Goal: Information Seeking & Learning: Learn about a topic

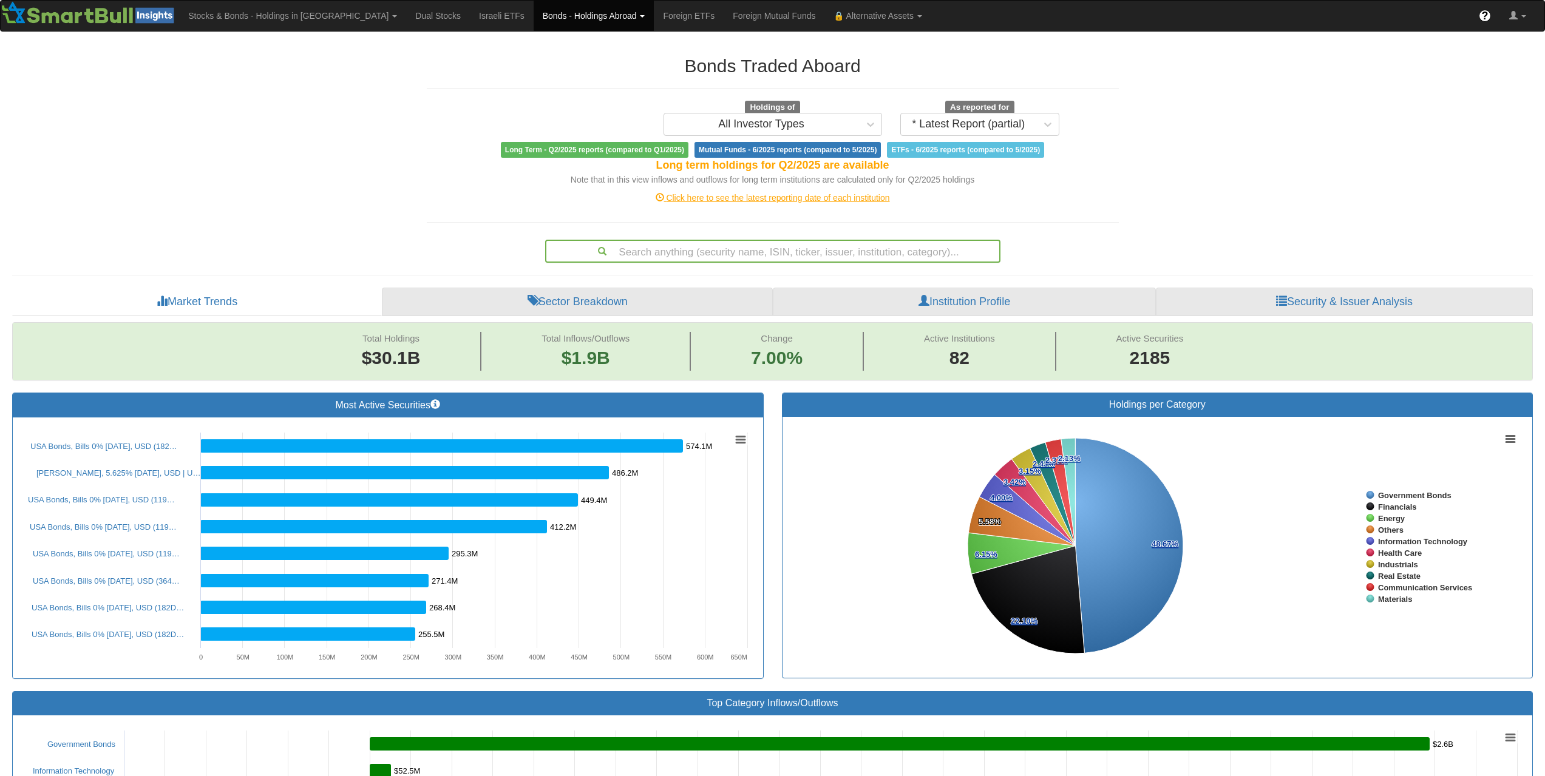
click at [794, 252] on div "Search anything (security name, ISIN, ticker, issuer, institution, category)..." at bounding box center [772, 251] width 453 height 21
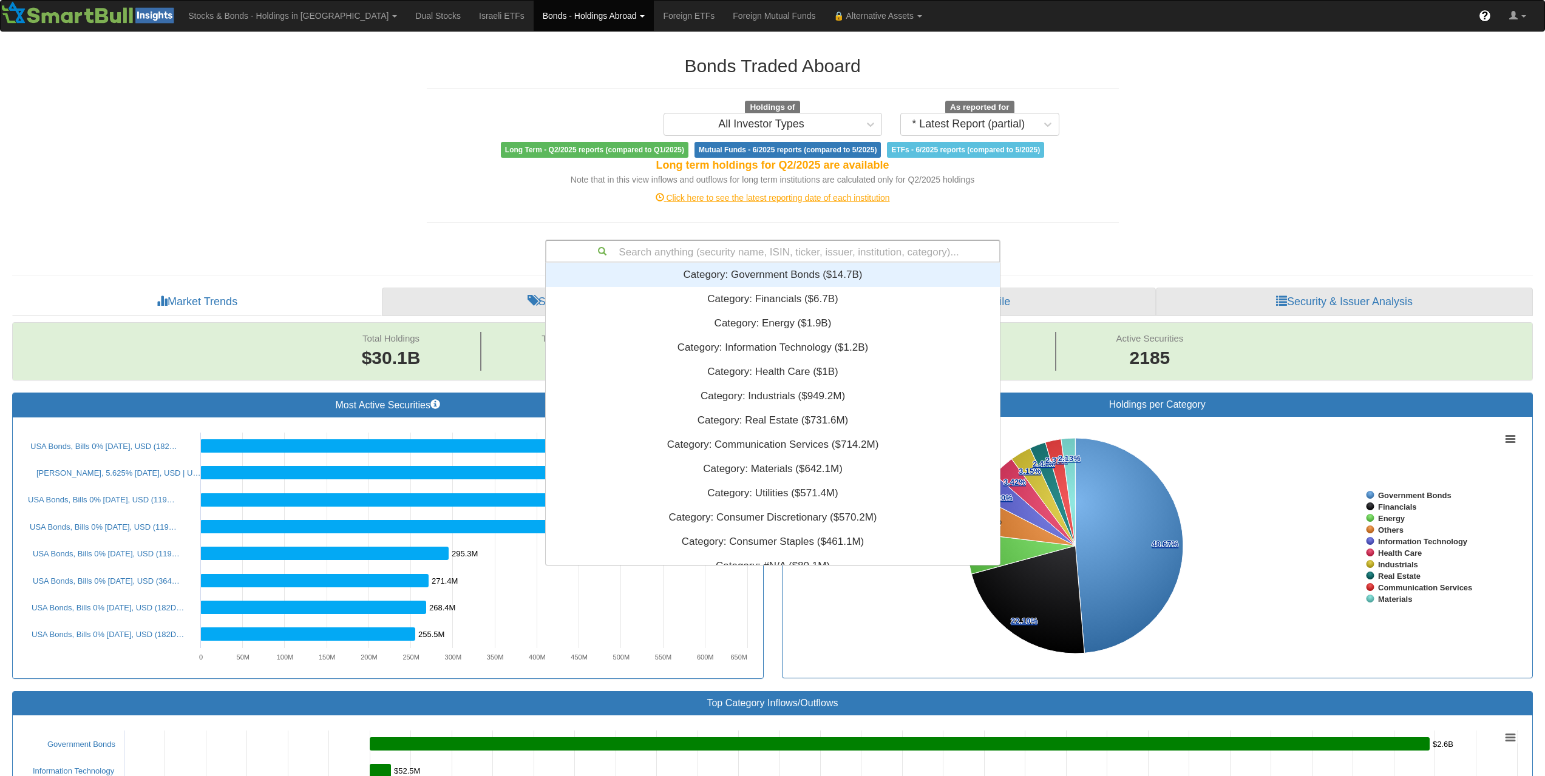
scroll to position [293, 445]
paste input "US06738EBN40"
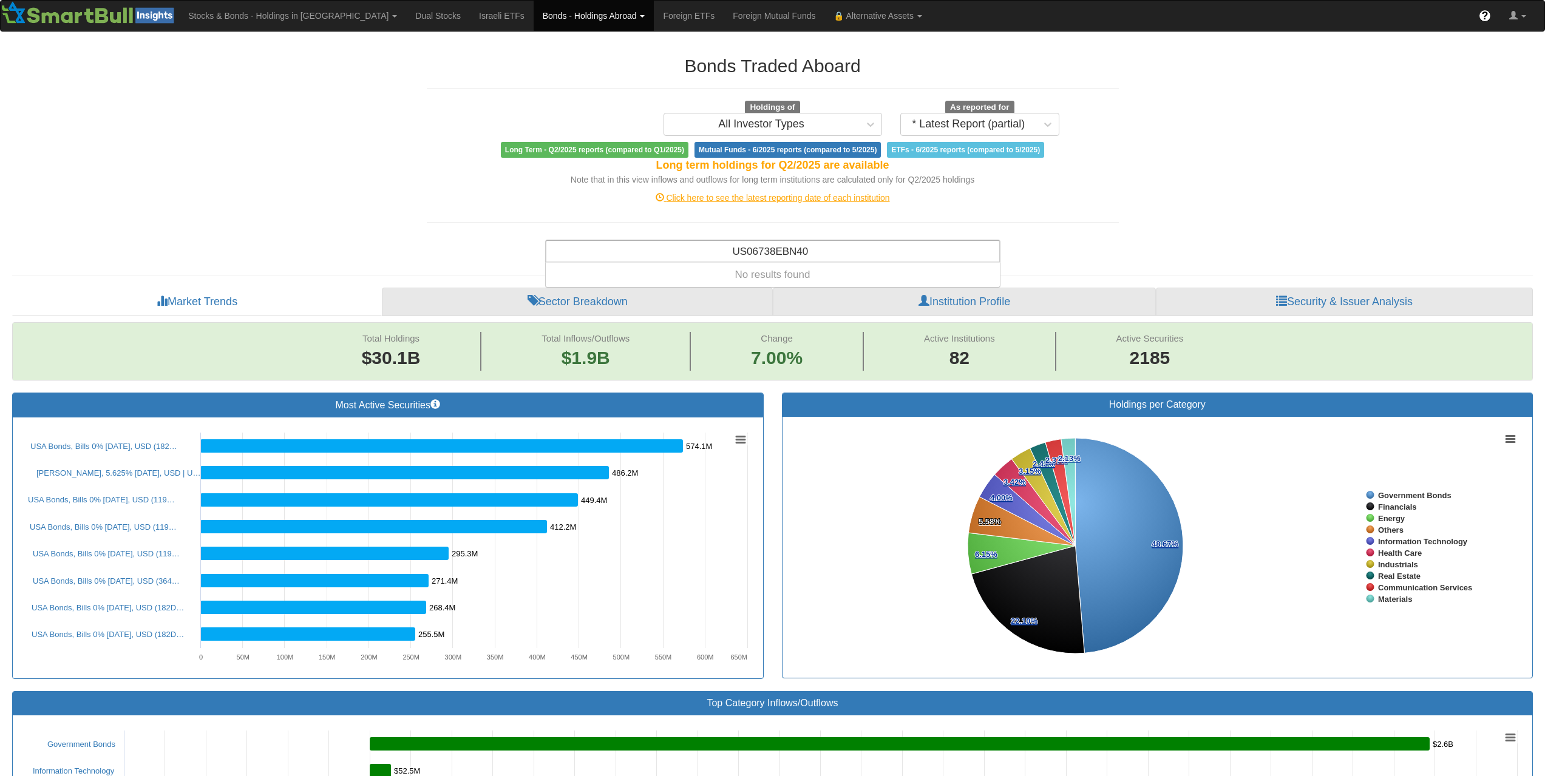
type input "US06738EBN40"
click at [843, 258] on div "Search anything (security name, ISIN, ticker, issuer, institution, category)..." at bounding box center [772, 251] width 453 height 21
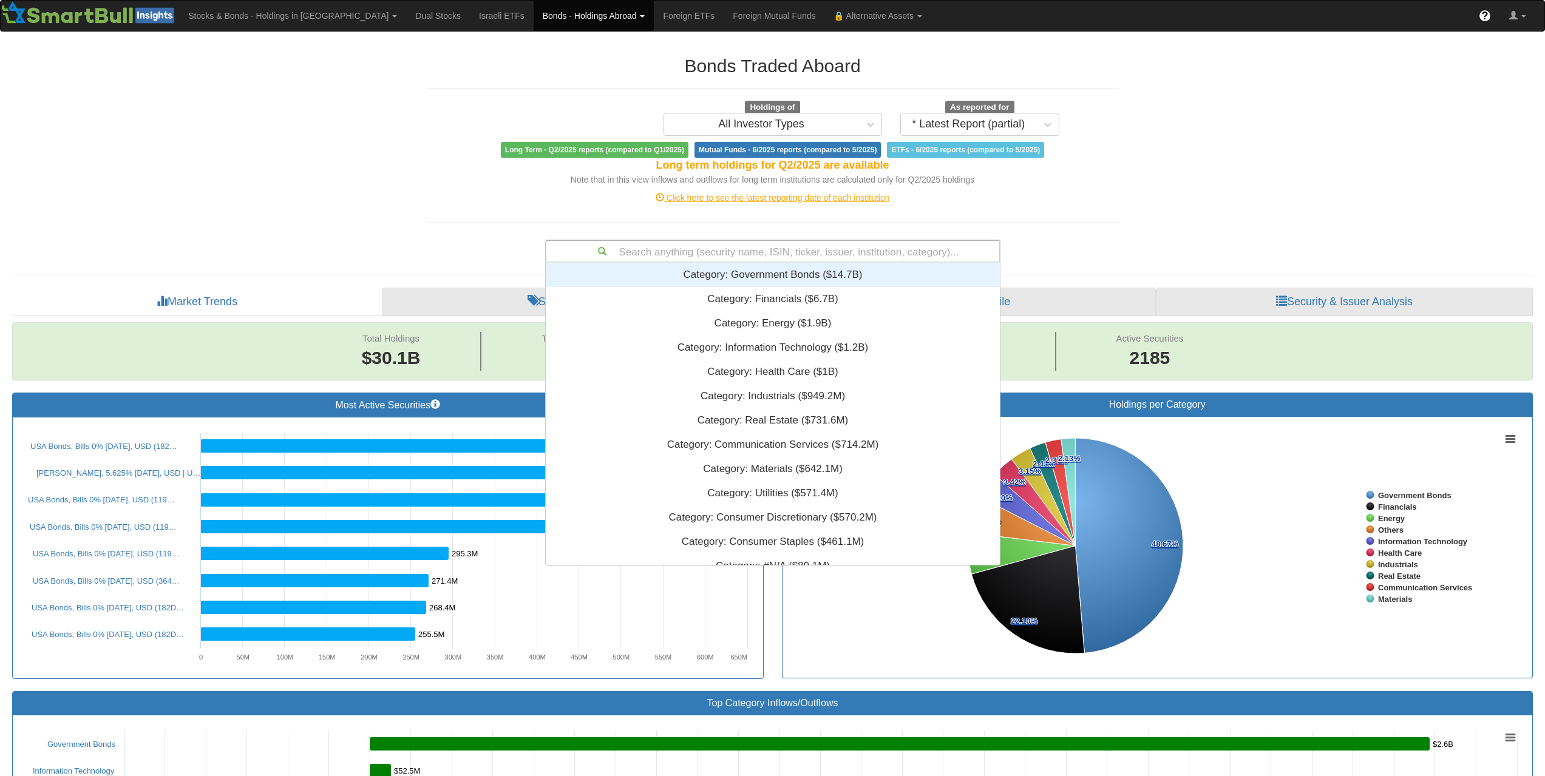
paste input "ES0840609012"
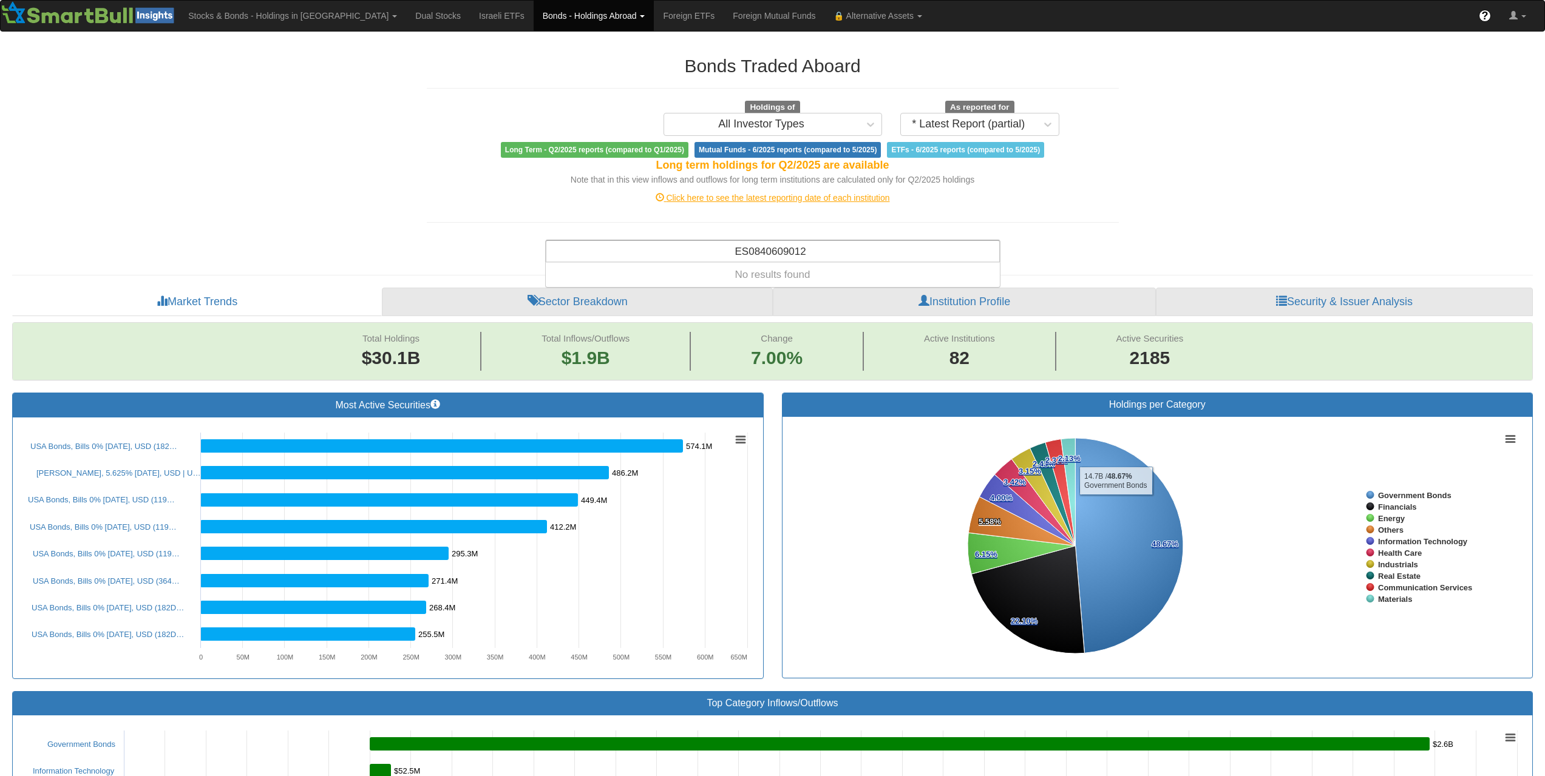
type input "ES0840609012"
click at [808, 260] on div "Search anything (security name, ISIN, ticker, issuer, institution, category)..." at bounding box center [772, 251] width 453 height 21
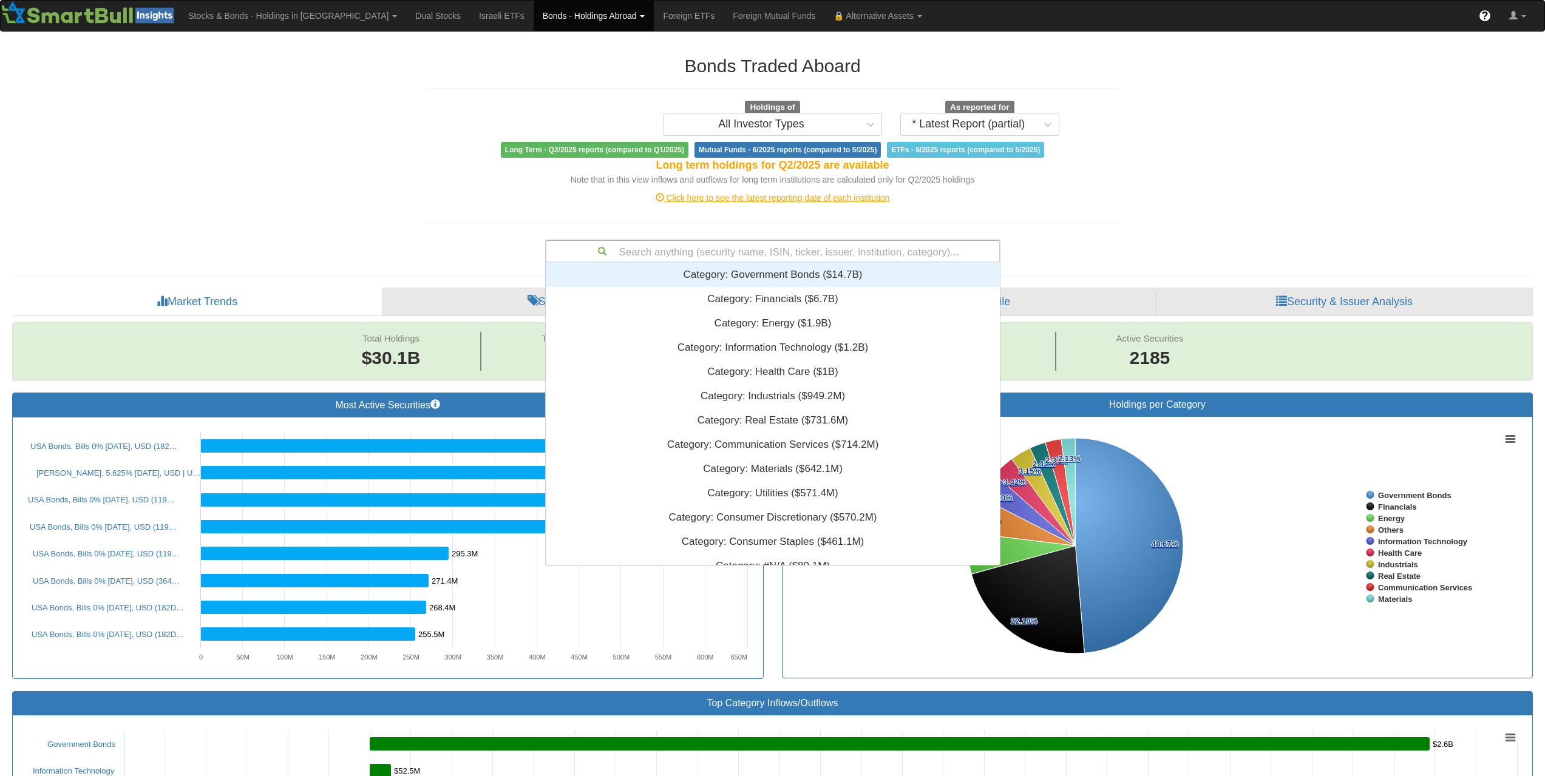
paste input "XS2343014119"
type input "XS2343014119"
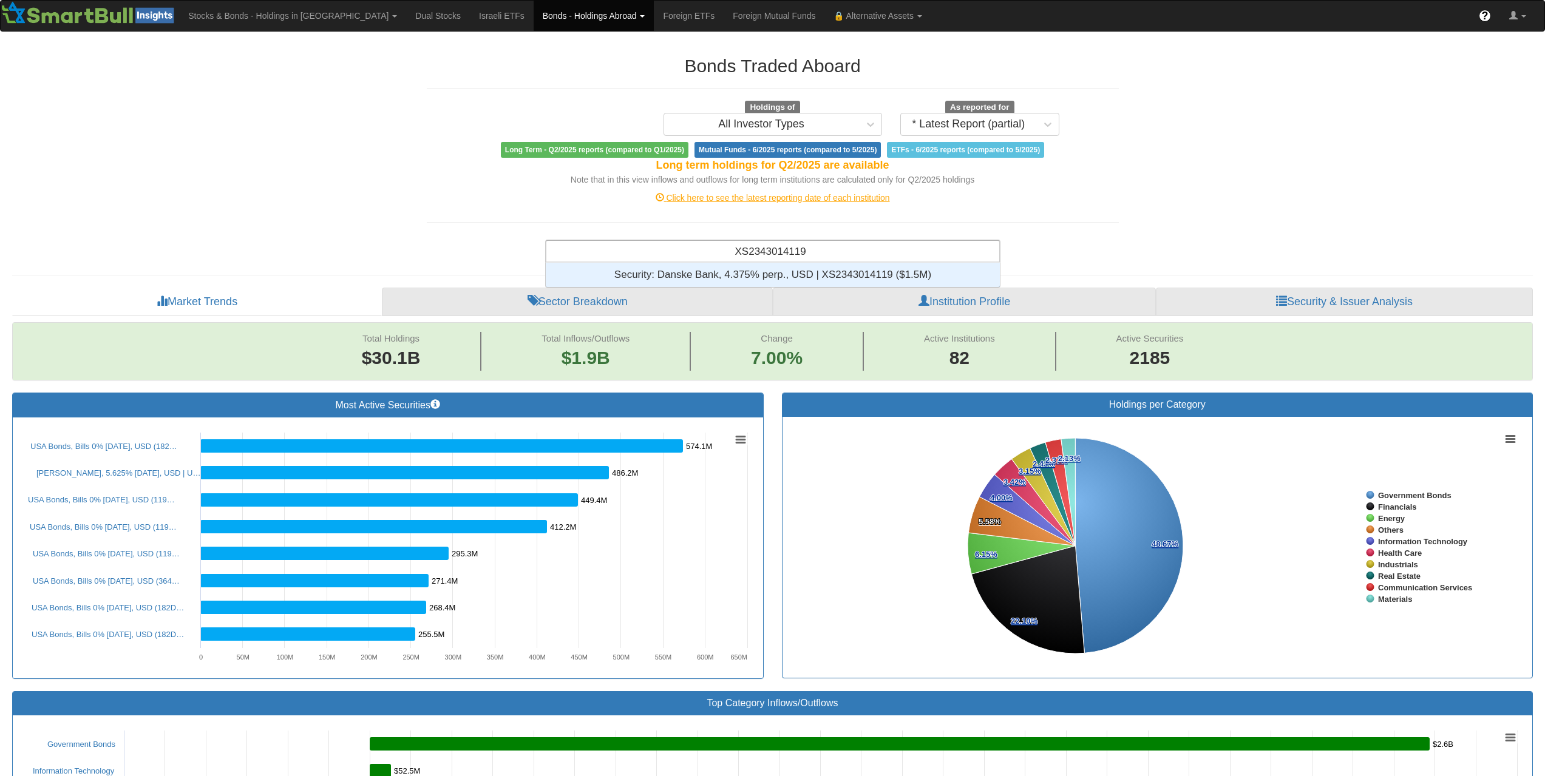
scroll to position [10, 10]
click at [814, 272] on div "Security: ‎Danske Bank, 4.375% perp., USD | XS2343014119 ‎($1.5M)‏" at bounding box center [773, 275] width 454 height 24
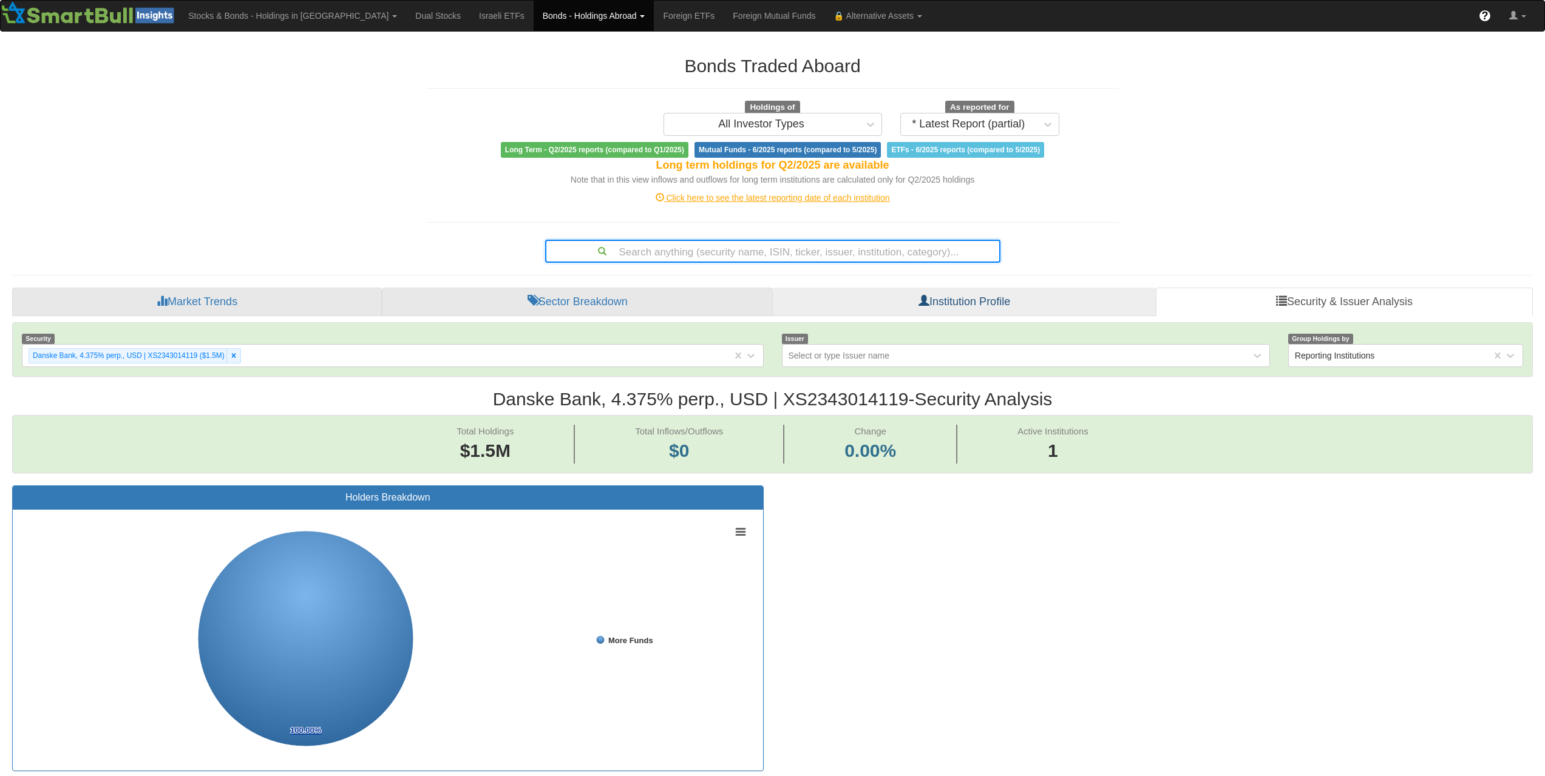
scroll to position [61, 0]
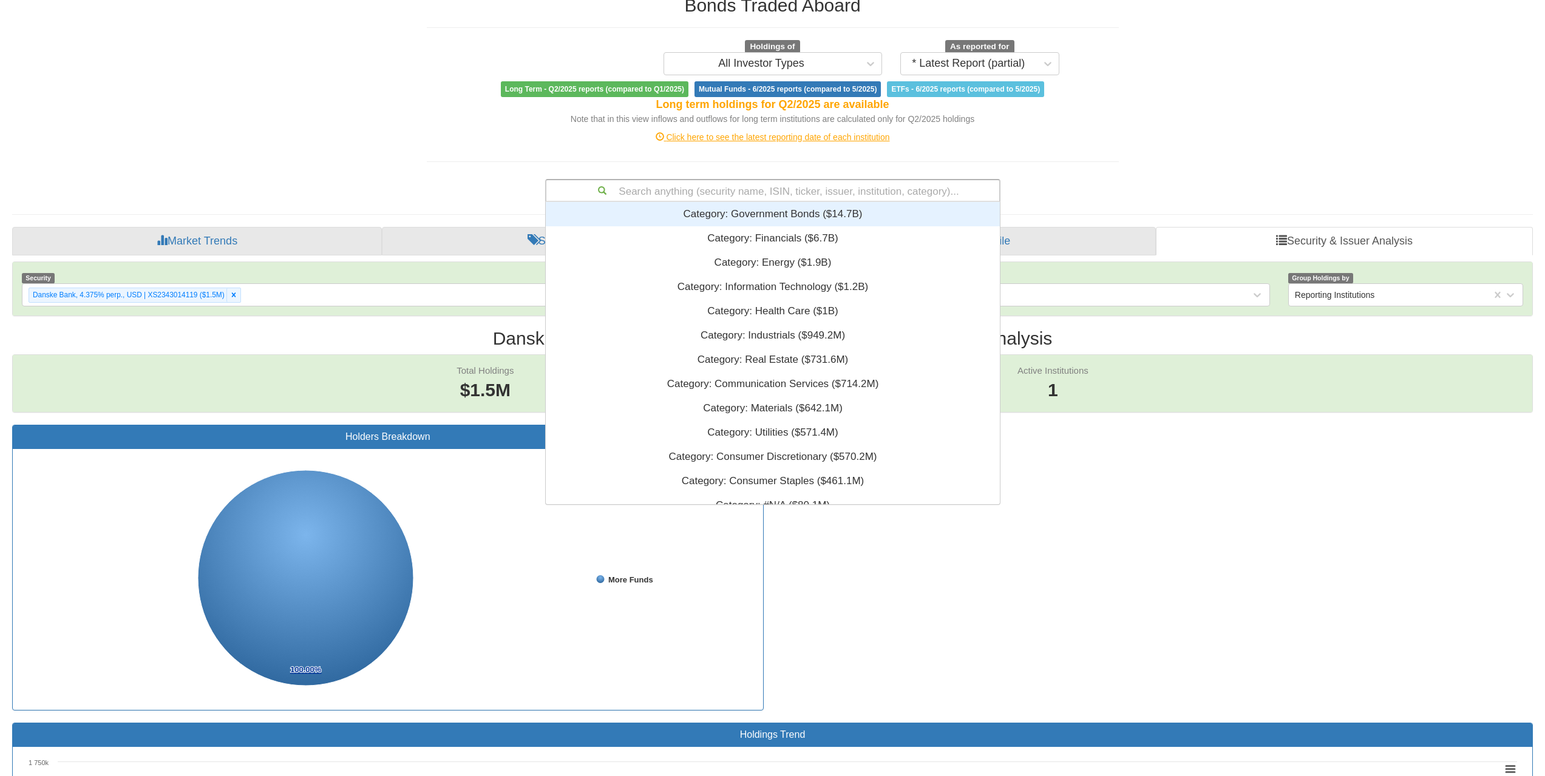
click at [888, 197] on div "Search anything (security name, ISIN, ticker, issuer, institution, category)..." at bounding box center [772, 190] width 453 height 21
paste input "FR0013461795"
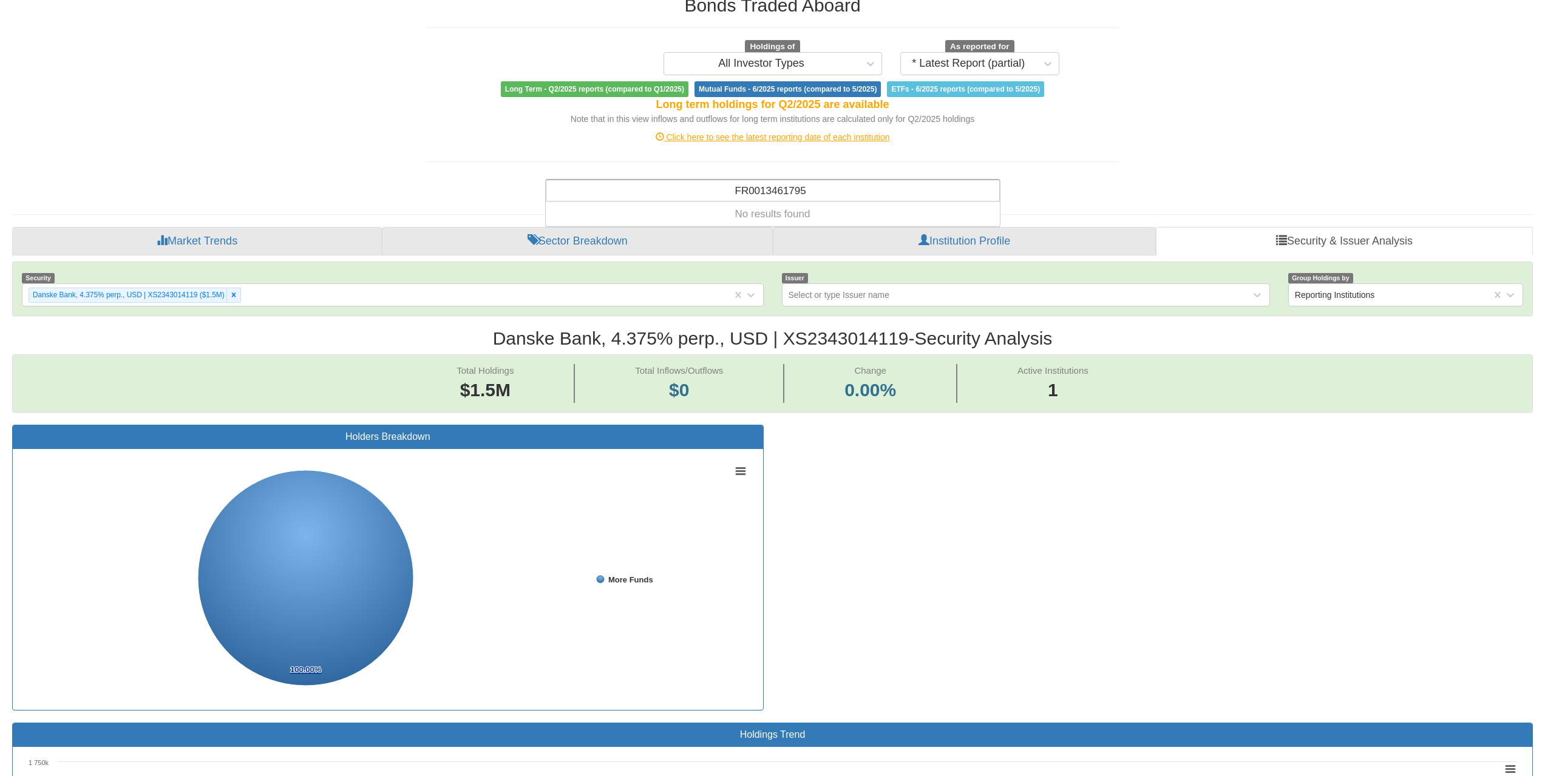
type input "FR0013461795"
click at [800, 189] on div "Search anything (security name, ISIN, ticker, issuer, institution, category)..." at bounding box center [772, 190] width 453 height 21
paste input "USF8500RAB80"
type input "USF8500RAB80"
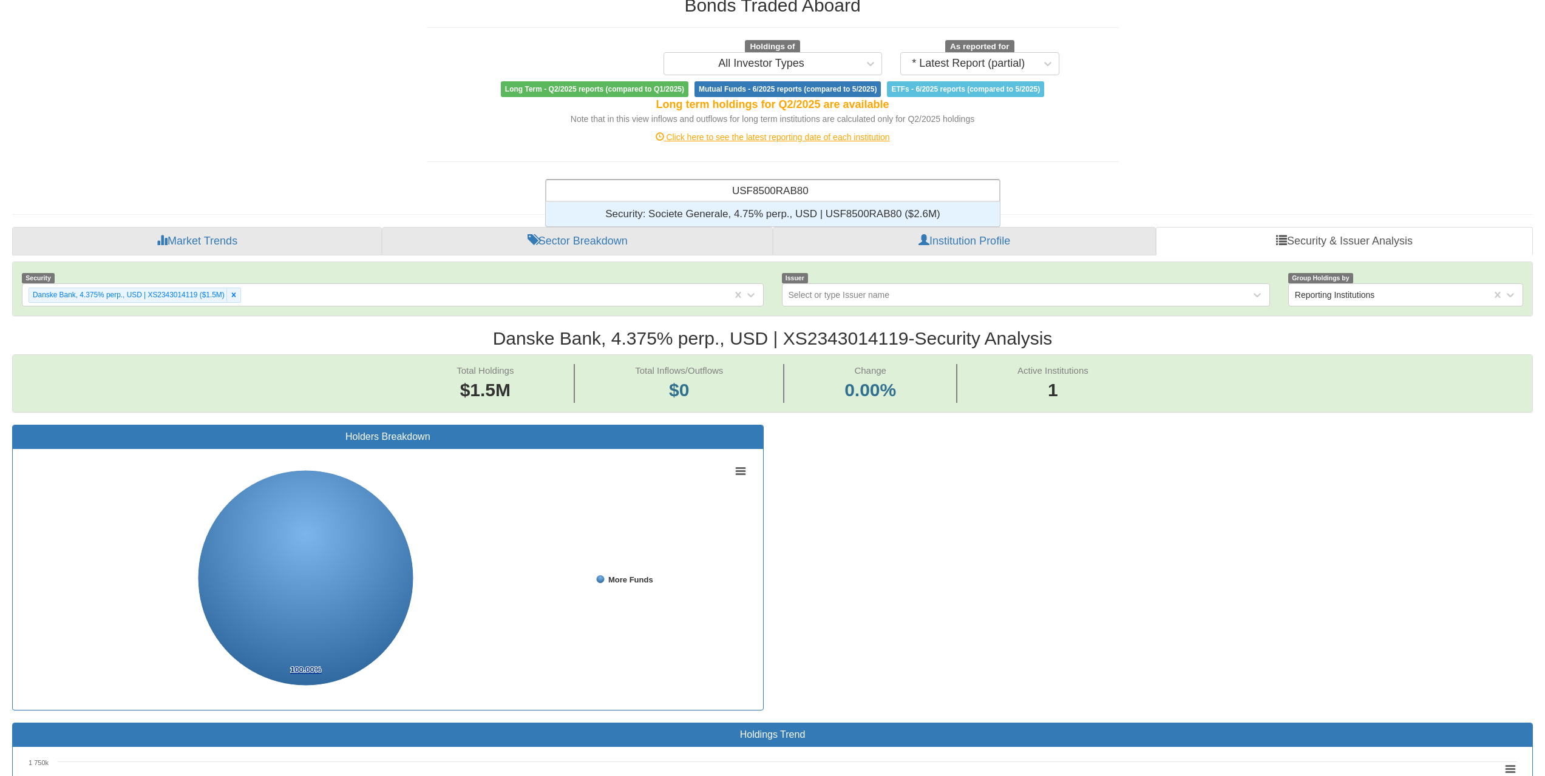
click at [802, 210] on div "Security: ‎Societe Generale, 4.75% perp., USD | USF8500RAB80 ‎($2.6M)‏" at bounding box center [773, 214] width 454 height 24
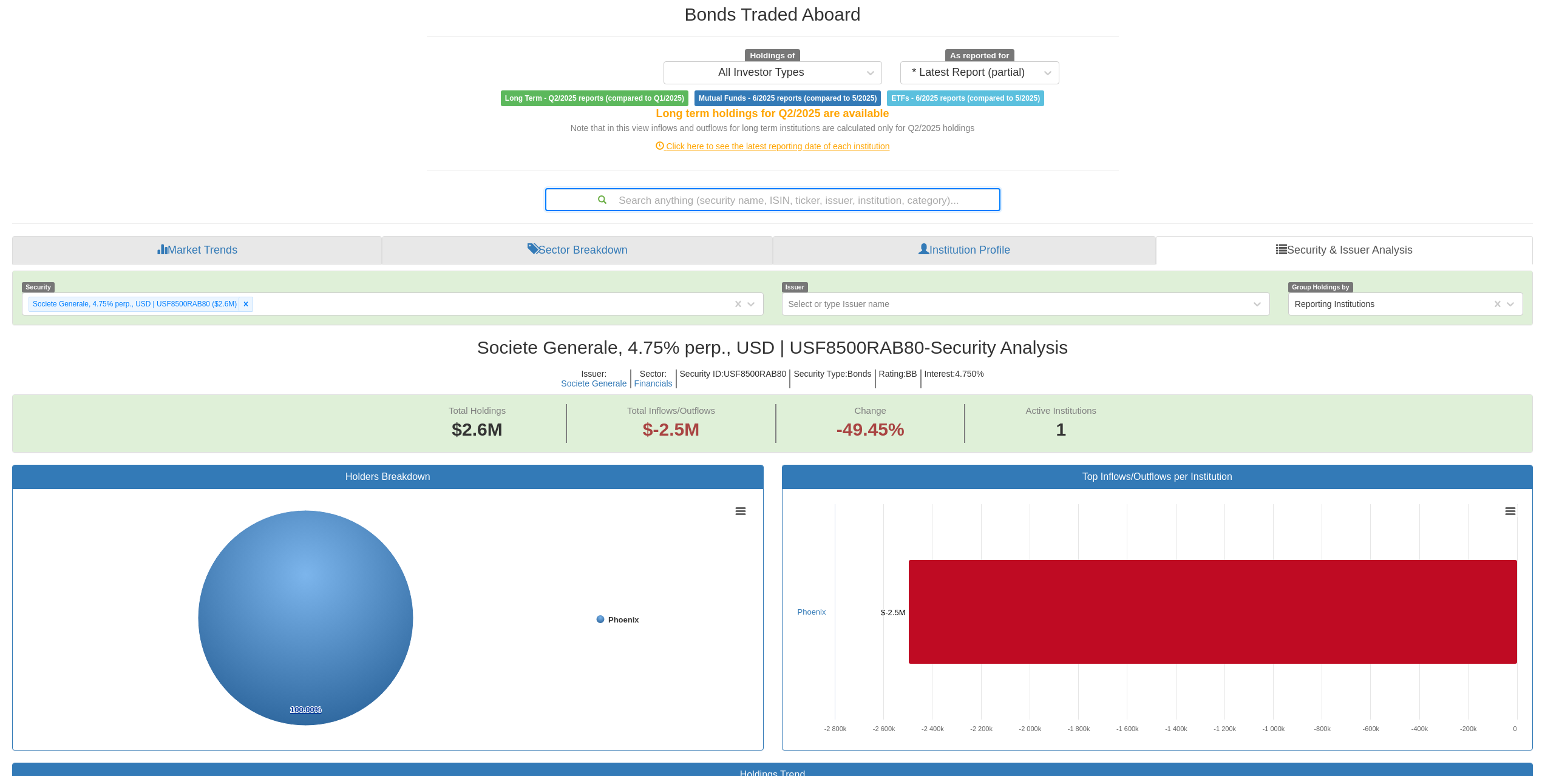
scroll to position [121, 0]
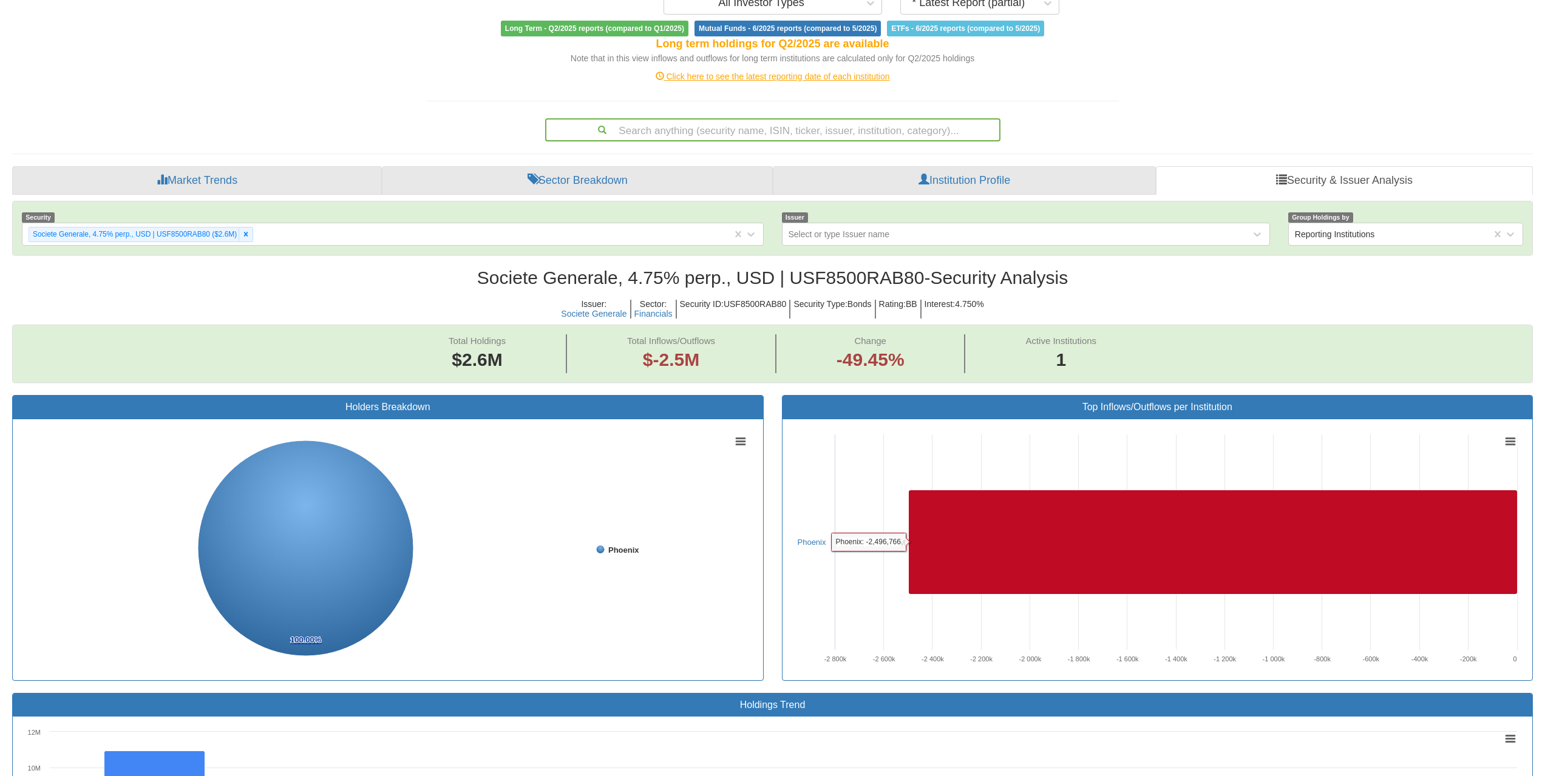
click at [823, 134] on div "Search anything (security name, ISIN, ticker, issuer, institution, category)..." at bounding box center [772, 130] width 453 height 21
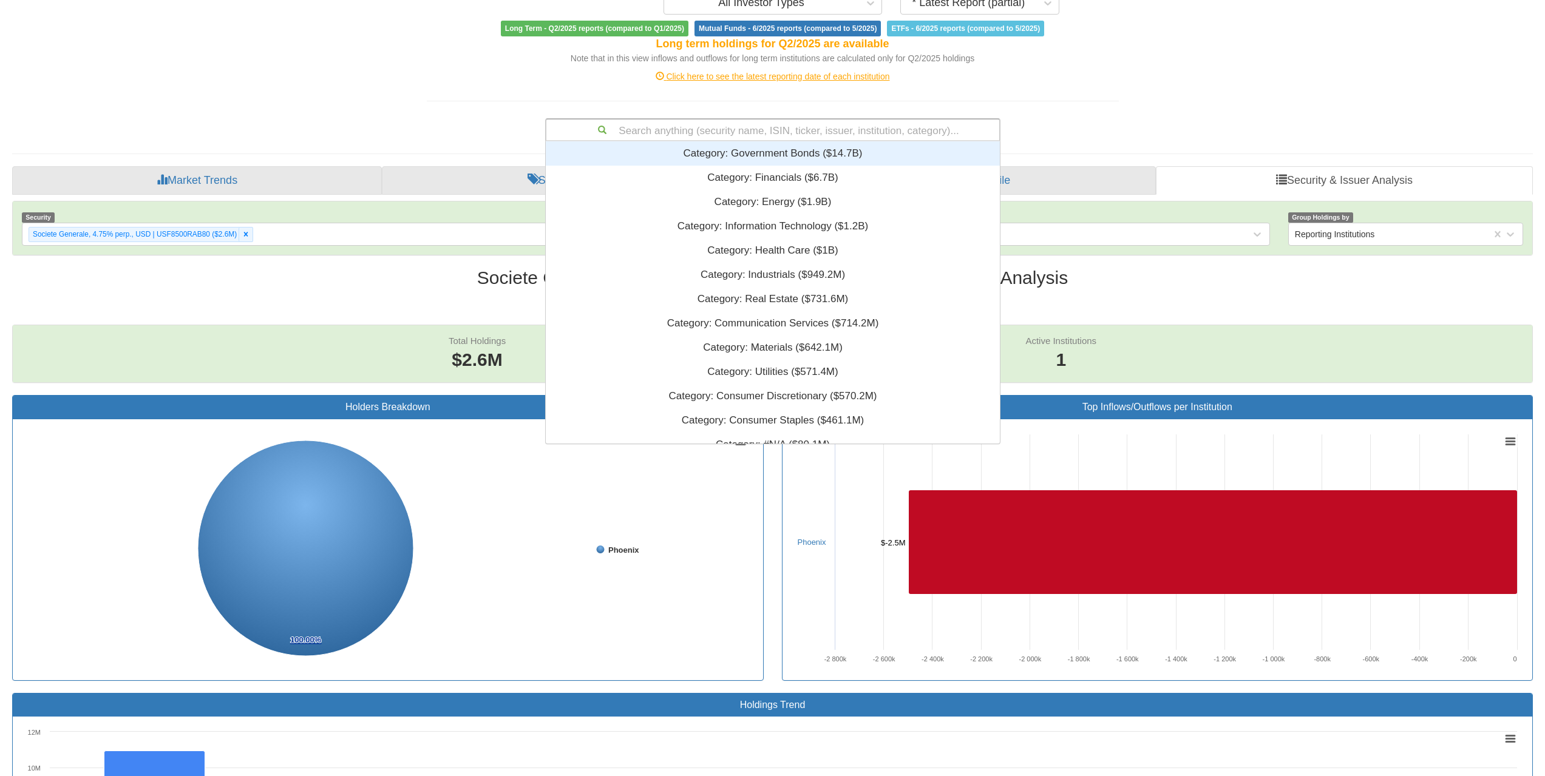
paste input "US05971KAH23"
type input "US05971KAH23"
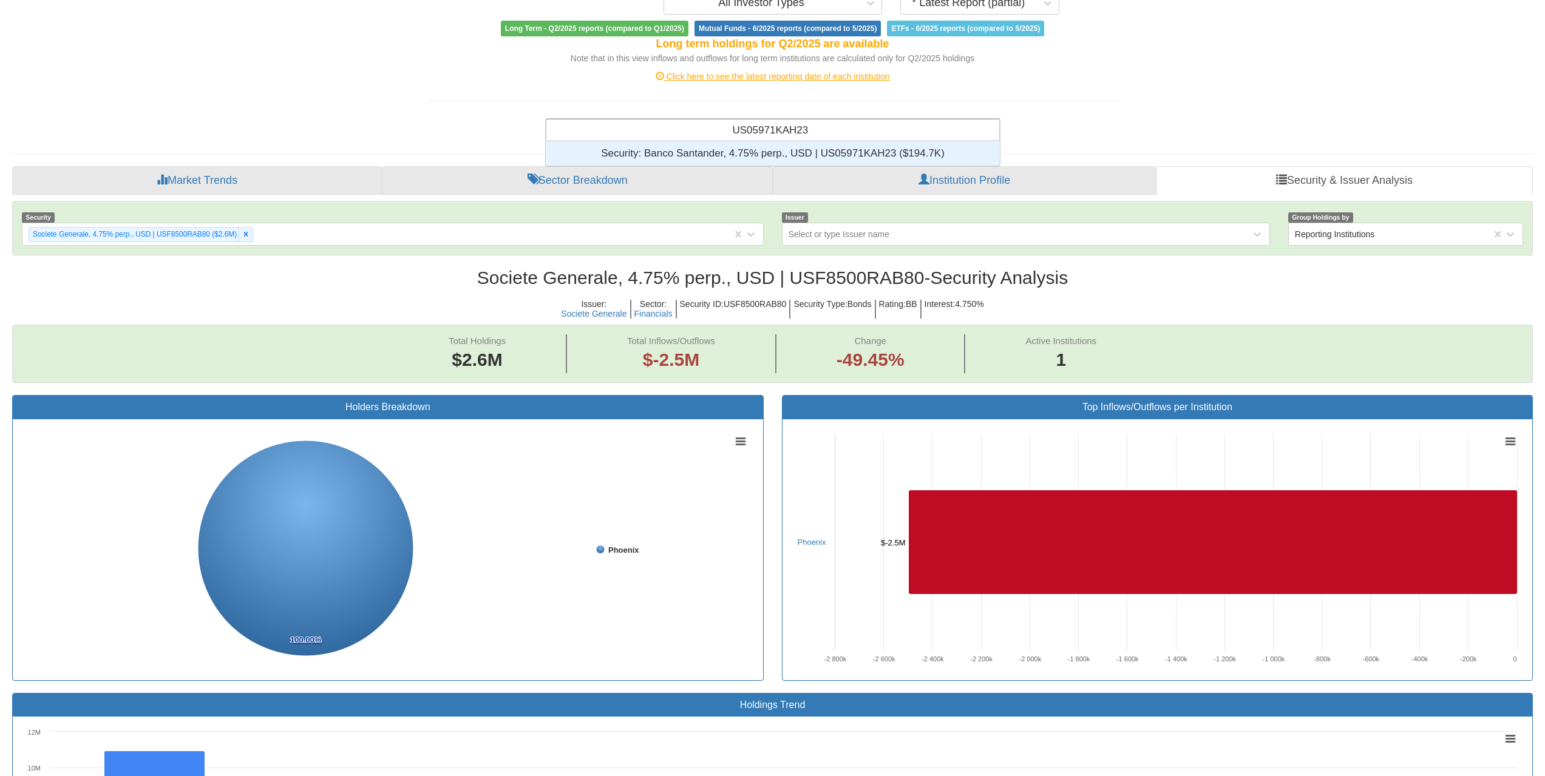
scroll to position [10, 10]
click at [821, 157] on div "Security: ‎Banco Santander, 4.75% perp., USD | US05971KAH23 ‎($194.7K)‏" at bounding box center [773, 153] width 454 height 24
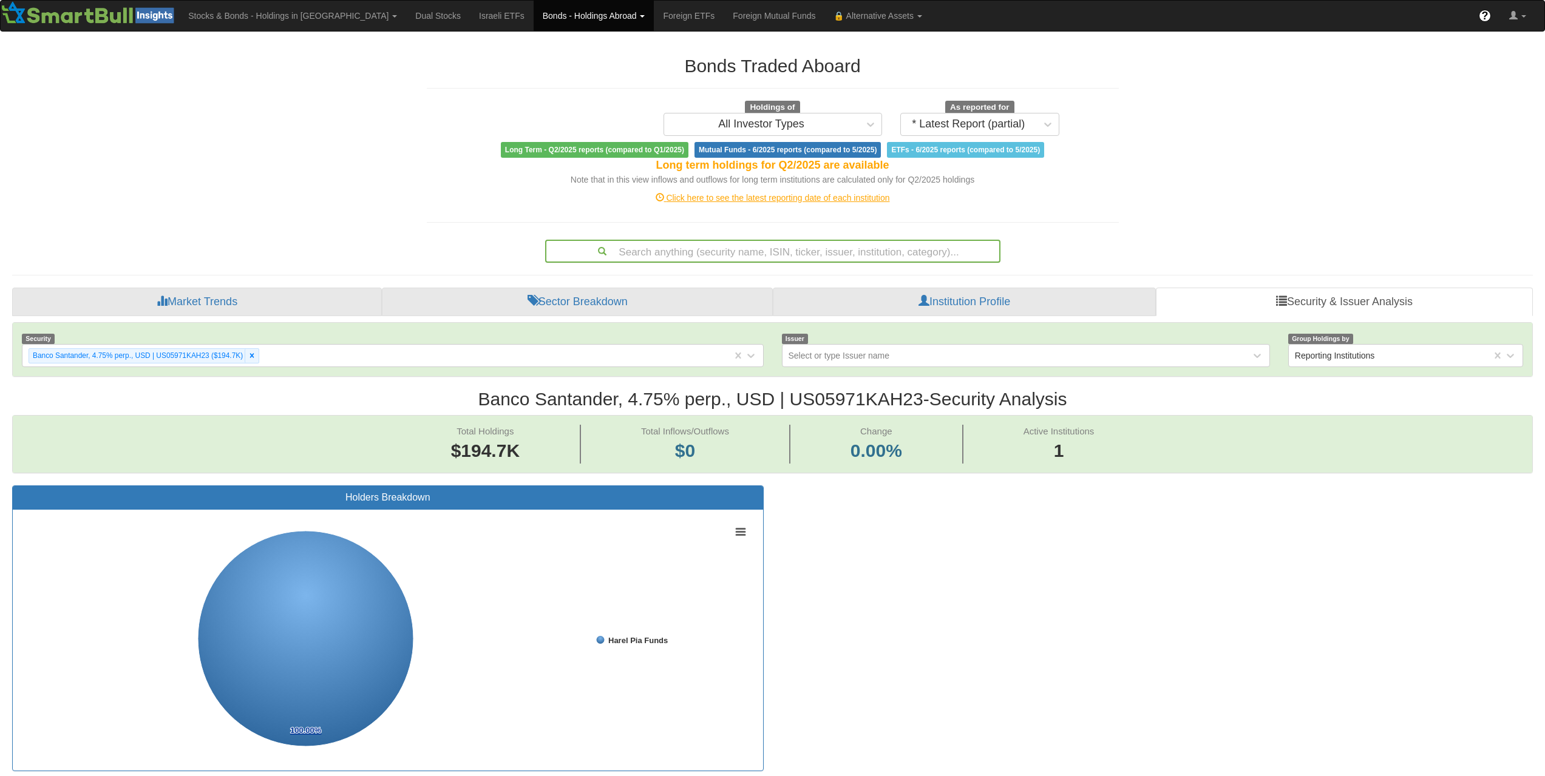
click at [813, 252] on div "Search anything (security name, ISIN, ticker, issuer, institution, category)..." at bounding box center [772, 251] width 453 height 21
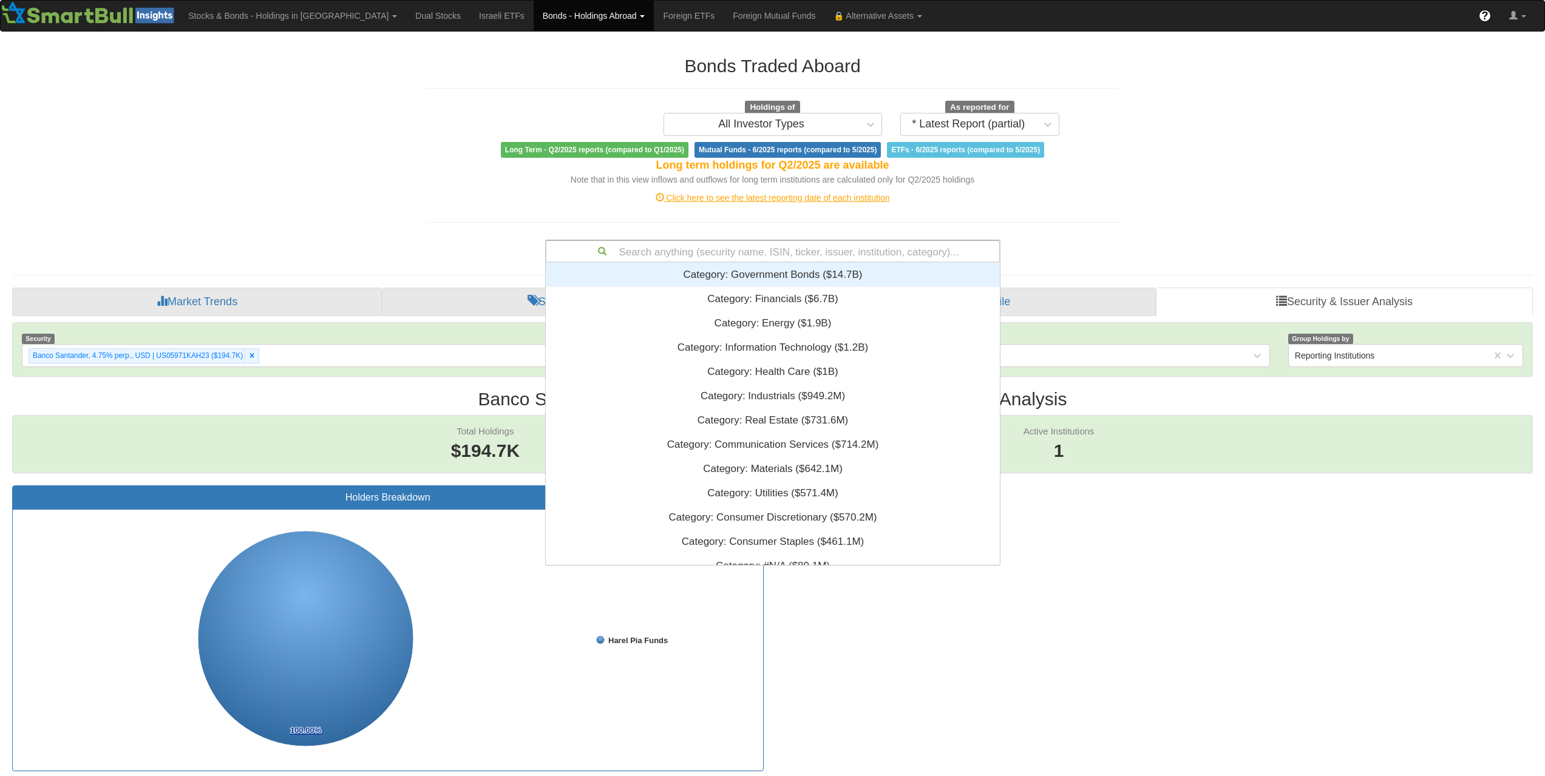
paste input "XS2233263404"
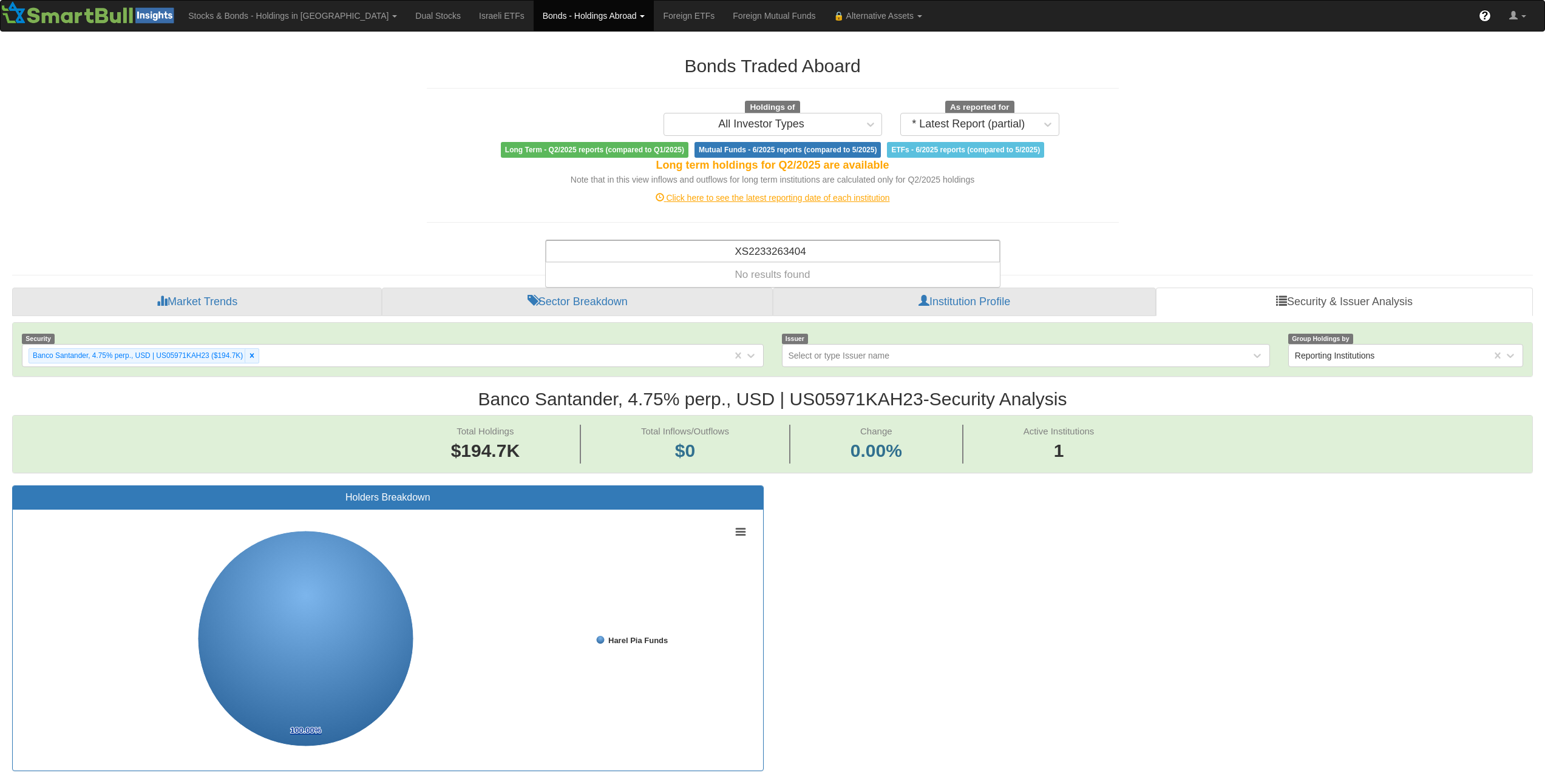
type input "XS2233263404"
click at [794, 249] on div "Search anything (security name, ISIN, ticker, issuer, institution, category)..." at bounding box center [772, 251] width 453 height 21
paste input "XS2389116307"
type input "XS2389116307"
click at [878, 255] on div "Search anything (security name, ISIN, ticker, issuer, institution, category)..." at bounding box center [772, 251] width 453 height 21
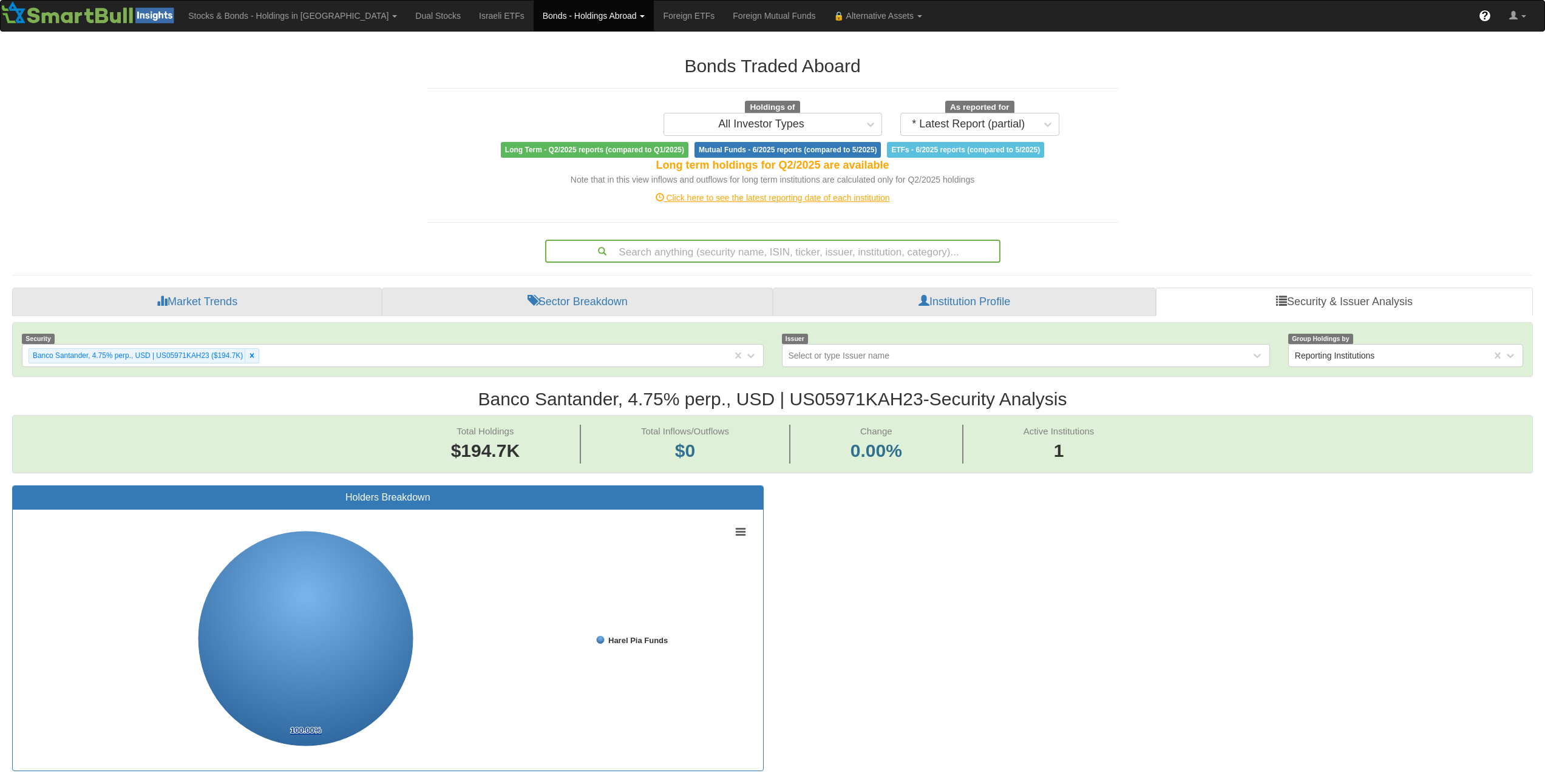
paste input "XS2113658202"
type input "XS2113658202"
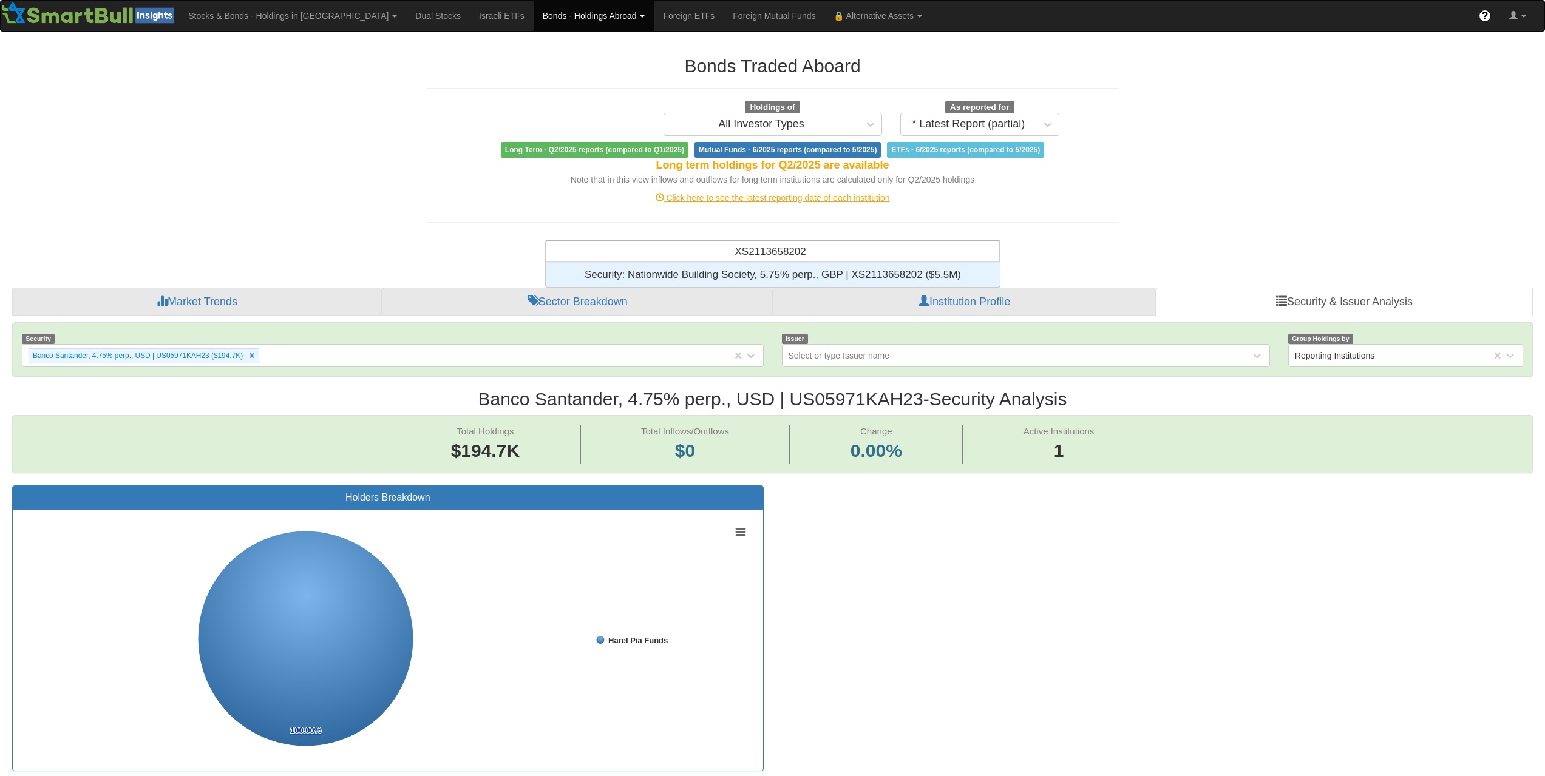
scroll to position [15, 445]
click at [878, 270] on div "Security: ‎Nationwide Building Society, 5.75% perp., GBP | XS2113658202 ‎($5.5M…" at bounding box center [773, 275] width 454 height 24
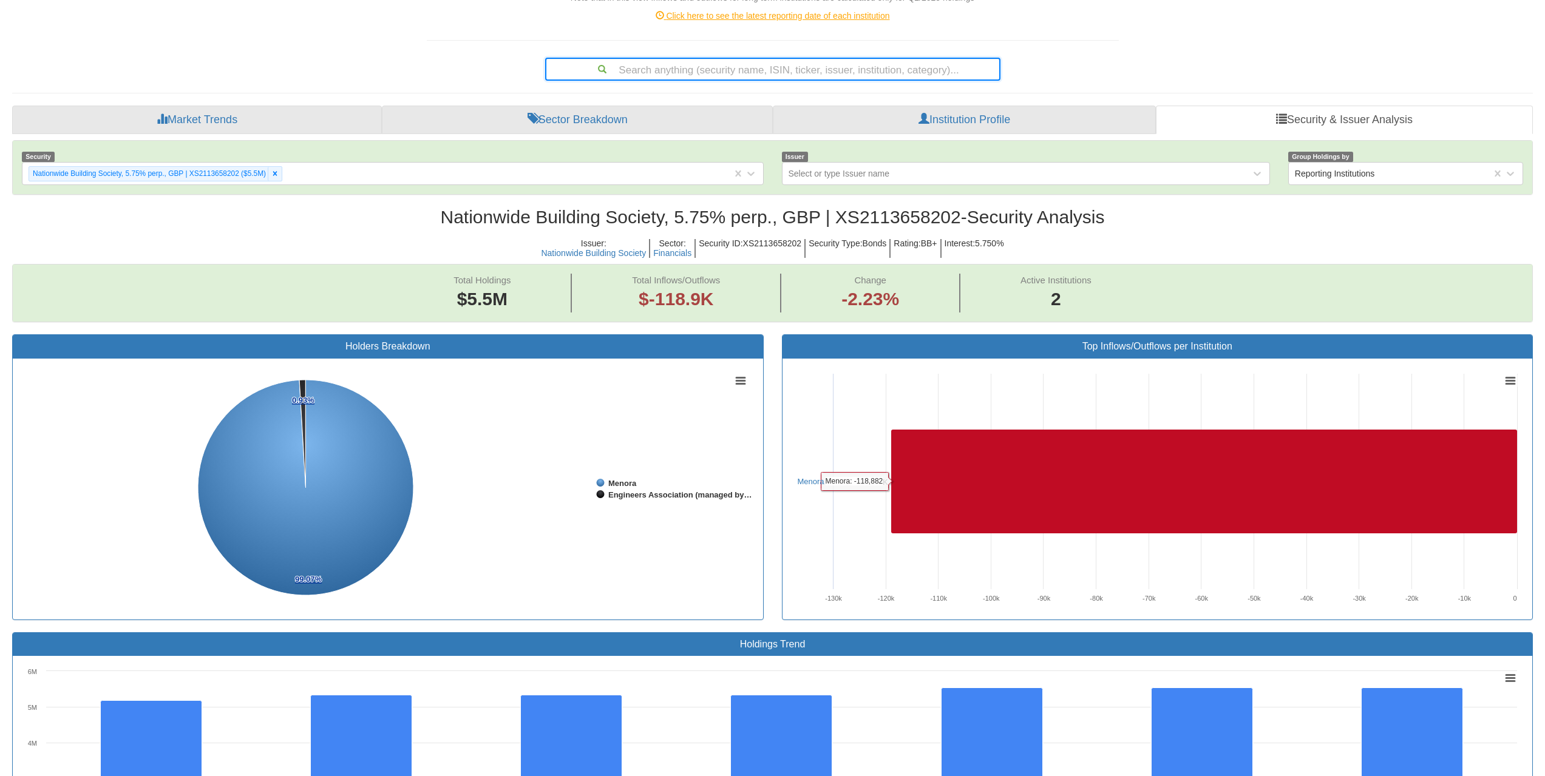
scroll to position [243, 0]
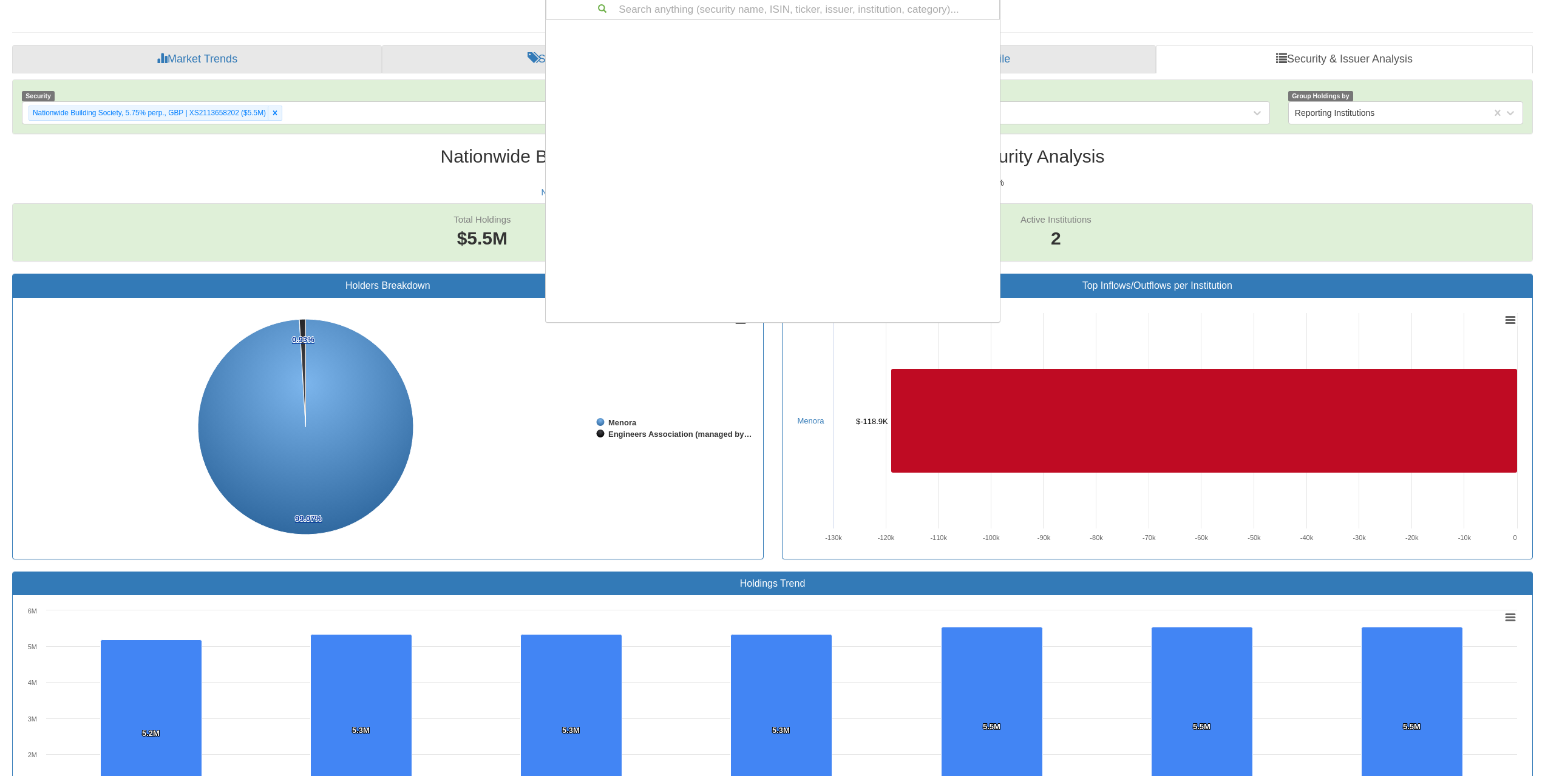
click at [855, 13] on div "Search anything (security name, ISIN, ticker, issuer, institution, category)..." at bounding box center [772, 8] width 453 height 21
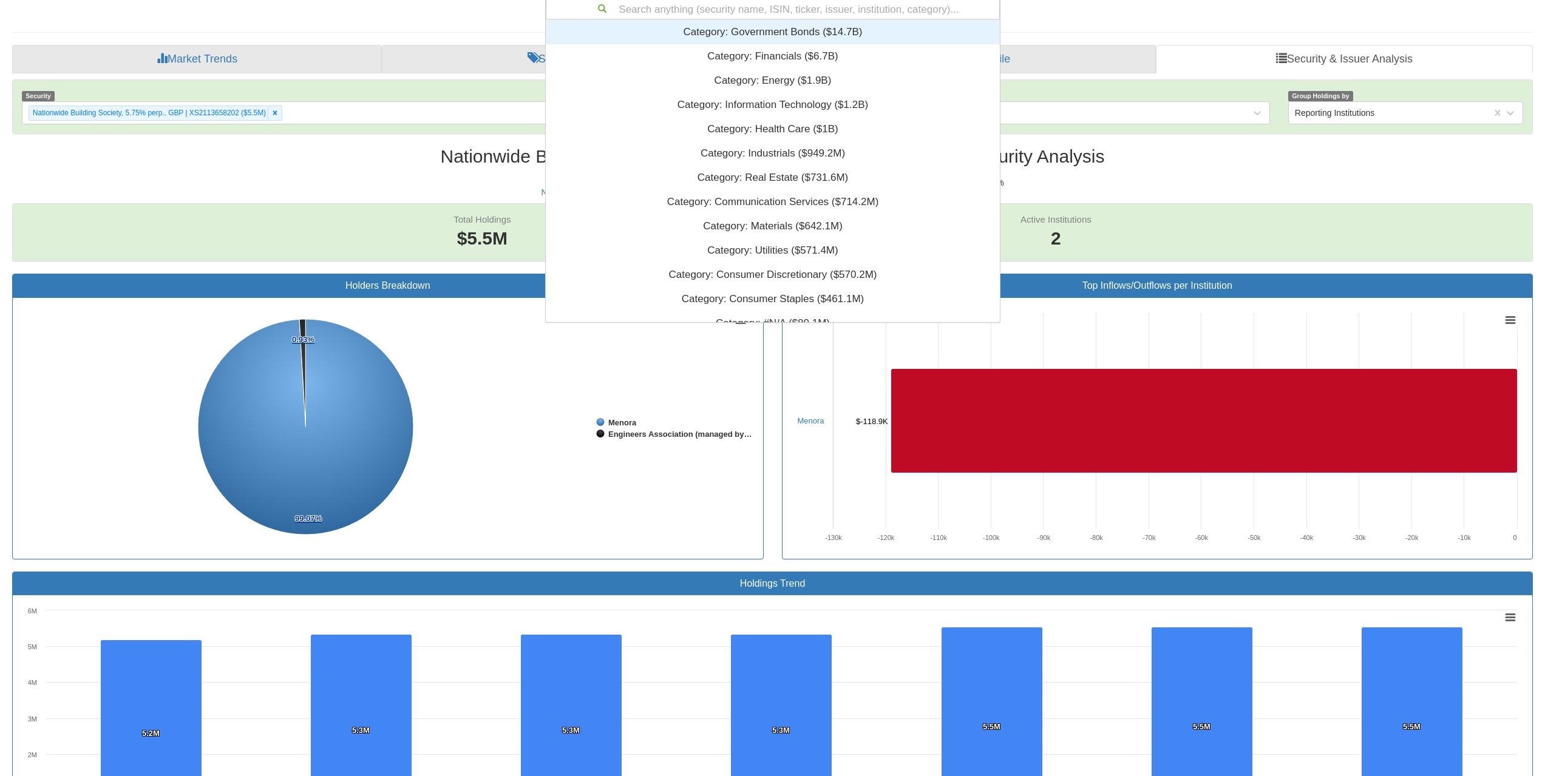
paste input "XS2202900424"
type input "XS2202900424"
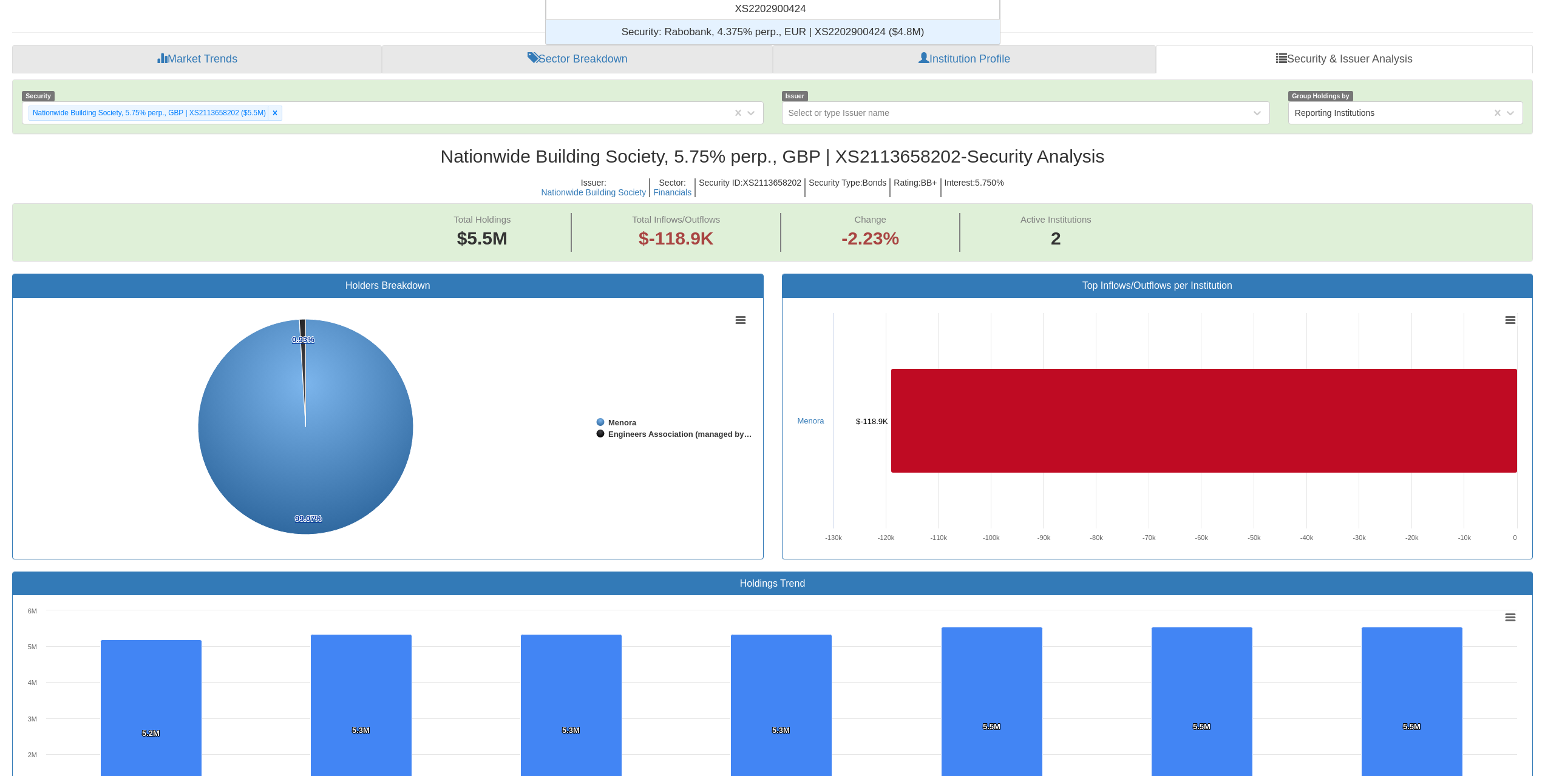
scroll to position [15, 445]
click at [842, 25] on div "Security: ‎Rabobank, 4.375% perp., EUR | XS2202900424 ‎($4.8M)‏" at bounding box center [773, 32] width 454 height 24
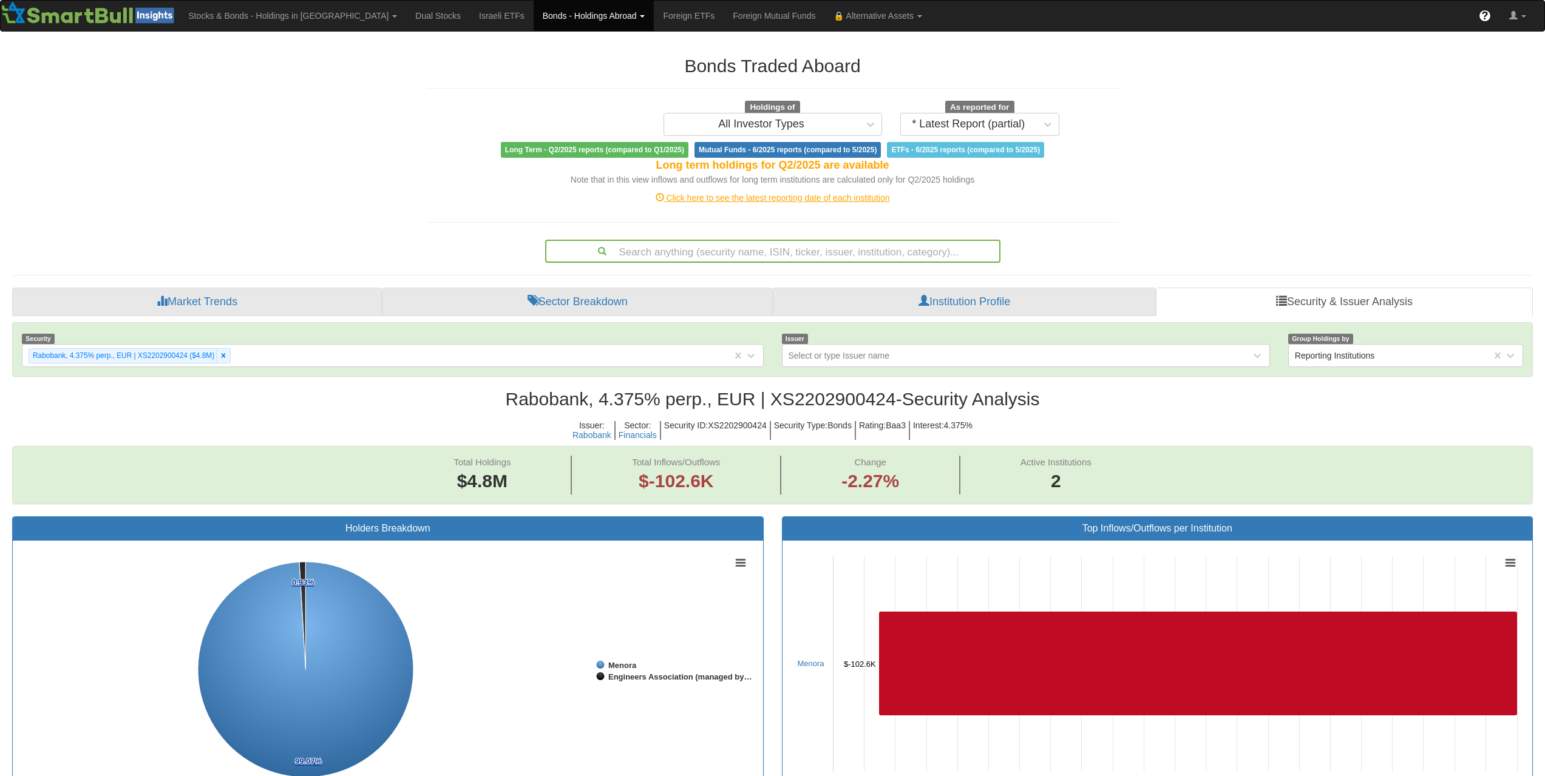
click at [879, 250] on div "Search anything (security name, ISIN, ticker, issuer, institution, category)..." at bounding box center [772, 251] width 453 height 21
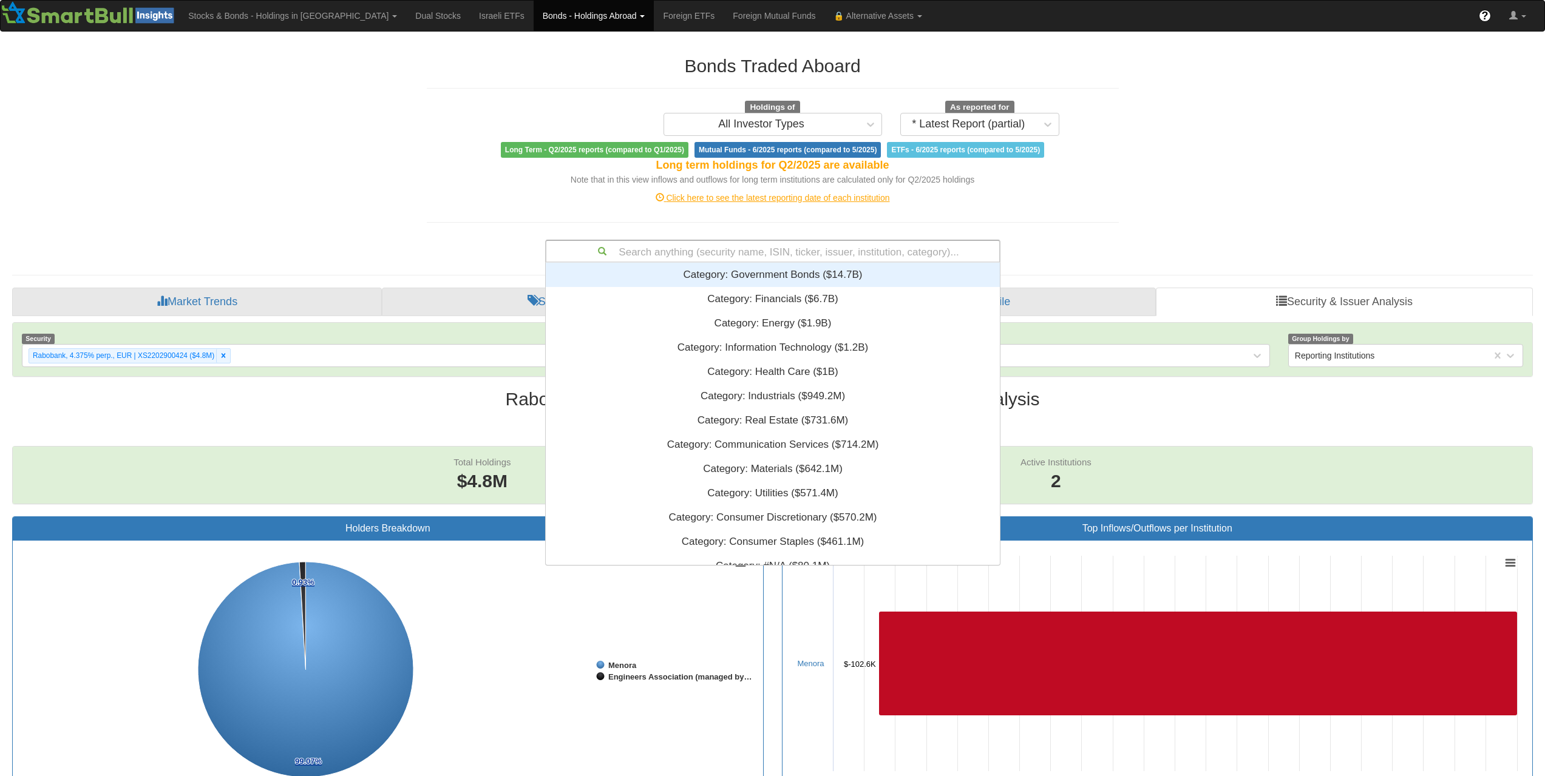
paste input "XS2492482828"
type input "XS2492482828"
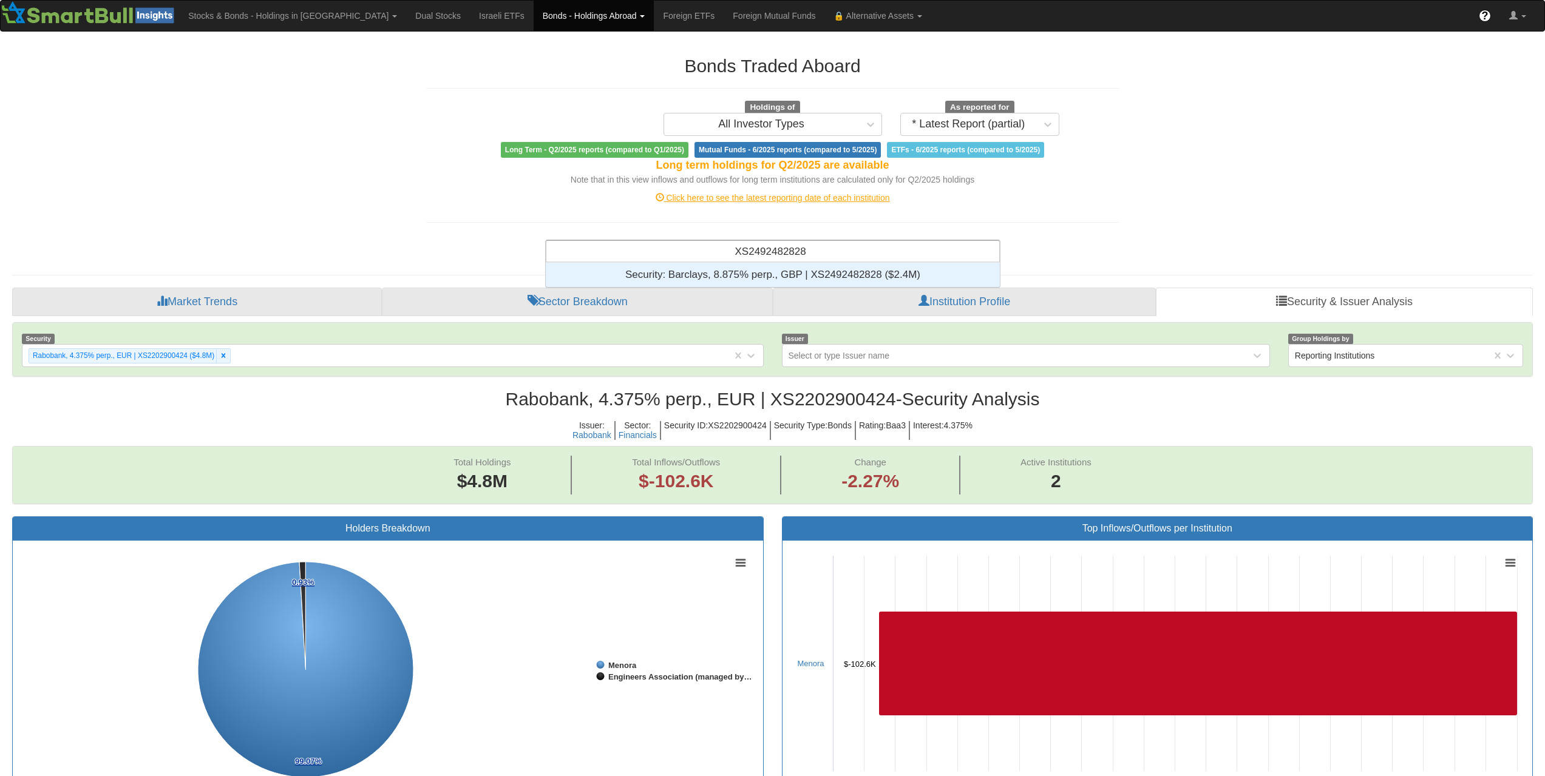
scroll to position [10, 10]
click at [875, 270] on div "Security: ‎Barclays, 8.875% perp., GBP | XS2492482828 ‎($2.4M)‏" at bounding box center [773, 275] width 454 height 24
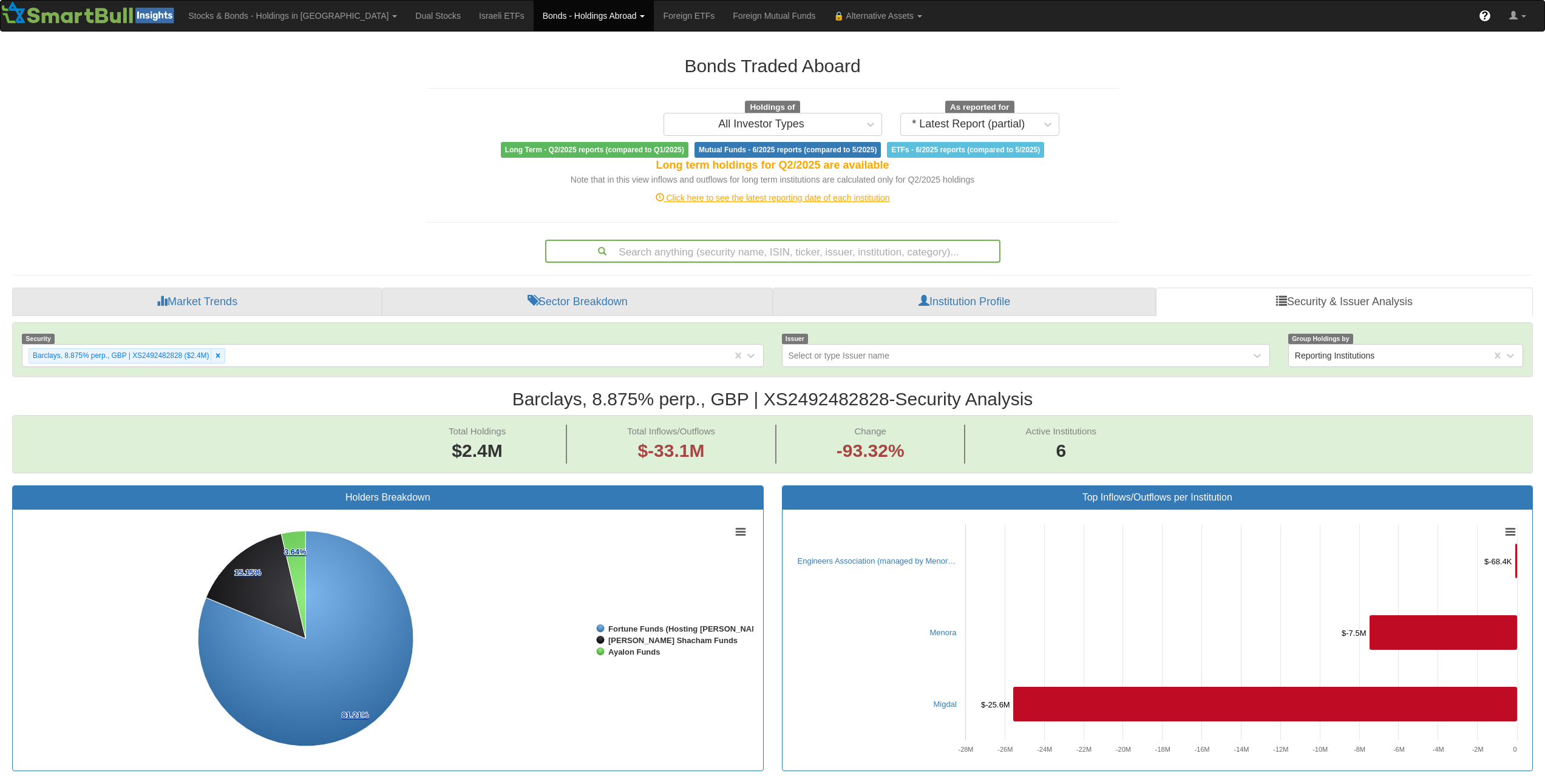
click at [819, 248] on div "Search anything (security name, ISIN, ticker, issuer, institution, category)..." at bounding box center [772, 251] width 453 height 21
paste input "US96122UAA25"
type input "US96122UAA25"
click at [865, 254] on div "Search anything (security name, ISIN, ticker, issuer, institution, category)..." at bounding box center [772, 251] width 453 height 21
paste input "XS1693822634"
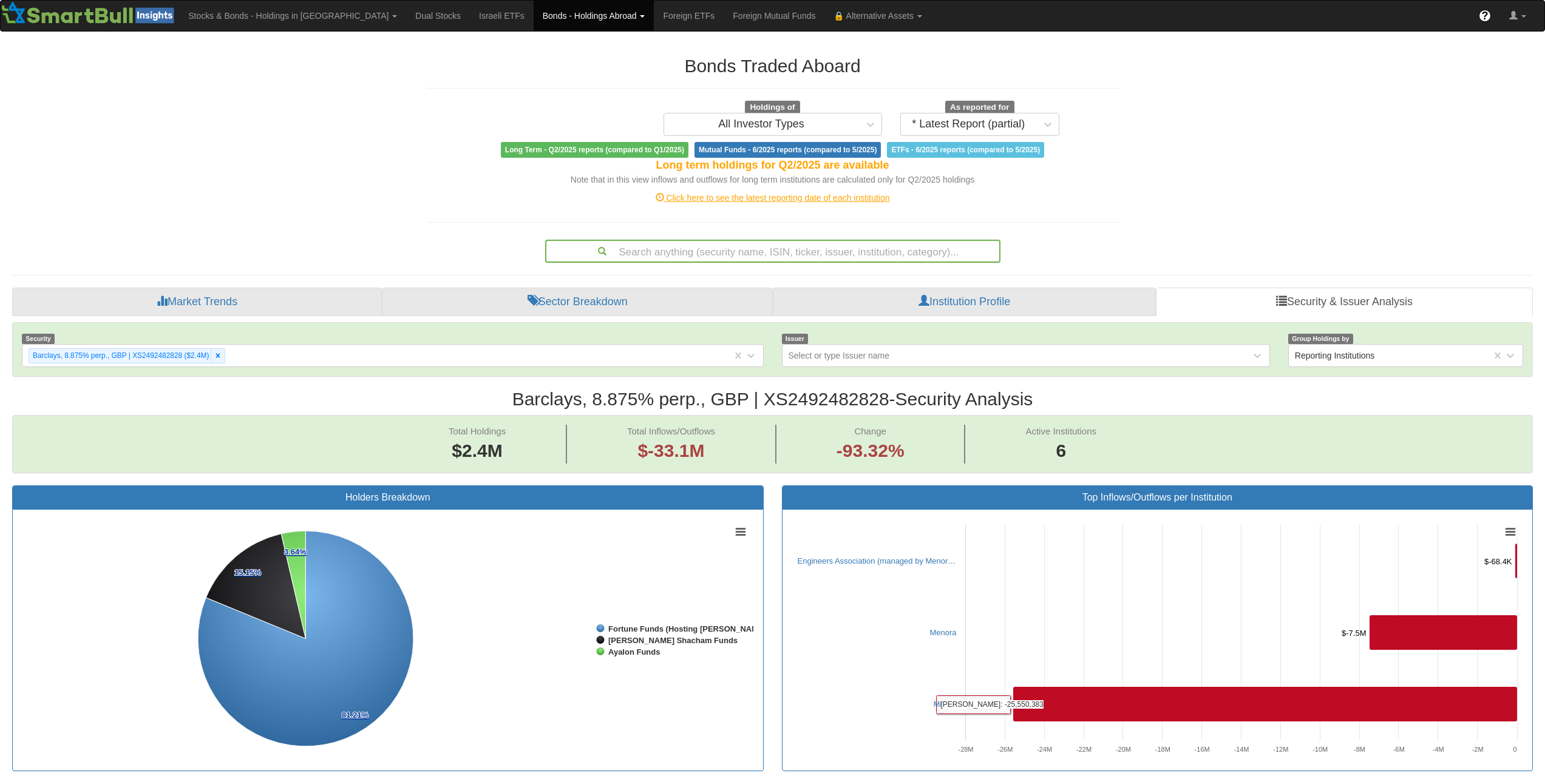
type input "XS1693822634"
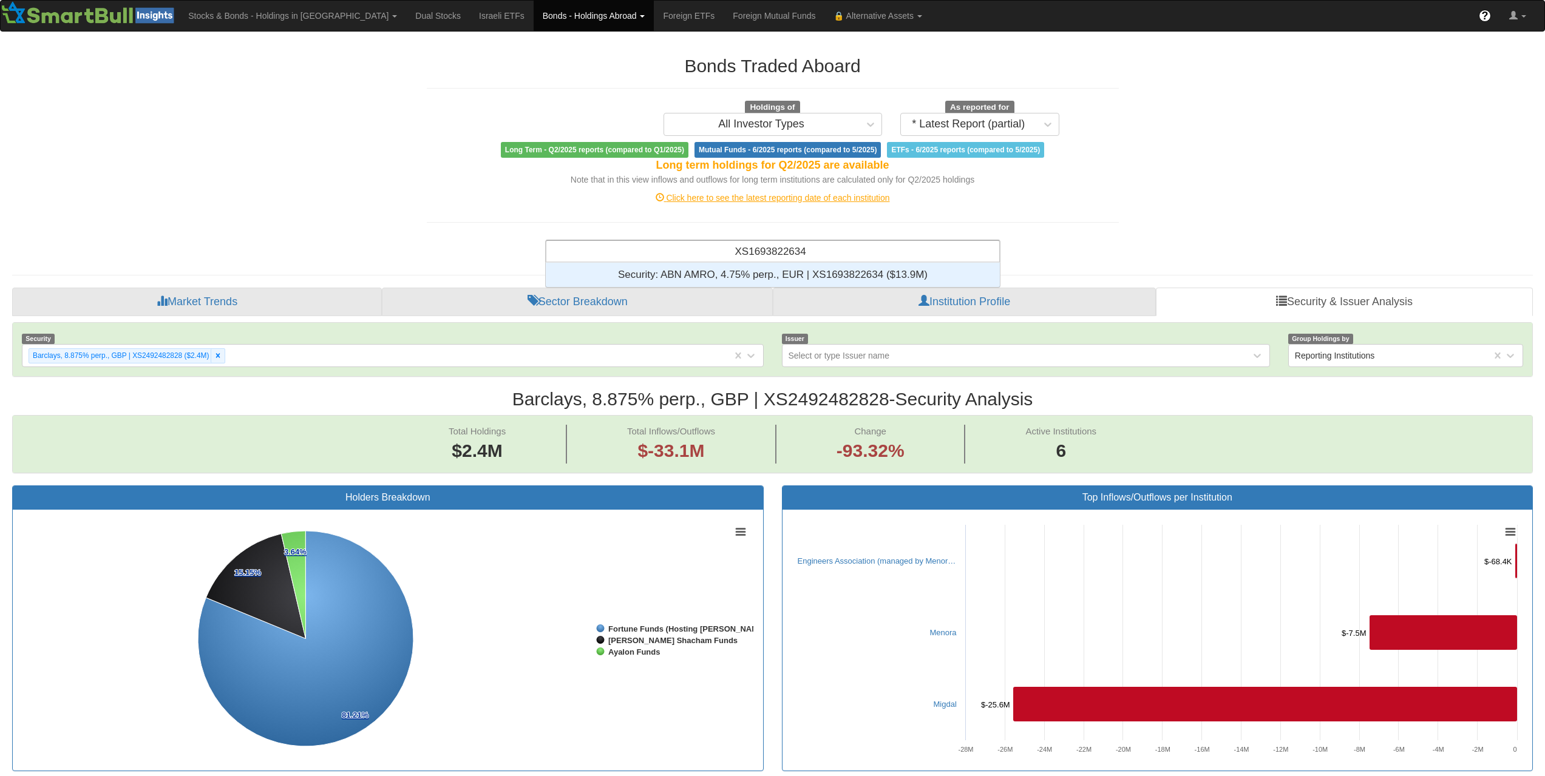
scroll to position [15, 445]
click at [864, 269] on div "Security: ‎ABN AMRO, 4.75% perp., EUR | XS1693822634 ‎($13.9M)‏" at bounding box center [773, 275] width 454 height 24
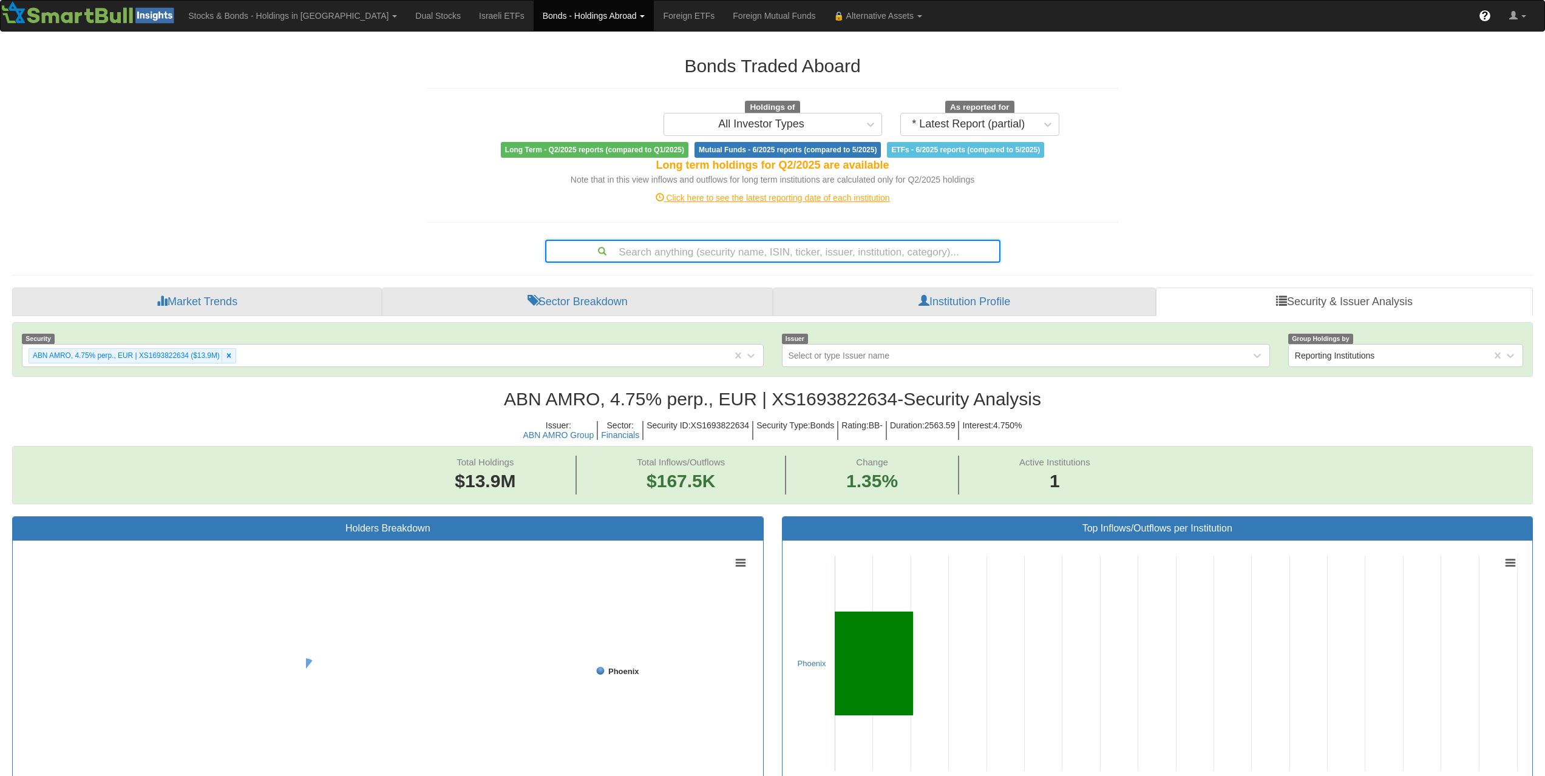
scroll to position [25, 1498]
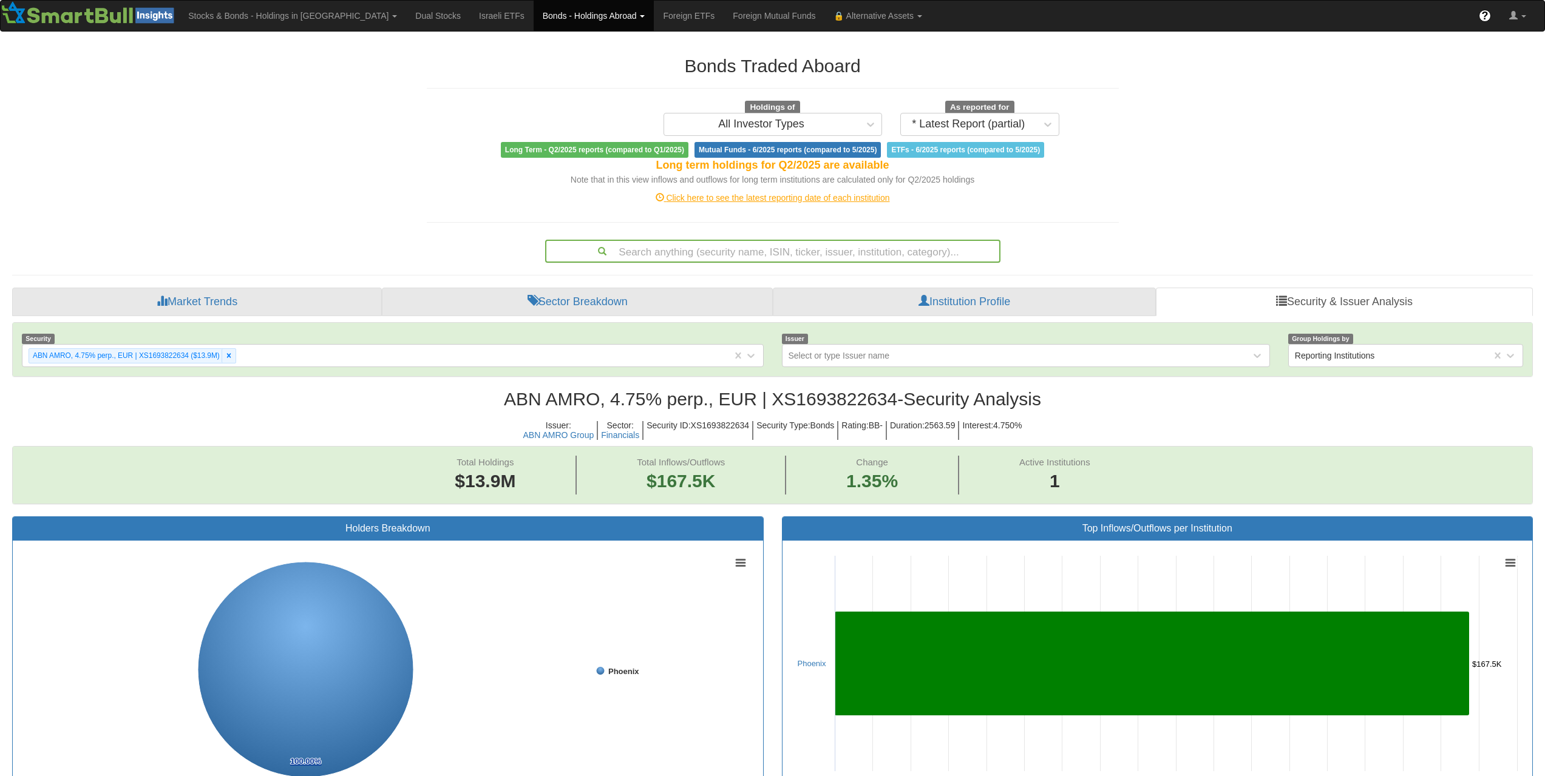
click at [759, 254] on div "Search anything (security name, ISIN, ticker, issuer, institution, category)..." at bounding box center [772, 251] width 453 height 21
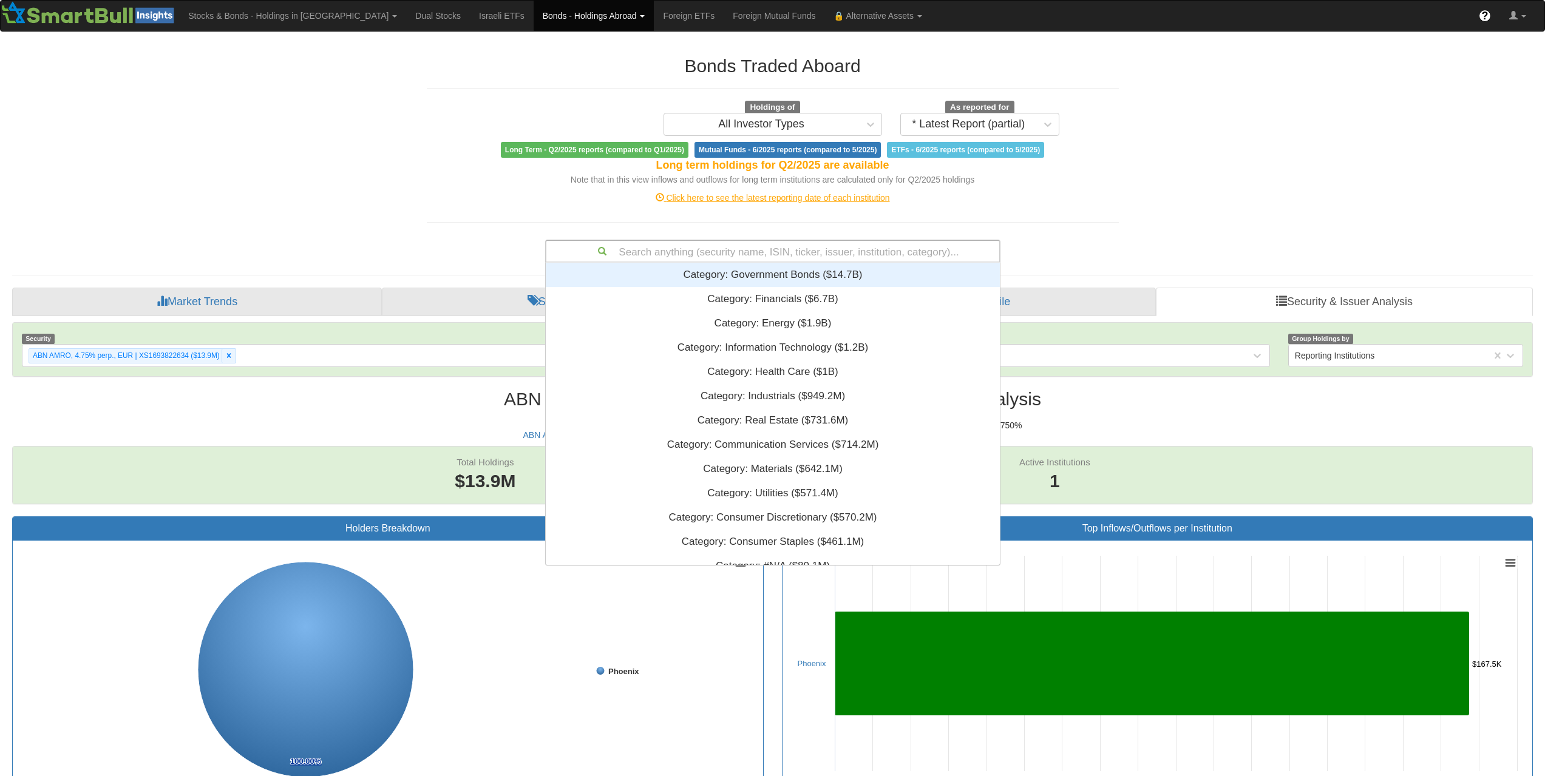
scroll to position [10, 10]
paste input "US0641598S88"
type input "US0641598S88"
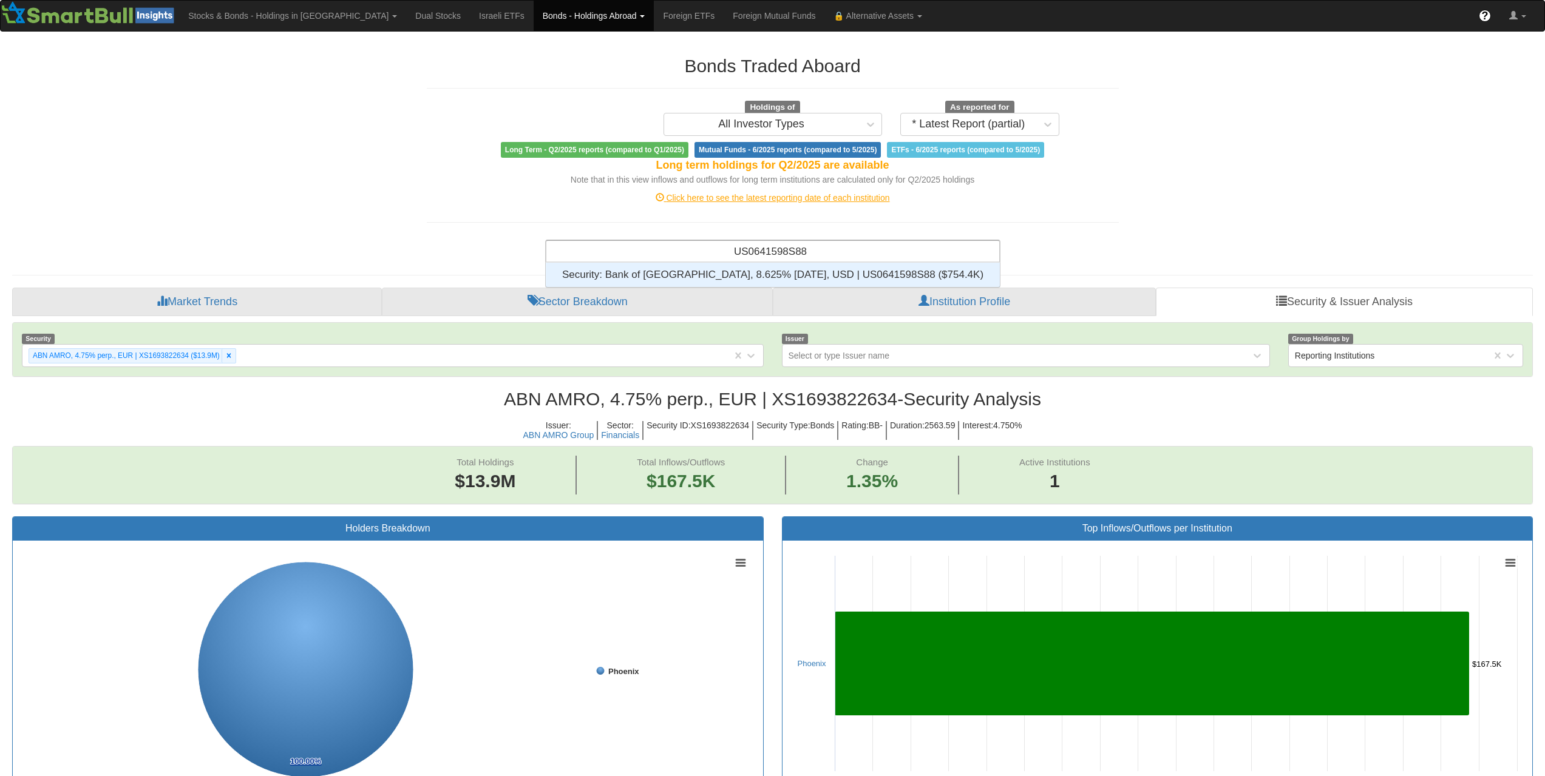
scroll to position [15, 445]
click at [789, 276] on div "Security: ‎Bank of [GEOGRAPHIC_DATA], 8.625% [DATE], USD | US0641598S88 ‎($754.…" at bounding box center [773, 275] width 454 height 24
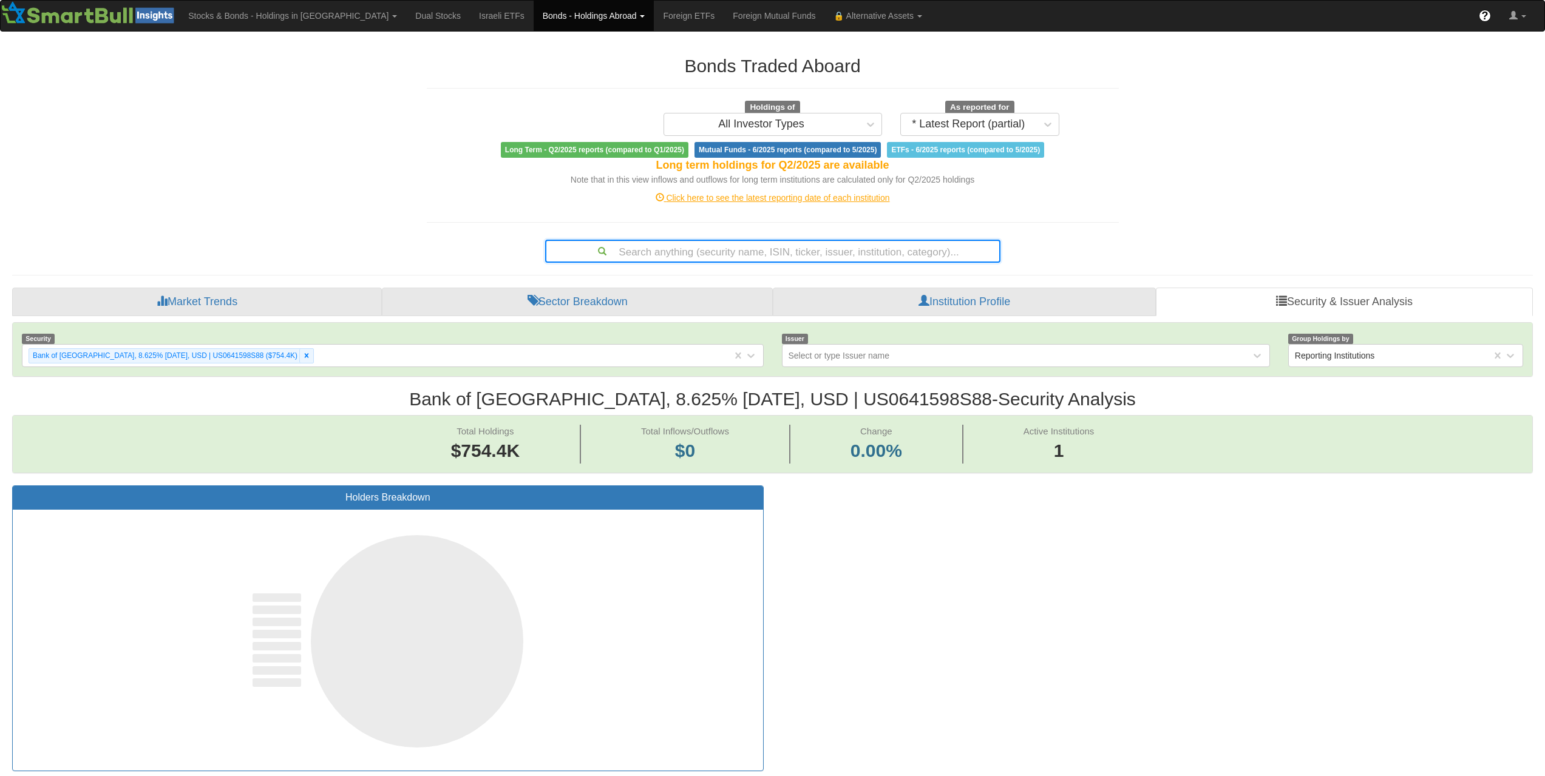
scroll to position [25, 1498]
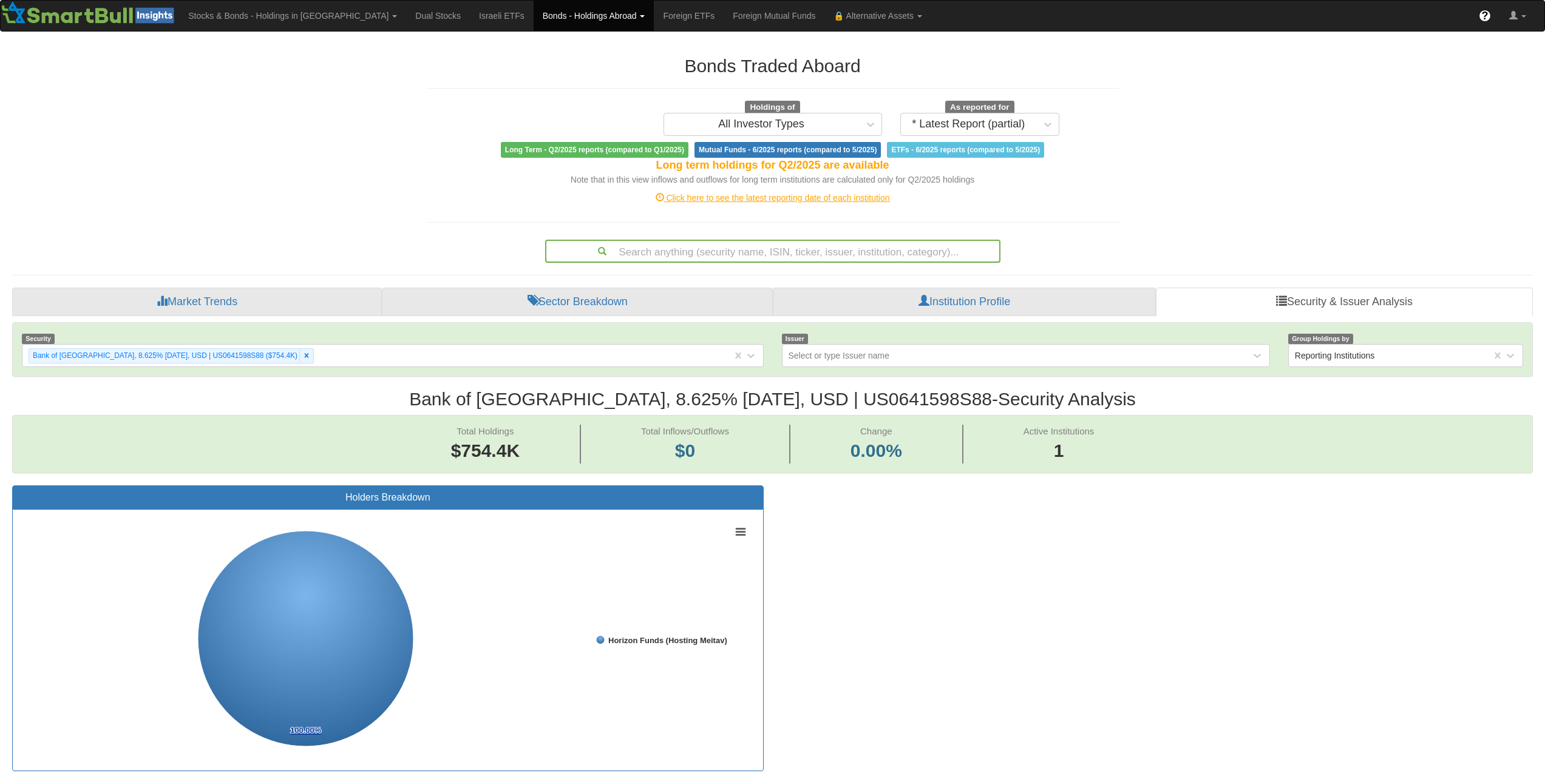
click at [753, 232] on div "Bonds Traded Aboard Holdings of All Investor Types As reported for * Latest Rep…" at bounding box center [773, 153] width 710 height 219
click at [763, 254] on div "Search anything (security name, ISIN, ticker, issuer, institution, category)..." at bounding box center [772, 251] width 453 height 21
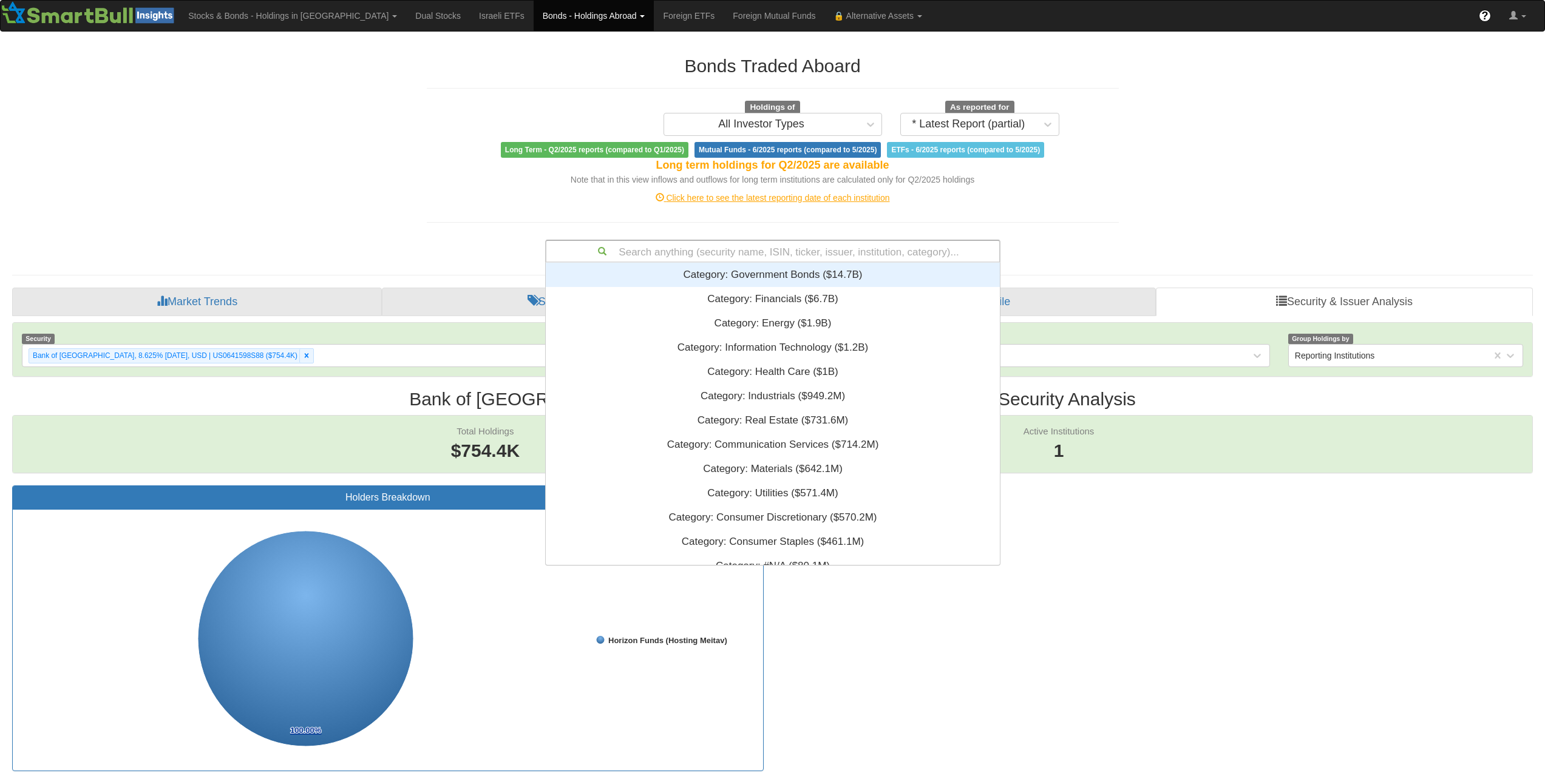
paste input "XS2356217039"
type input "XS2356217039"
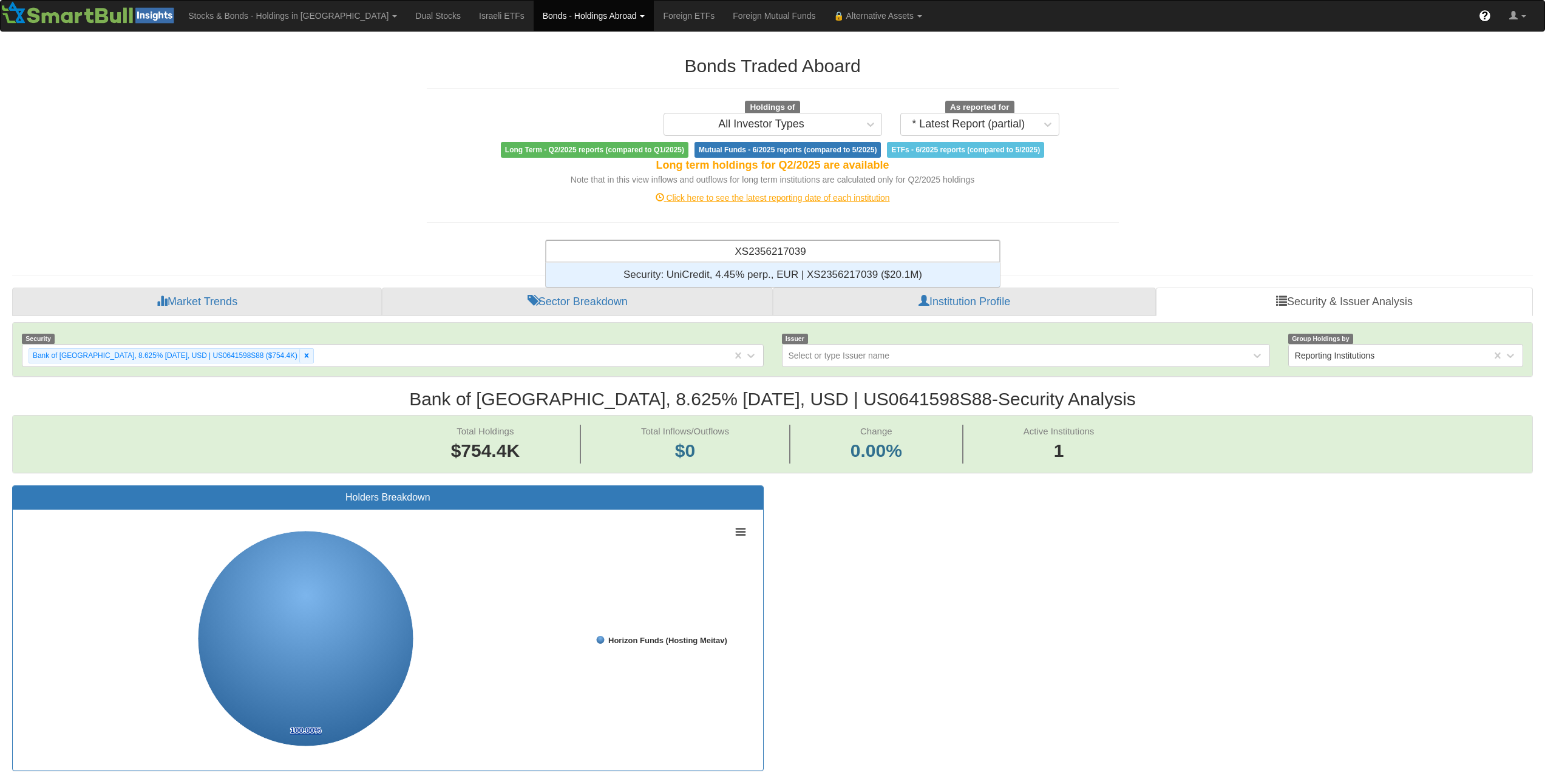
click at [782, 282] on div "Security: ‎UniCredit, 4.45% perp., EUR | XS2356217039 ‎($20.1M)‏" at bounding box center [773, 275] width 454 height 24
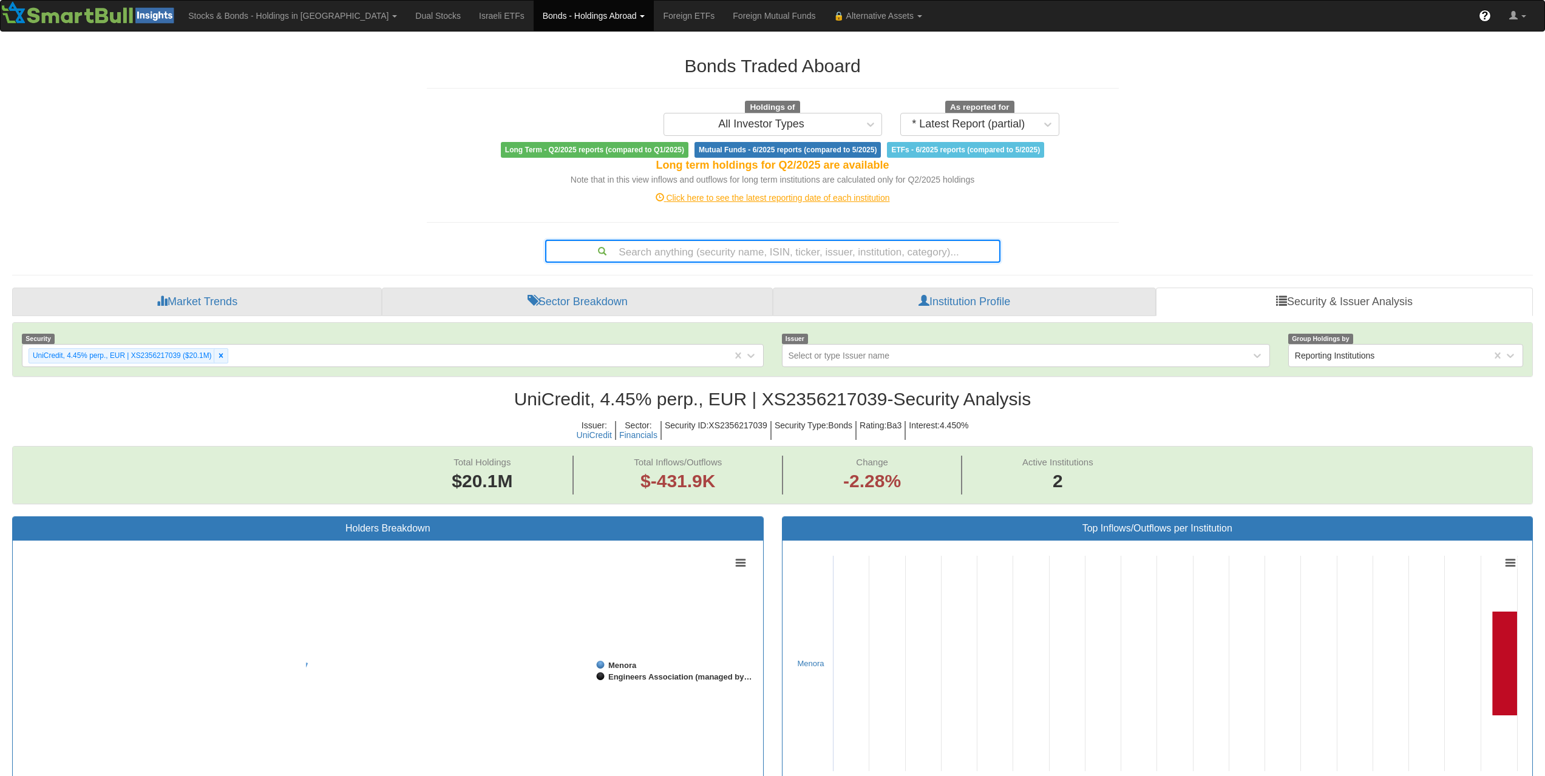
scroll to position [25, 1498]
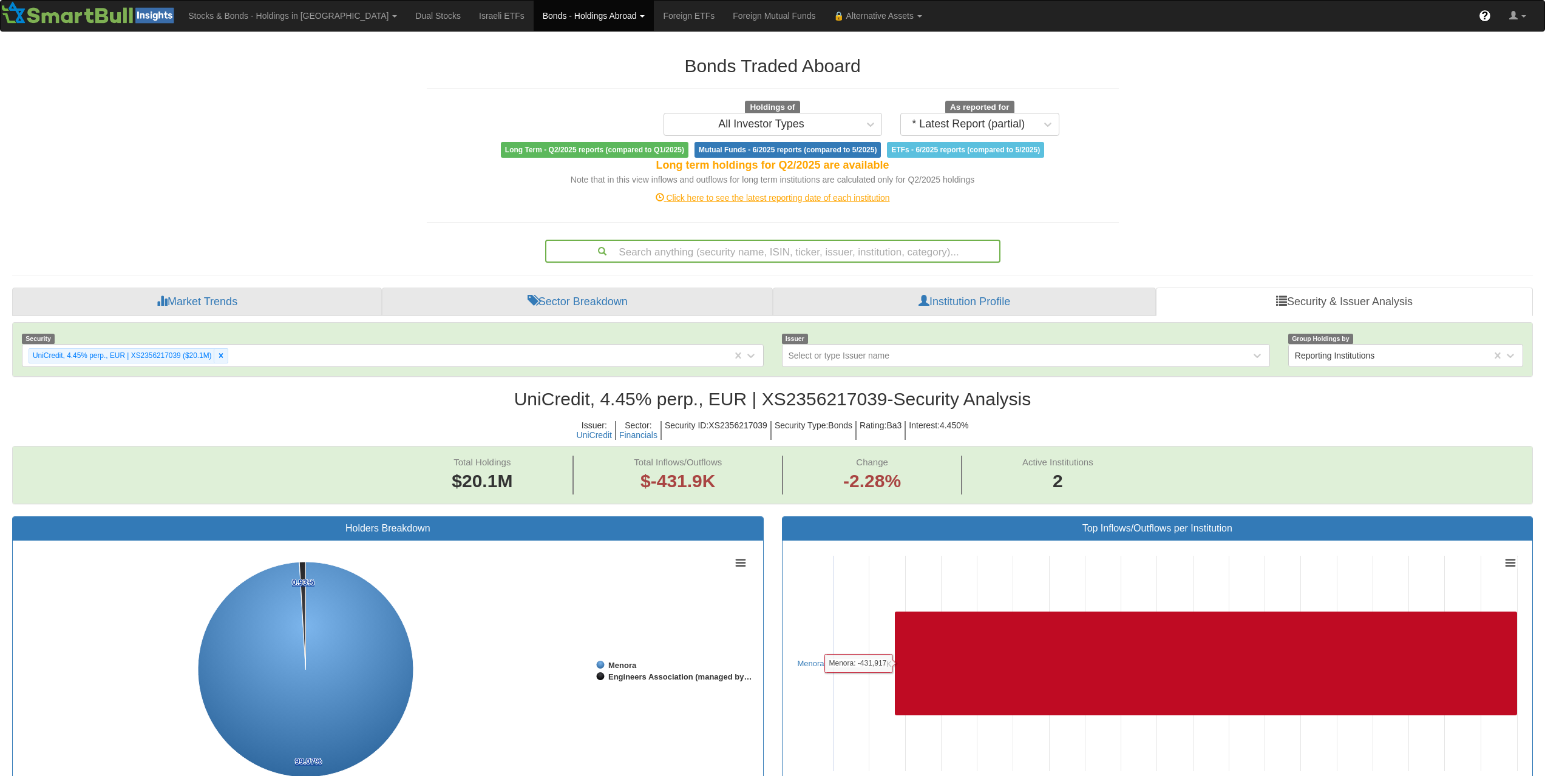
click at [754, 259] on div "Search anything (security name, ISIN, ticker, issuer, institution, category)..." at bounding box center [772, 251] width 453 height 21
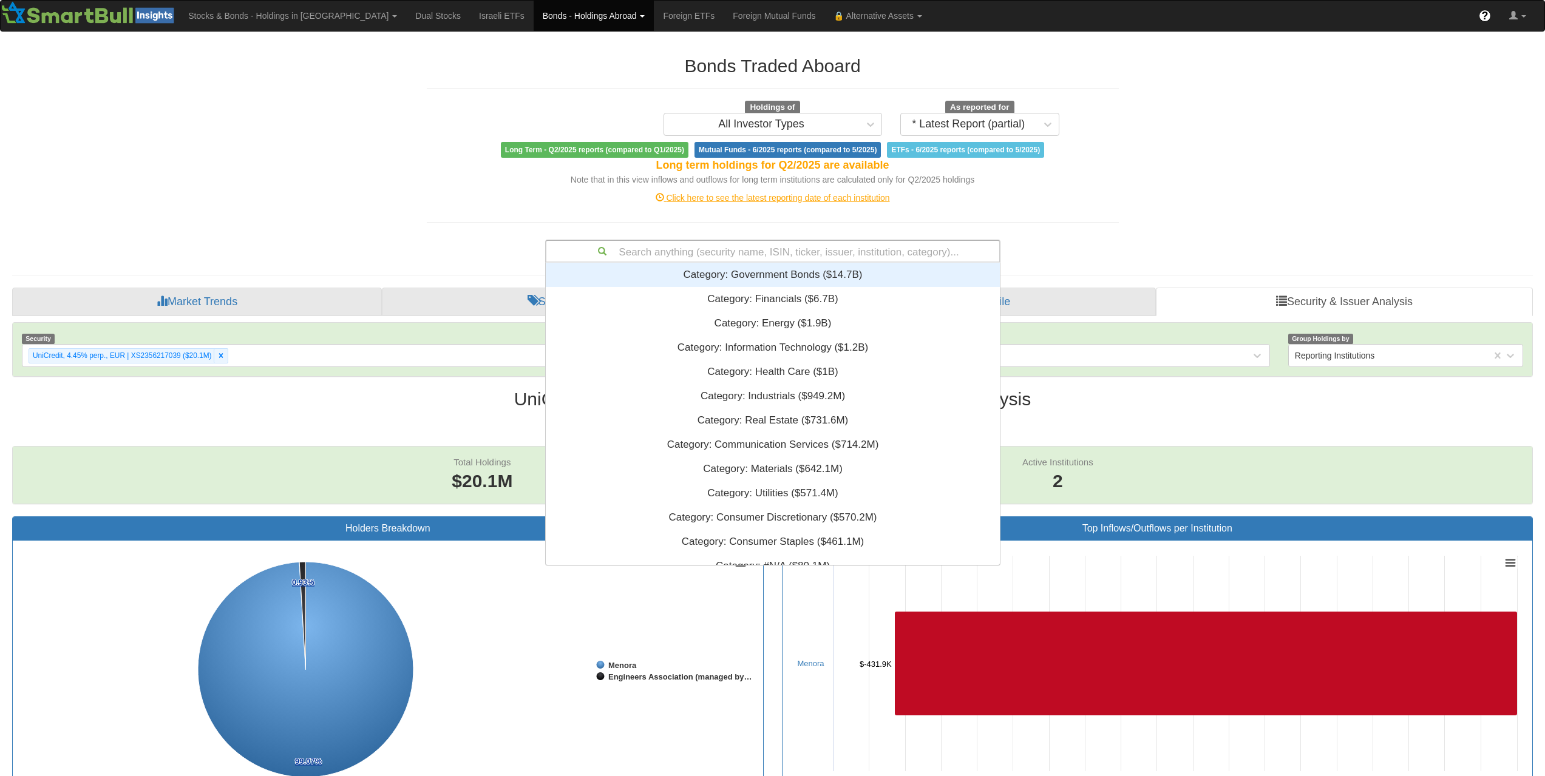
scroll to position [293, 445]
paste input "FR0013533999"
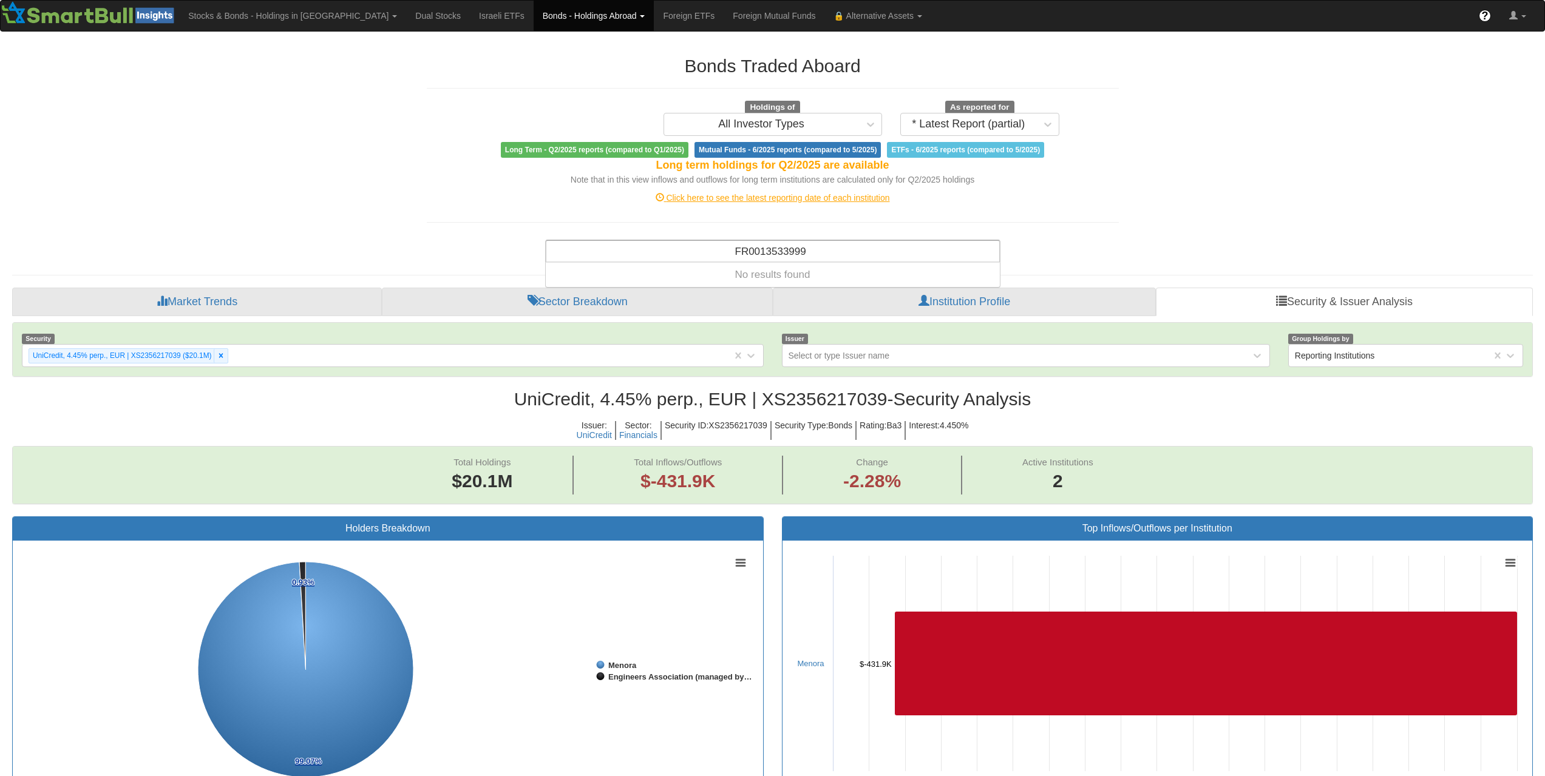
type input "FR0013533999"
click at [888, 261] on div "Search anything (security name, ISIN, ticker, issuer, institution, category)..." at bounding box center [772, 251] width 453 height 21
paste input "XS2638924709"
type input "XS2638924709"
click at [827, 251] on div "Search anything (security name, ISIN, ticker, issuer, institution, category)..." at bounding box center [772, 251] width 453 height 21
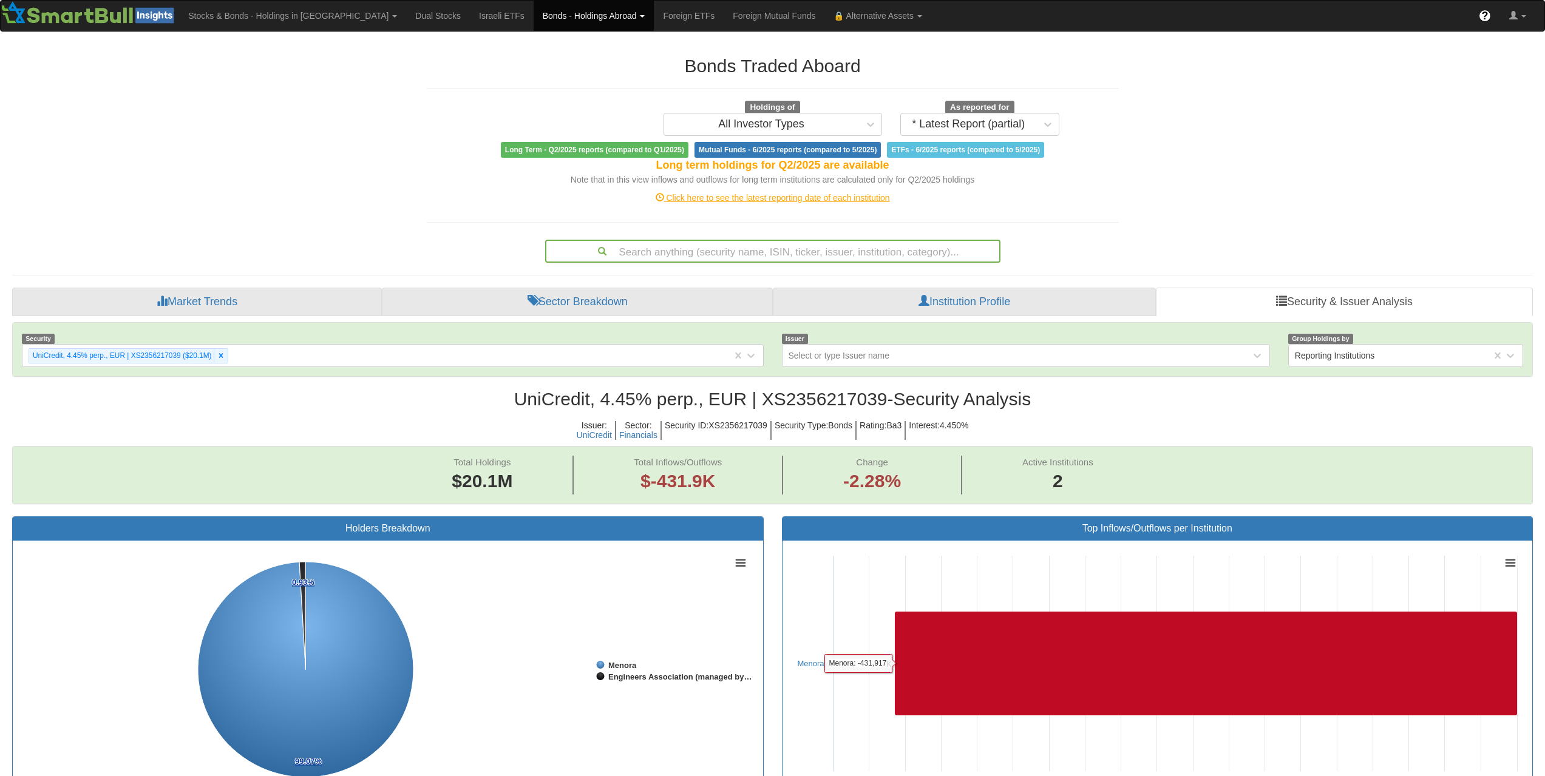
paste input "USF1R15XK854"
type input "USF1R15XK854"
click at [798, 254] on div "Search anything (security name, ISIN, ticker, issuer, institution, category)..." at bounding box center [772, 251] width 453 height 21
paste input "FR0014005O90"
type input "FR0014005O90"
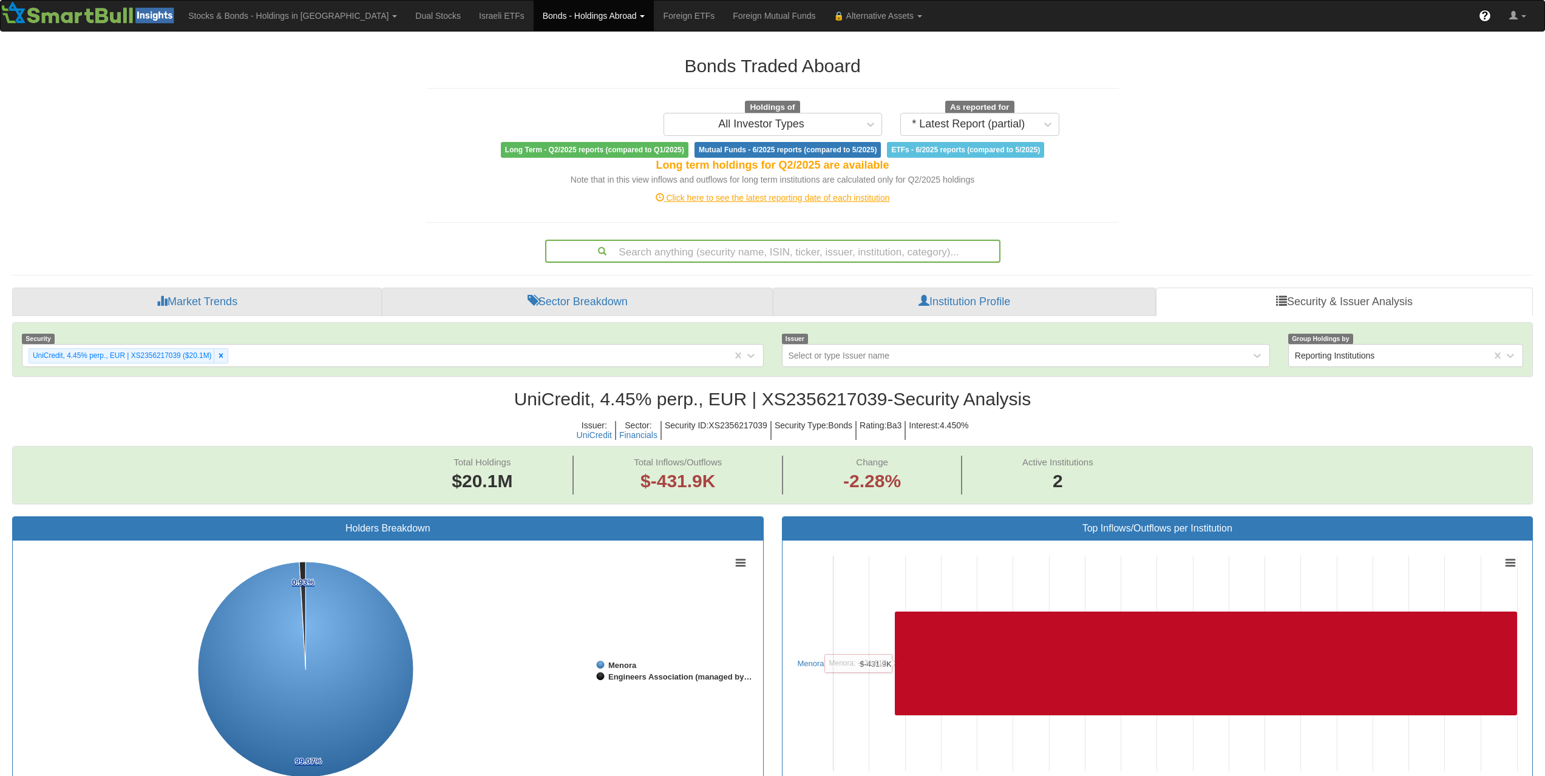
click at [857, 248] on div "Search anything (security name, ISIN, ticker, issuer, institution, category)..." at bounding box center [772, 251] width 453 height 21
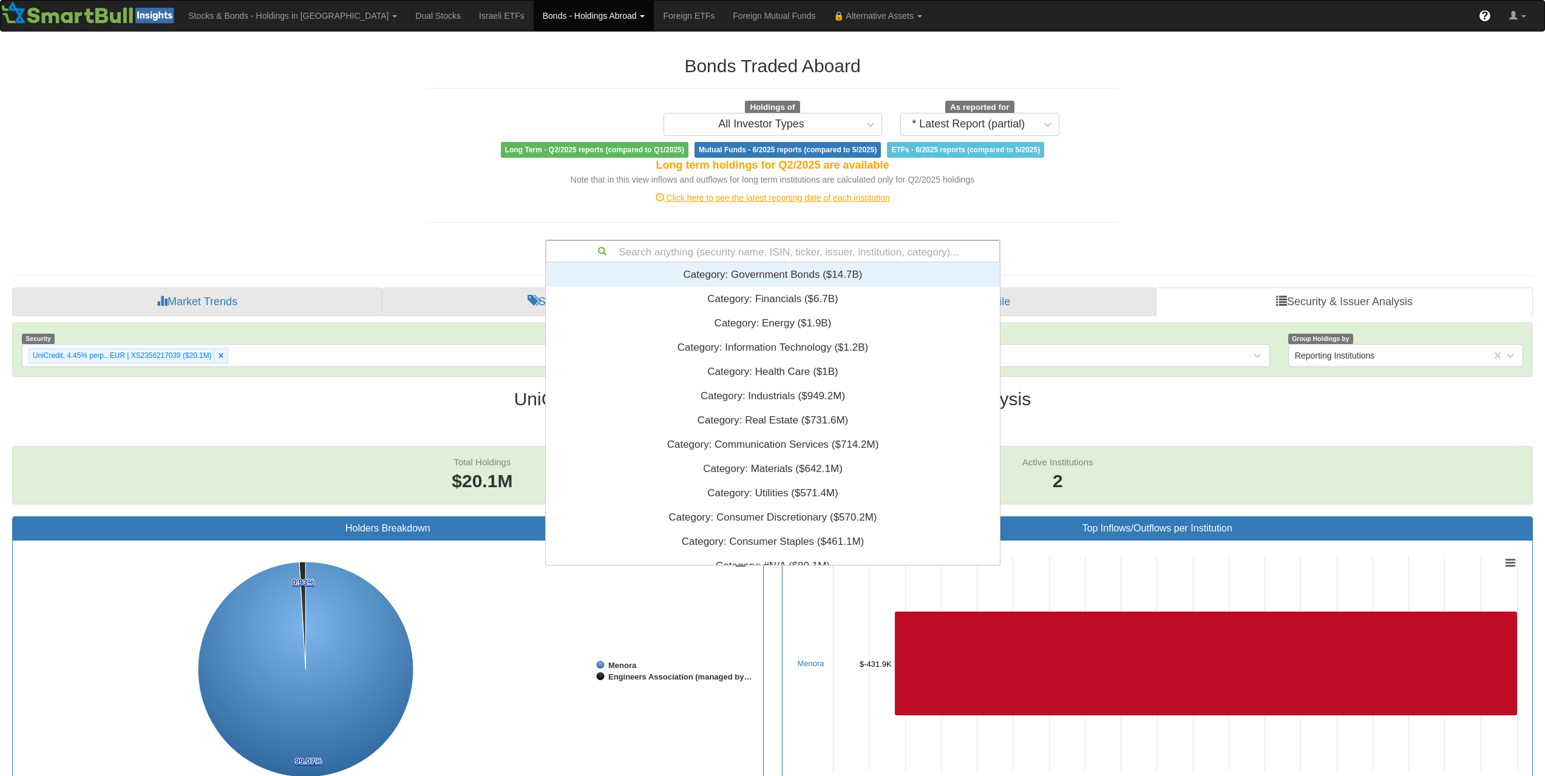
paste input "FR001400F877"
type input "FR001400F877"
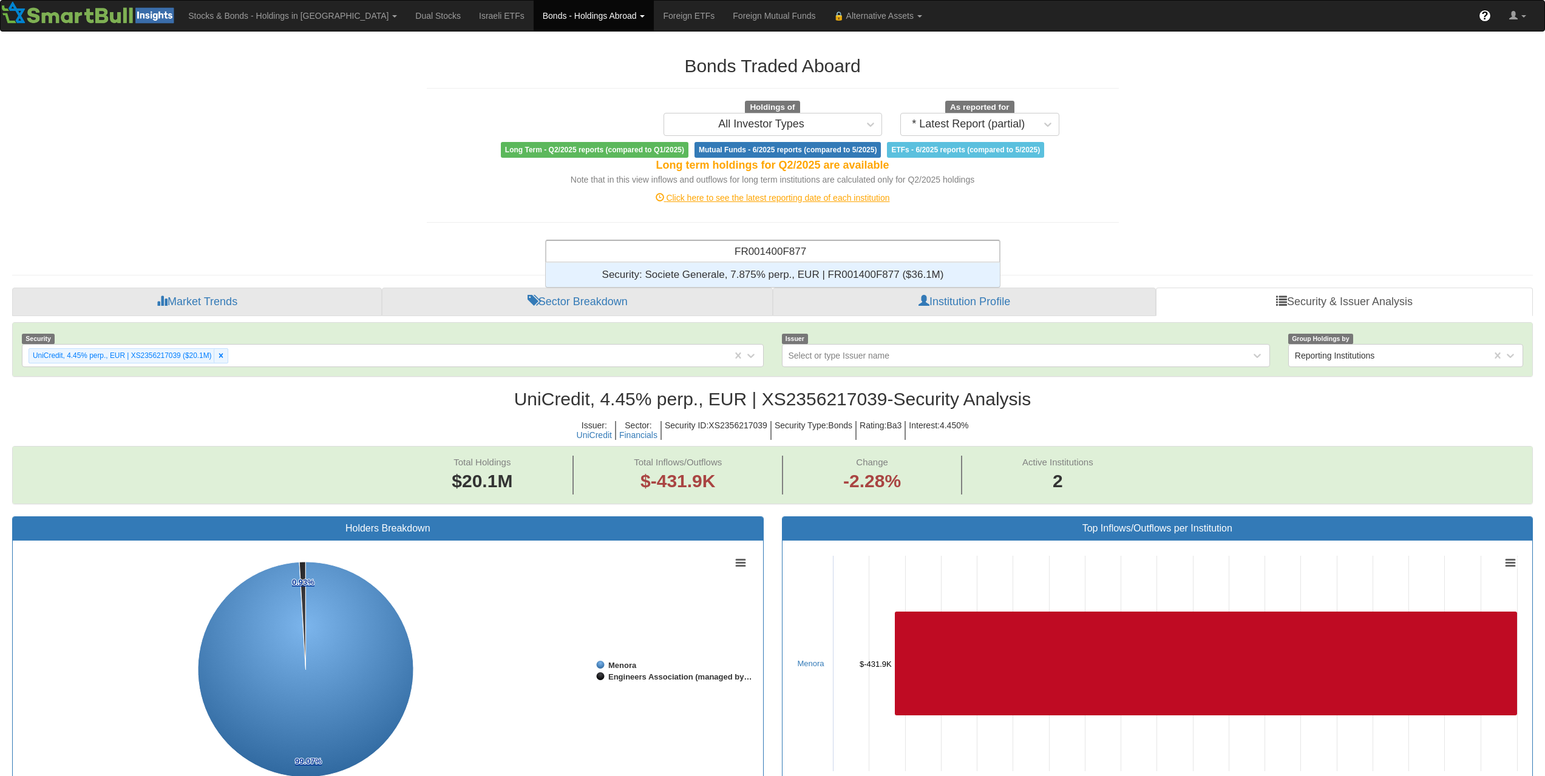
scroll to position [15, 445]
click at [850, 269] on div "Security: ‎Societe Generale, 7.875% perp., EUR | FR001400F877 ‎($36.1M)‏" at bounding box center [773, 275] width 454 height 24
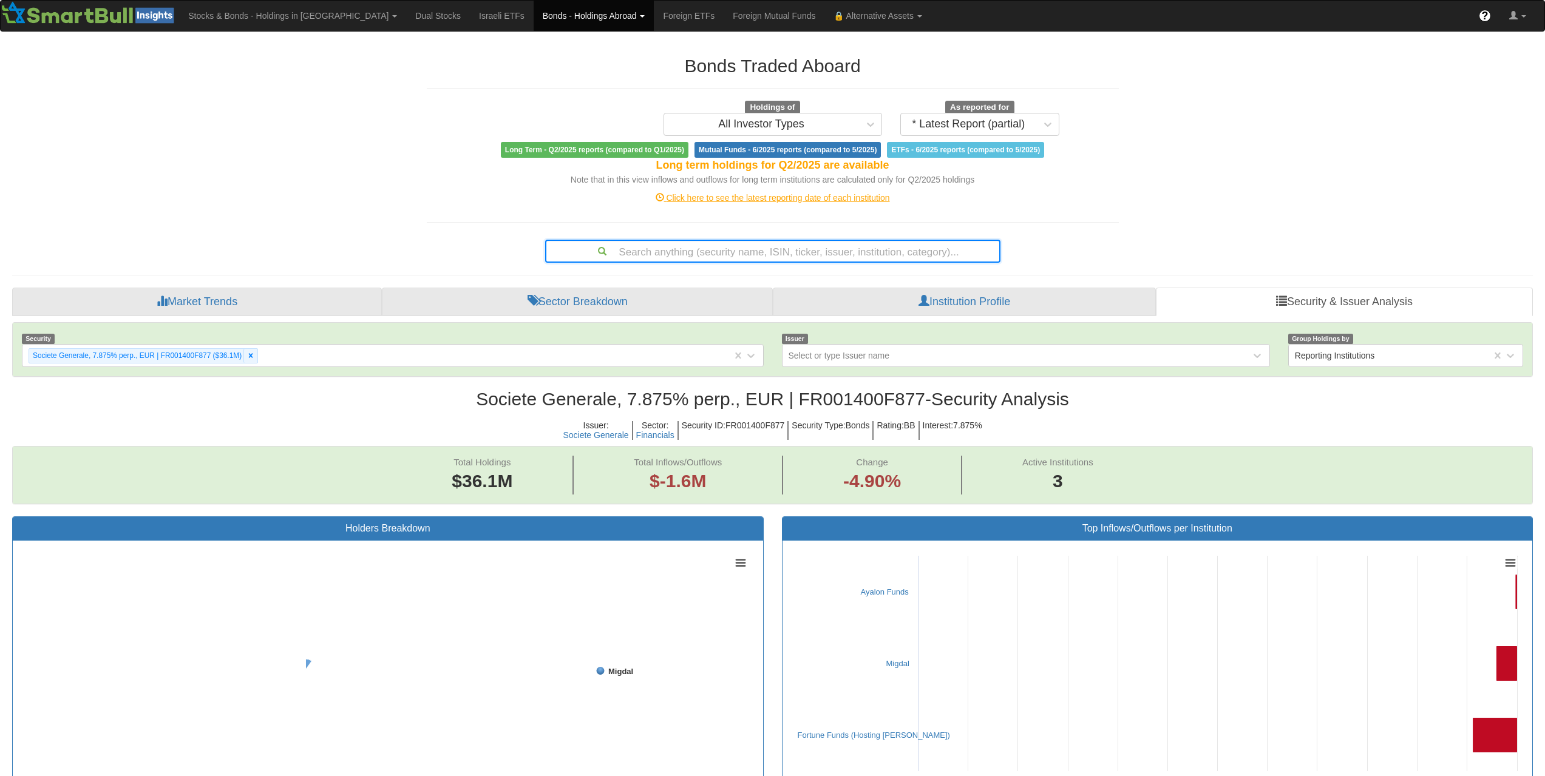
scroll to position [25, 1498]
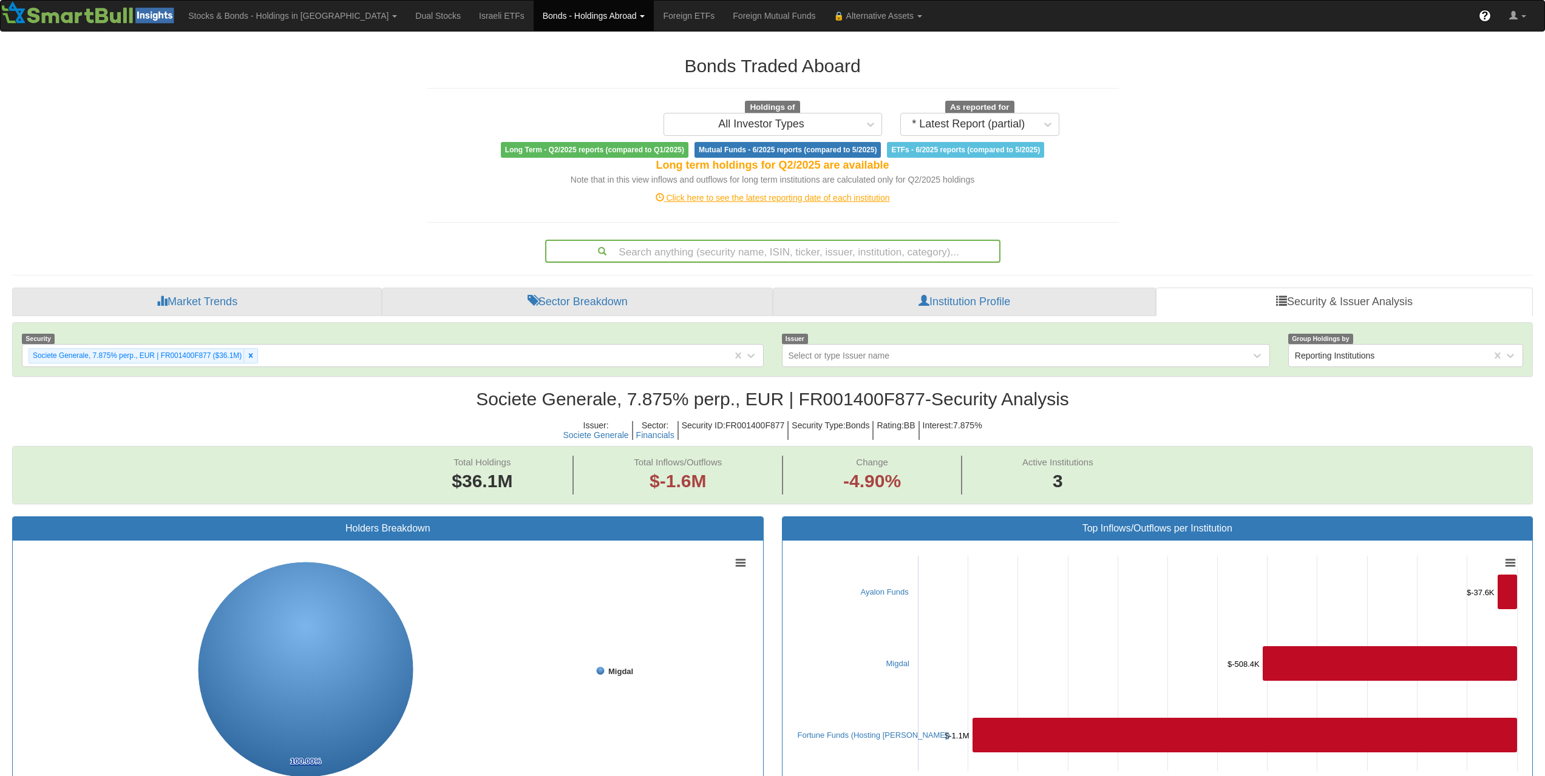
click at [824, 251] on div "Search anything (security name, ISIN, ticker, issuer, institution, category)..." at bounding box center [772, 251] width 453 height 21
paste input "US05946KAM36"
type input "US05946KAM36"
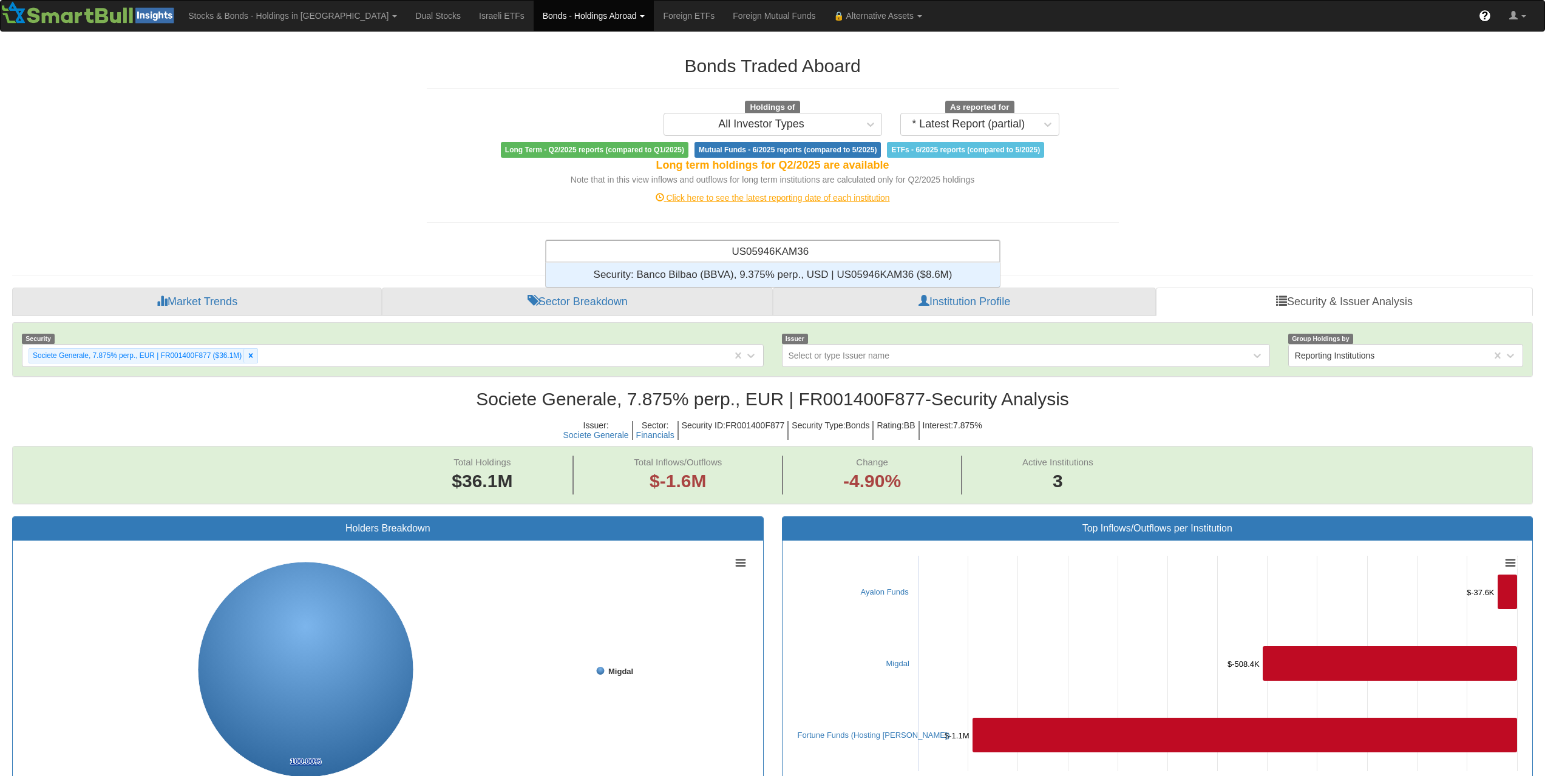
scroll to position [15, 445]
click at [816, 278] on div "Security: ‎Banco Bilbao (BBVA), 9.375% perp., USD | US05946KAM36 ‎($8.6M)‏" at bounding box center [773, 275] width 454 height 24
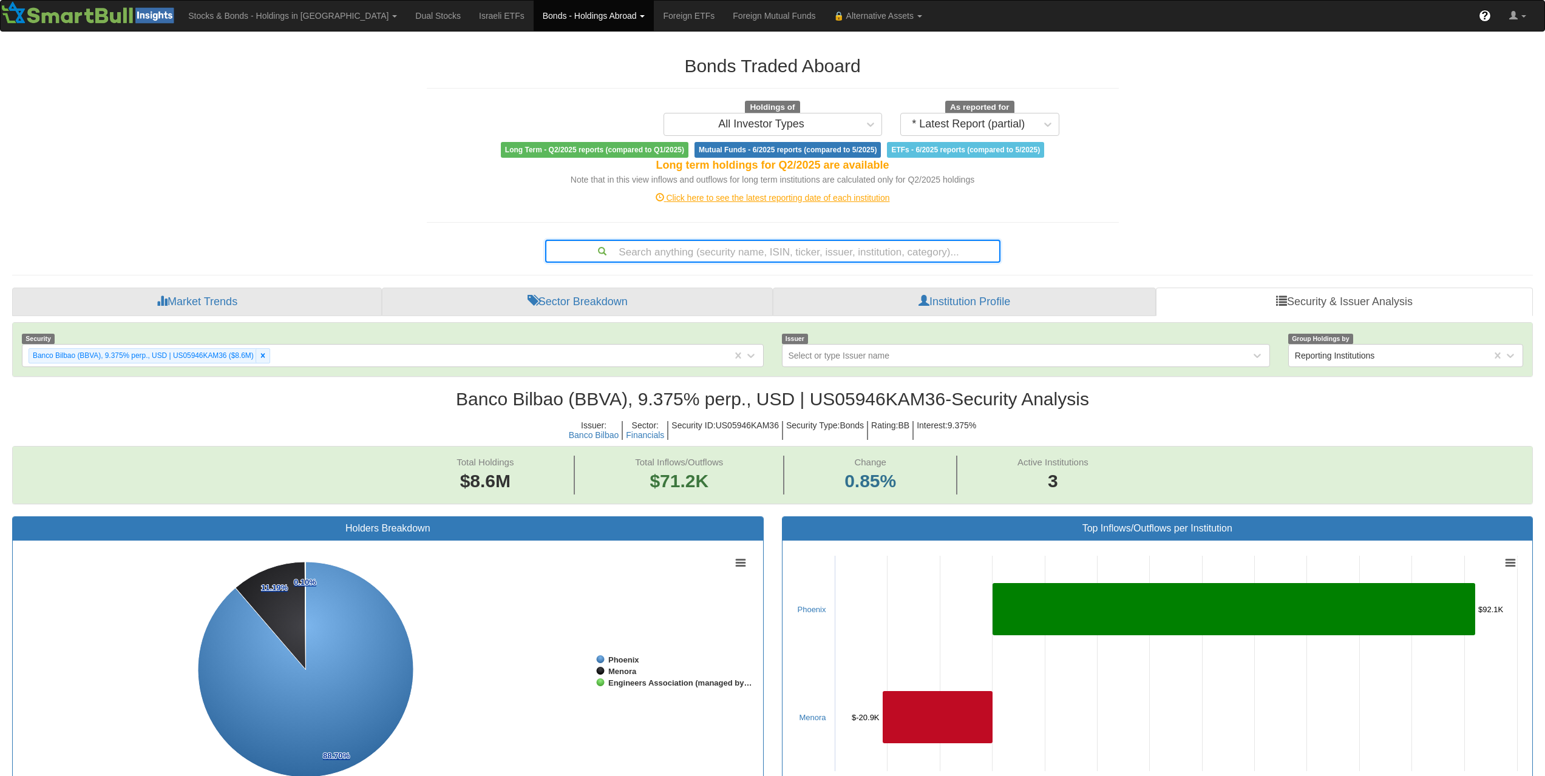
scroll to position [121, 0]
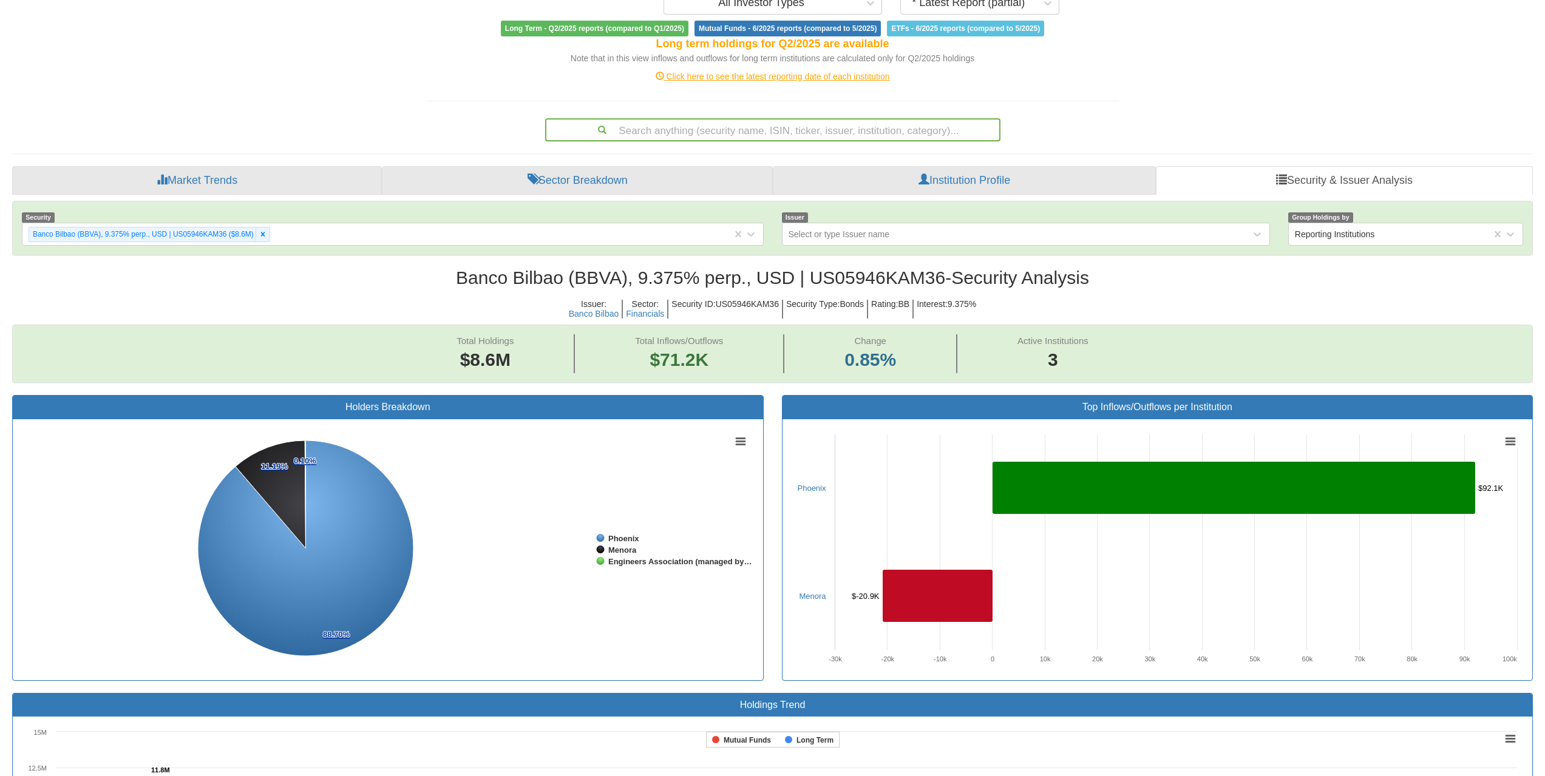
click at [790, 137] on div "Search anything (security name, ISIN, ticker, issuer, institution, category)..." at bounding box center [772, 130] width 453 height 21
paste input "XS2831061796"
type input "XS2831061796"
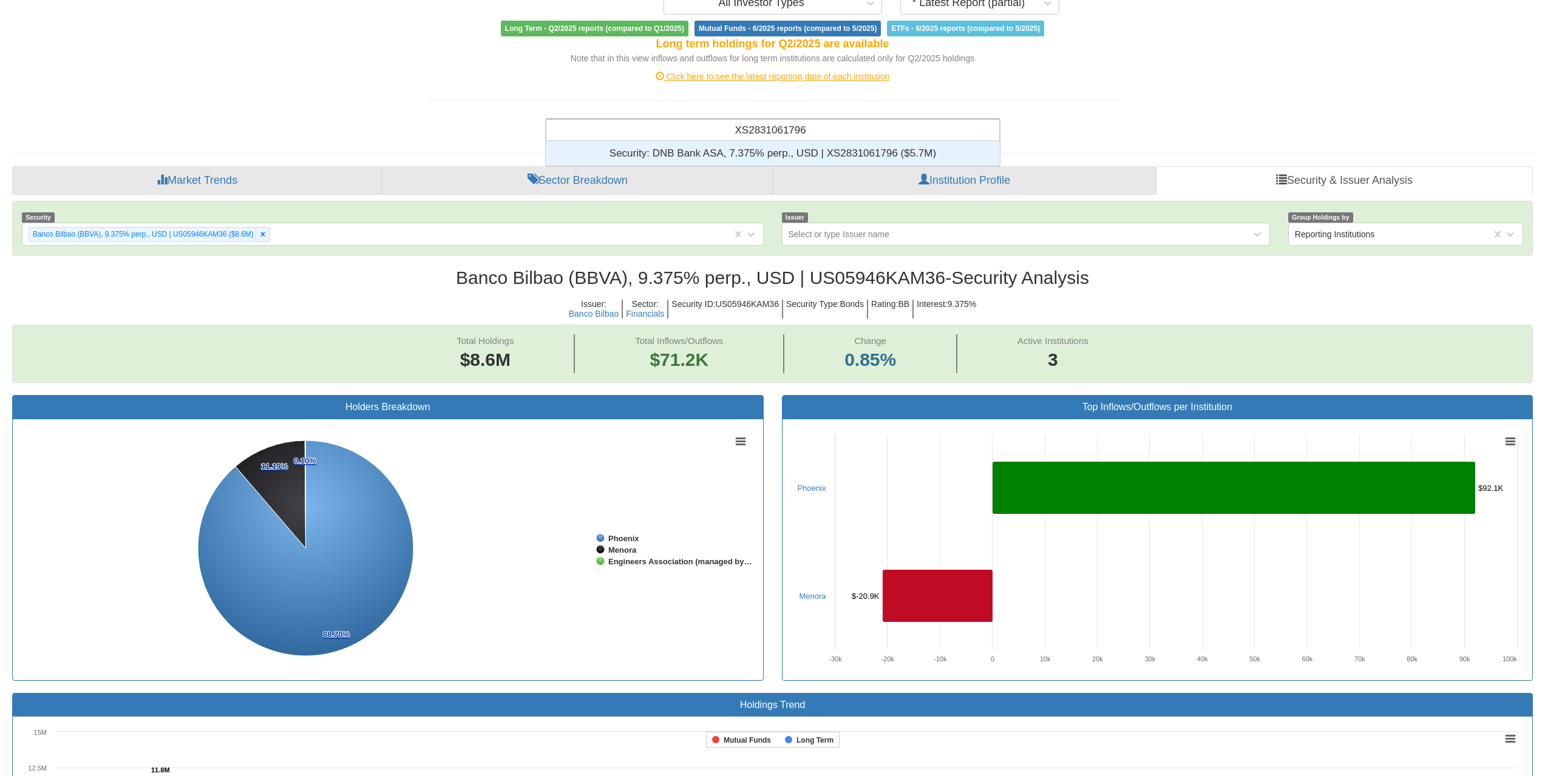
scroll to position [15, 445]
click at [793, 155] on div "Security: ‎DNB Bank ASA, 7.375% perp., USD | XS2831061796 ‎($5.7M)‏" at bounding box center [773, 153] width 454 height 24
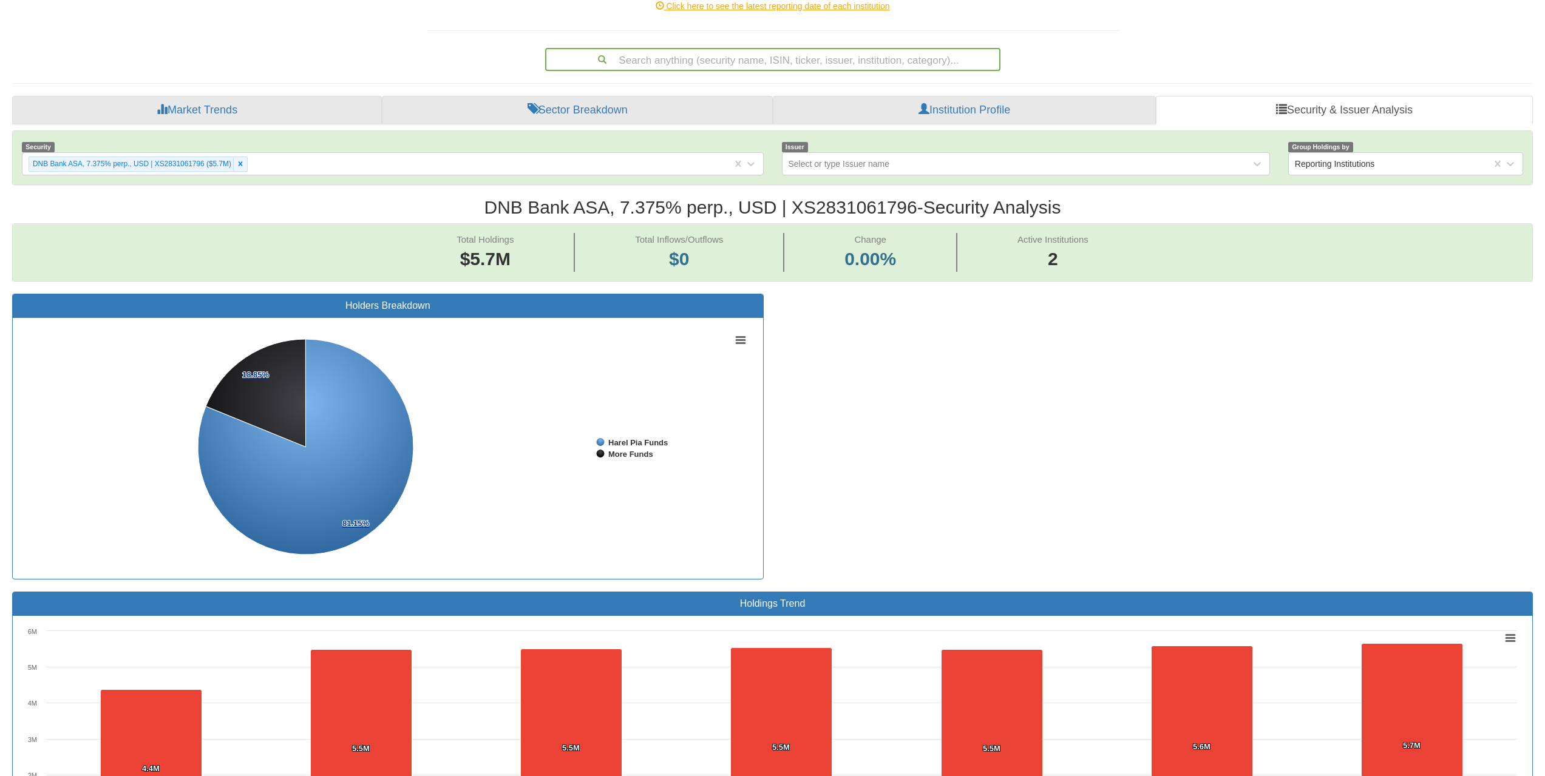
scroll to position [110, 0]
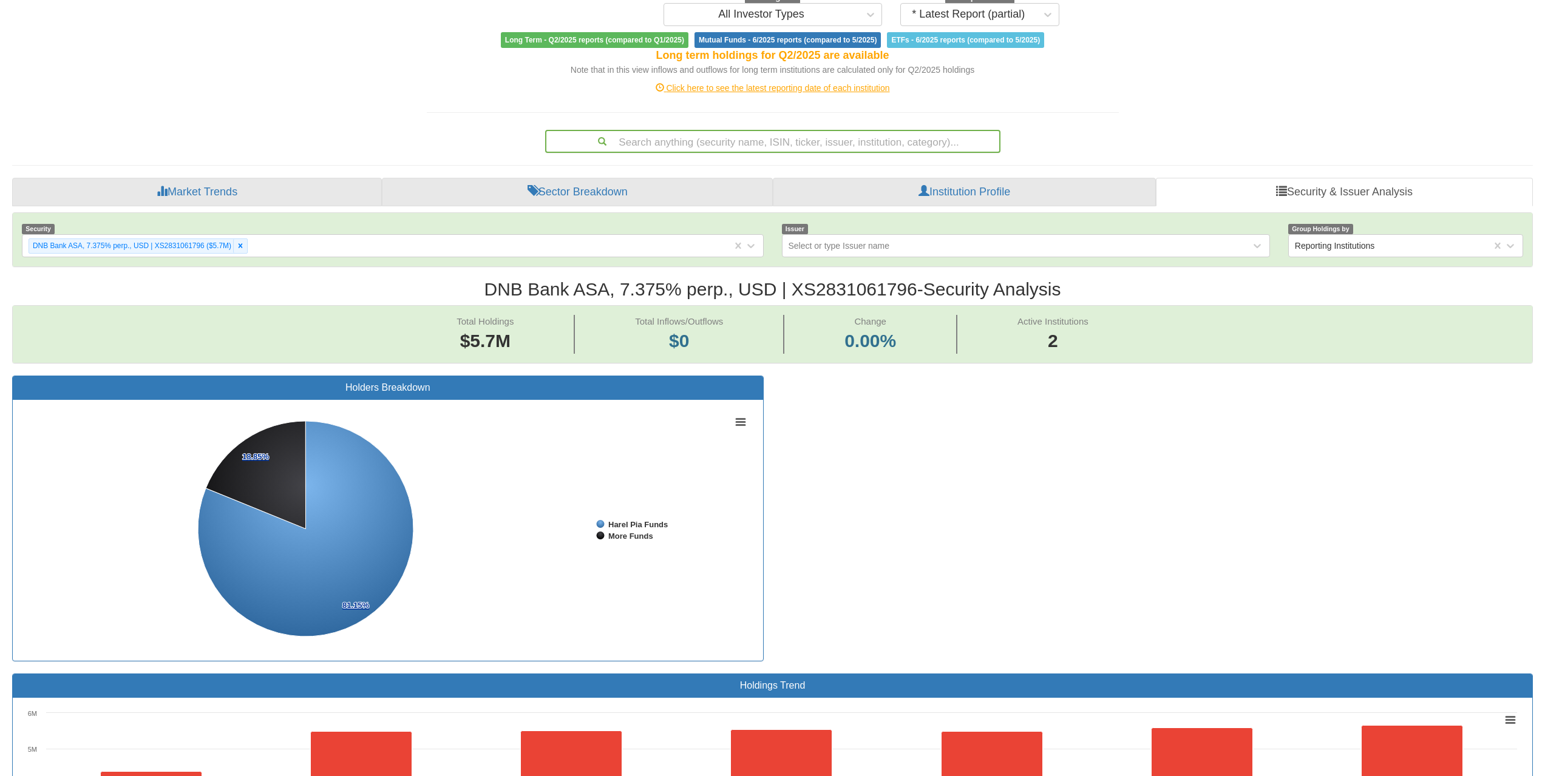
click at [797, 139] on div "Search anything (security name, ISIN, ticker, issuer, institution, category)..." at bounding box center [772, 141] width 453 height 21
paste input "US89116CKP13"
type input "US89116CKP13"
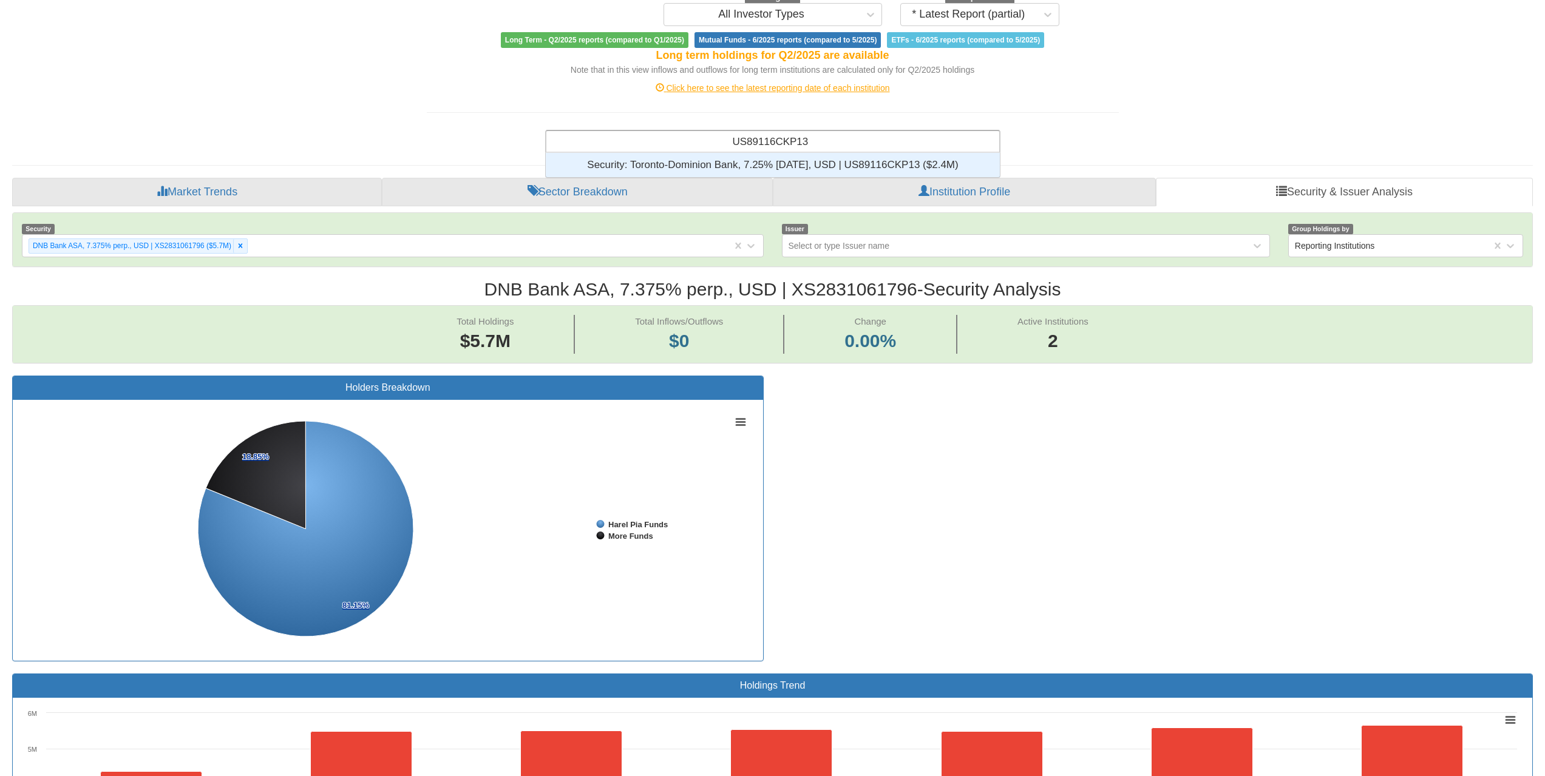
scroll to position [15, 445]
click at [801, 161] on div "Security: ‎Toronto-Dominion Bank, 7.25% [DATE], USD | US89116CKP13 ‎($2.4M)‏" at bounding box center [773, 165] width 454 height 24
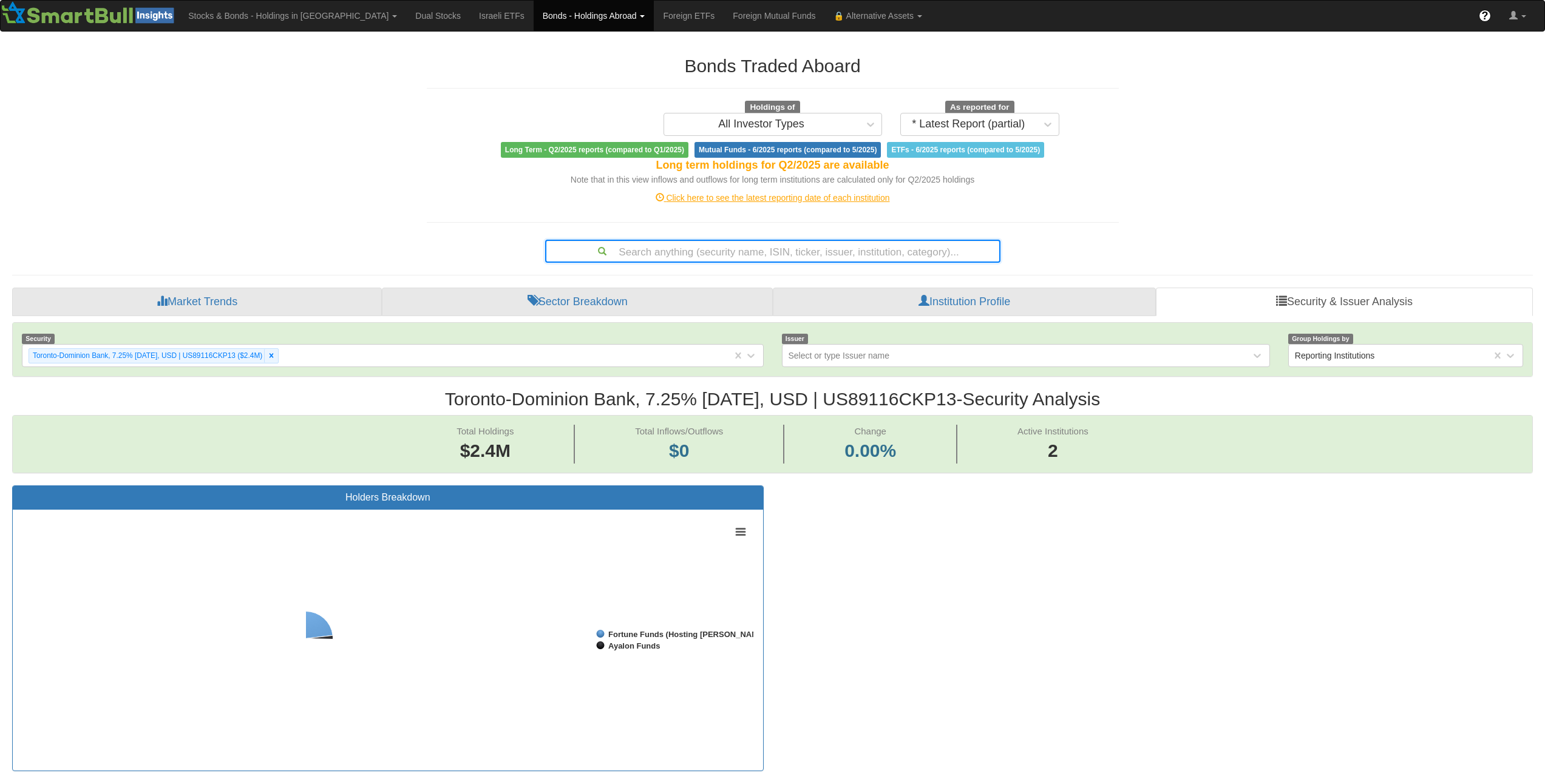
scroll to position [25, 1498]
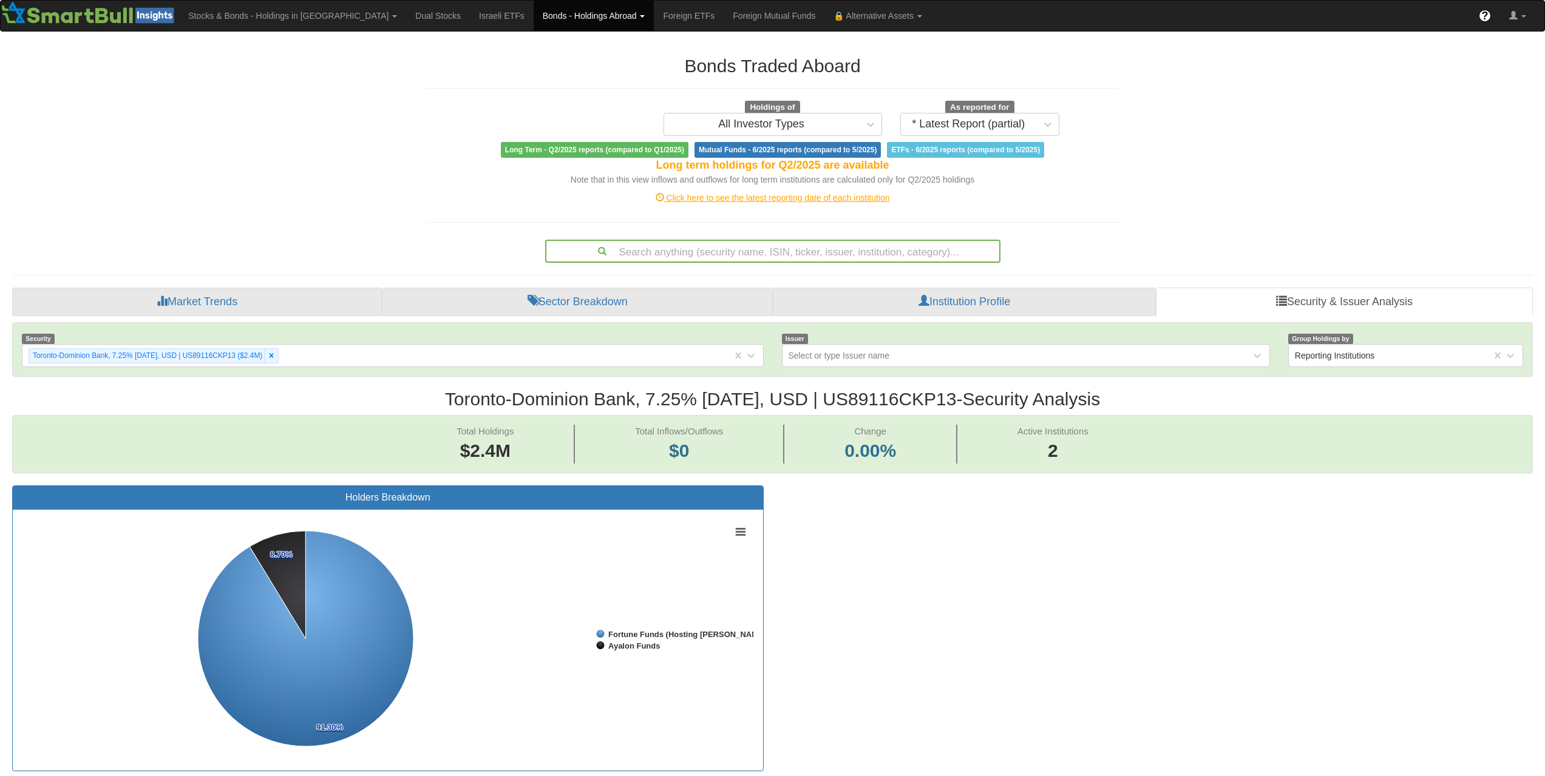
click at [863, 245] on div "Search anything (security name, ISIN, ticker, issuer, institution, category)..." at bounding box center [772, 251] width 453 height 21
paste input "XS2678939427"
type input "XS2678939427"
click at [856, 256] on div "Search anything (security name, ISIN, ticker, issuer, institution, category)..." at bounding box center [772, 251] width 453 height 21
paste input "XS2808268390"
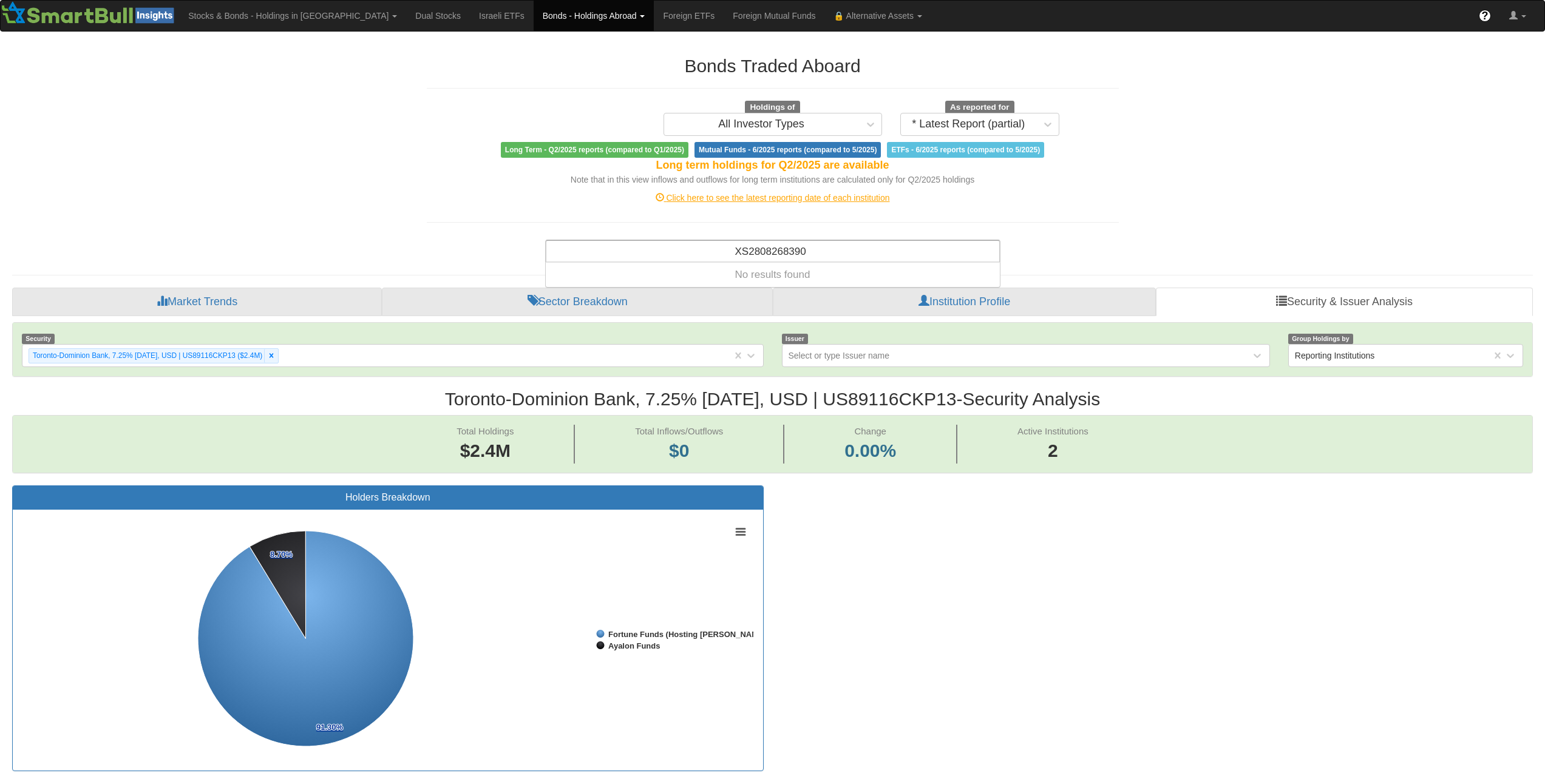
type input "XS2808268390"
click at [783, 255] on div "Search anything (security name, ISIN, ticker, issuer, institution, category)..." at bounding box center [772, 251] width 453 height 21
paste input "XS2817323749"
type input "XS2817323749"
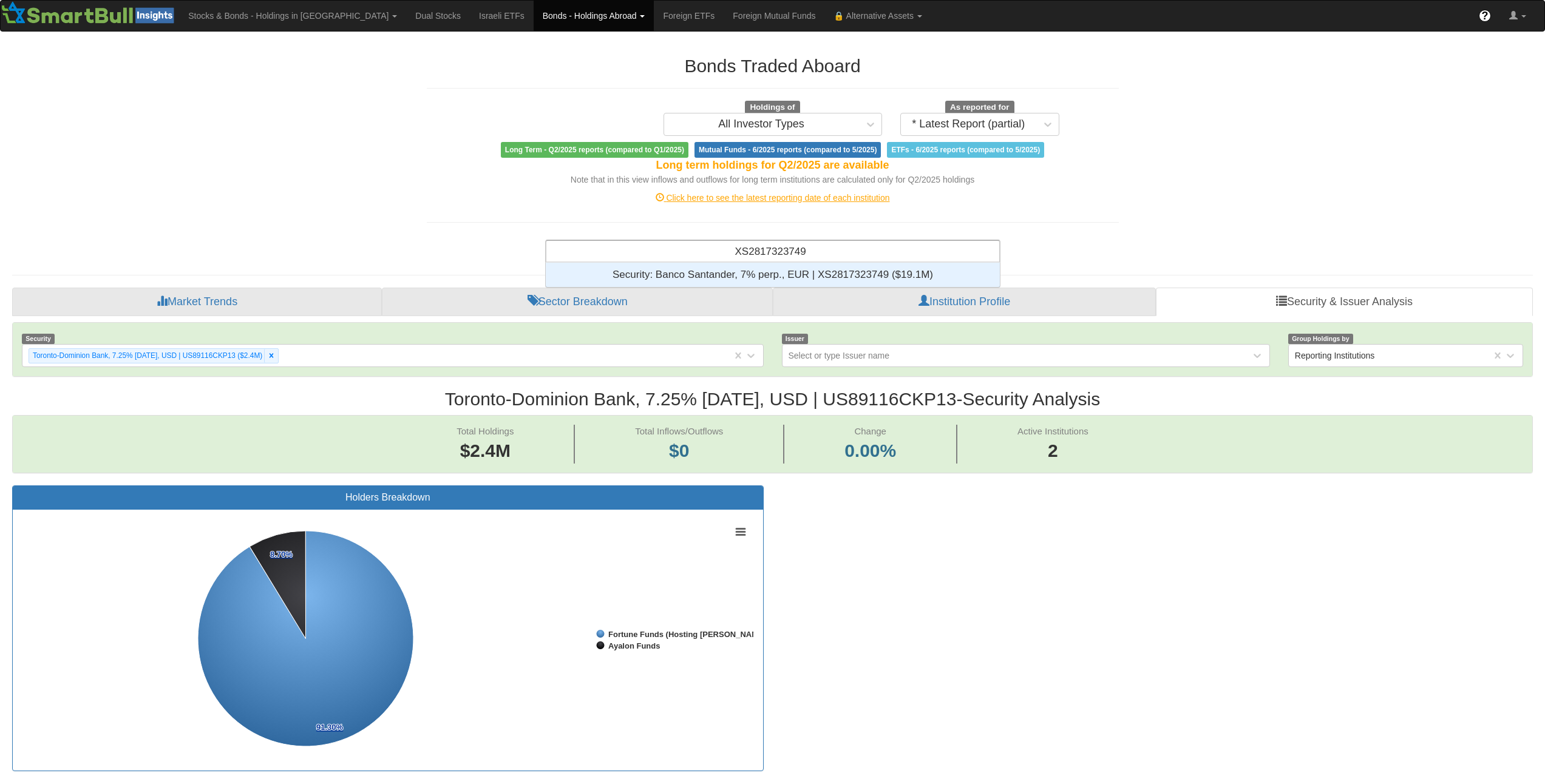
click at [790, 271] on div "Security: ‎Banco Santander, 7% perp., EUR | XS2817323749 ‎($19.1M)‏" at bounding box center [773, 275] width 454 height 24
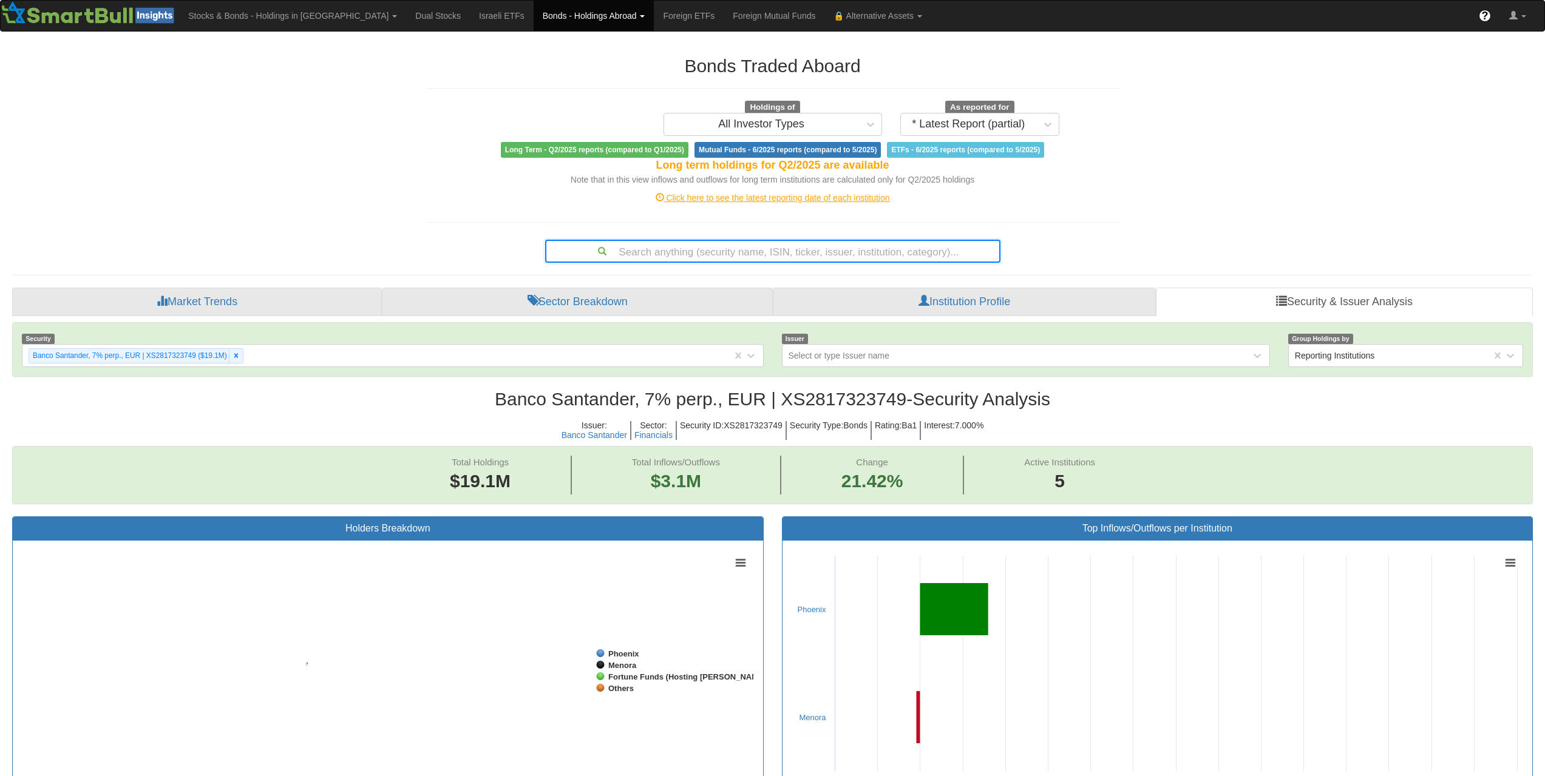
scroll to position [25, 1498]
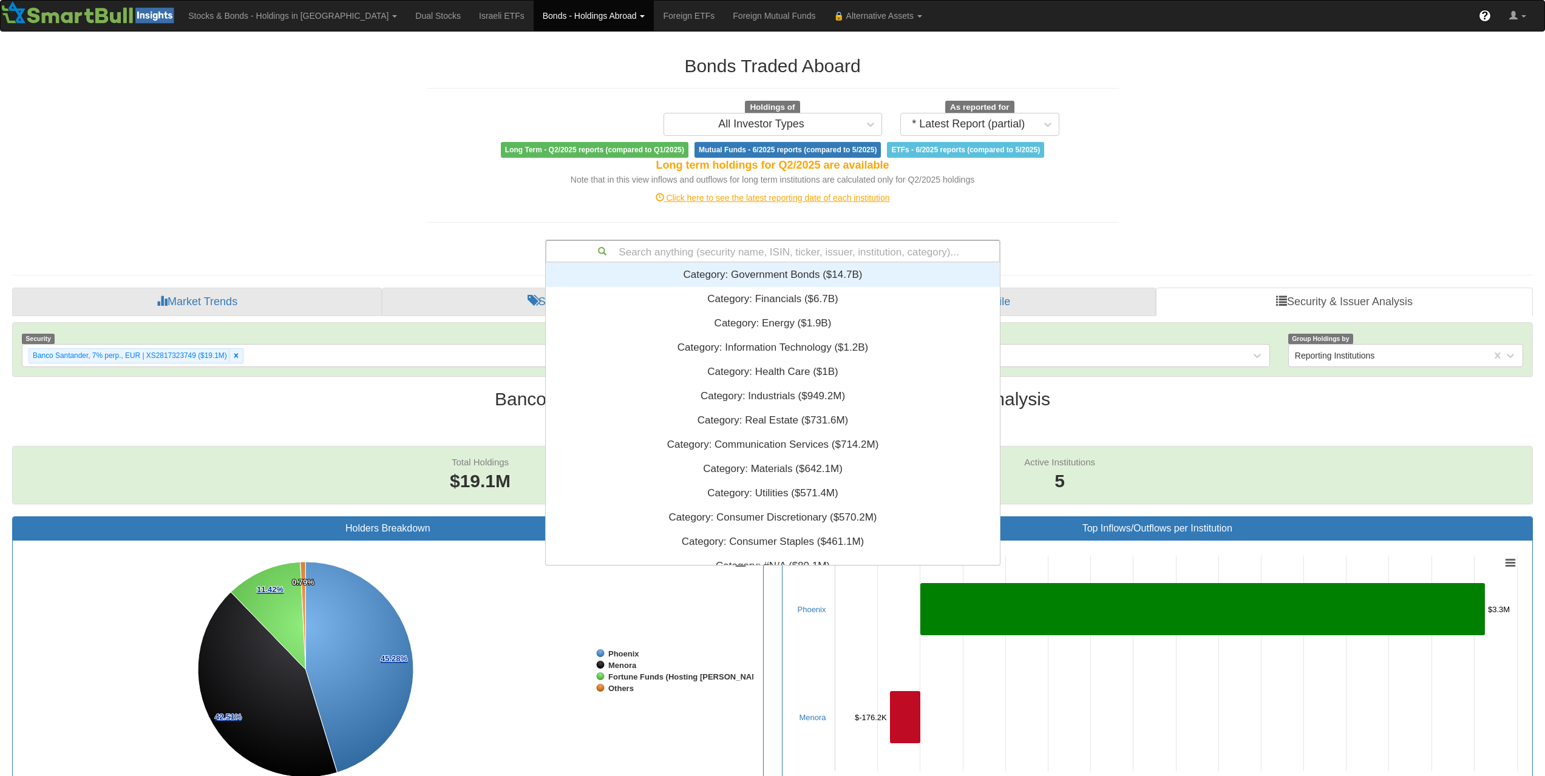
click at [860, 252] on div "Search anything (security name, ISIN, ticker, issuer, institution, category)..." at bounding box center [772, 251] width 453 height 21
paste input "XS2817323749"
type input "XS2817323749"
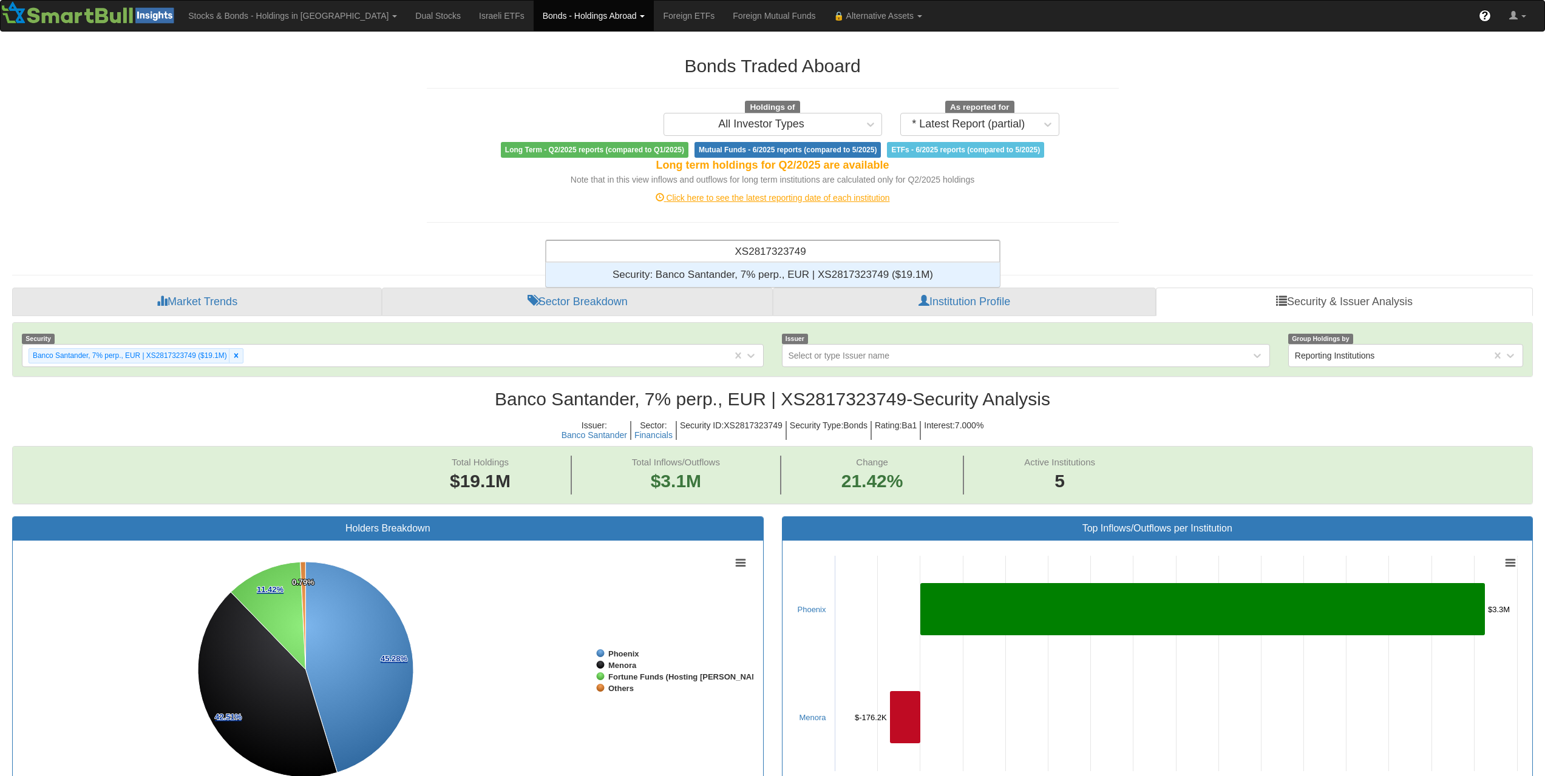
scroll to position [15, 445]
click at [855, 269] on div "Security: ‎Banco Santander, 7% perp., EUR | XS2817323749 ‎($19.1M)‏" at bounding box center [773, 275] width 454 height 24
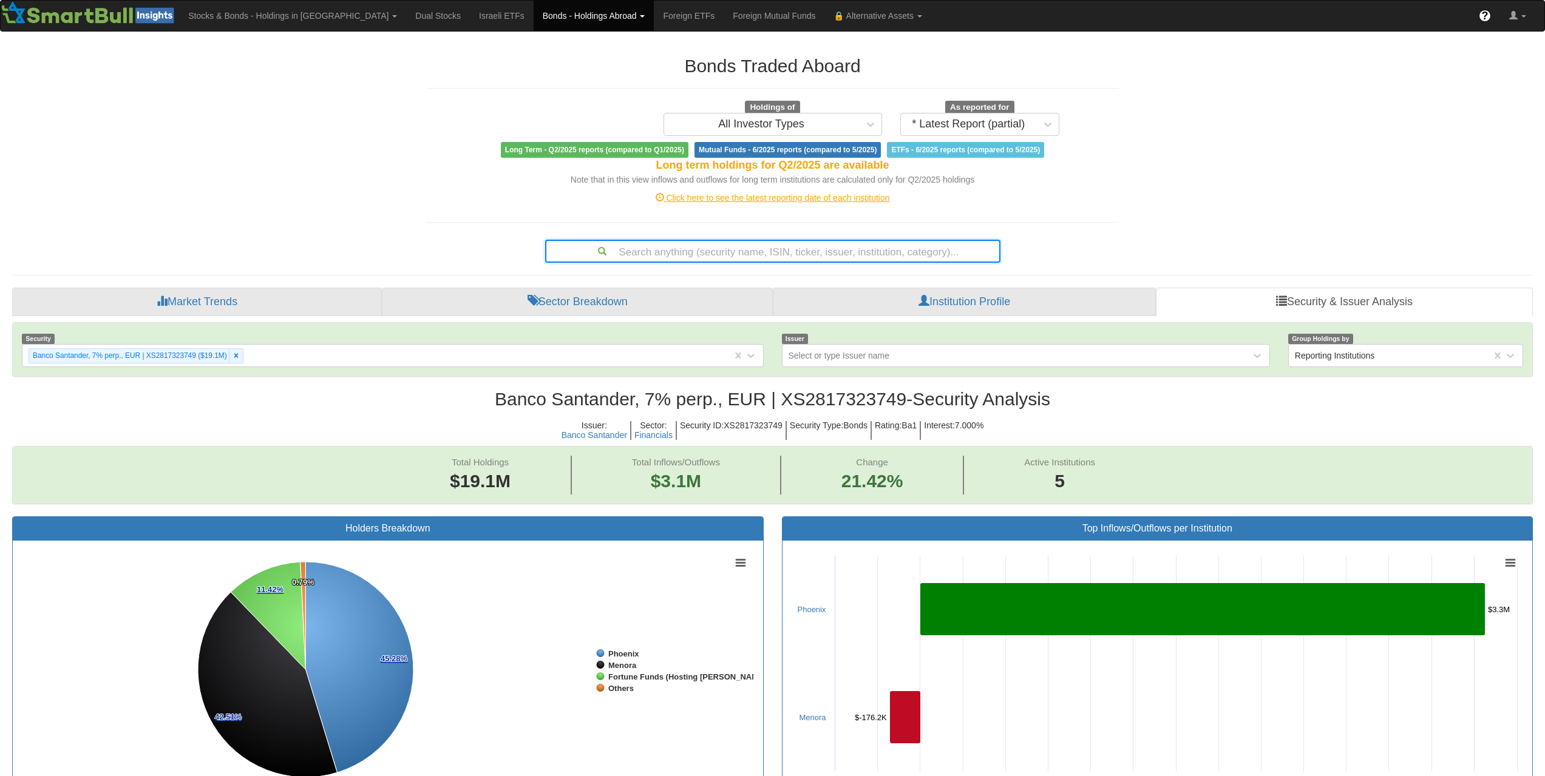
click at [884, 262] on div "Search anything (security name, ISIN, ticker, issuer, institution, category)..." at bounding box center [772, 251] width 455 height 23
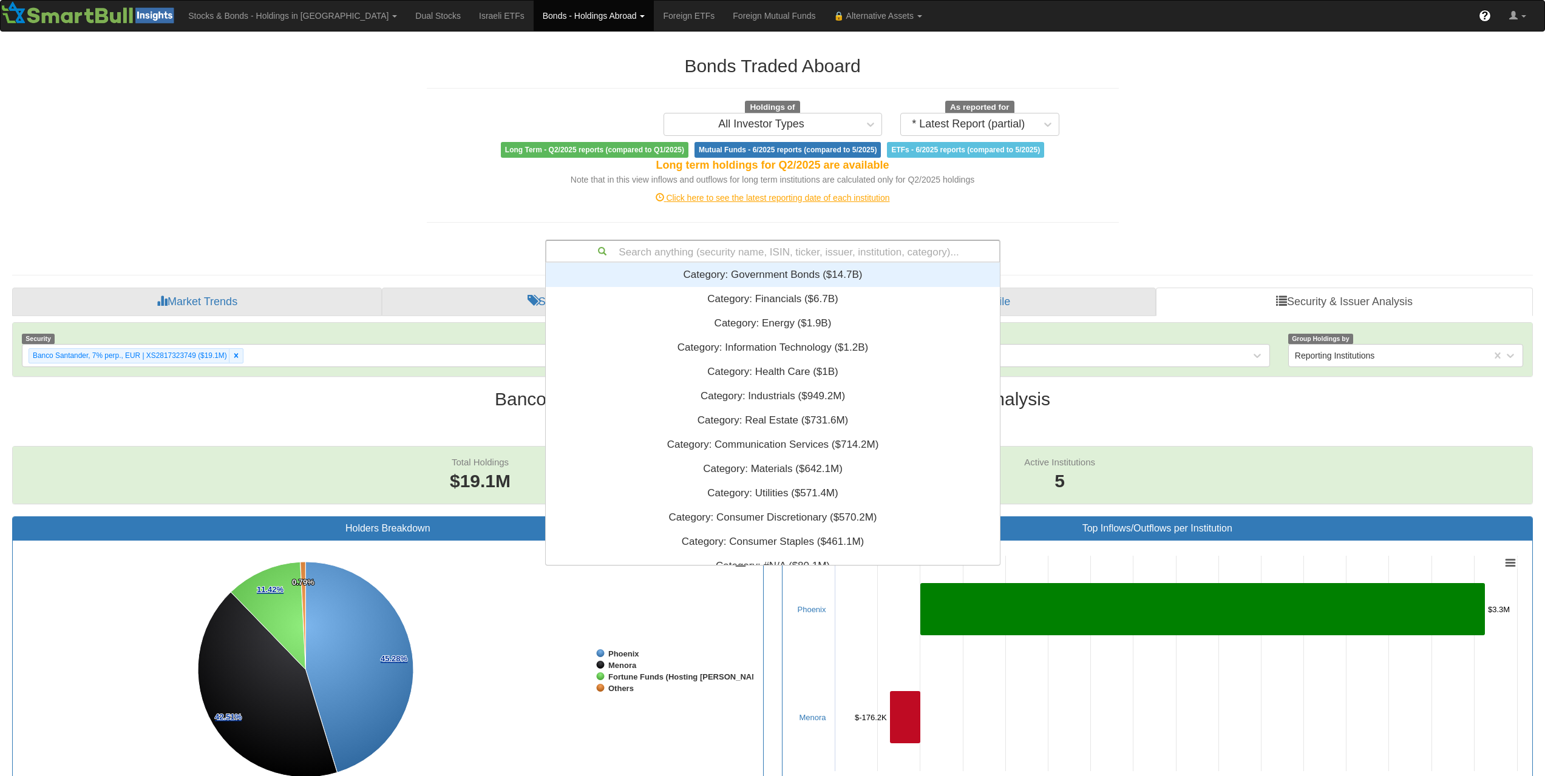
paste input "USG84228GE26"
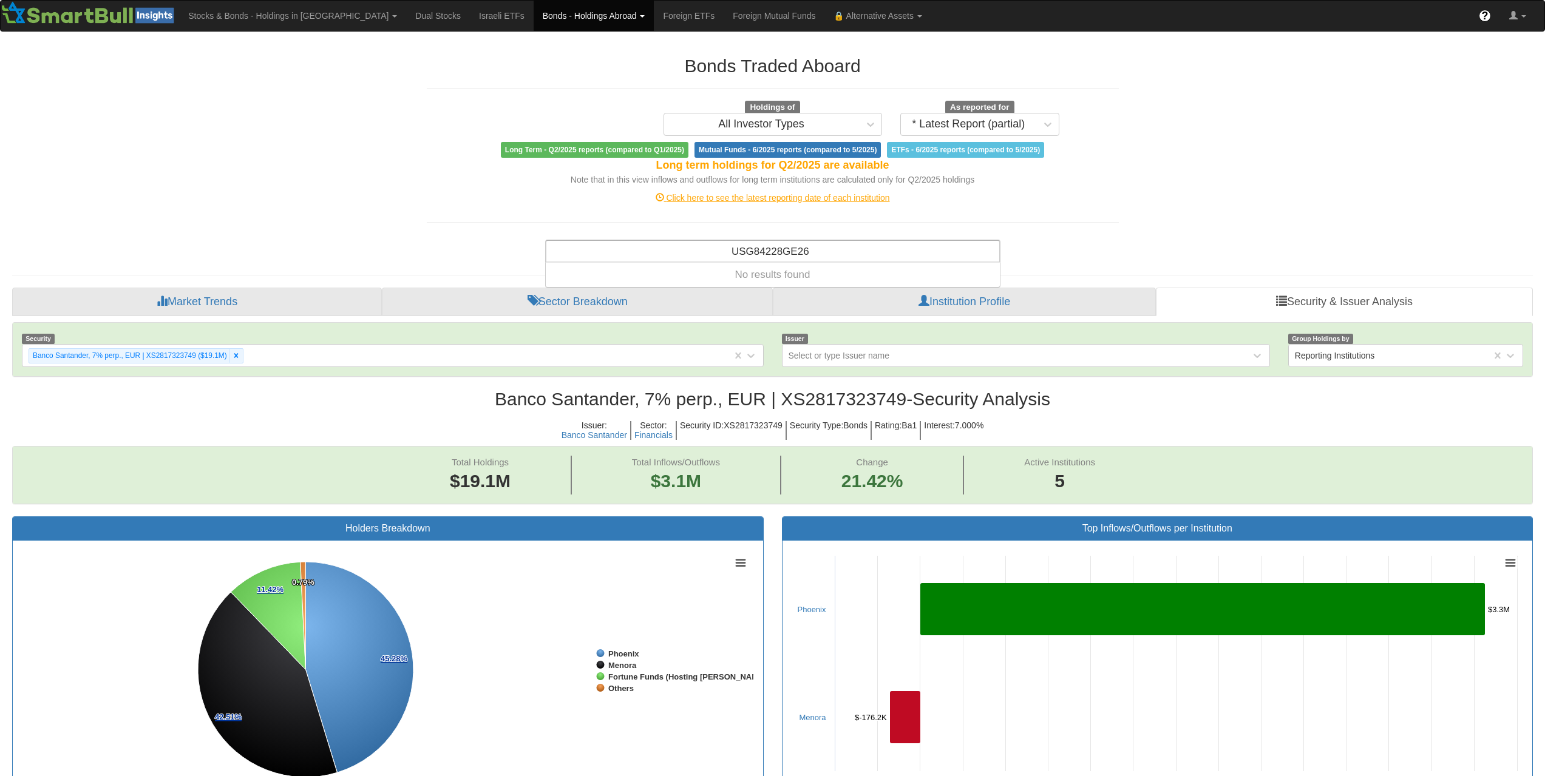
type input "USG84228GE26"
click at [825, 245] on div "Search anything (security name, ISIN, ticker, issuer, institution, category)..." at bounding box center [772, 251] width 453 height 21
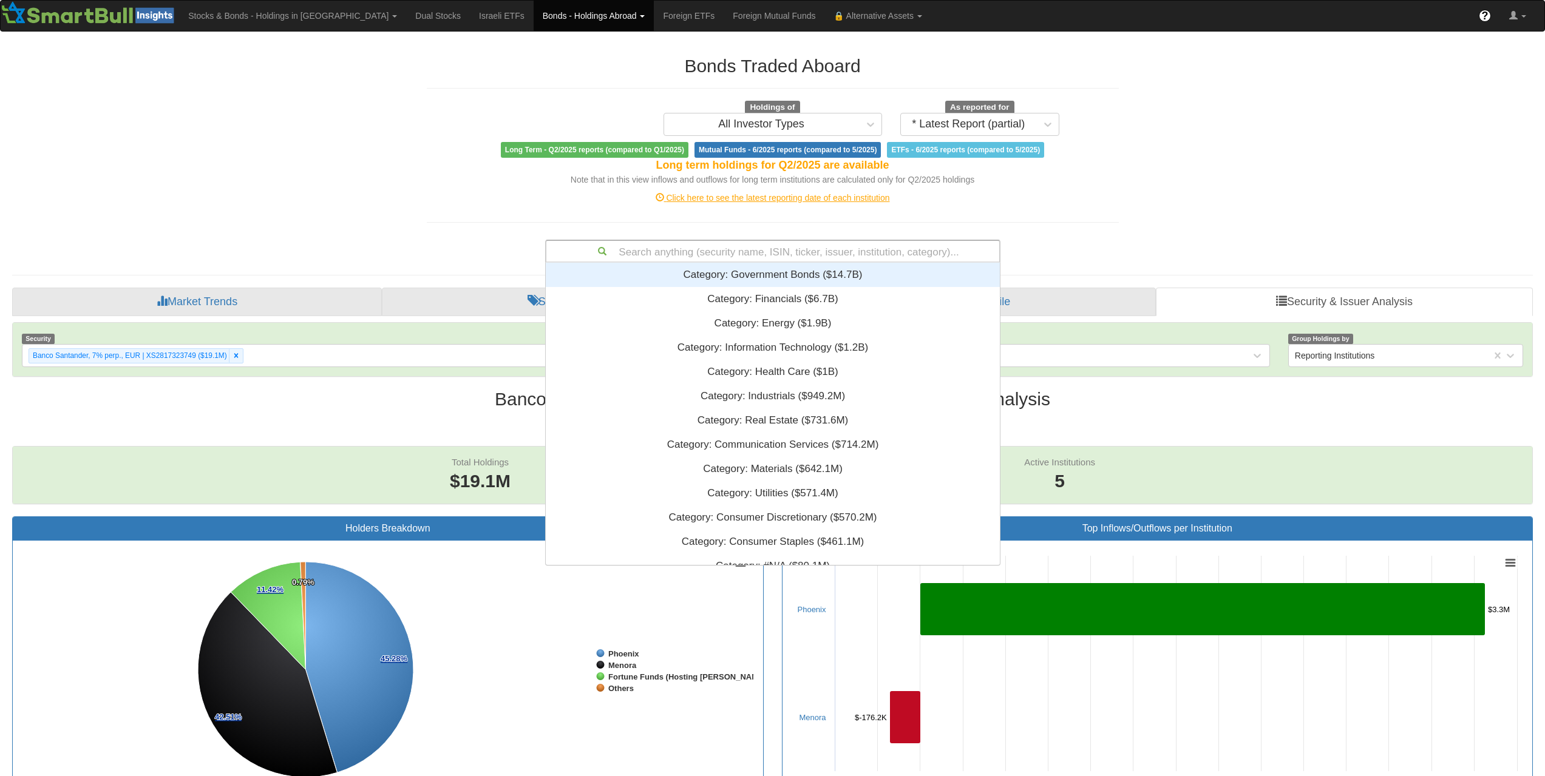
paste input "XS2759983385"
type input "XS2759983385"
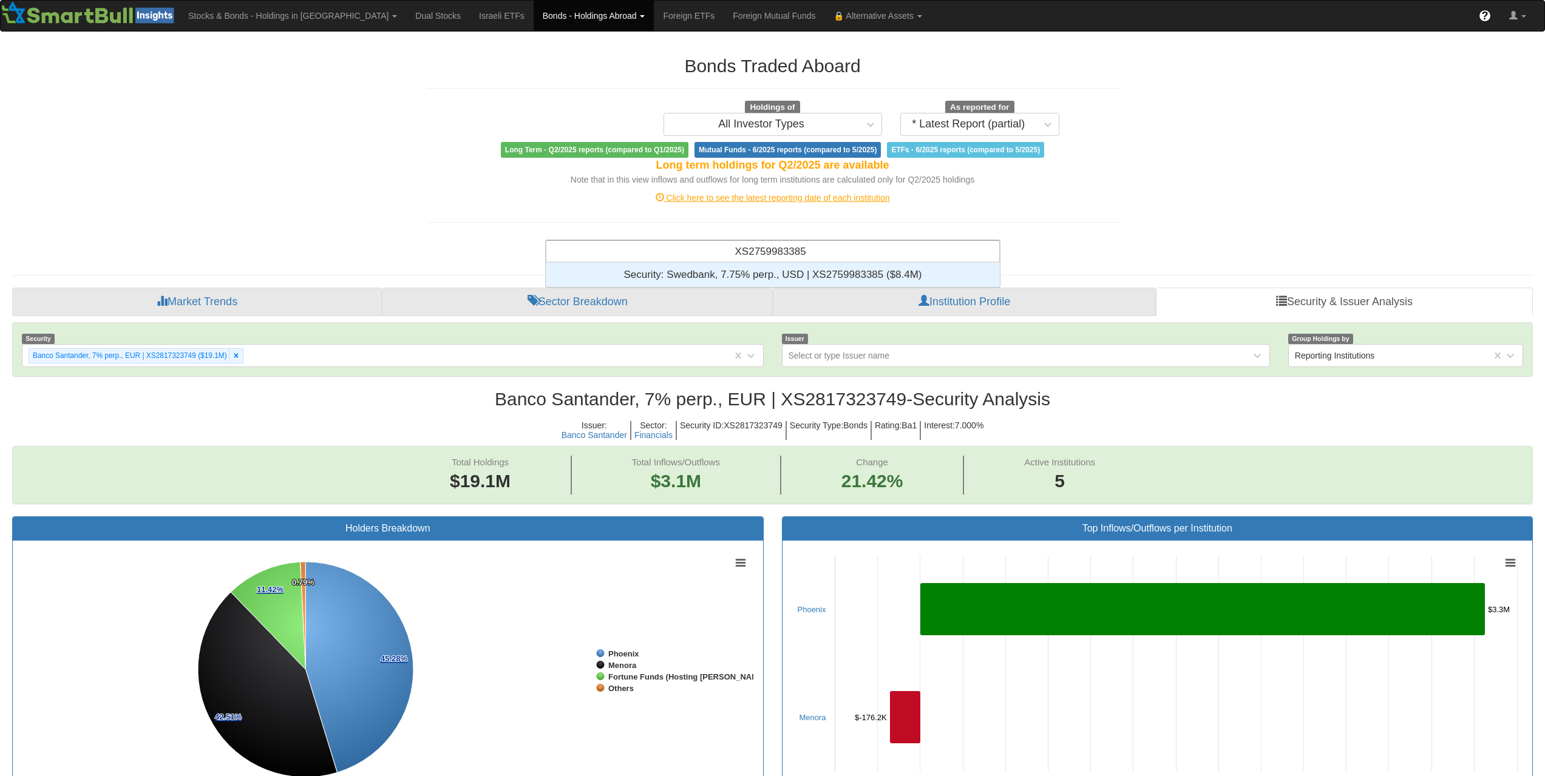
click at [896, 269] on div "Security: ‎Swedbank, 7.75% perp., USD | XS2759983385 ‎($8.4M)‏" at bounding box center [773, 275] width 454 height 24
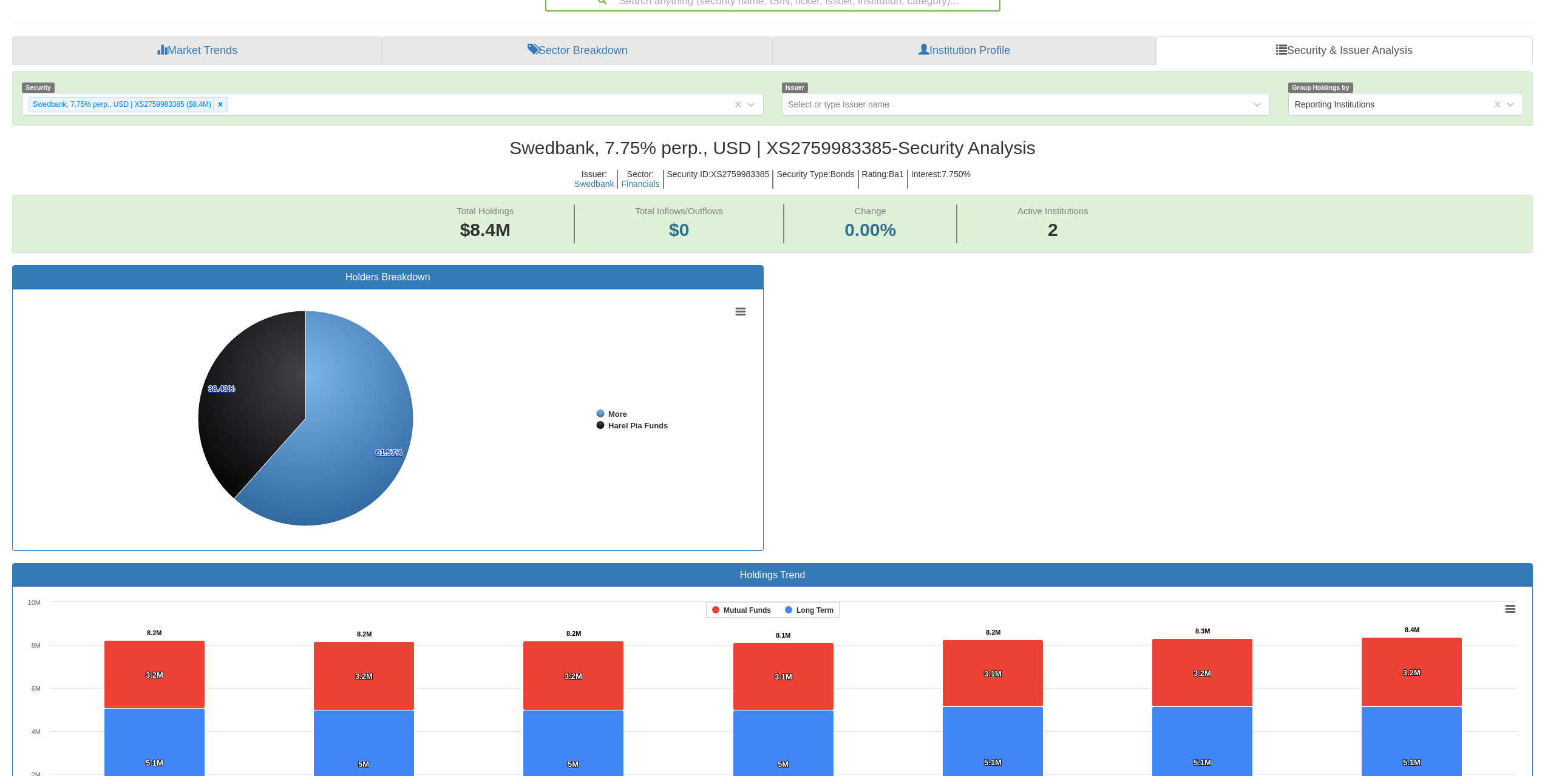
scroll to position [182, 0]
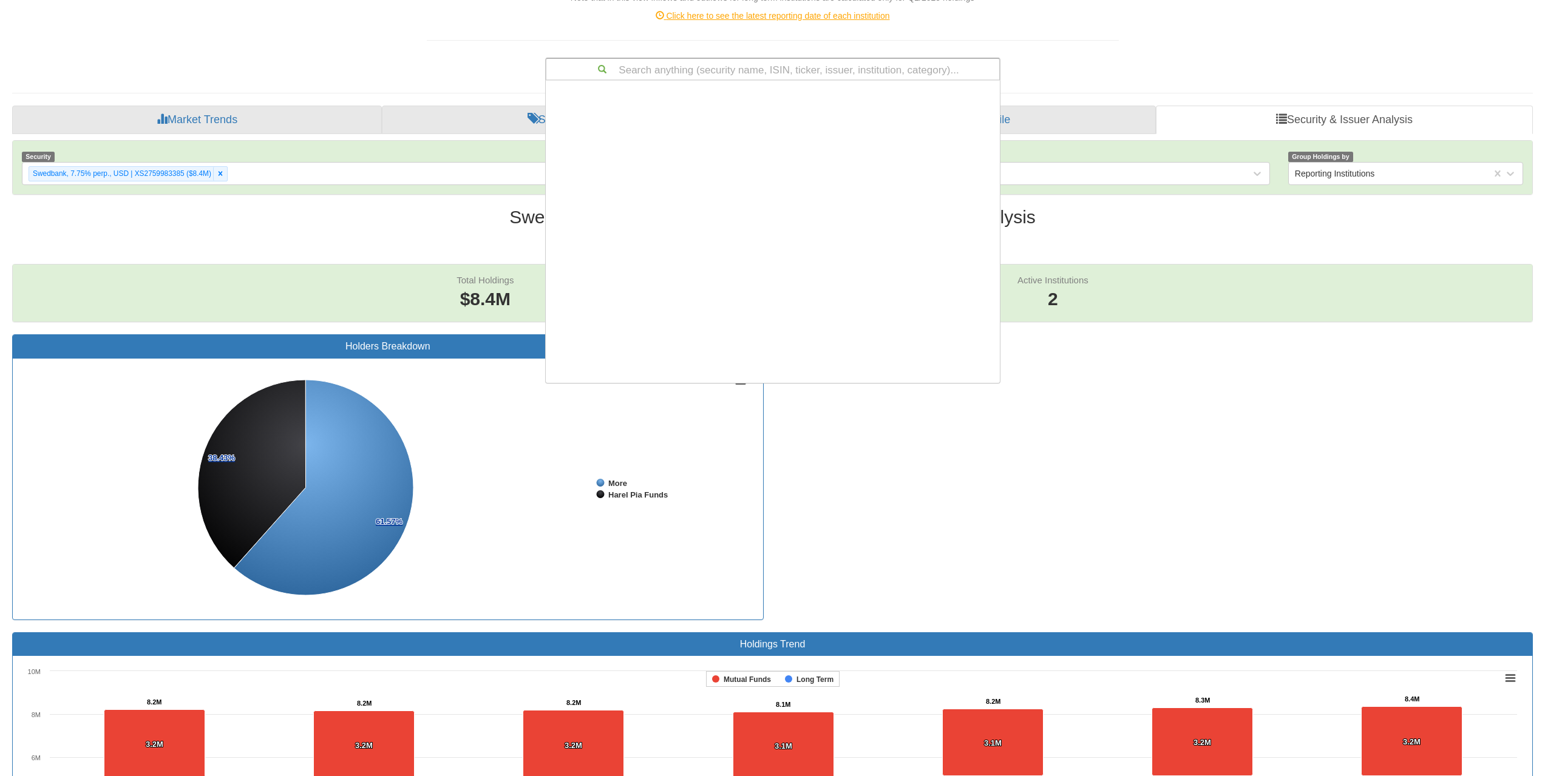
click at [837, 63] on div "Search anything (security name, ISIN, ticker, issuer, institution, category)..." at bounding box center [772, 69] width 453 height 21
paste input "XS2764397829"
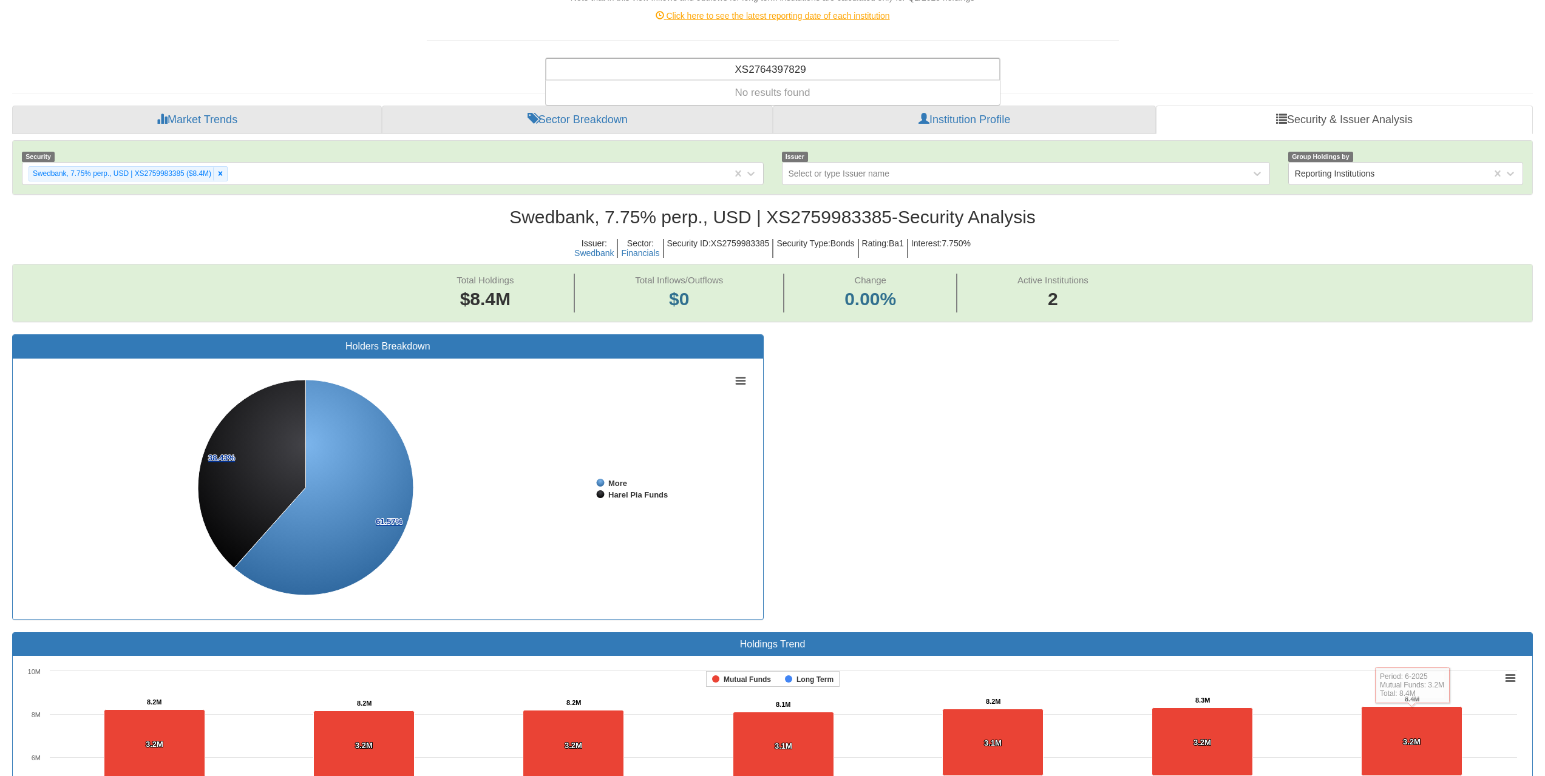
type input "XS2764397829"
click at [898, 68] on div "Search anything (security name, ISIN, ticker, issuer, institution, category)..." at bounding box center [772, 69] width 453 height 21
paste input "XS2914160804"
type input "XS2914160804"
click at [804, 67] on div "Search anything (security name, ISIN, ticker, issuer, institution, category)..." at bounding box center [772, 69] width 453 height 21
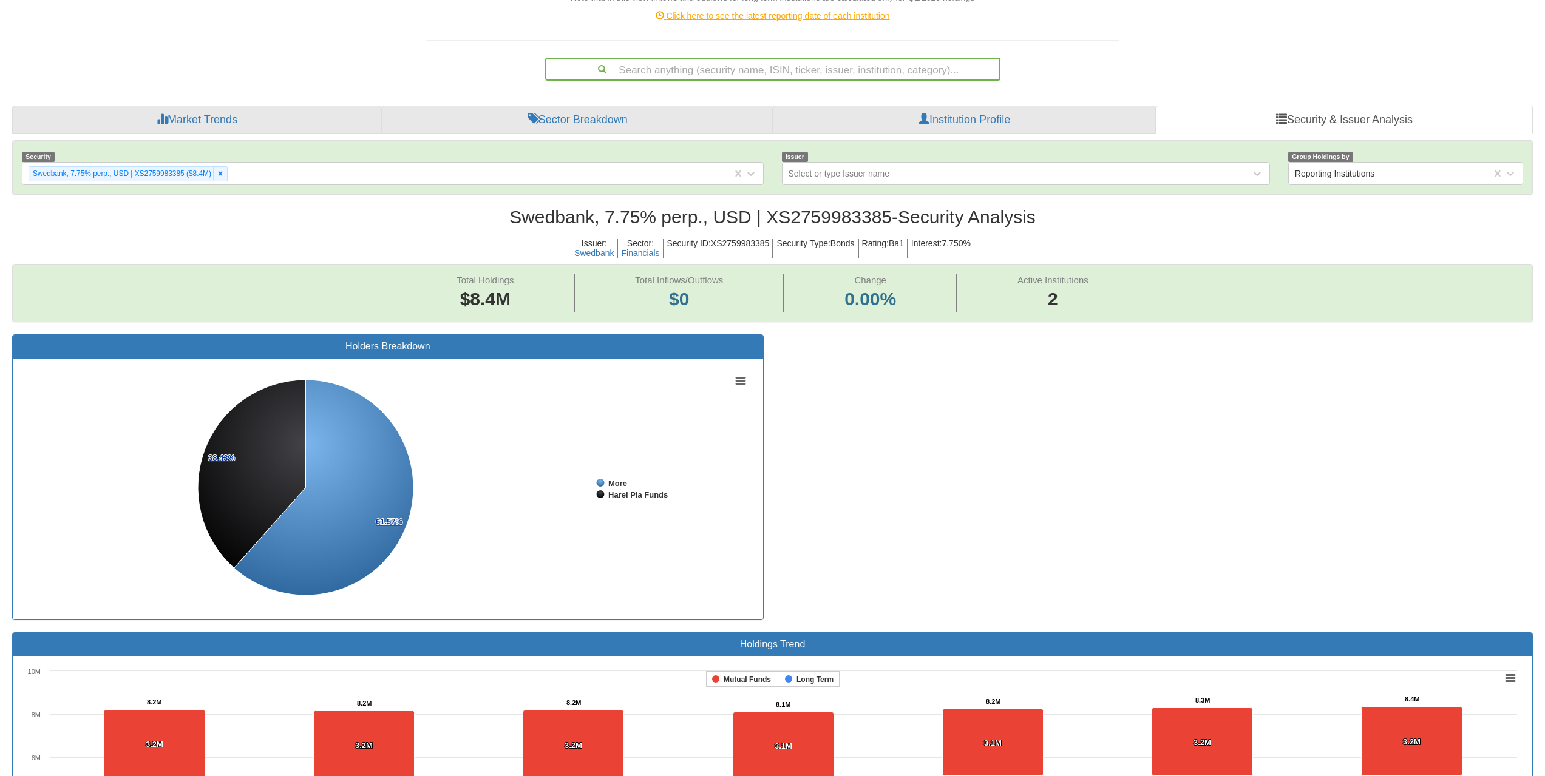
paste input "DE000LB4XHX4"
type input "DE000LB4XHX4"
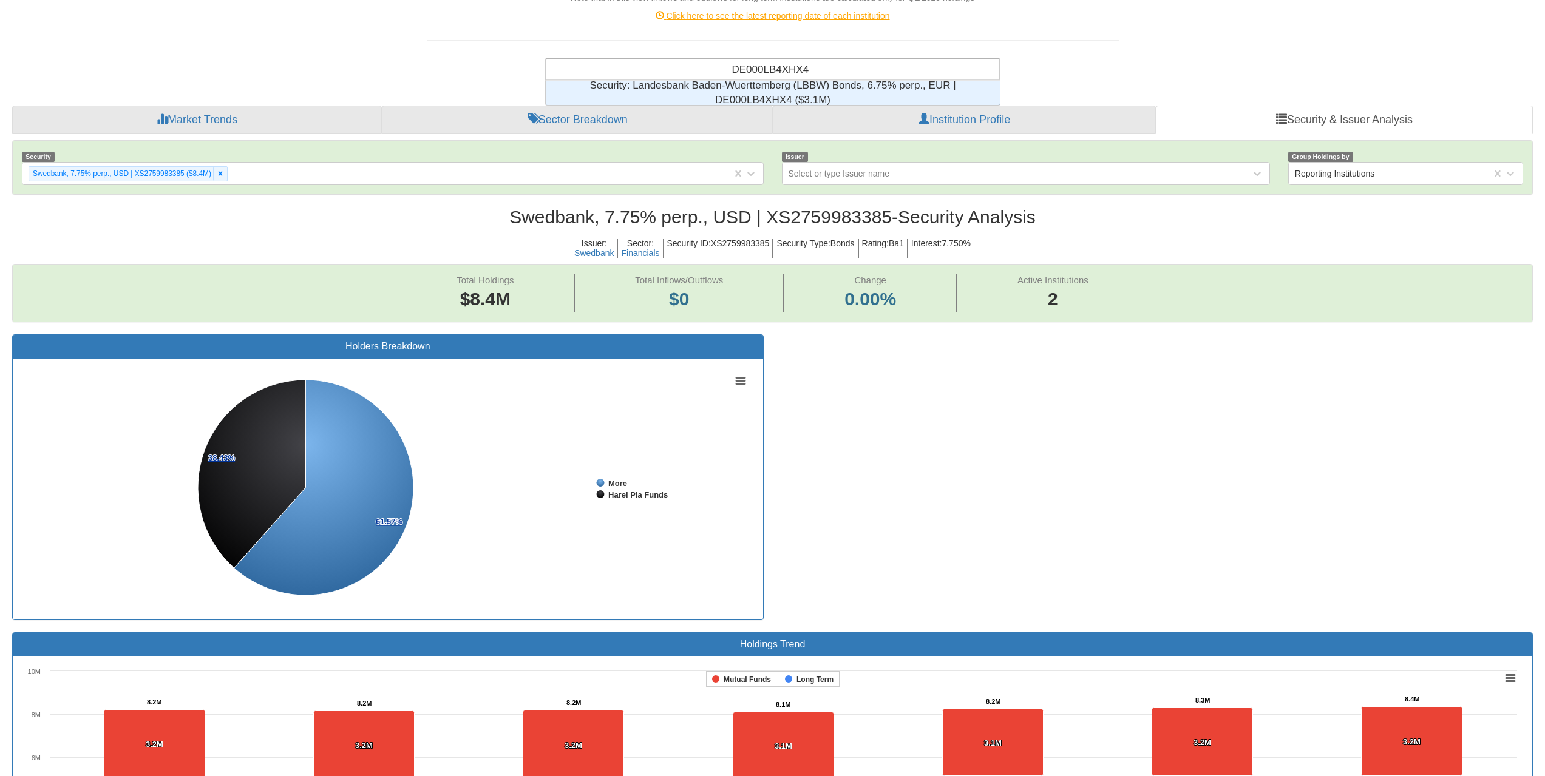
scroll to position [15, 445]
click at [804, 89] on div "Security: ‎Landesbank Baden-Wuerttemberg (LBBW) Bonds, 6.75% perp., EUR | DE000…" at bounding box center [773, 93] width 454 height 24
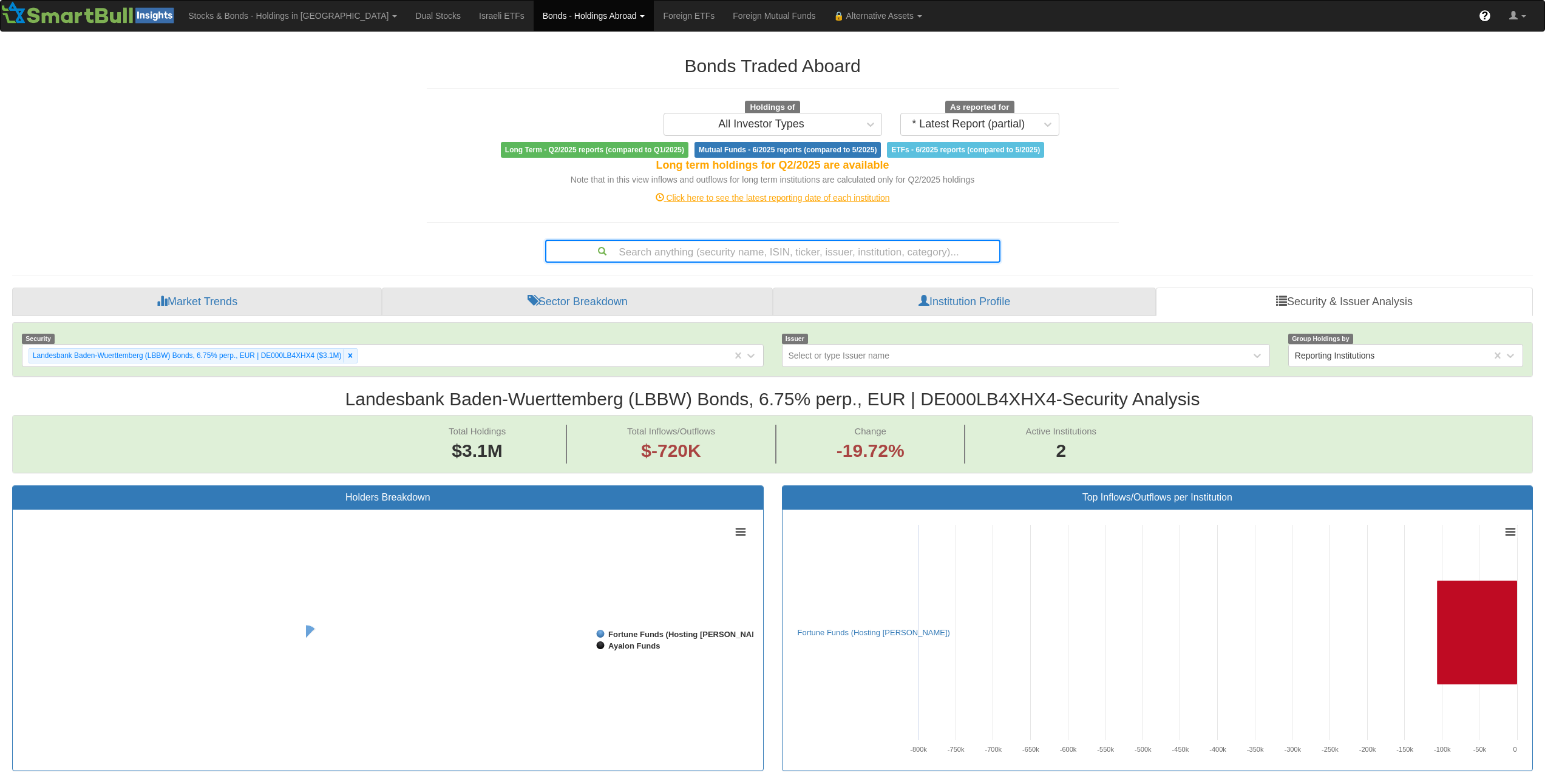
scroll to position [25, 1498]
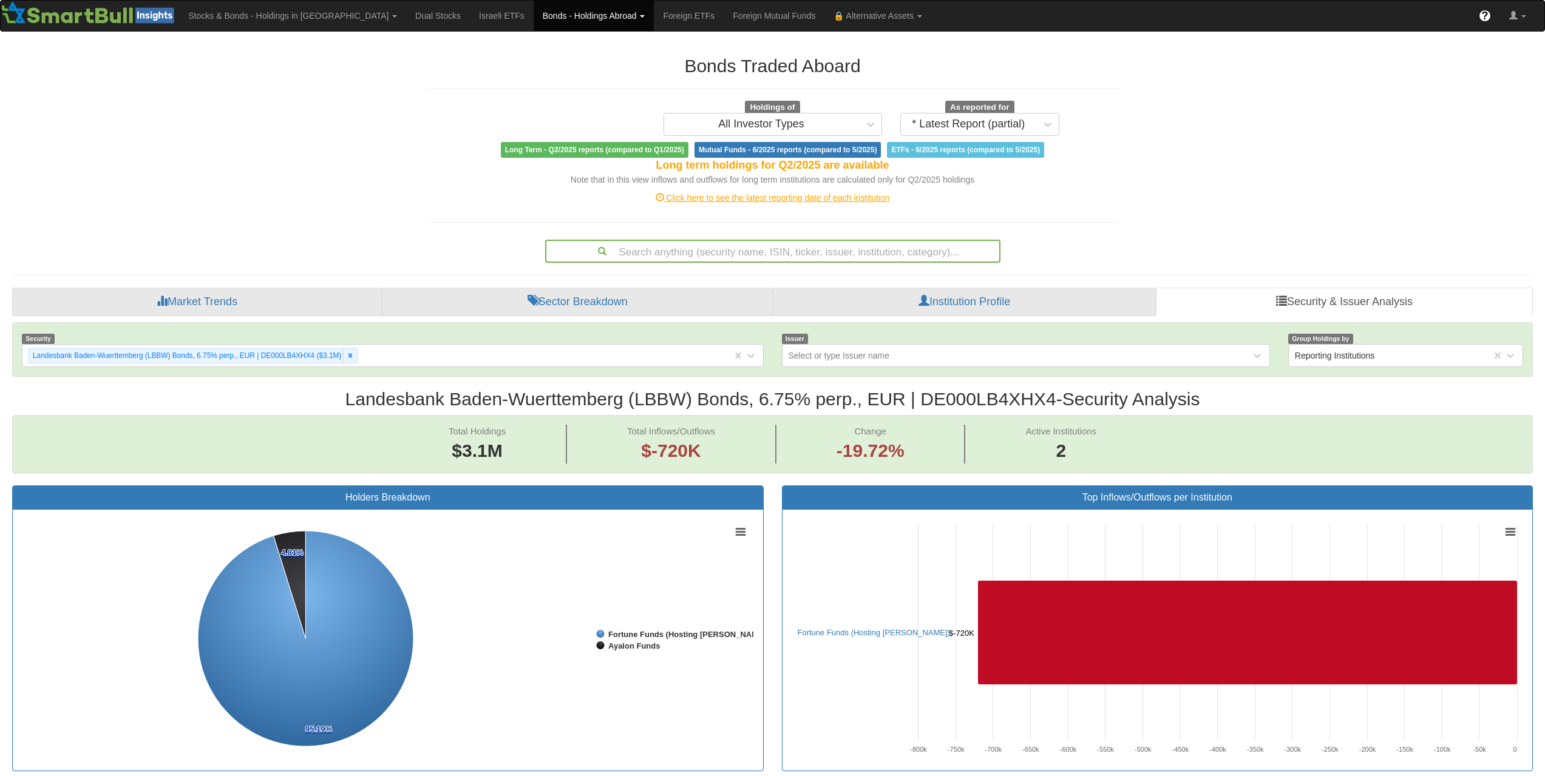
click at [865, 259] on div "Search anything (security name, ISIN, ticker, issuer, institution, category)..." at bounding box center [772, 251] width 453 height 21
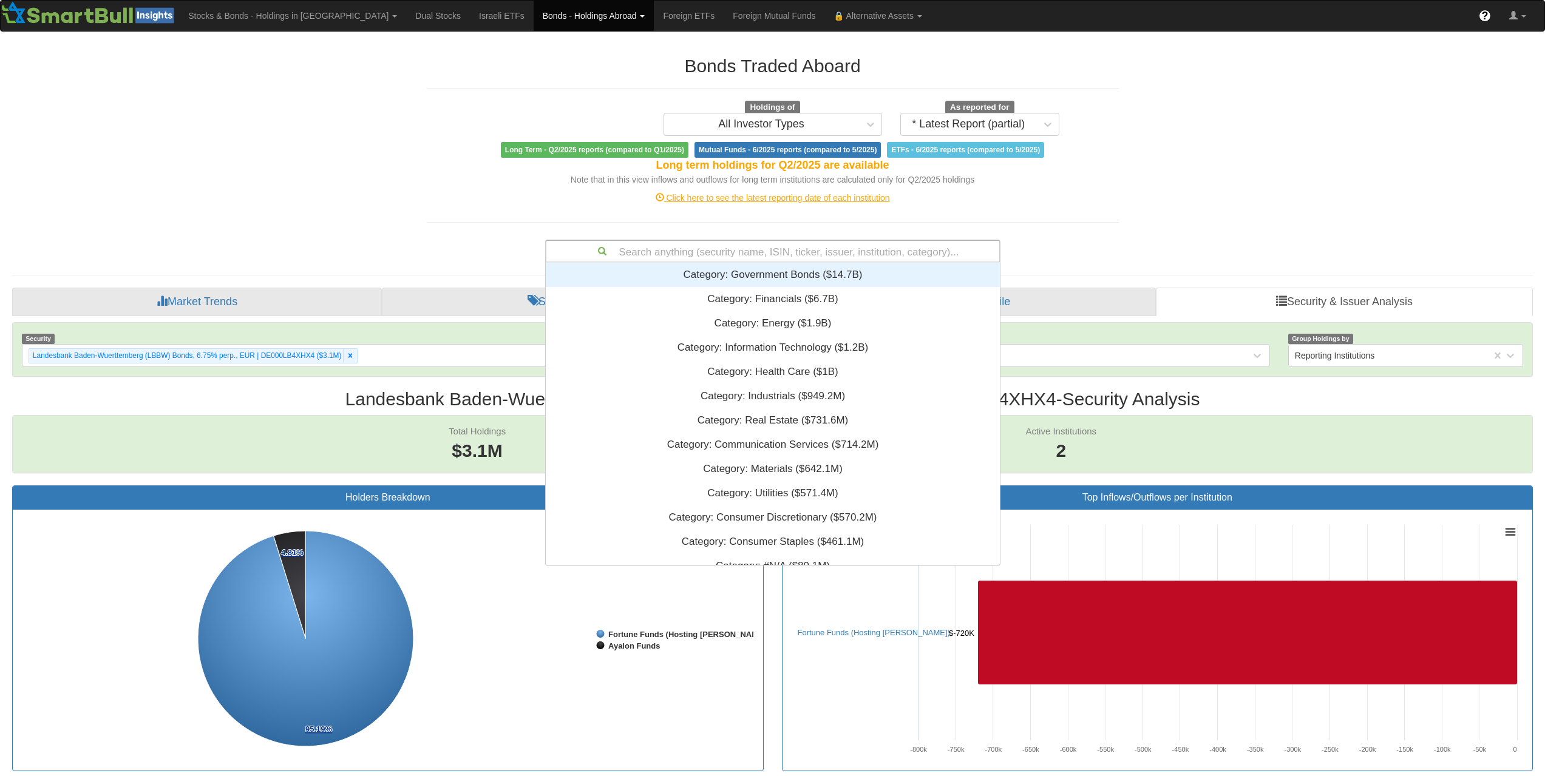
paste input "USF8500RAA08"
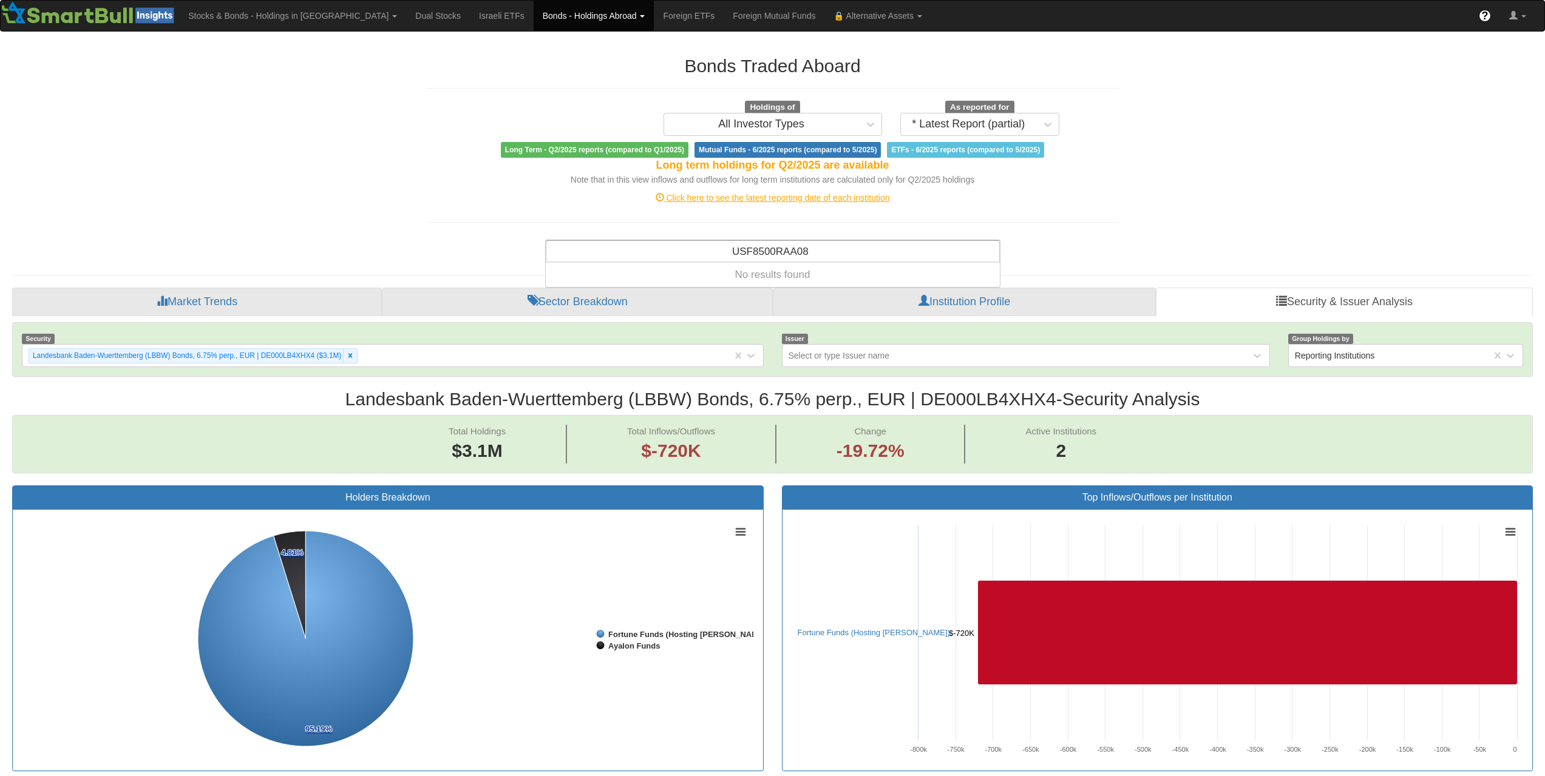
type input "USF8500RAA08"
click at [825, 253] on div "Search anything (security name, ISIN, ticker, issuer, institution, category)..." at bounding box center [772, 251] width 453 height 21
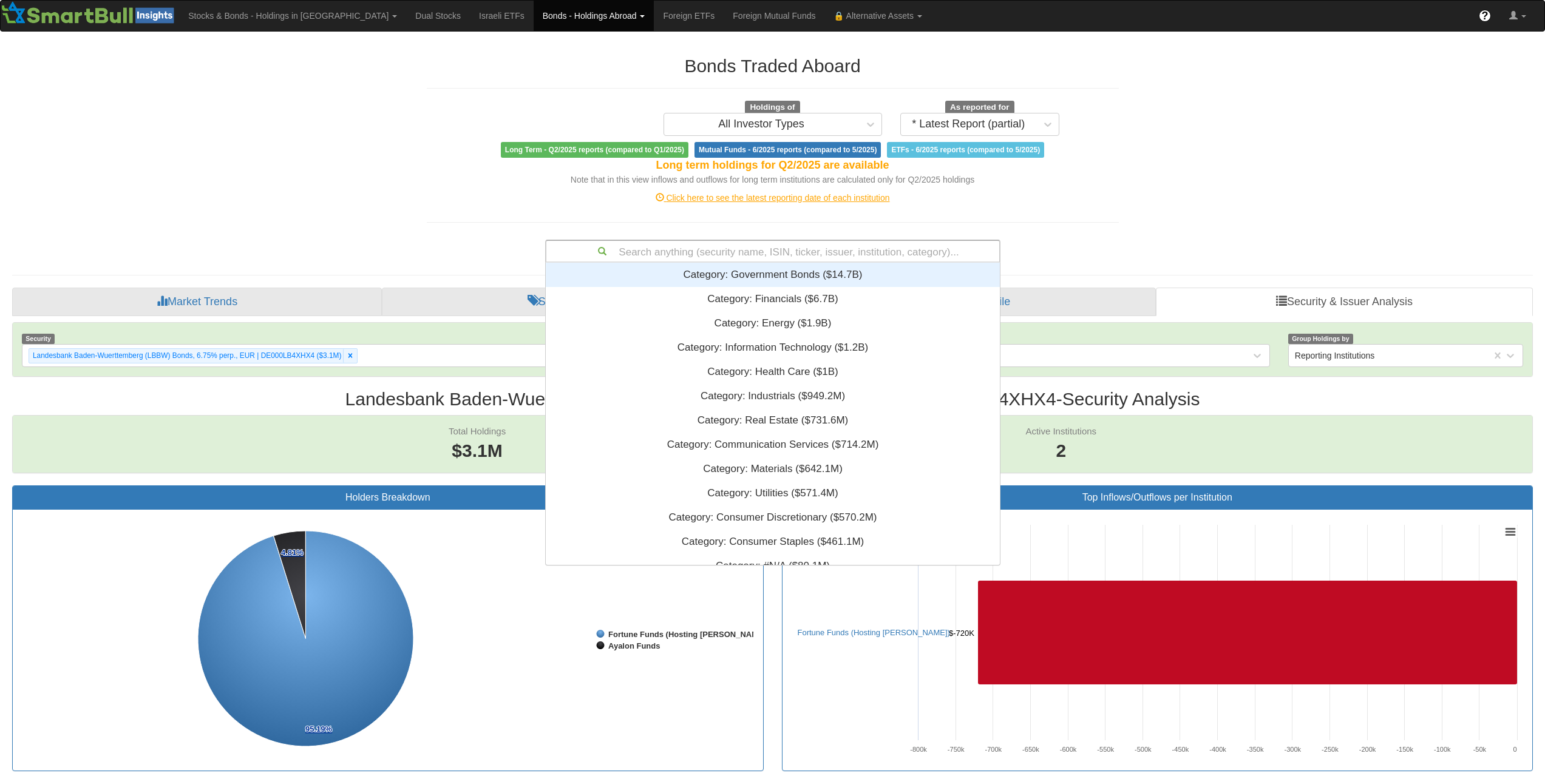
paste input "US404280CN71"
type input "US404280CN71"
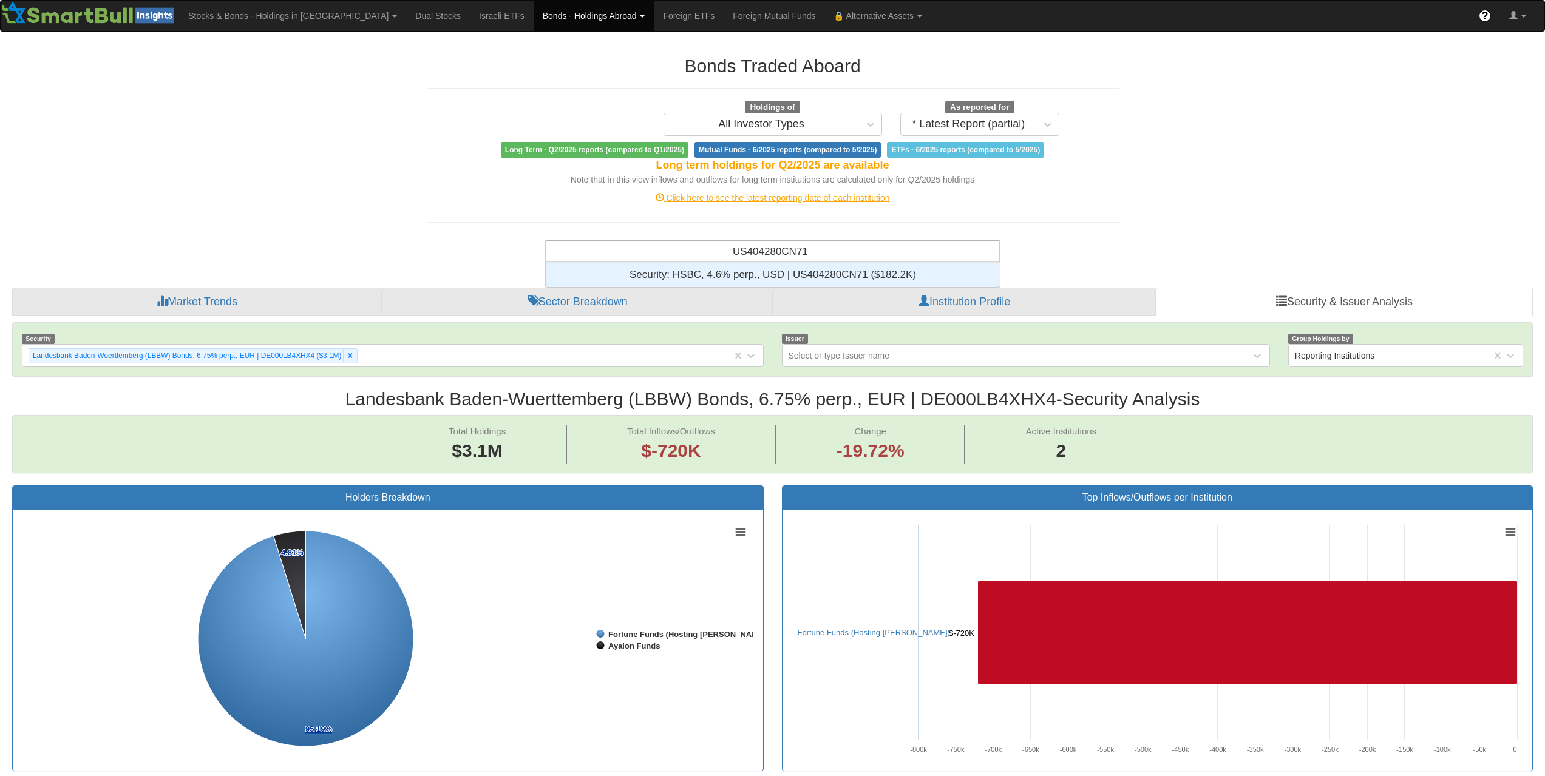
scroll to position [15, 445]
click at [830, 272] on div "Security: ‎HSBC, 4.6% perp., USD | US404280CN71 ‎($182.2K)‏" at bounding box center [773, 275] width 454 height 24
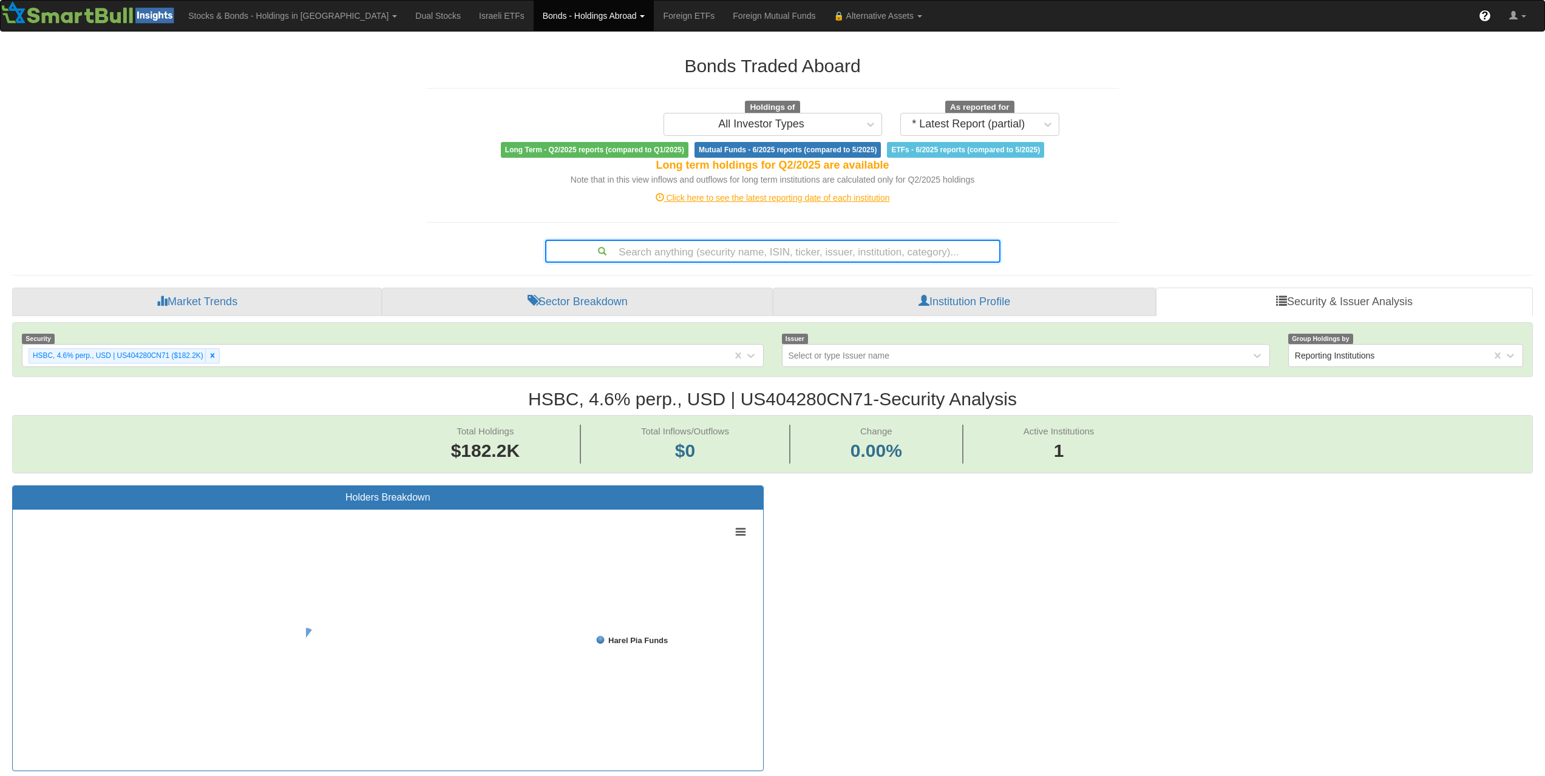
scroll to position [25, 1498]
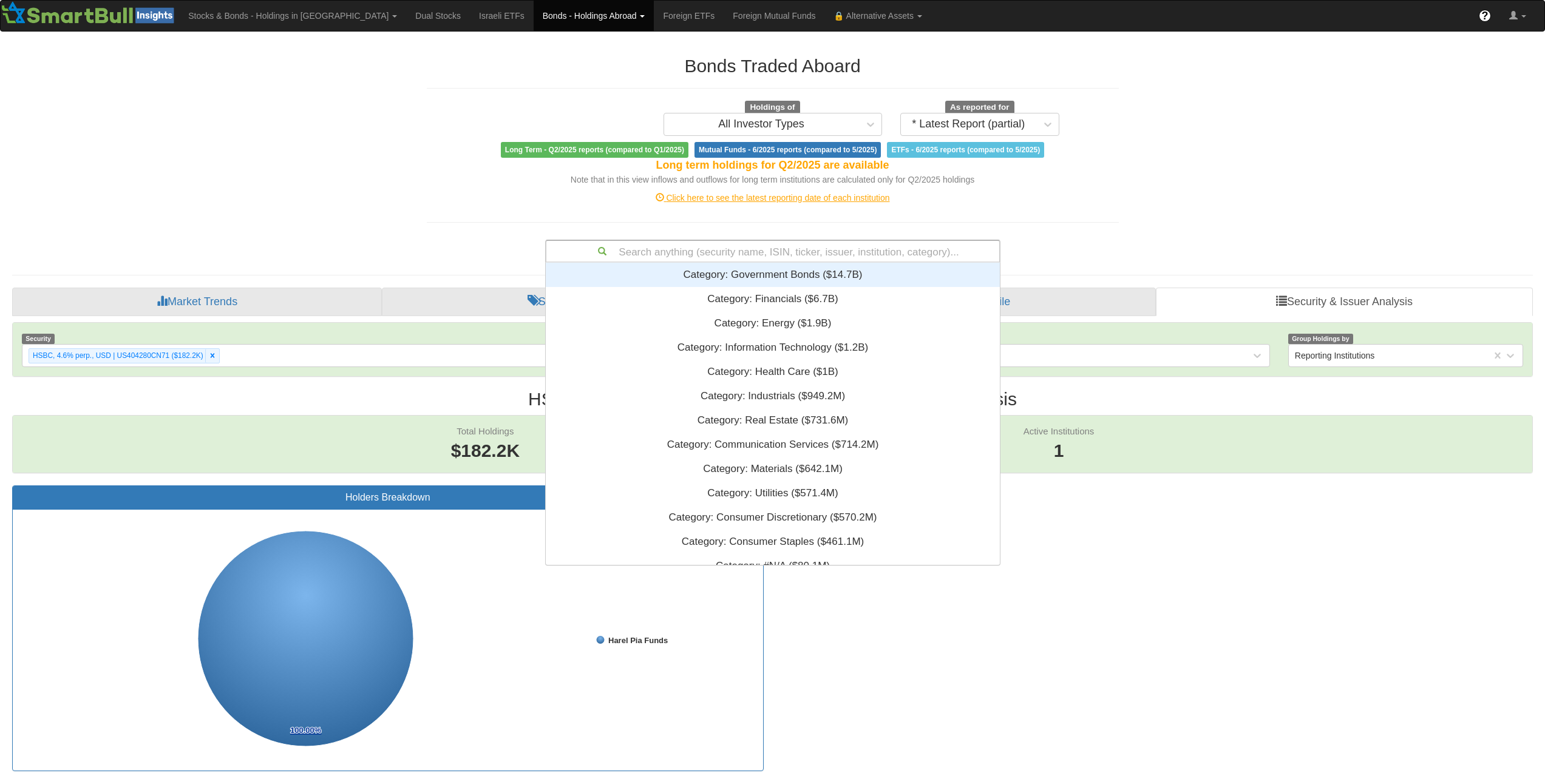
click at [842, 252] on div "Search anything (security name, ISIN, ticker, issuer, institution, category)..." at bounding box center [772, 251] width 453 height 21
paste input "USG84228EP90"
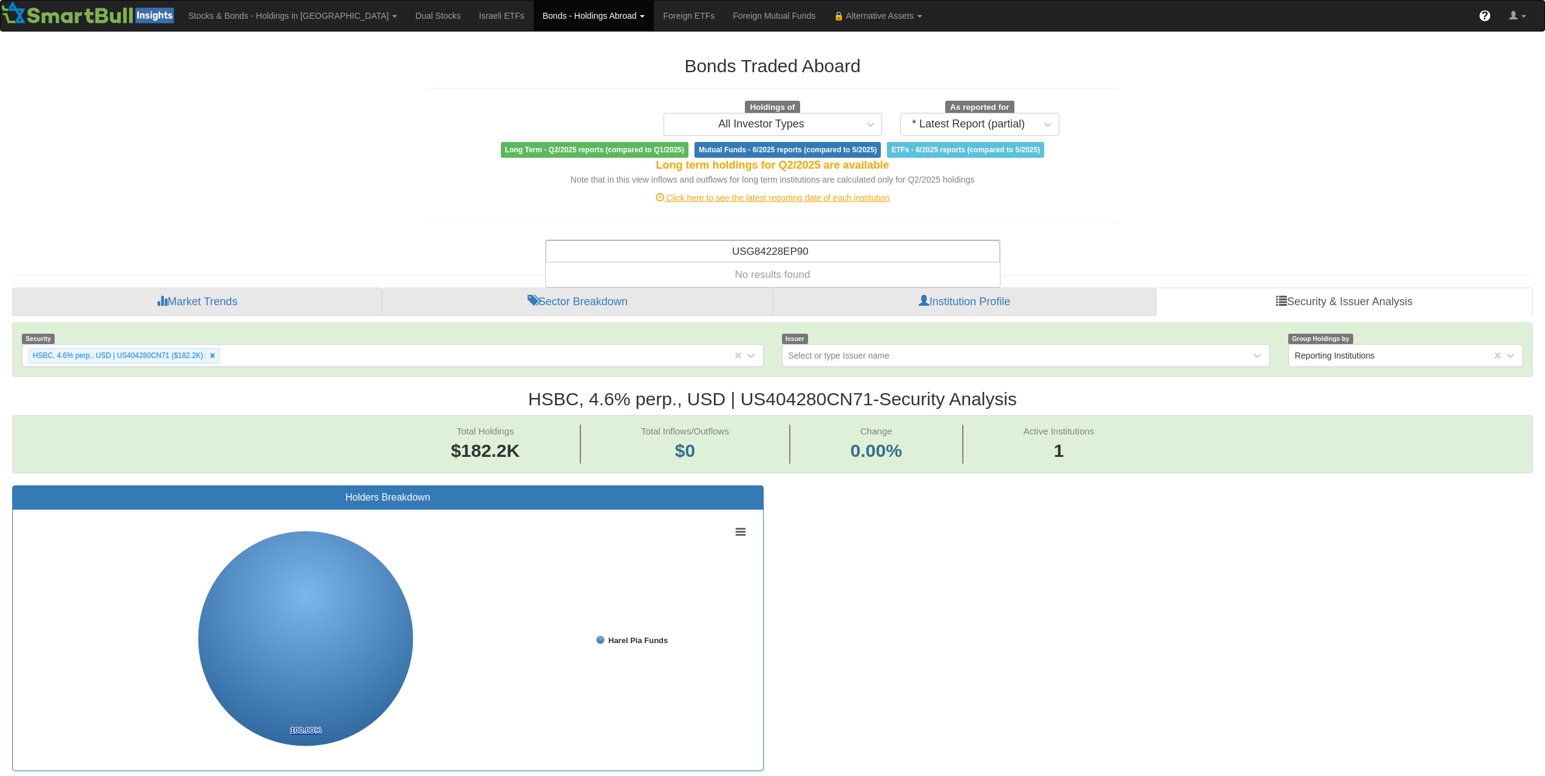
type input "USG84228EP90"
click at [875, 246] on div "Search anything (security name, ISIN, ticker, issuer, institution, category)..." at bounding box center [772, 251] width 453 height 21
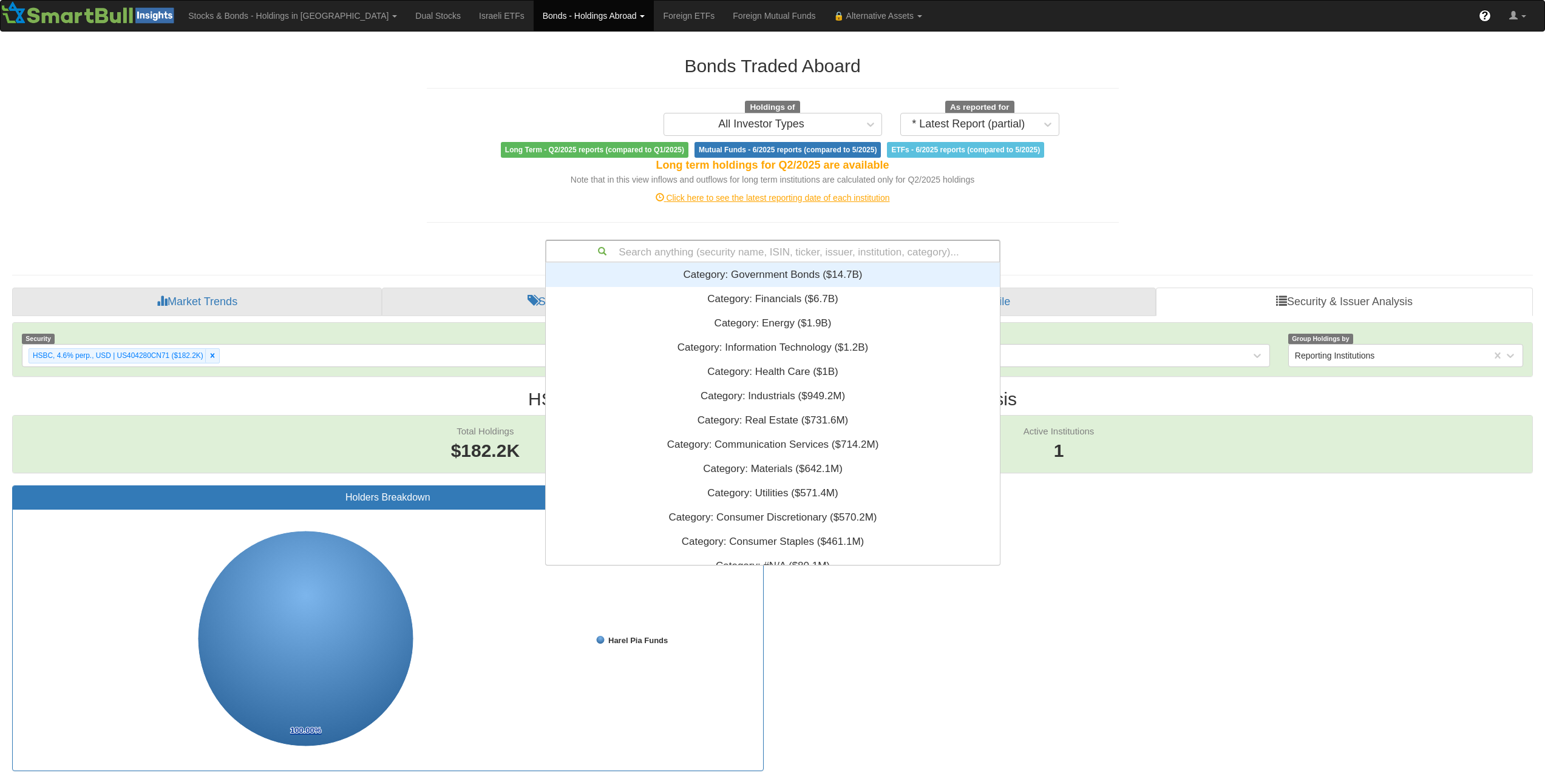
paste input "XS2233263586"
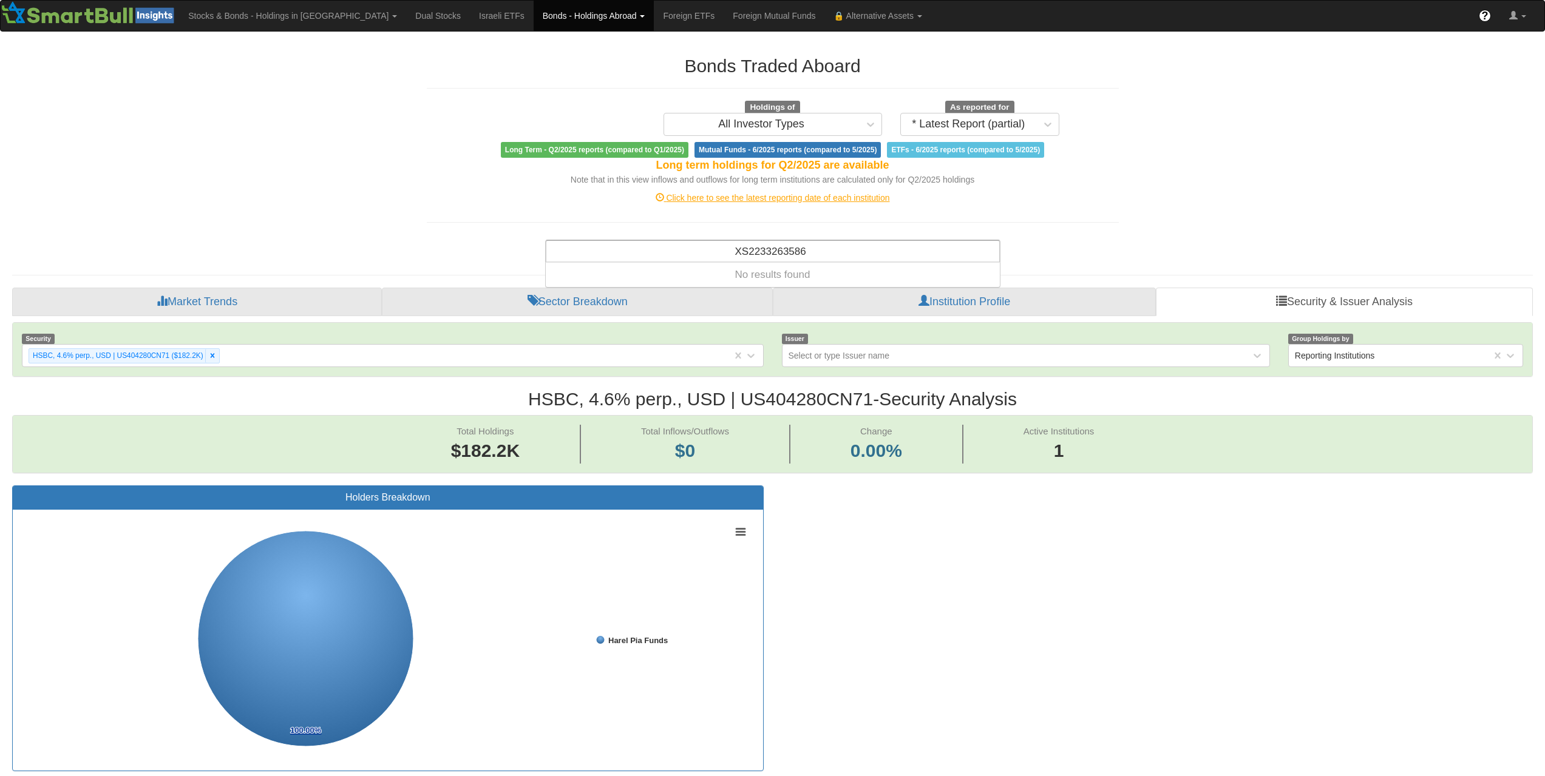
type input "XS2233263586"
click at [780, 251] on div "Search anything (security name, ISIN, ticker, issuer, institution, category)..." at bounding box center [772, 251] width 453 height 21
paste input "US902613BK35"
type input "US902613BK35"
click at [859, 248] on div "Search anything (security name, ISIN, ticker, issuer, institution, category)..." at bounding box center [772, 251] width 453 height 21
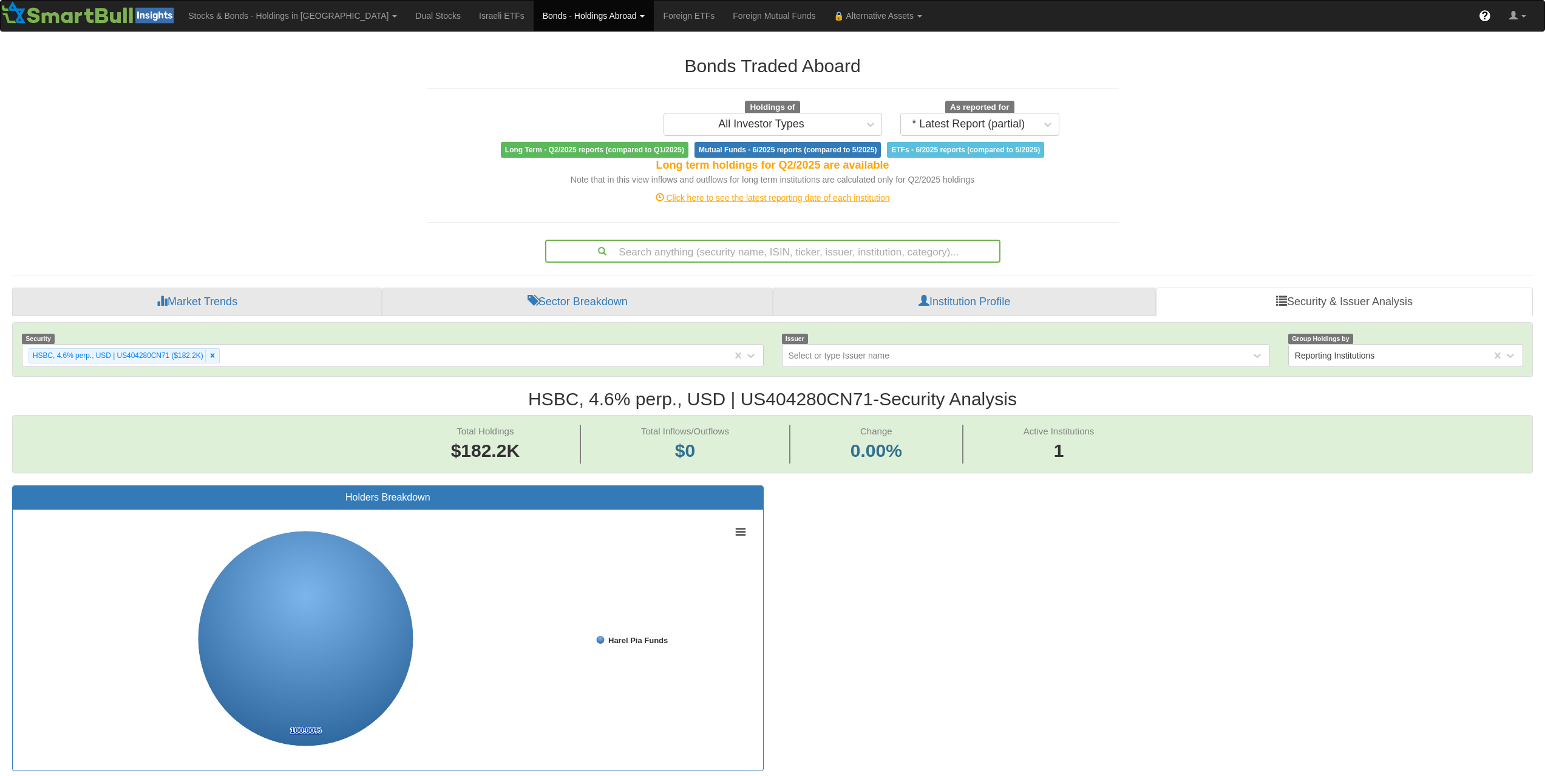
paste input "XS2959514519"
type input "XS2959514519"
click at [842, 256] on div "Search anything (security name, ISIN, ticker, issuer, institution, category)..." at bounding box center [772, 251] width 453 height 21
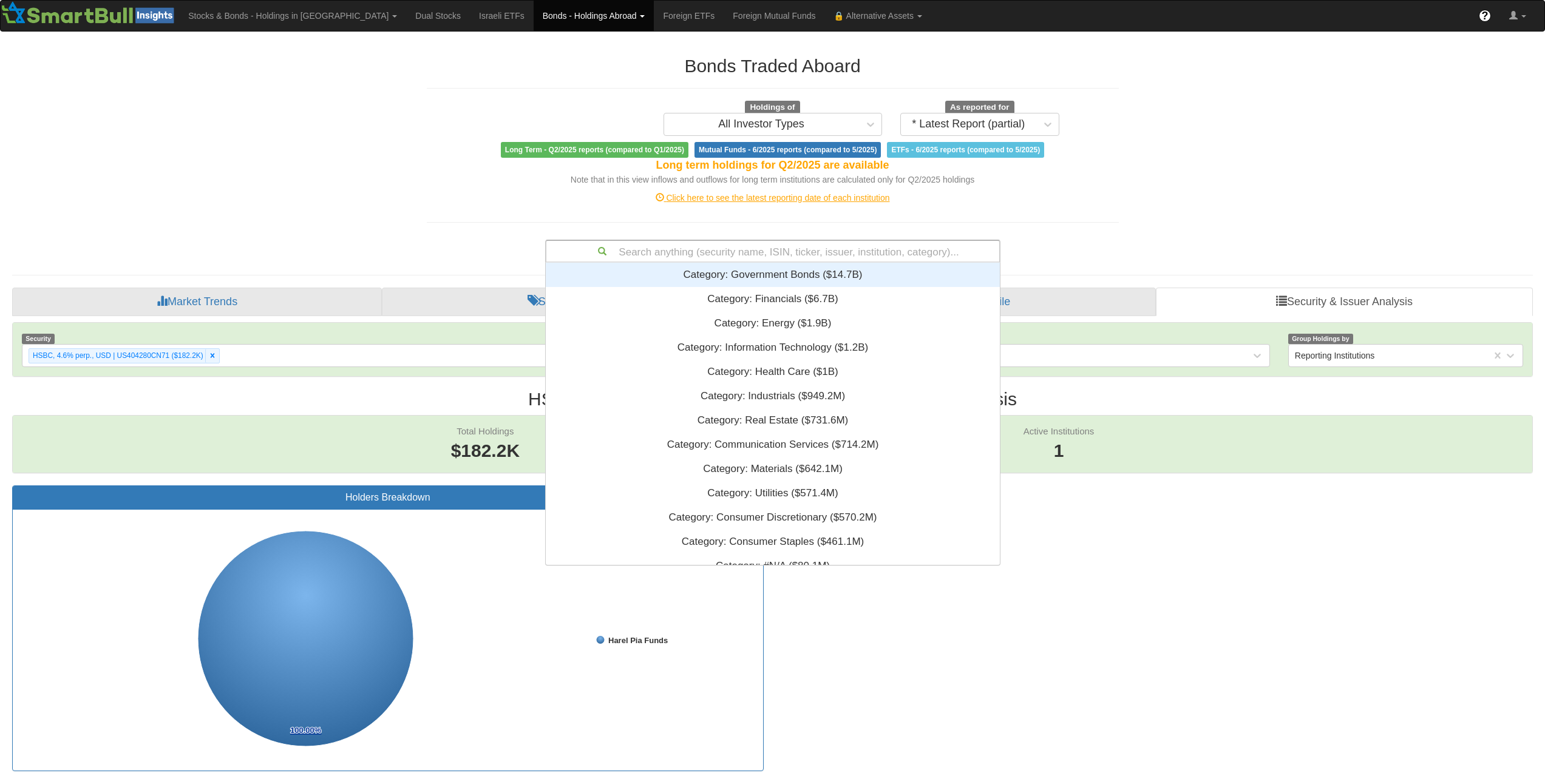
paste input "US404280EV79"
type input "US404280EV79"
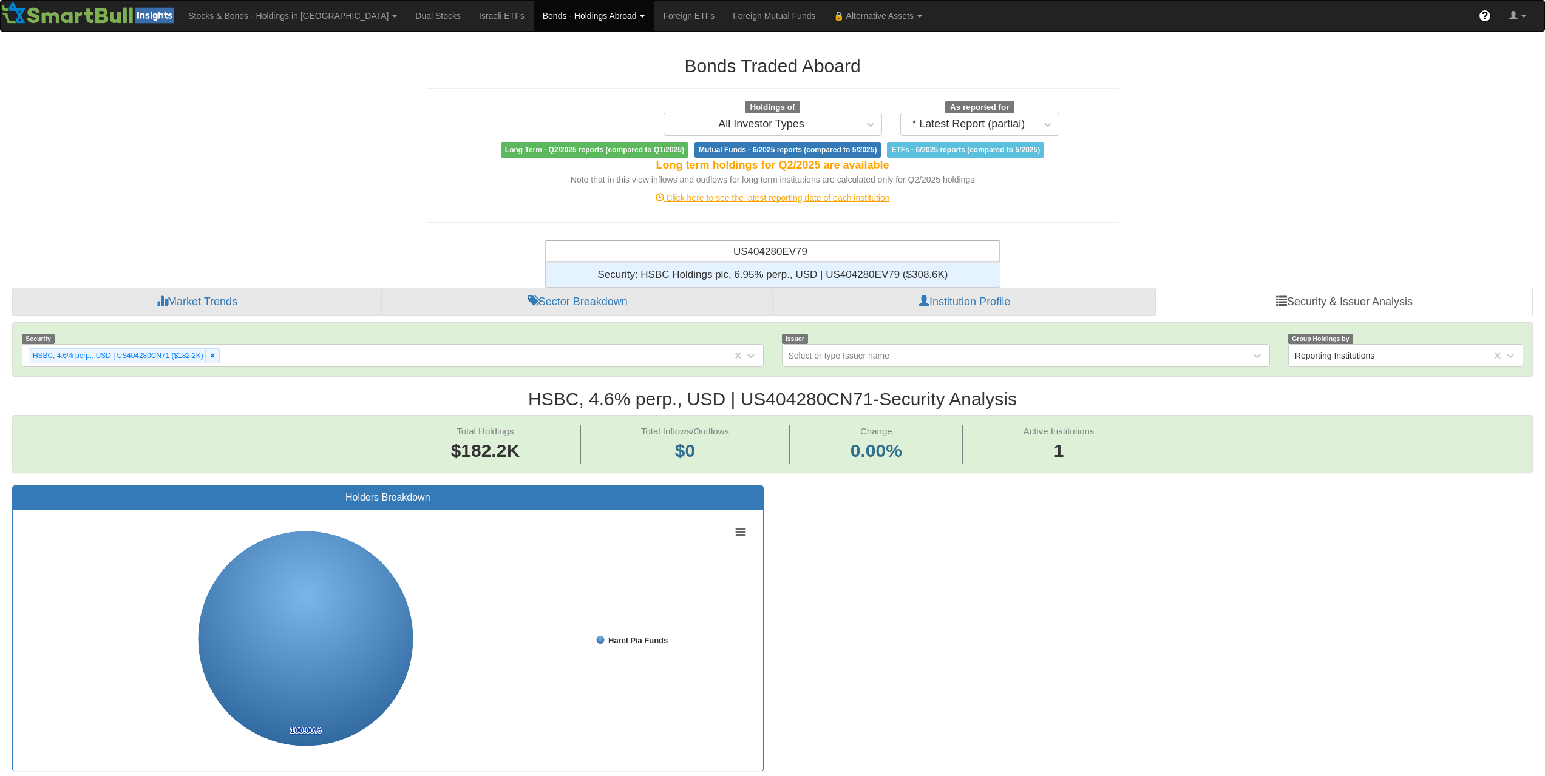
scroll to position [15, 445]
click at [844, 268] on div "Security: ‎HSBC Holdings plc, 6.95% perp., USD | US404280EV79 ‎($308.6K)‏" at bounding box center [773, 275] width 454 height 24
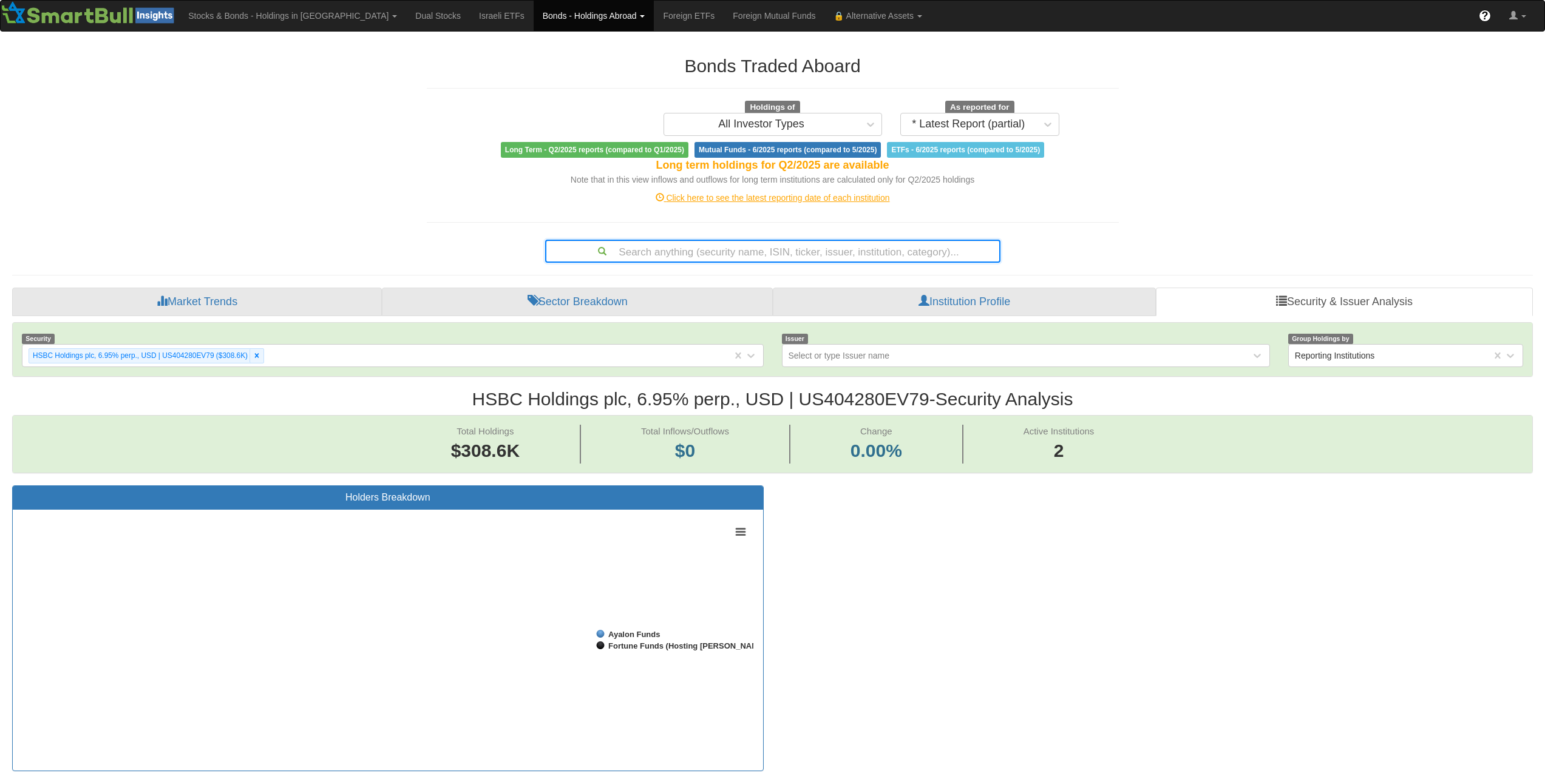
scroll to position [25, 1498]
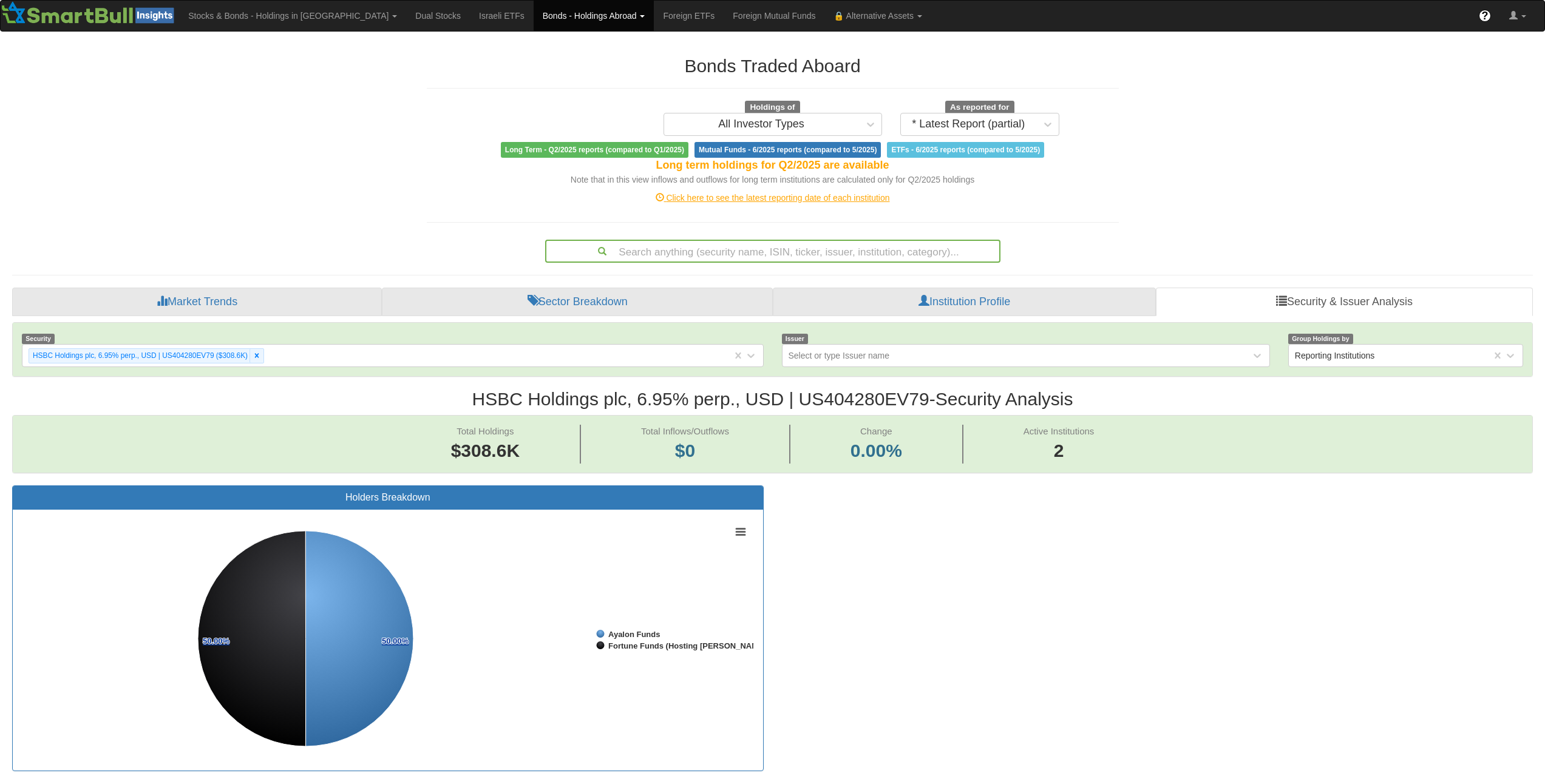
click at [811, 251] on div "Search anything (security name, ISIN, ticker, issuer, institution, category)..." at bounding box center [772, 251] width 453 height 21
paste input "XS2223761813"
type input "XS2223761813"
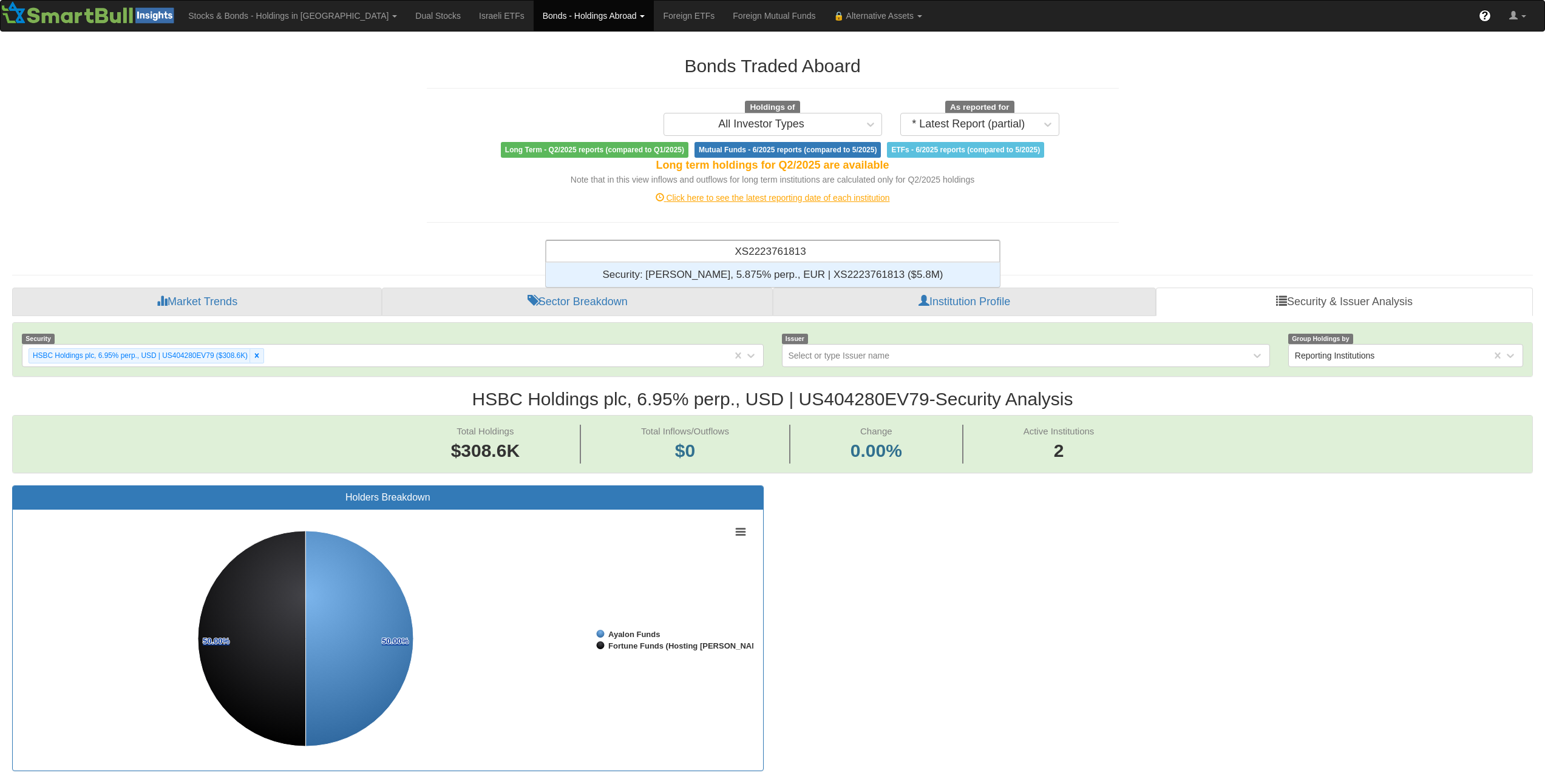
scroll to position [15, 445]
click at [814, 270] on div "Security: ‎[PERSON_NAME], 5.875% perp., EUR | XS2223761813 ‎($5.8M)‏" at bounding box center [773, 275] width 454 height 24
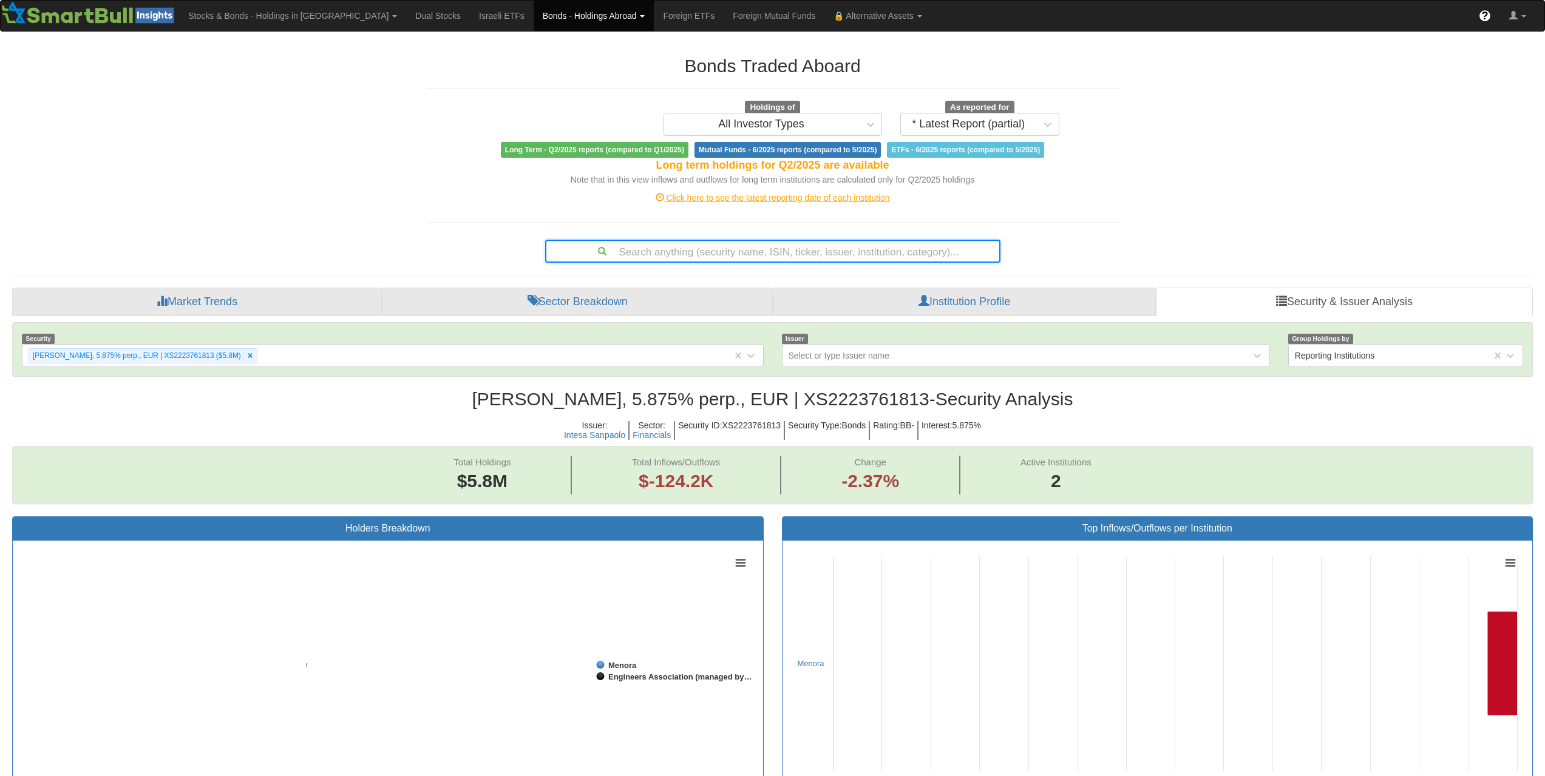
scroll to position [25, 1498]
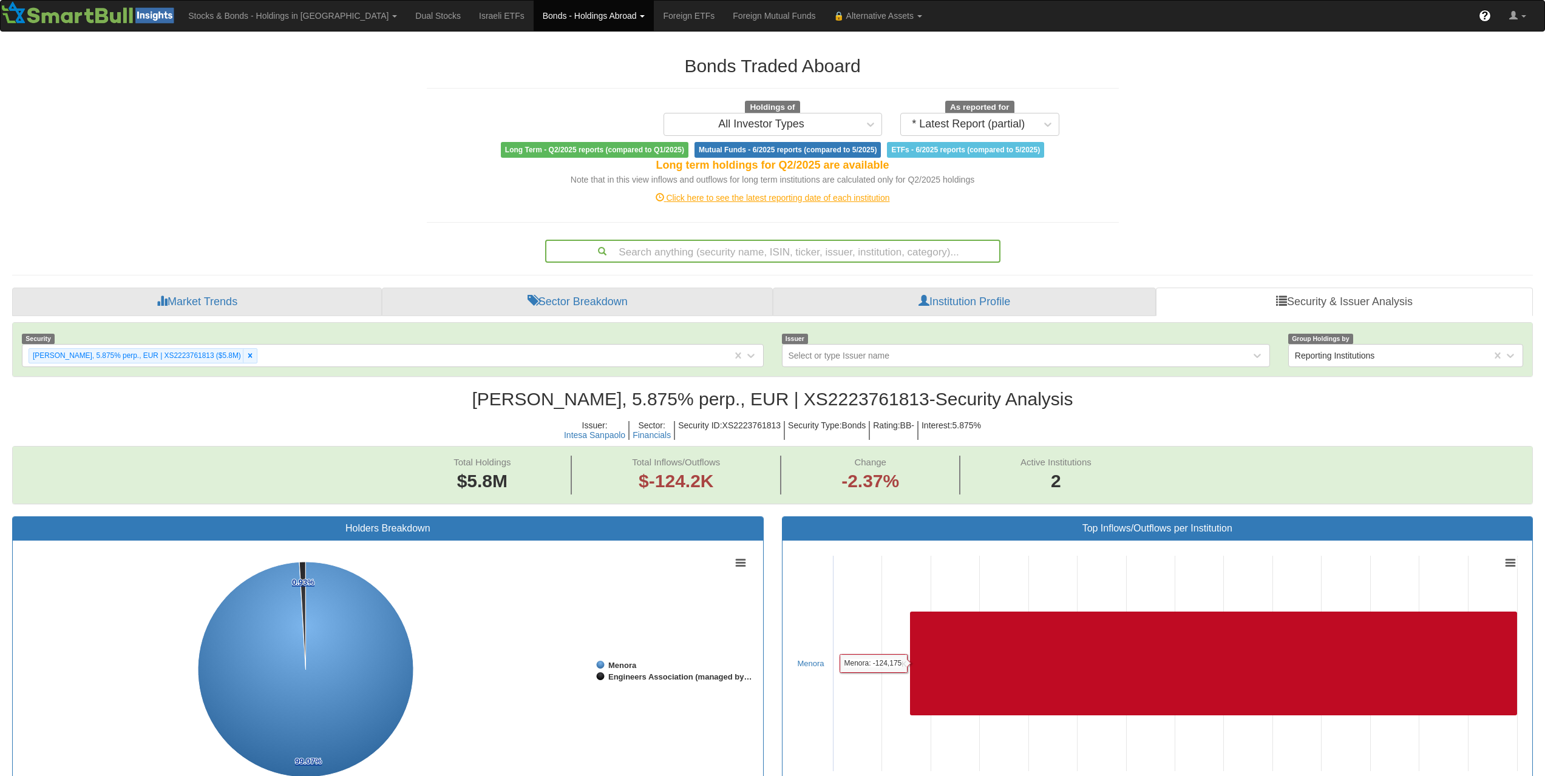
click at [803, 255] on div "Search anything (security name, ISIN, ticker, issuer, institution, category)..." at bounding box center [772, 251] width 453 height 21
paste input "ES0865936035"
type input "ES0865936035"
click at [833, 256] on div "Search anything (security name, ISIN, ticker, issuer, institution, category)..." at bounding box center [772, 251] width 453 height 21
paste input "XS2774944008"
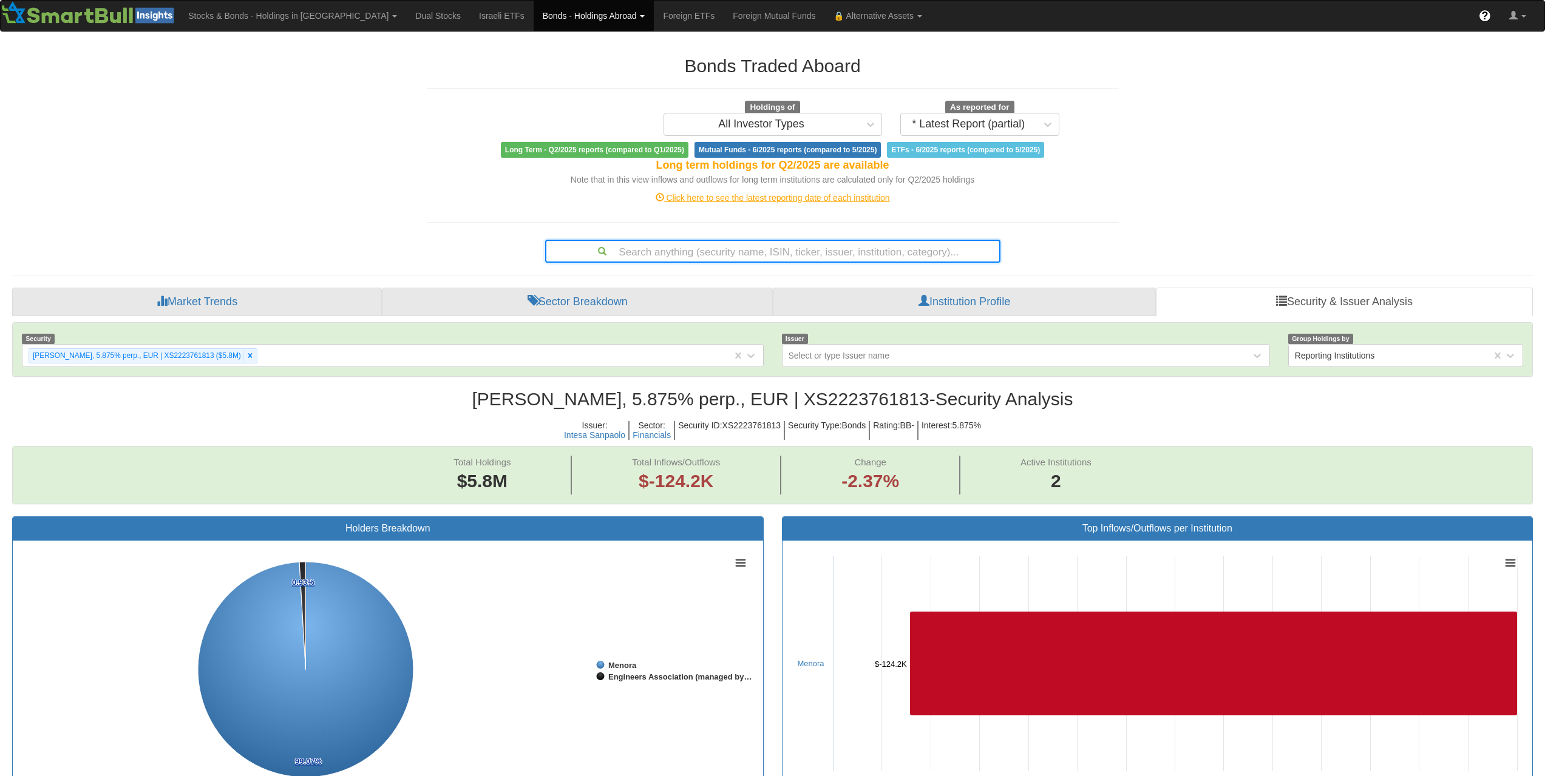
type input "XS2774944008"
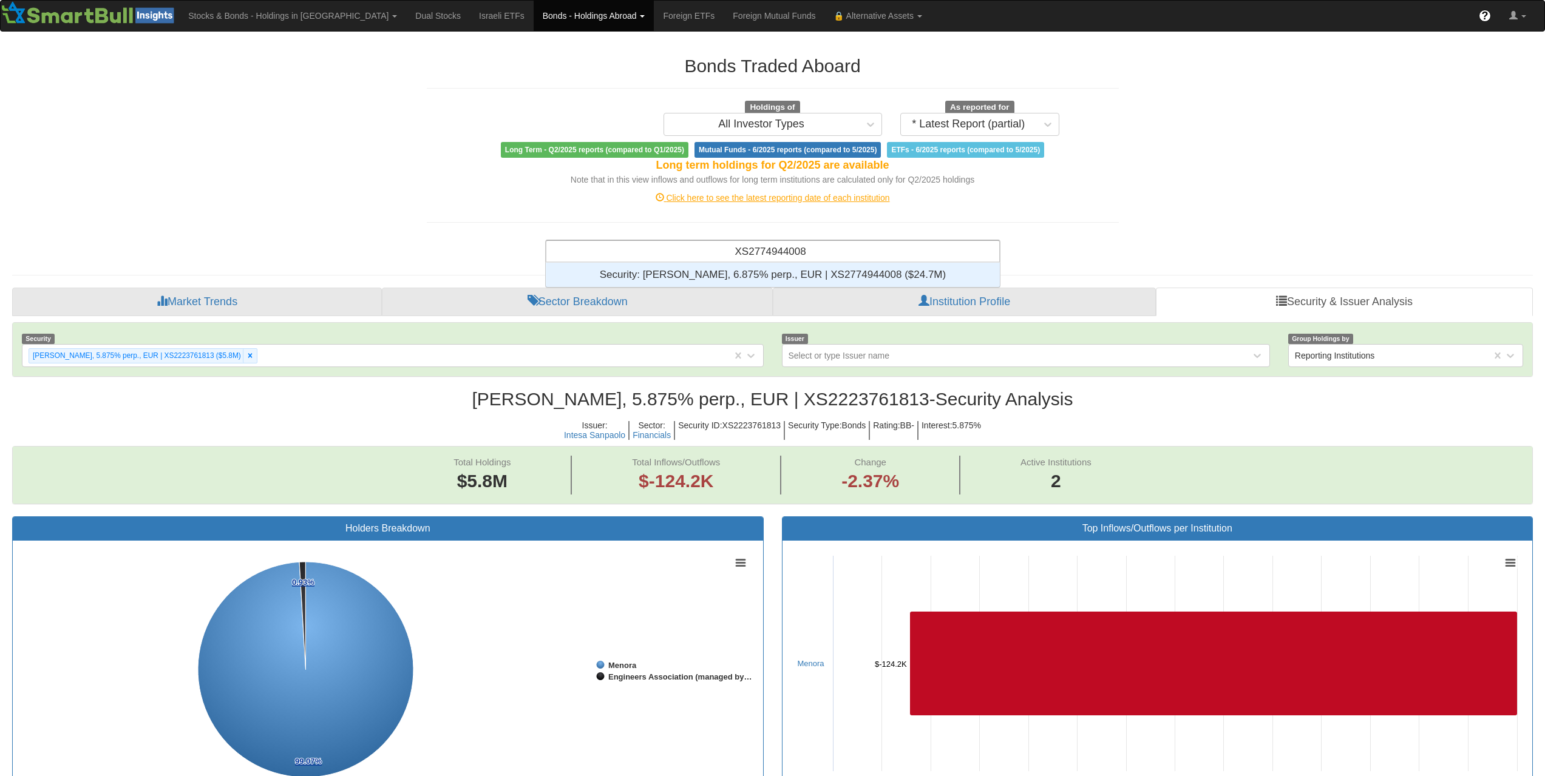
scroll to position [15, 445]
click at [836, 277] on div "Security: ‎[PERSON_NAME], 6.875% perp., EUR | XS2774944008 ‎($24.7M)‏" at bounding box center [773, 275] width 454 height 24
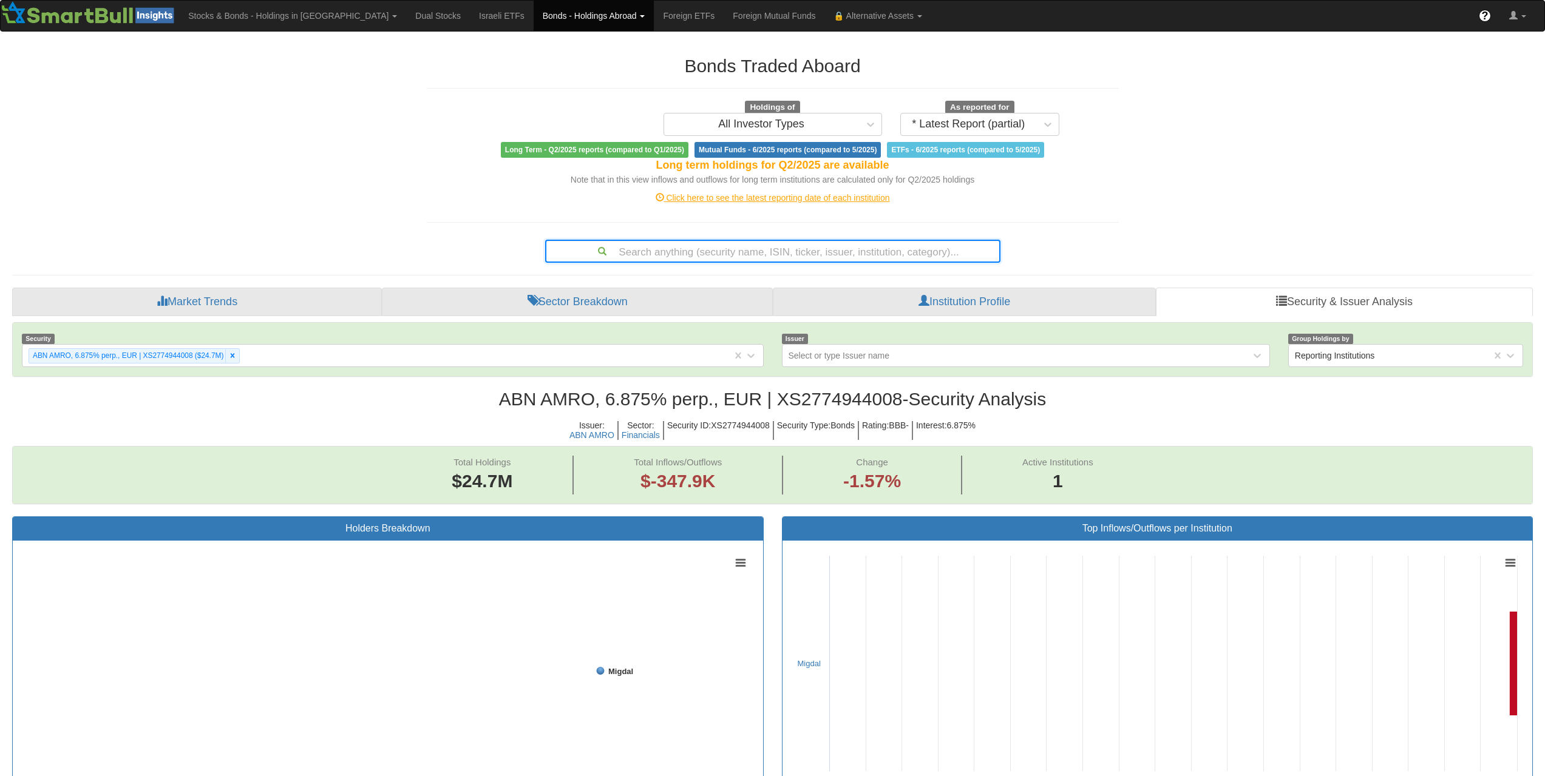
scroll to position [25, 1498]
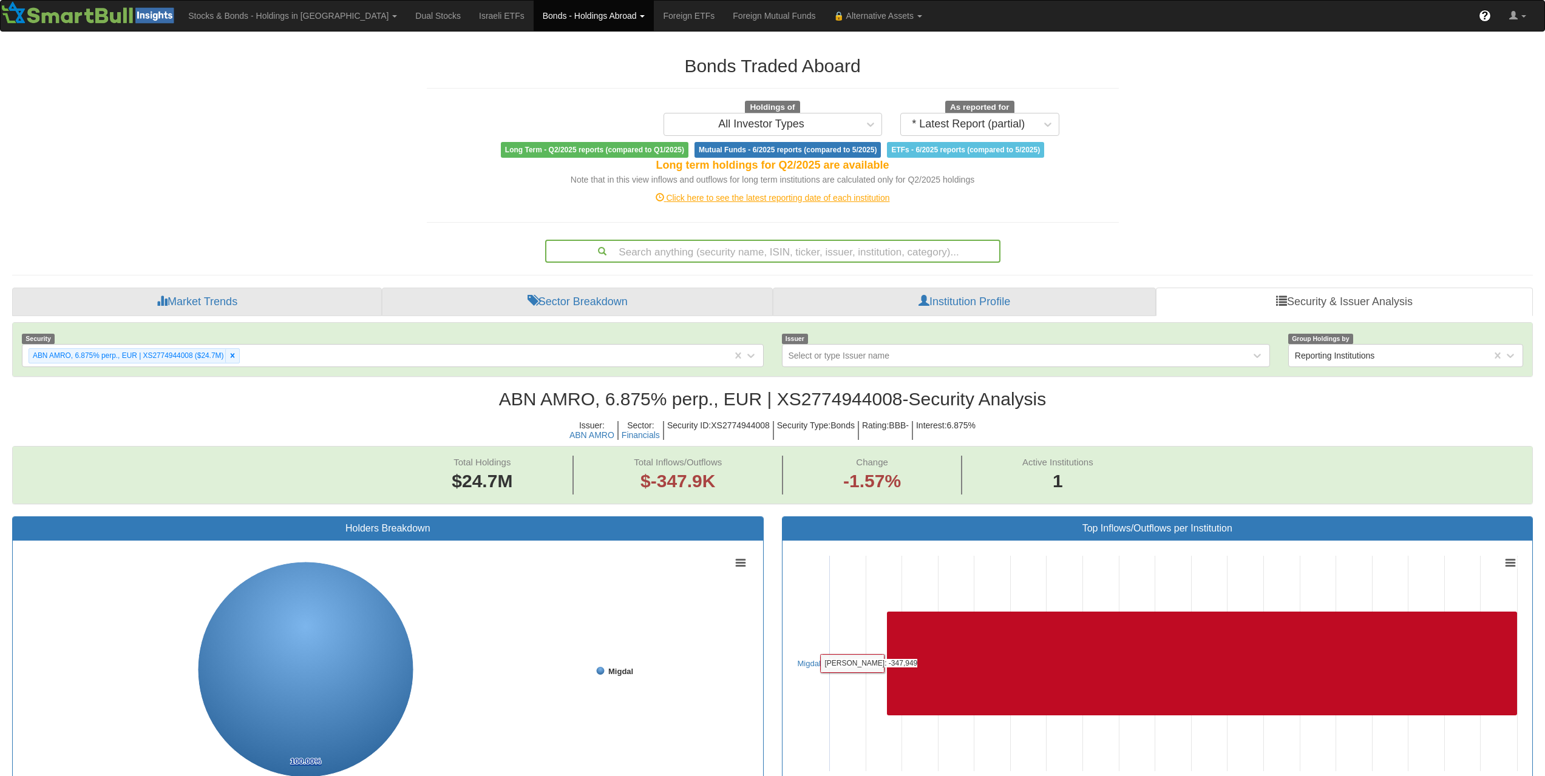
click at [786, 246] on div "Search anything (security name, ISIN, ticker, issuer, institution, category)..." at bounding box center [772, 251] width 453 height 21
paste input "USX60003AC87"
type input "USX60003AC87"
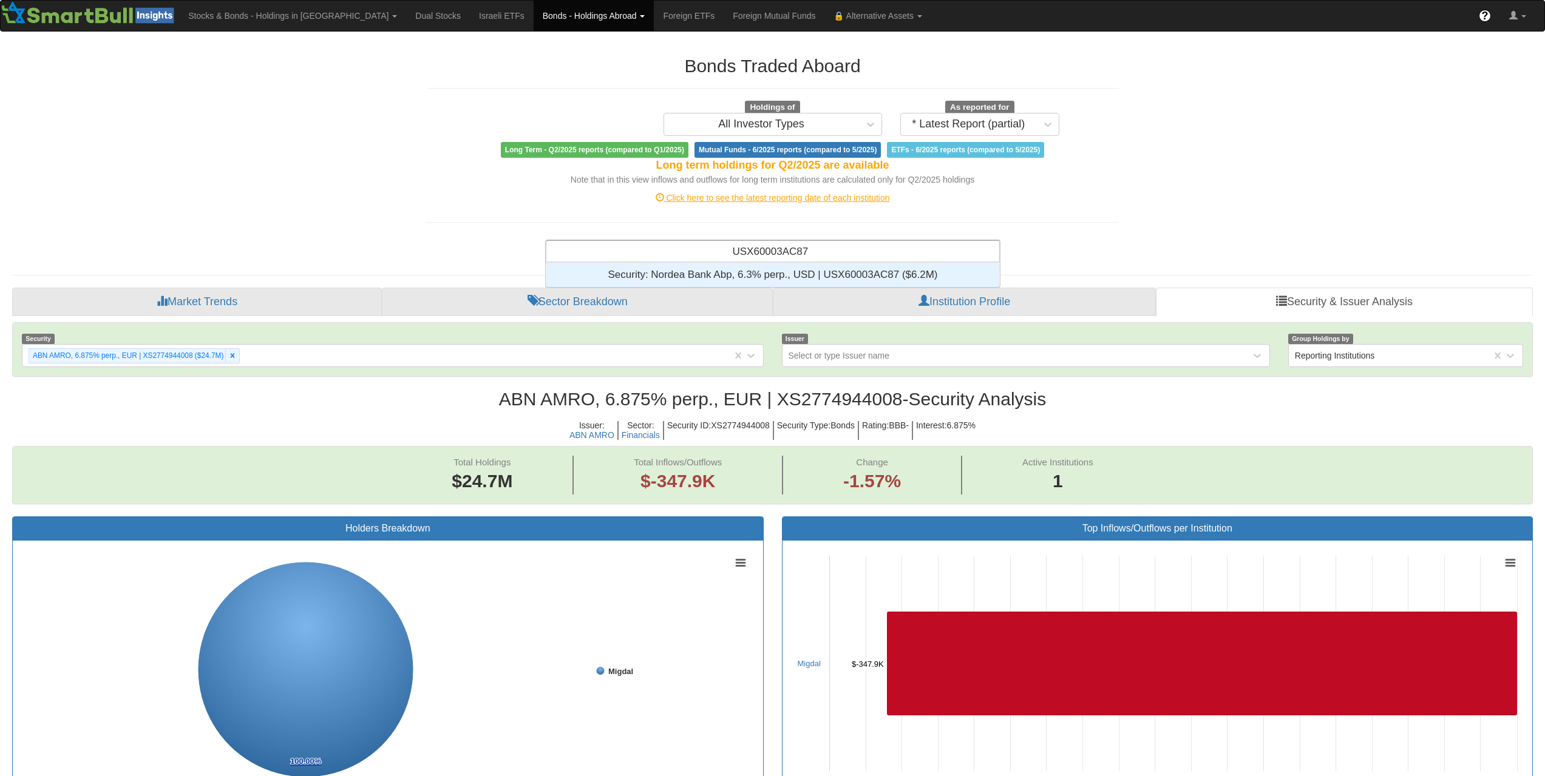
scroll to position [15, 445]
click at [793, 265] on div "Security: ‎Nordea Bank Abp, 6.3% perp., USD | USX60003AC87 ‎($6.2M)‏" at bounding box center [773, 275] width 454 height 24
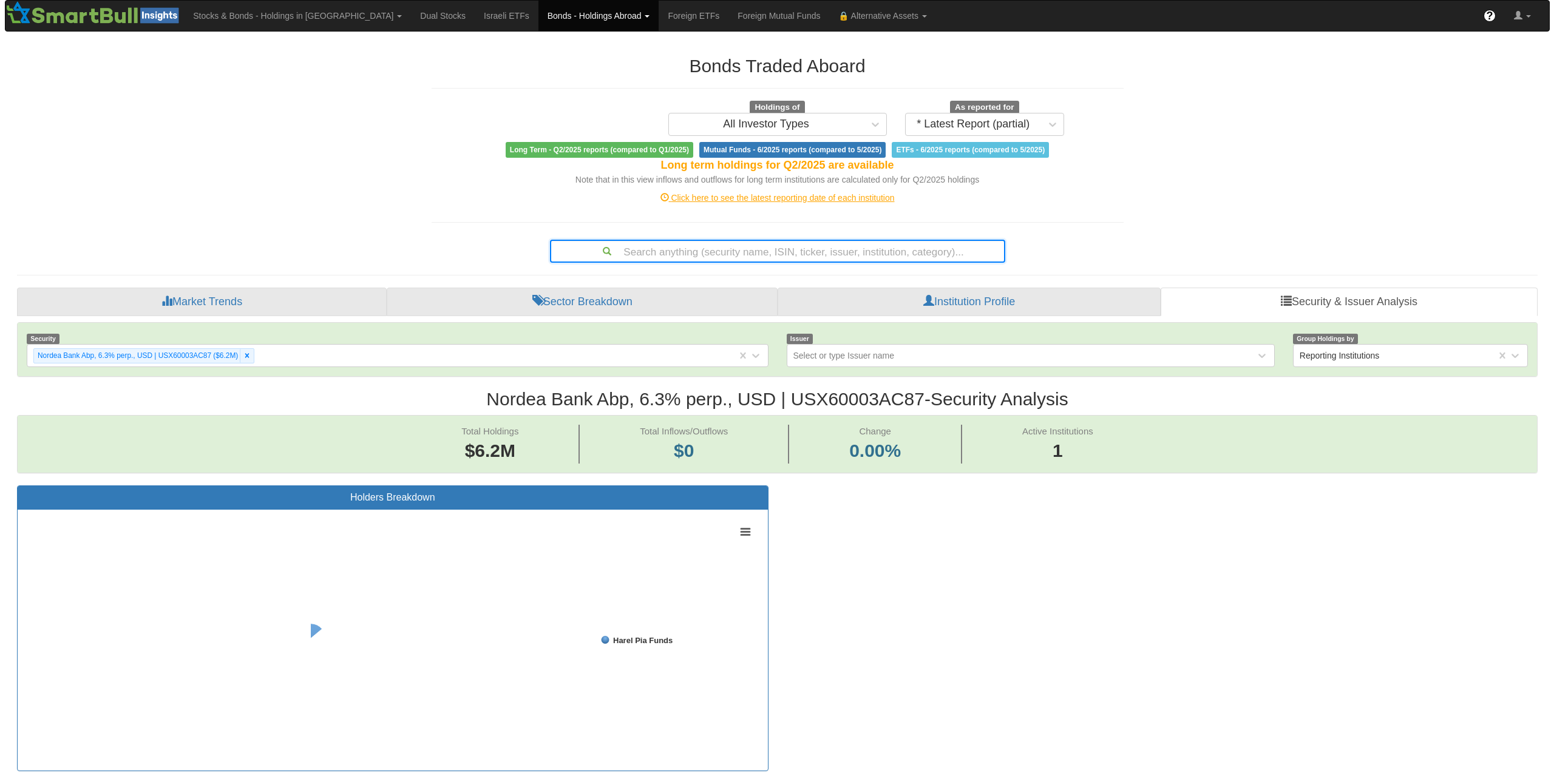
scroll to position [25, 1498]
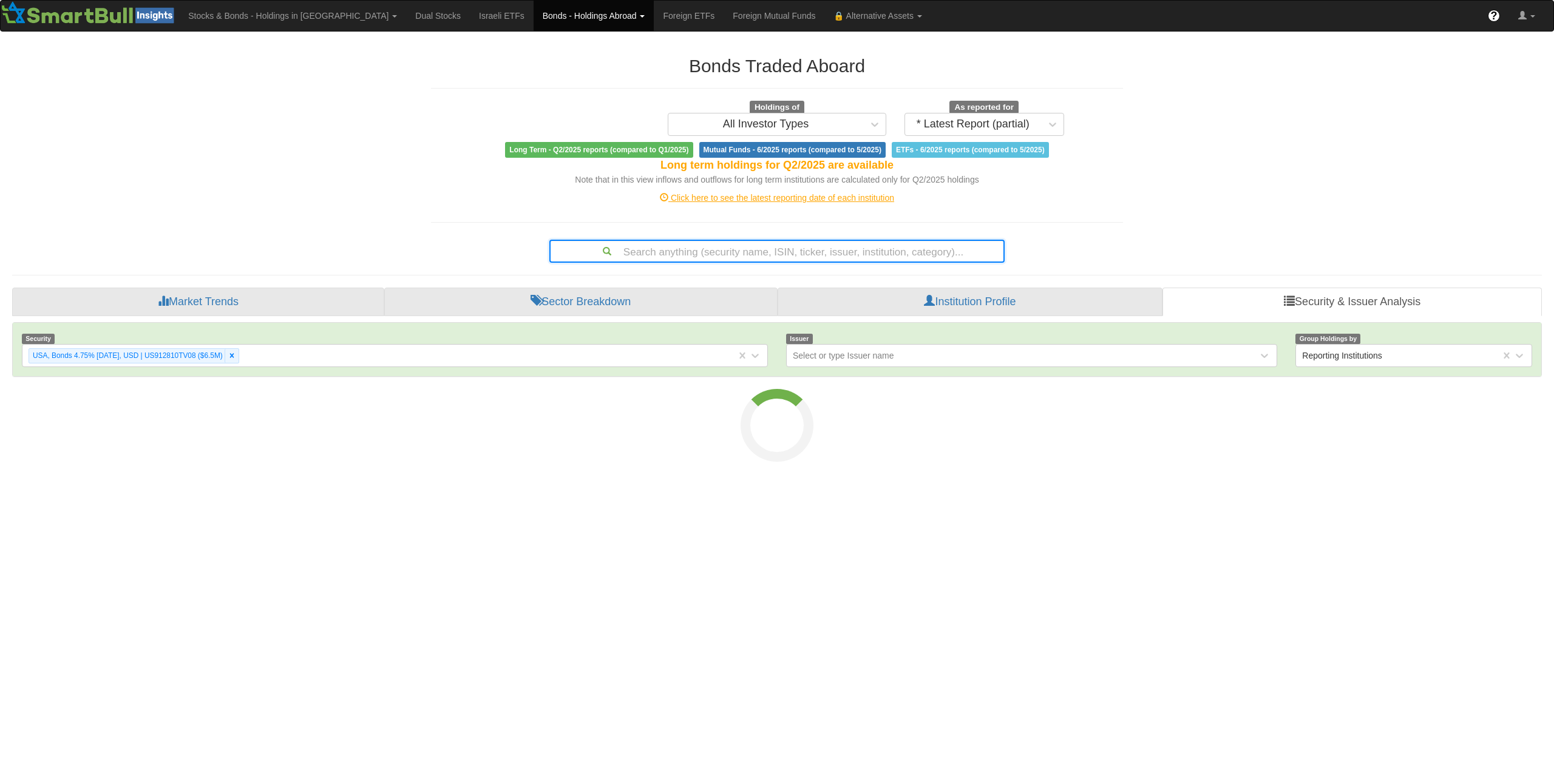
click at [847, 257] on div "Search anything (security name, ISIN, ticker, issuer, institution, category)..." at bounding box center [776, 251] width 453 height 21
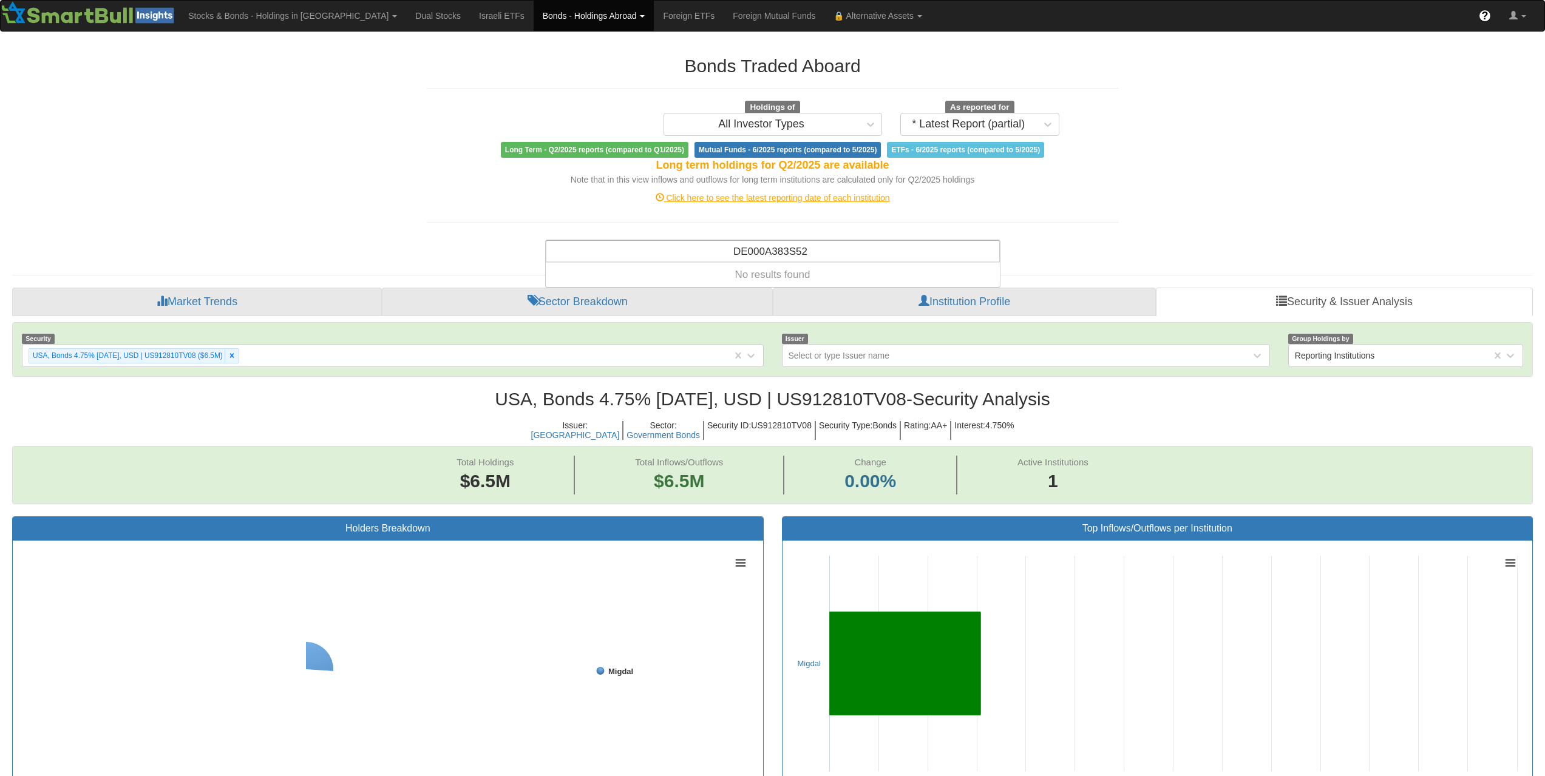
scroll to position [25, 1498]
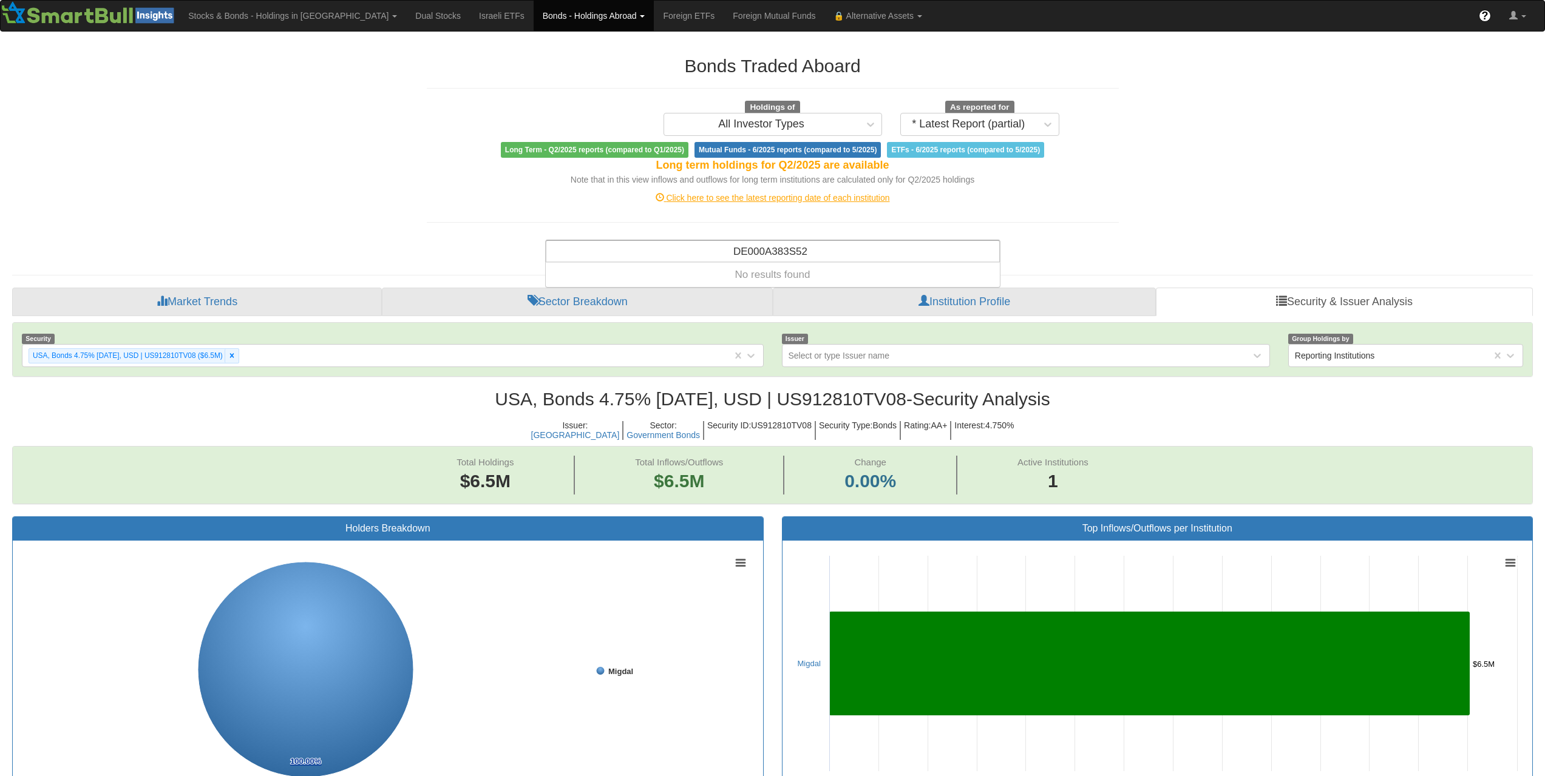
type input "DE000A383S52"
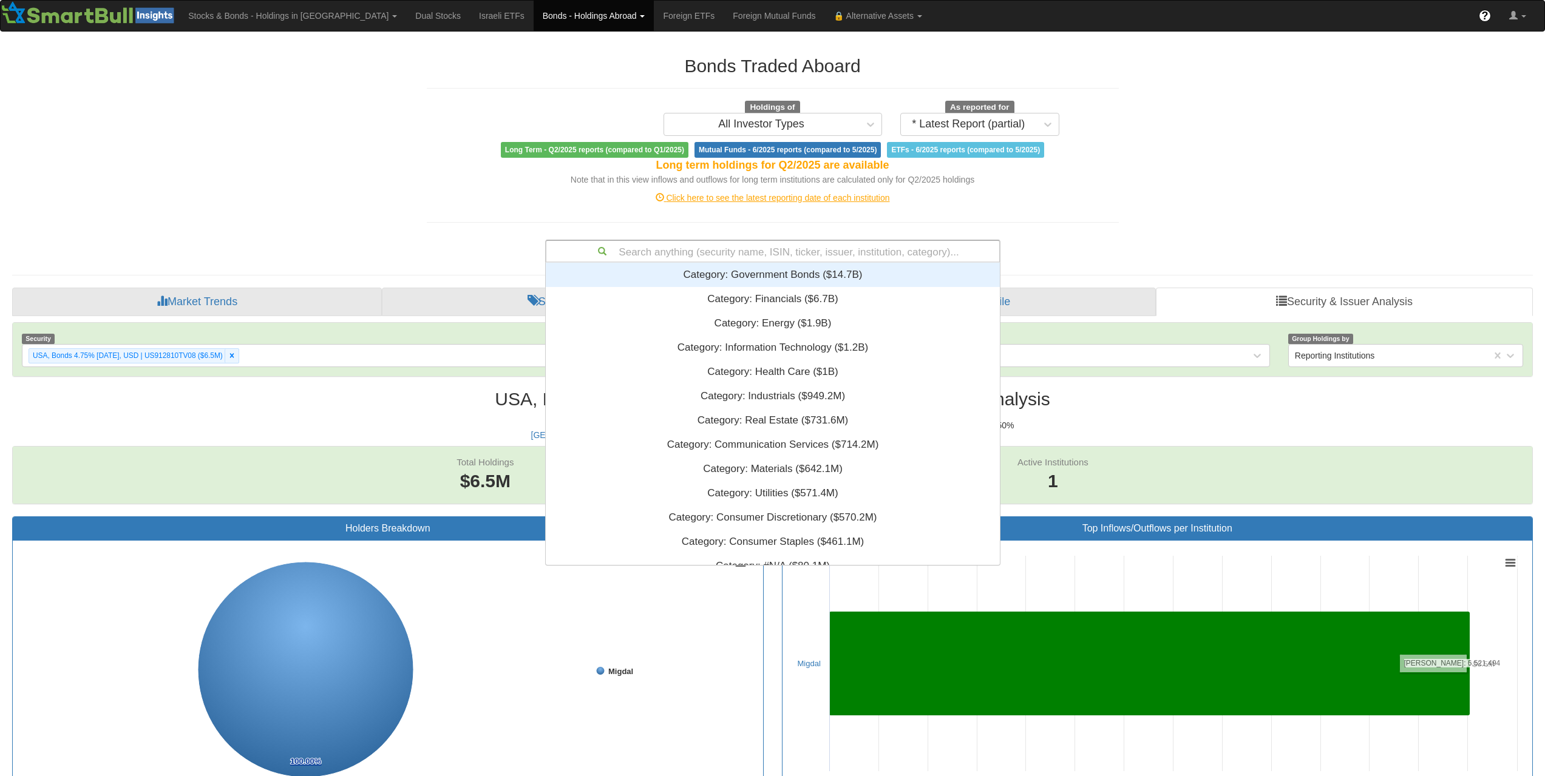
click at [751, 254] on div "Search anything (security name, ISIN, ticker, issuer, institution, category)..." at bounding box center [772, 251] width 453 height 21
paste input "IT0005611758"
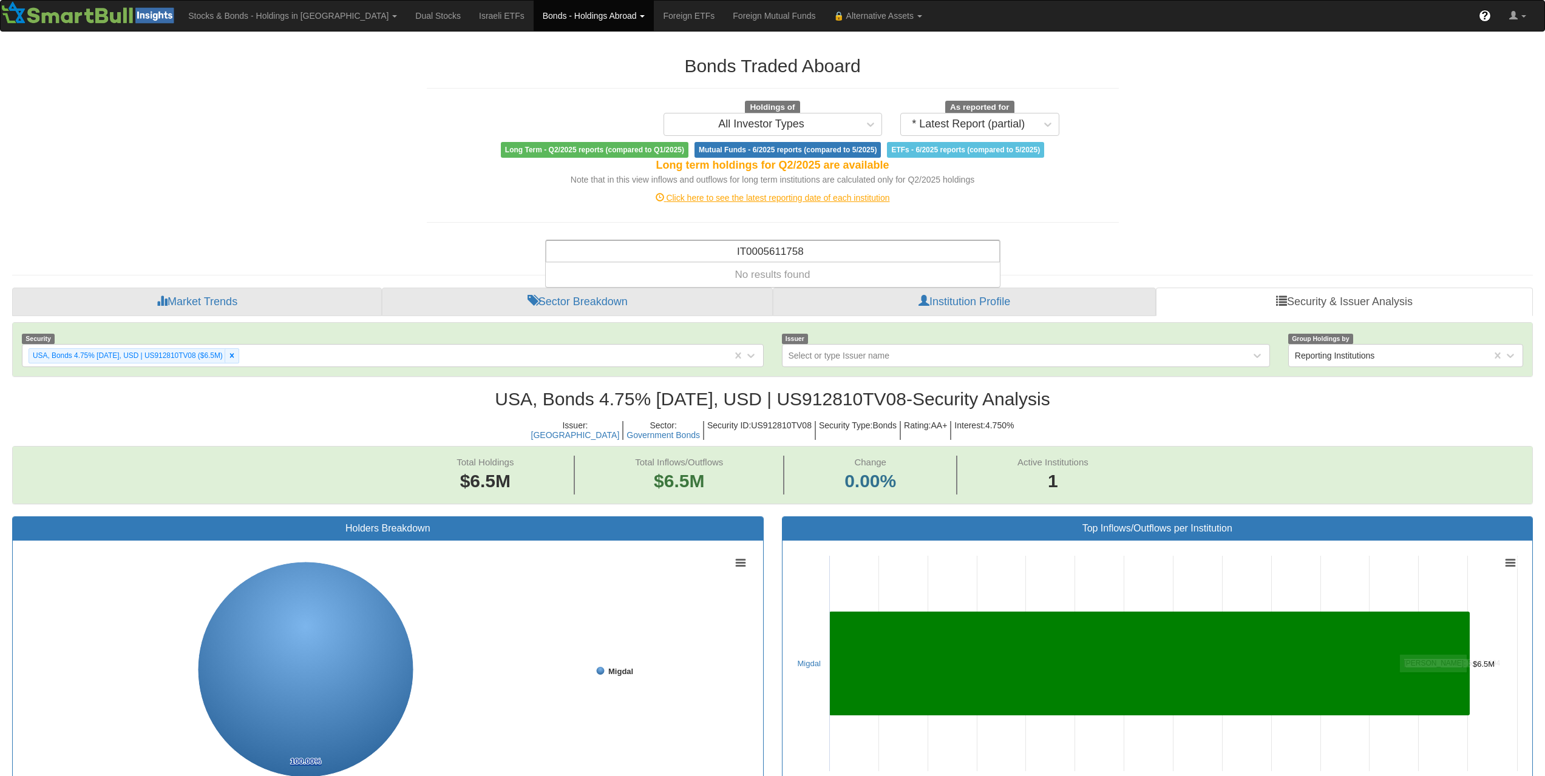
type input "IT0005611758"
click at [811, 245] on div "Search anything (security name, ISIN, ticker, issuer, institution, category)..." at bounding box center [772, 251] width 453 height 21
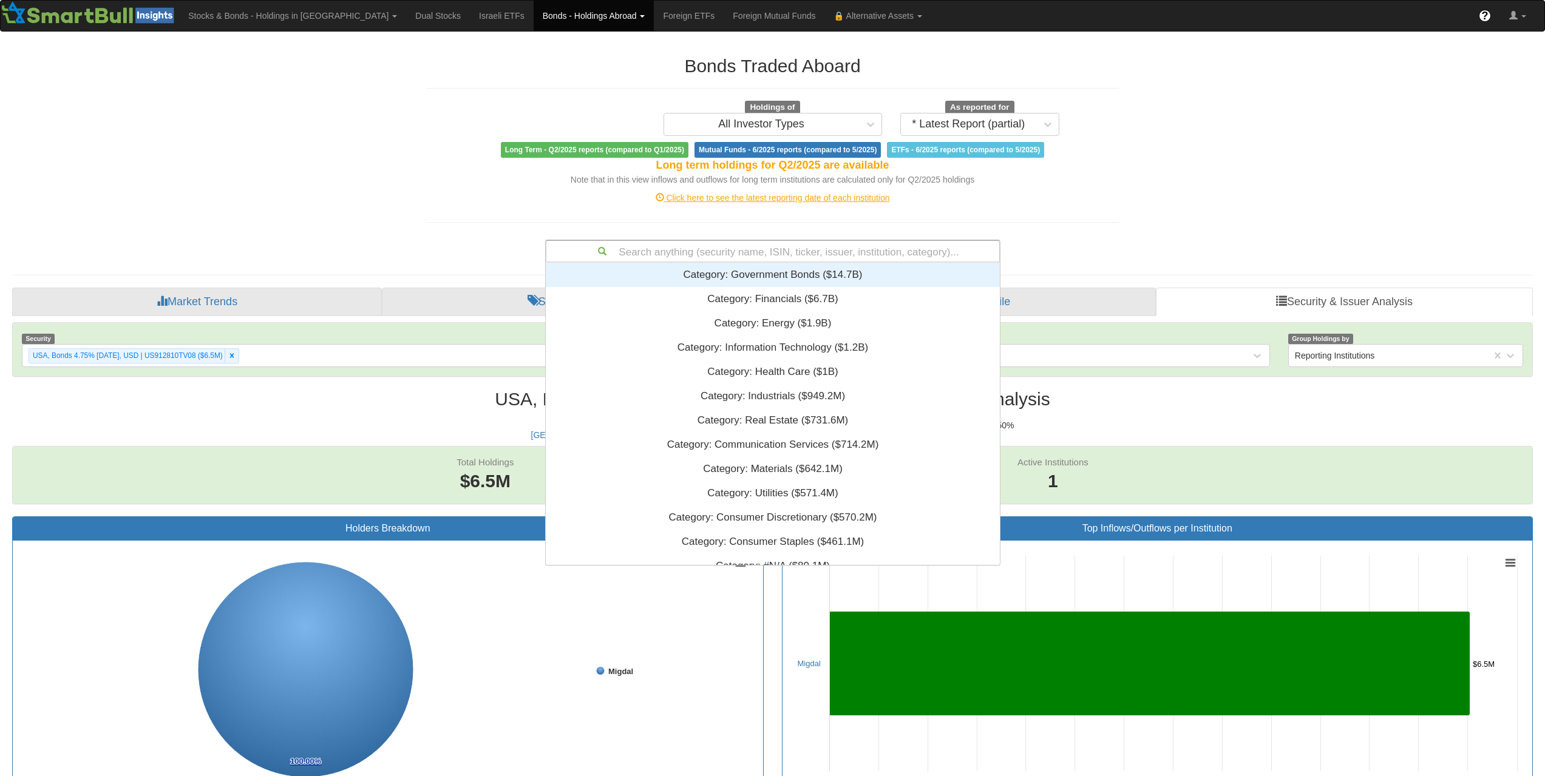
paste input "XS3086813436"
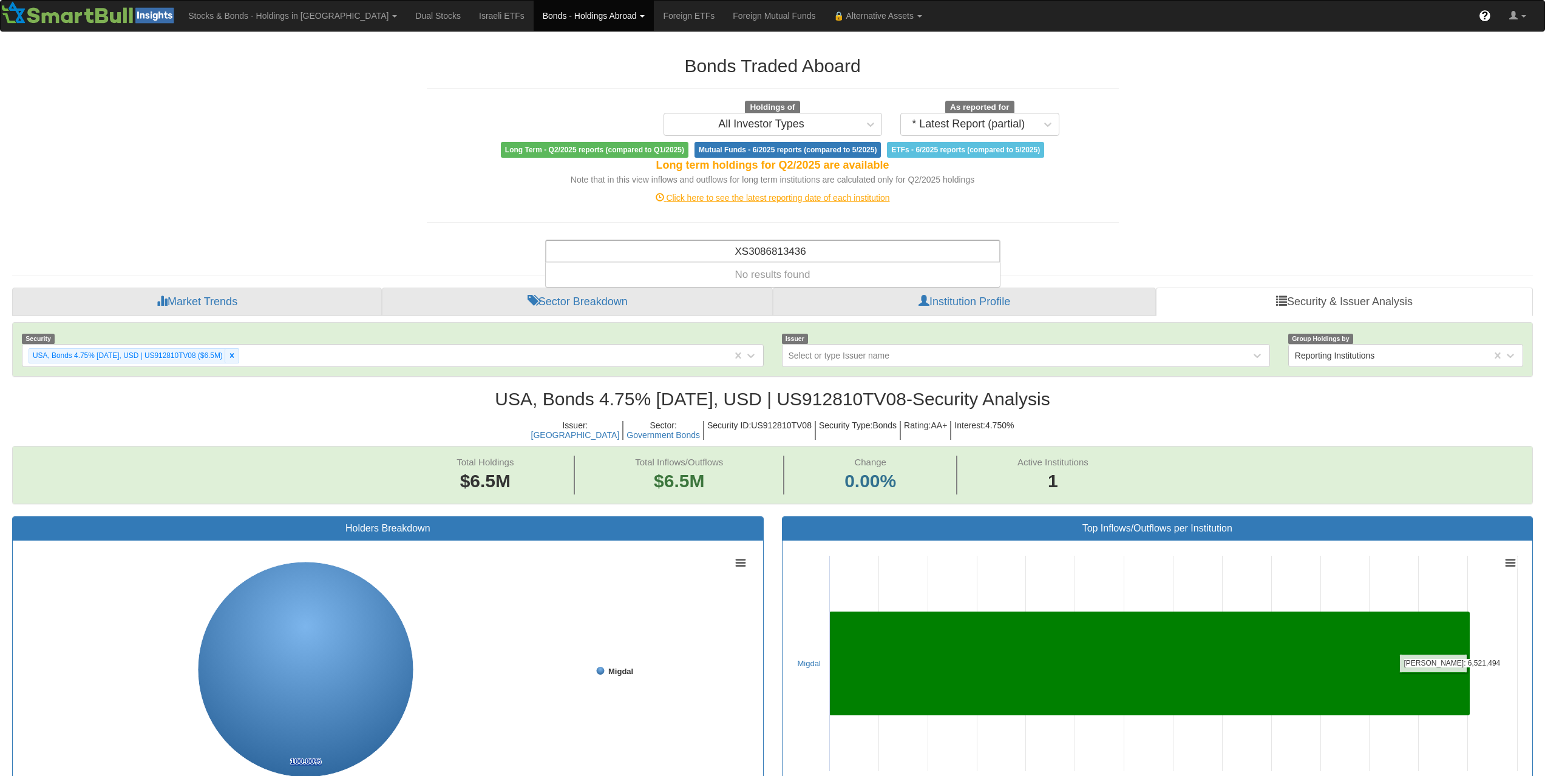
type input "XS3086813436"
click at [848, 254] on div "Search anything (security name, ISIN, ticker, issuer, institution, category)..." at bounding box center [772, 251] width 453 height 21
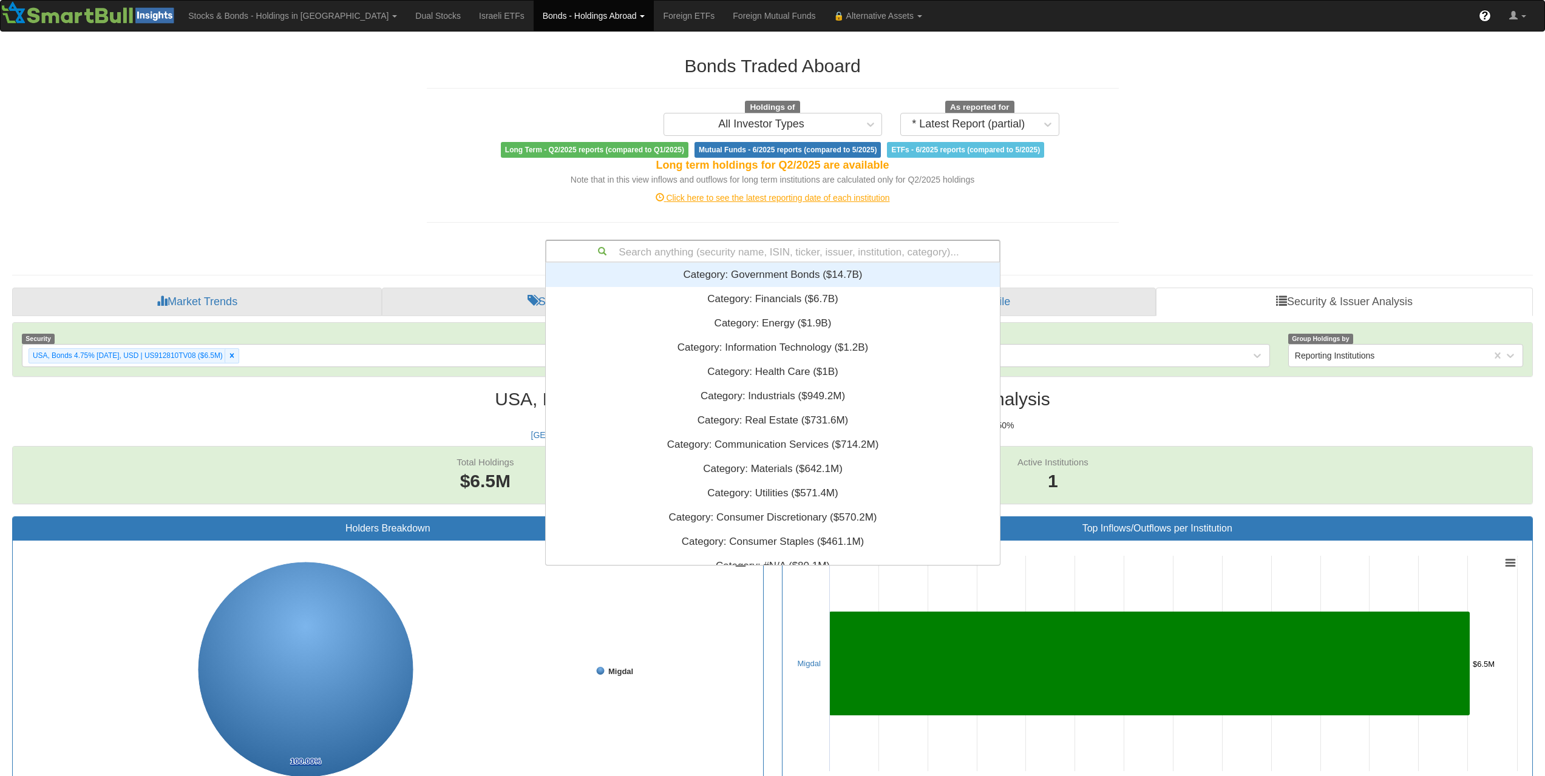
paste input "USG84228GP72"
type input "USG84228GP72"
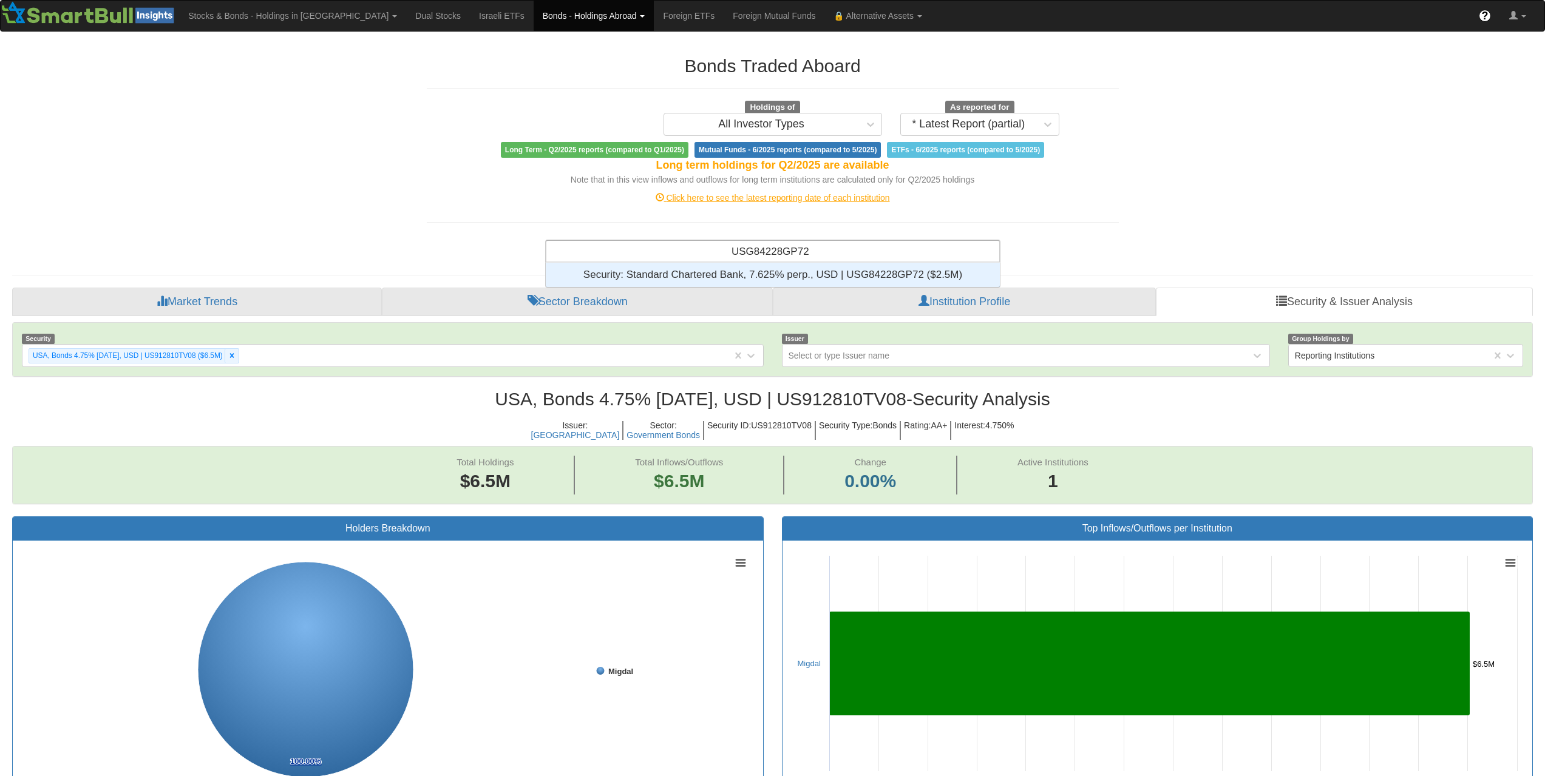
scroll to position [15, 445]
click at [855, 268] on div "Security: ‎Standard Chartered Bank, 7.625% perp., USD | USG84228GP72 ‎($2.5M)‏" at bounding box center [773, 275] width 454 height 24
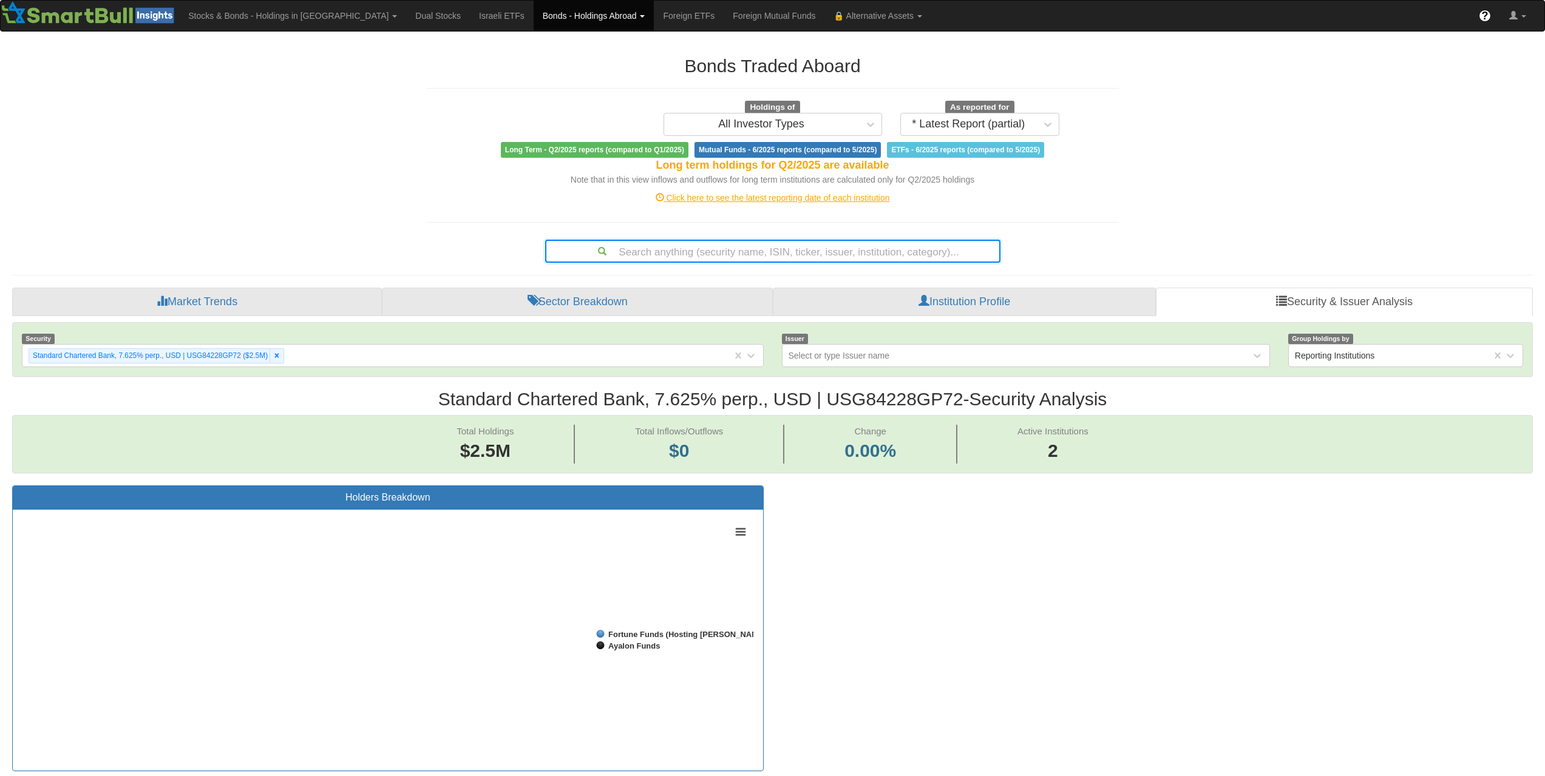
scroll to position [25, 1498]
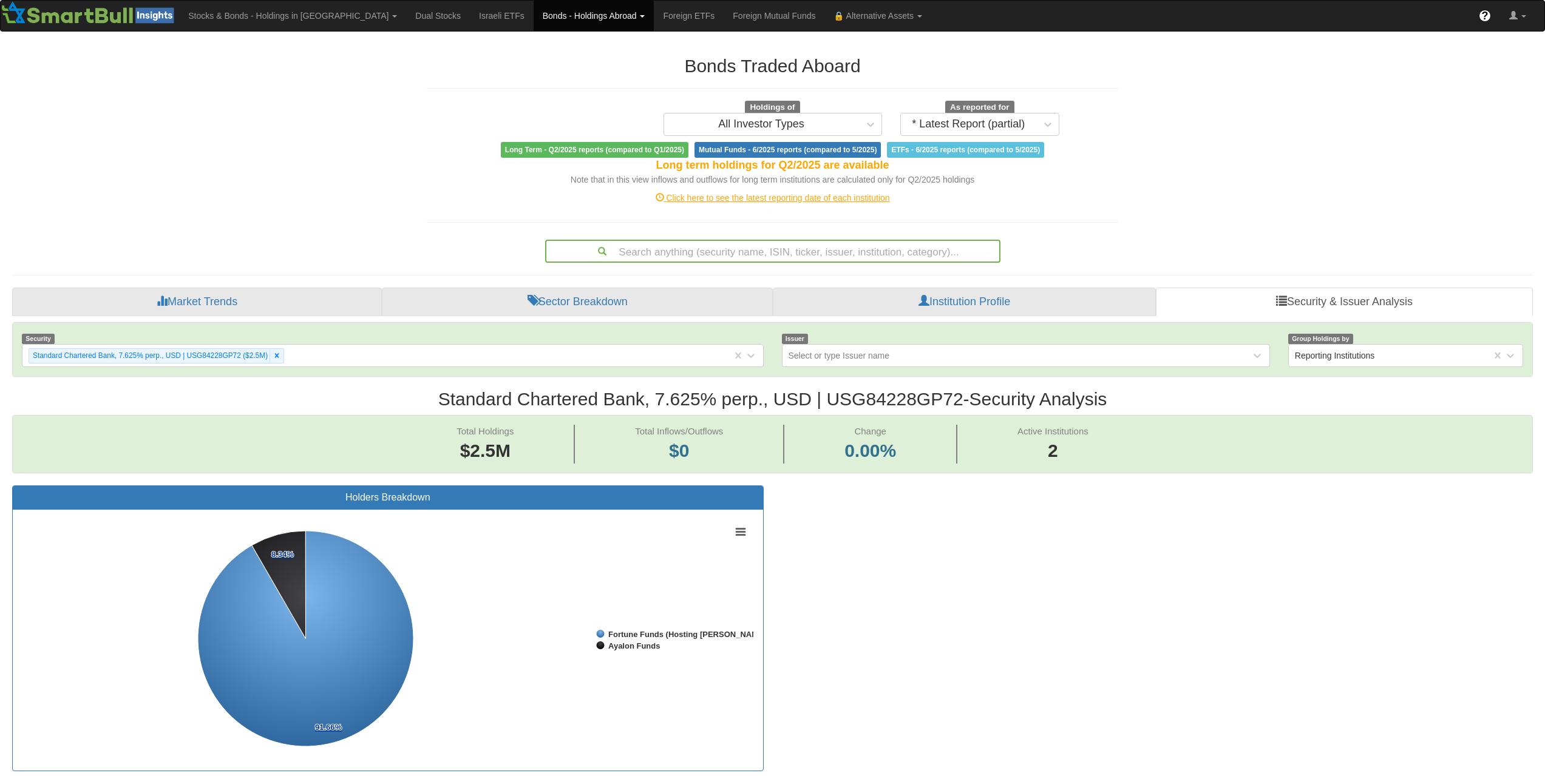
click at [868, 250] on div "Search anything (security name, ISIN, ticker, issuer, institution, category)..." at bounding box center [772, 251] width 453 height 21
paste input "ES0840609061"
type input "ES0840609061"
click at [814, 256] on div "Search anything (security name, ISIN, ticker, issuer, institution, category)..." at bounding box center [772, 251] width 453 height 21
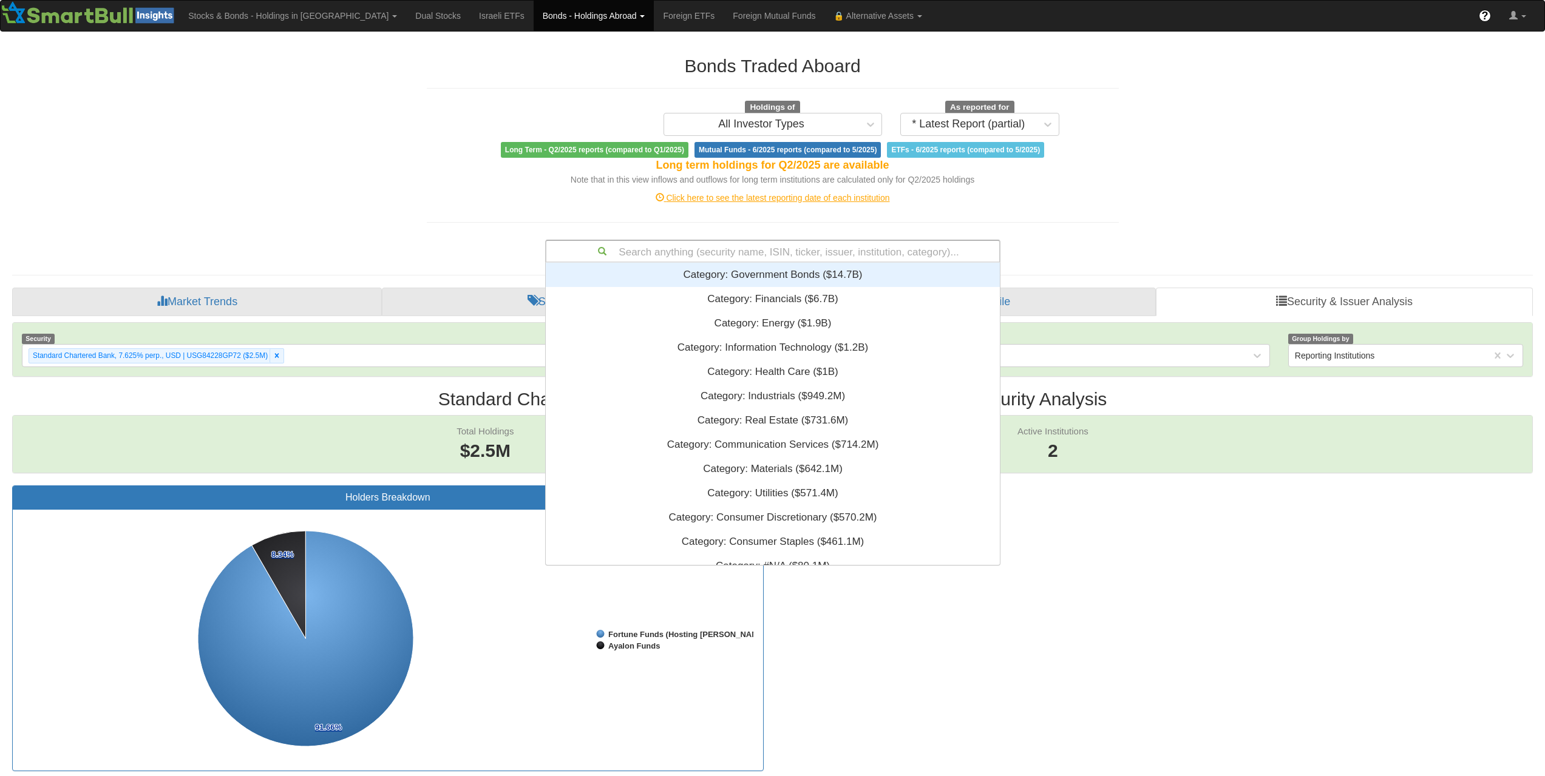
paste input "US456837BT90"
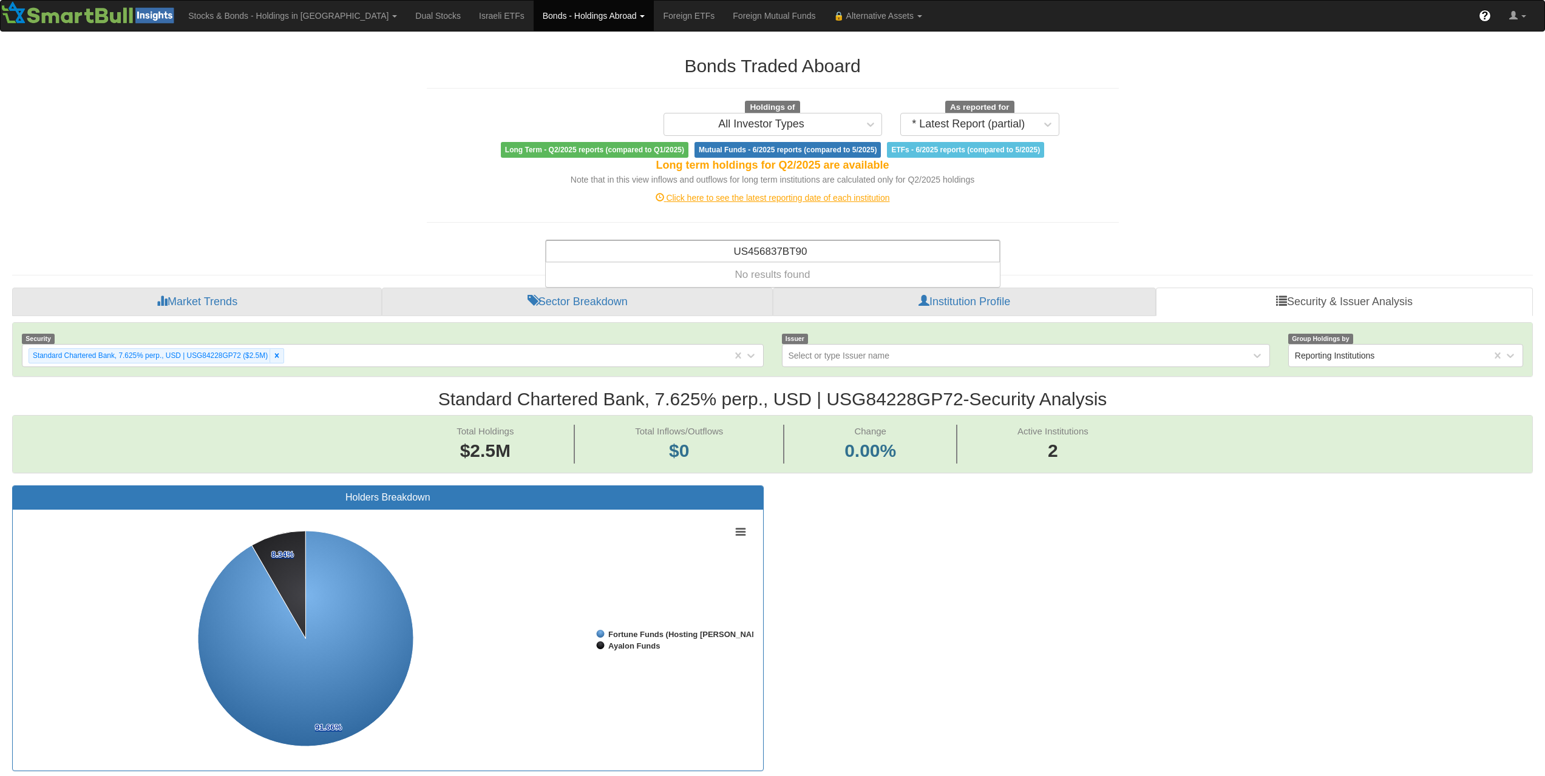
type input "US456837BT90"
click at [819, 253] on div "Search anything (security name, ISIN, ticker, issuer, institution, category)..." at bounding box center [772, 251] width 453 height 21
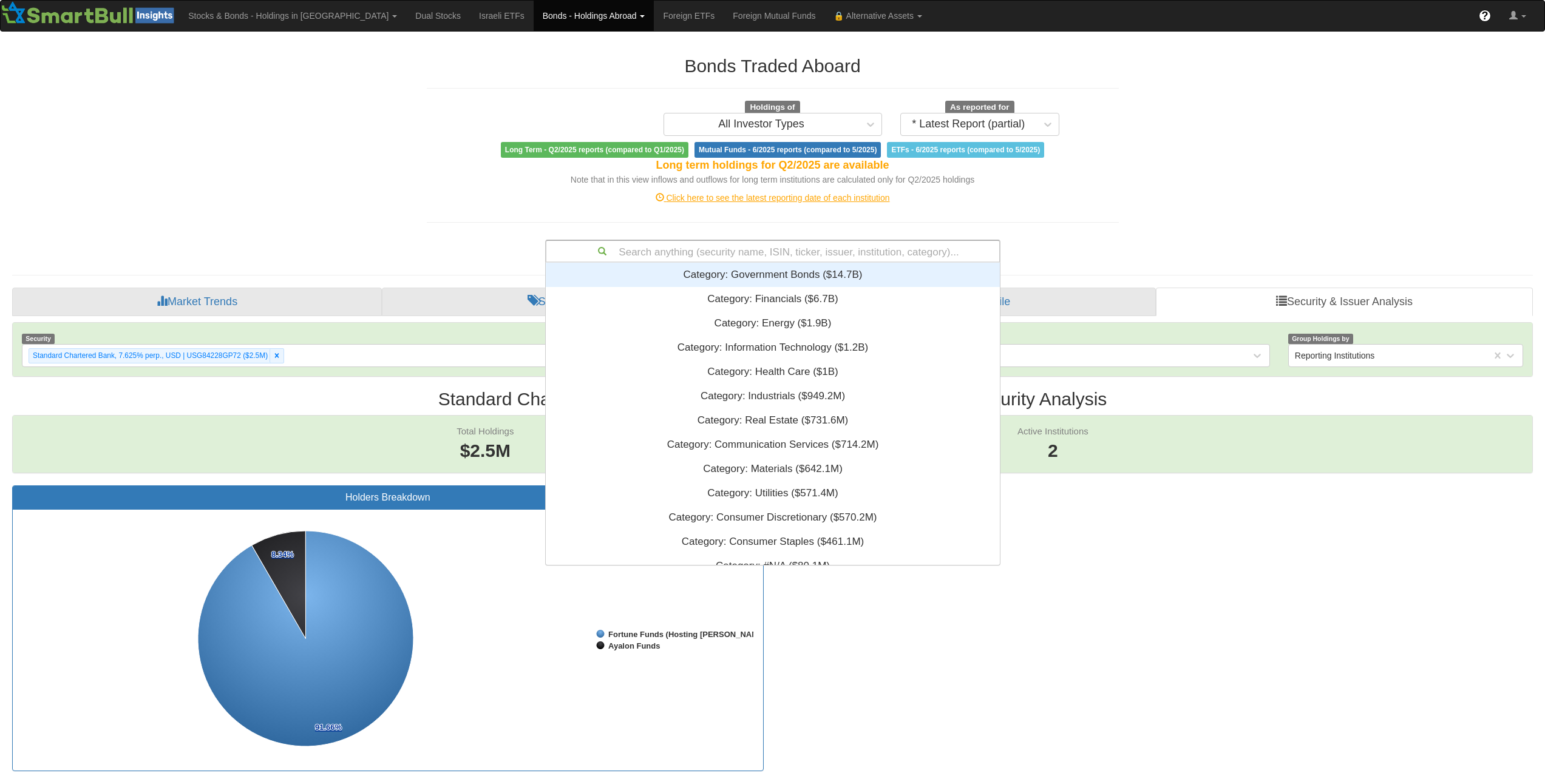
paste input "IT0005636532"
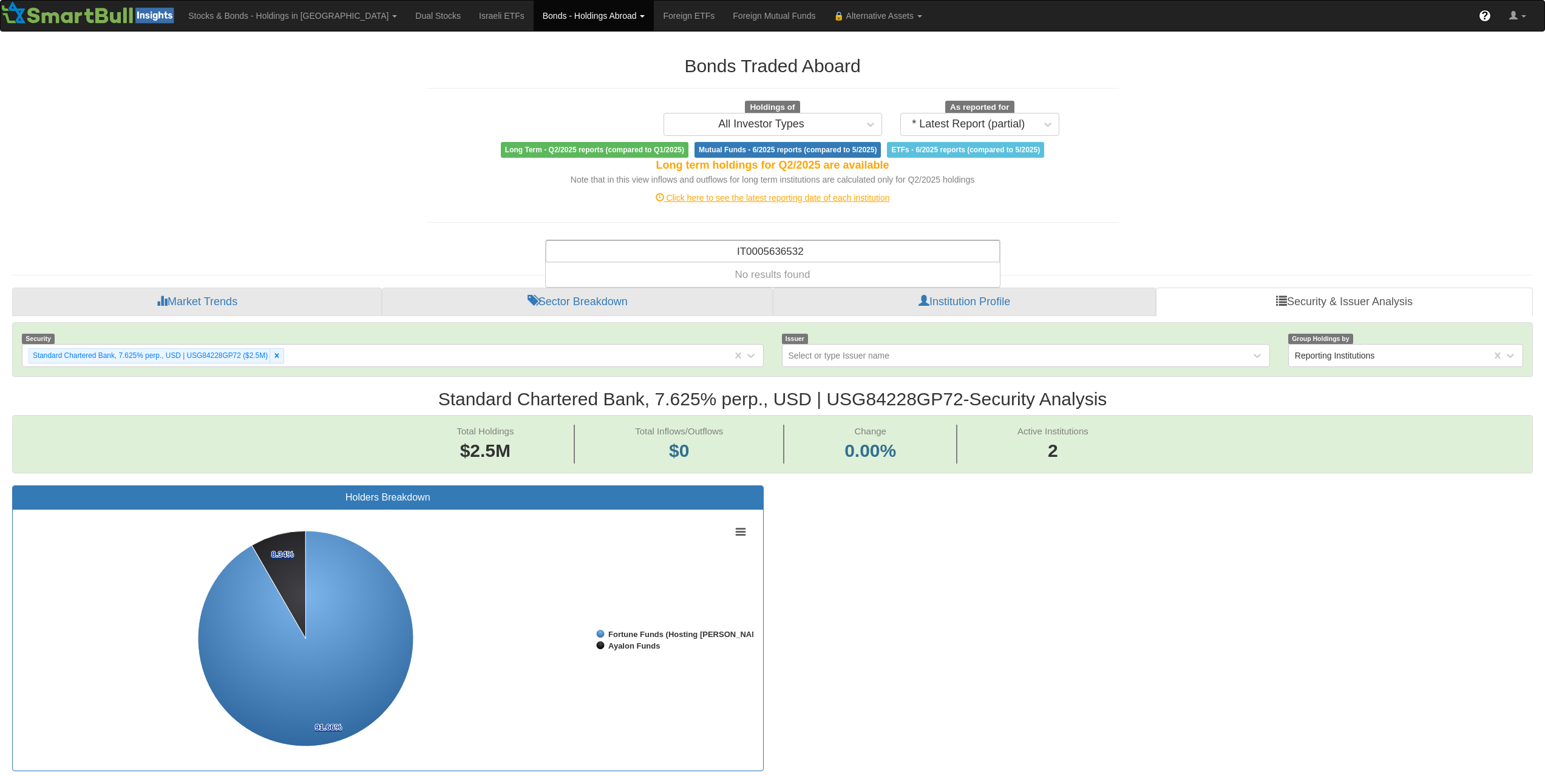
type input "IT0005636532"
click at [828, 241] on div "Search anything (security name, ISIN, ticker, issuer, institution, category)..." at bounding box center [772, 251] width 453 height 21
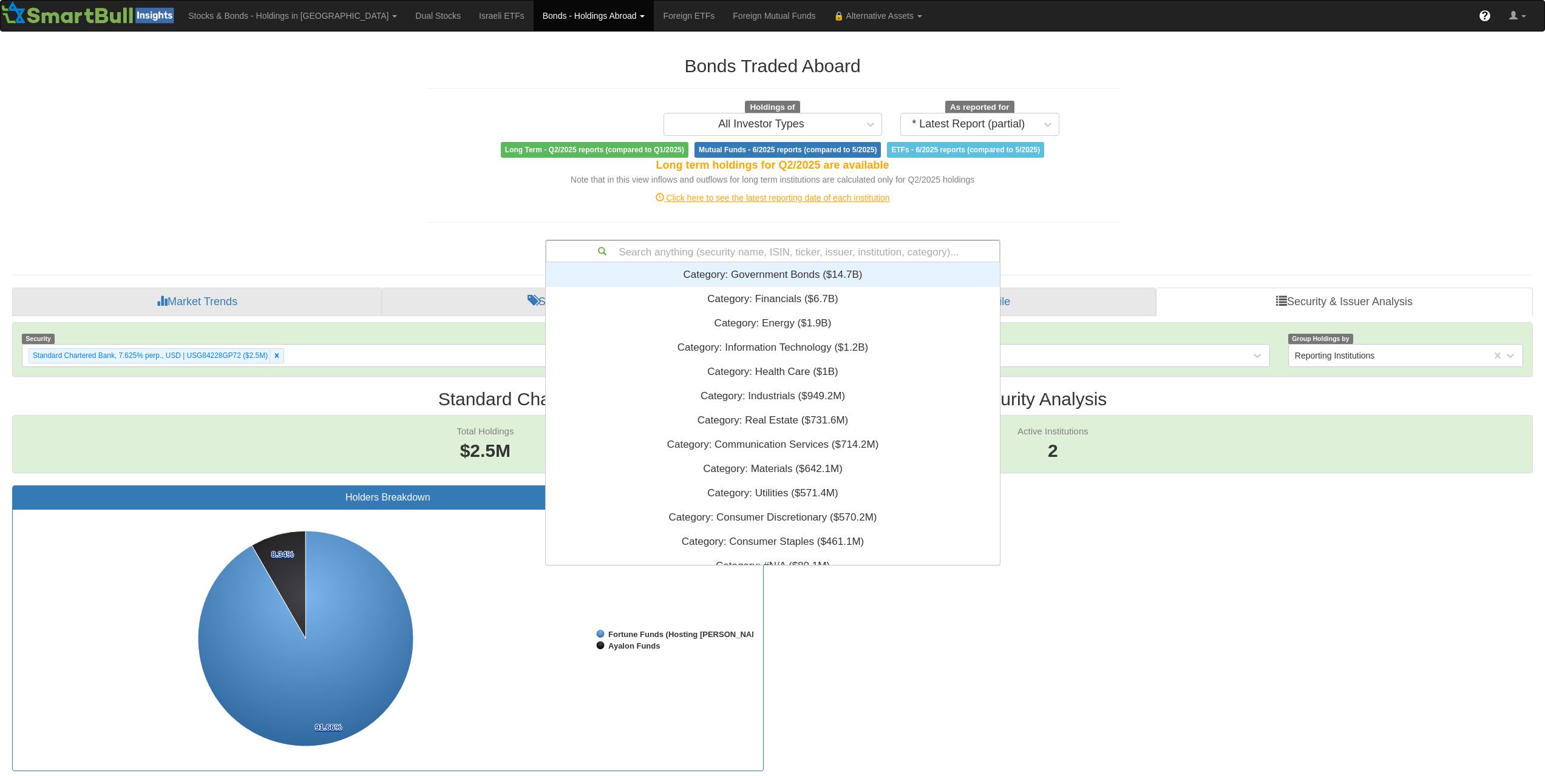
paste input "XS3004202811"
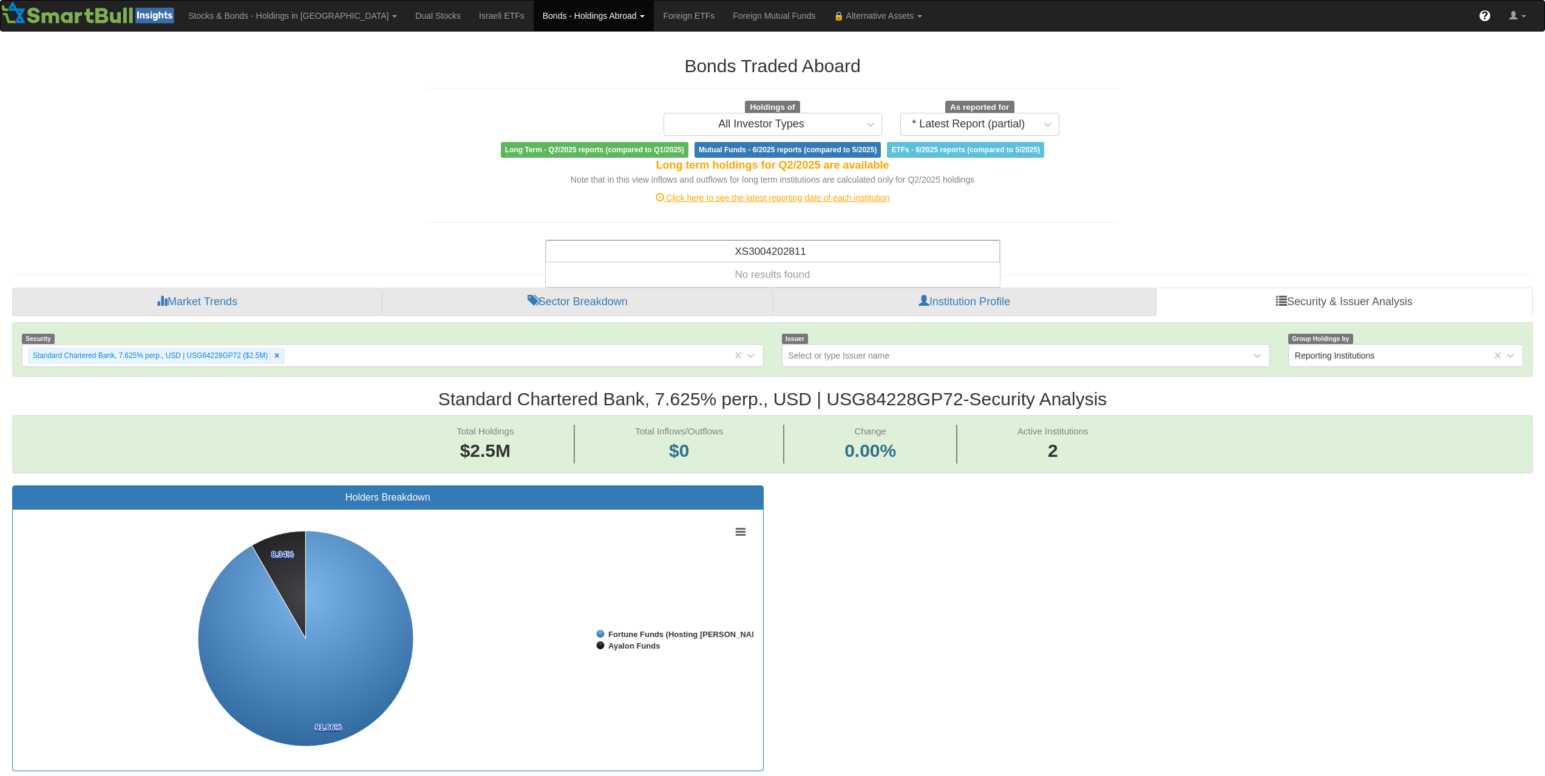
type input "XS3004202811"
click at [813, 256] on div "Search anything (security name, ISIN, ticker, issuer, institution, category)..." at bounding box center [772, 251] width 453 height 21
paste input "US639057AQ15"
type input "US639057AQ15"
click at [818, 268] on div "Security: ‎NatWest Group, 8.125% perp., USD | US639057AQ15 ‎($19.8M)‏" at bounding box center [773, 275] width 454 height 24
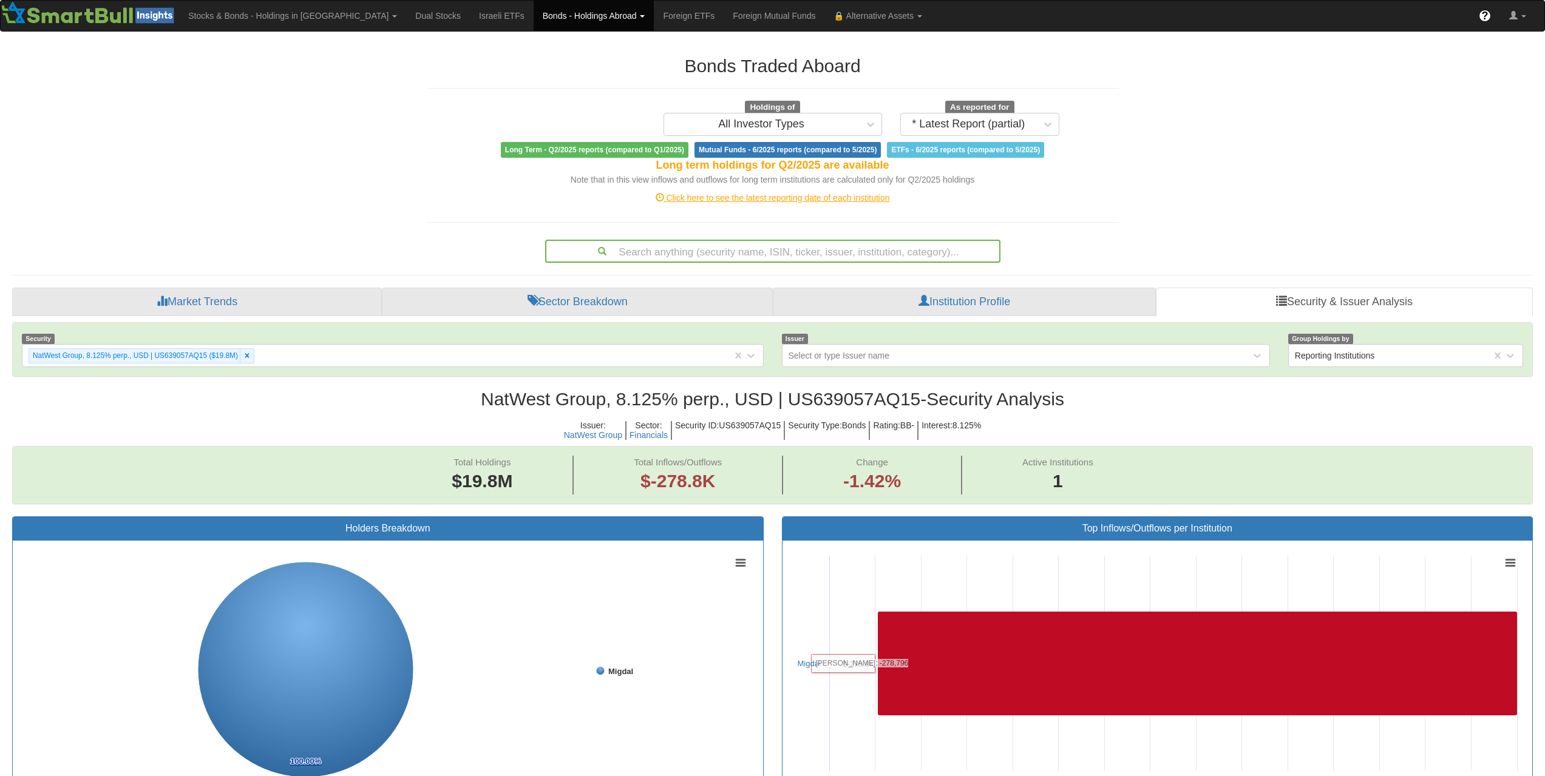
click at [844, 254] on div "Search anything (security name, ISIN, ticker, issuer, institution, category)..." at bounding box center [772, 251] width 453 height 21
paste input "USH42097ER43"
type input "USH42097ER43"
click at [812, 248] on div "Search anything (security name, ISIN, ticker, issuer, institution, category)..." at bounding box center [772, 251] width 453 height 21
paste input "US404280EJ42"
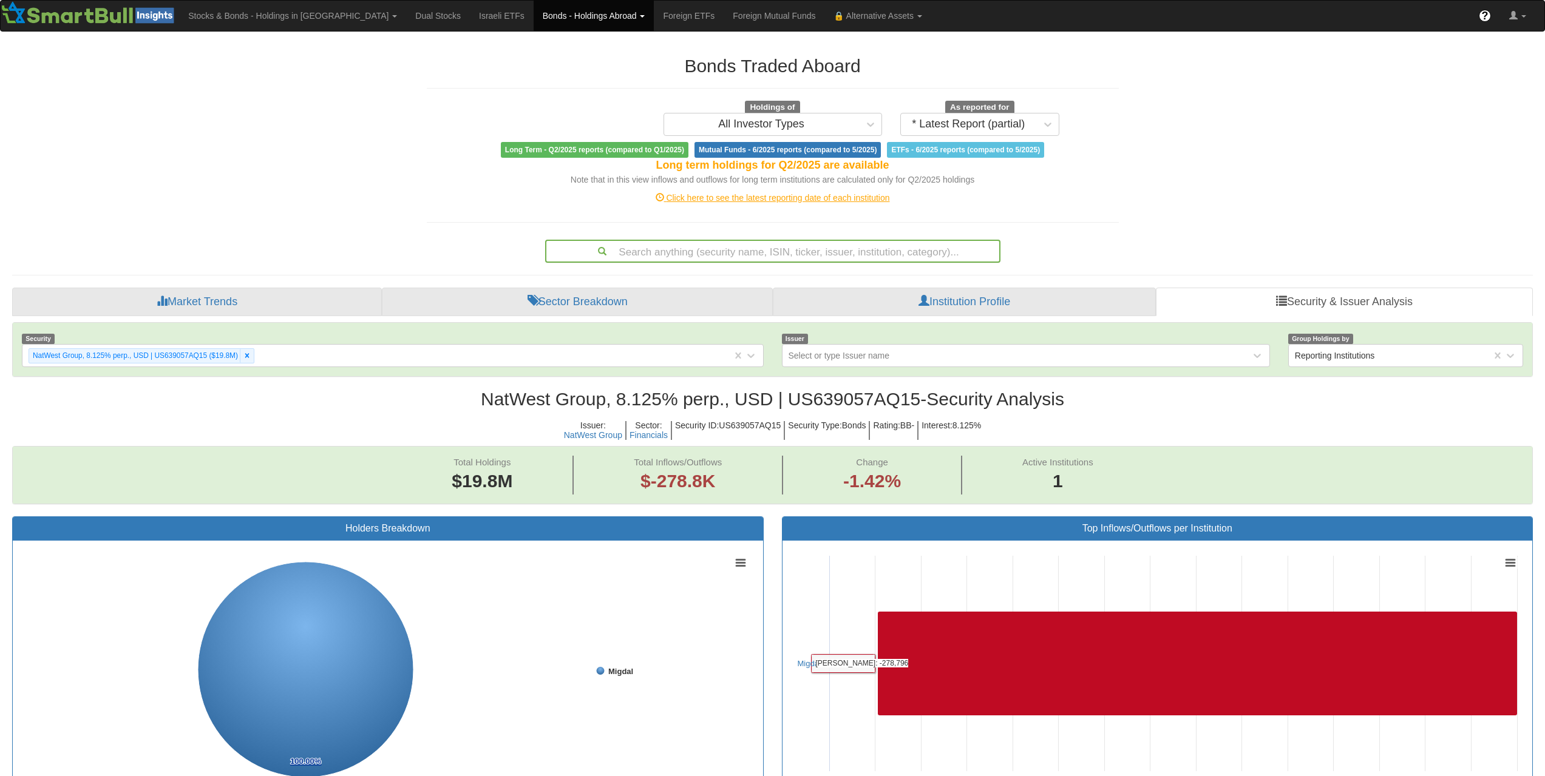
type input "US404280EJ42"
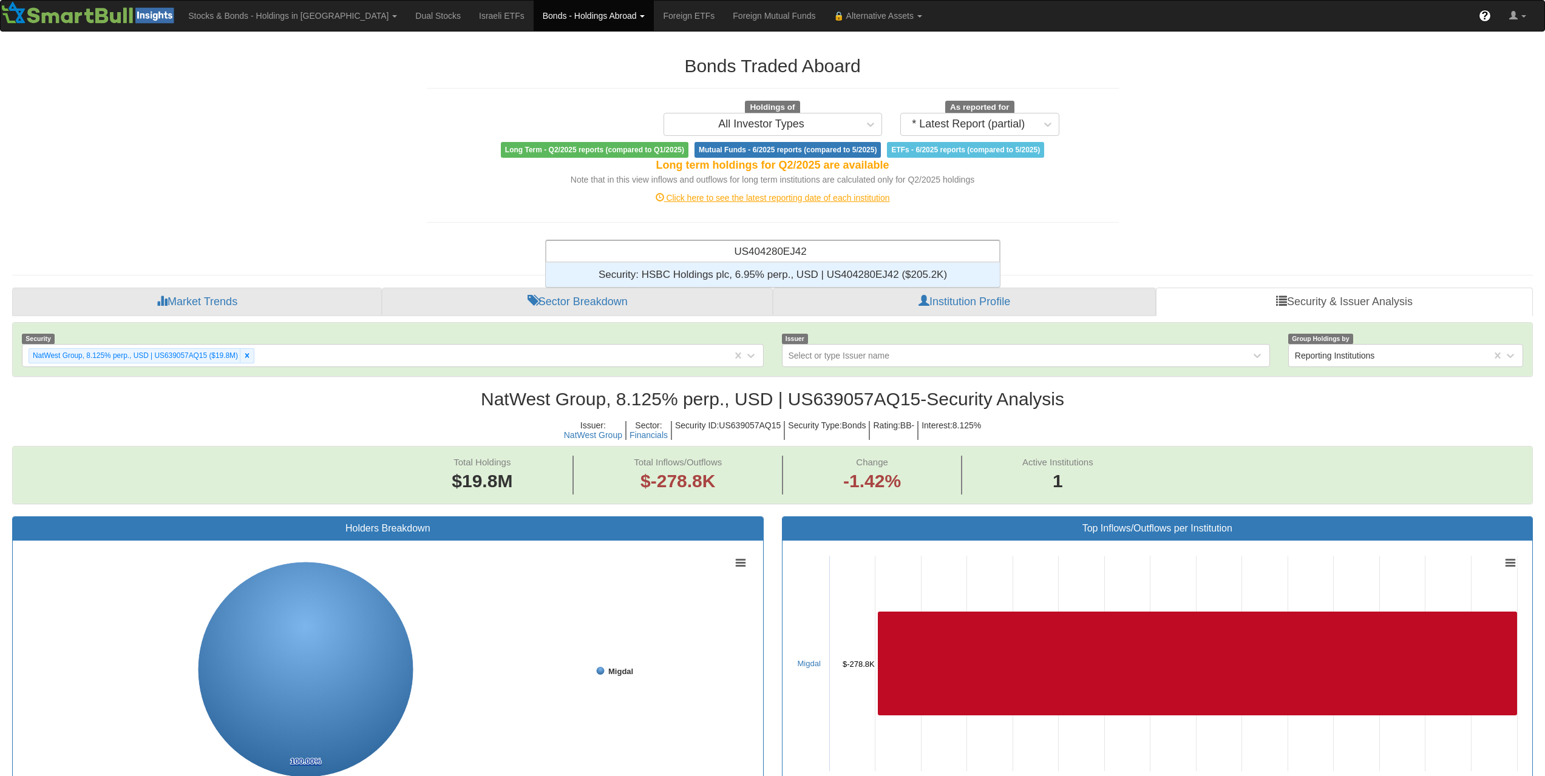
scroll to position [10, 10]
click at [817, 270] on div "Security: ‎HSBC Holdings plc, 6.95% perp., USD | US404280EJ42 ‎($205.2K)‏" at bounding box center [773, 275] width 454 height 24
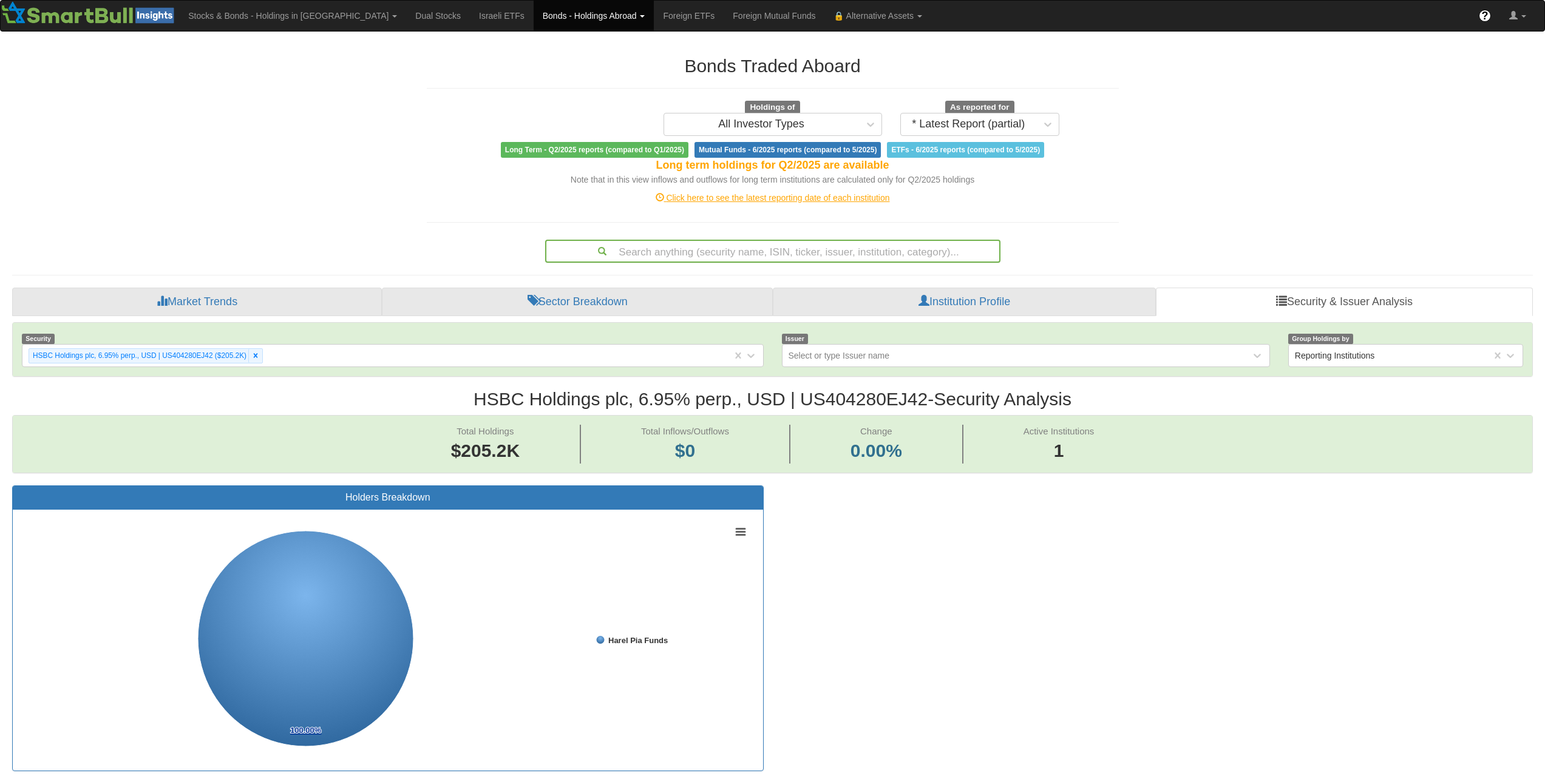
click at [831, 252] on div "Search anything (security name, ISIN, ticker, issuer, institution, category)..." at bounding box center [772, 251] width 453 height 21
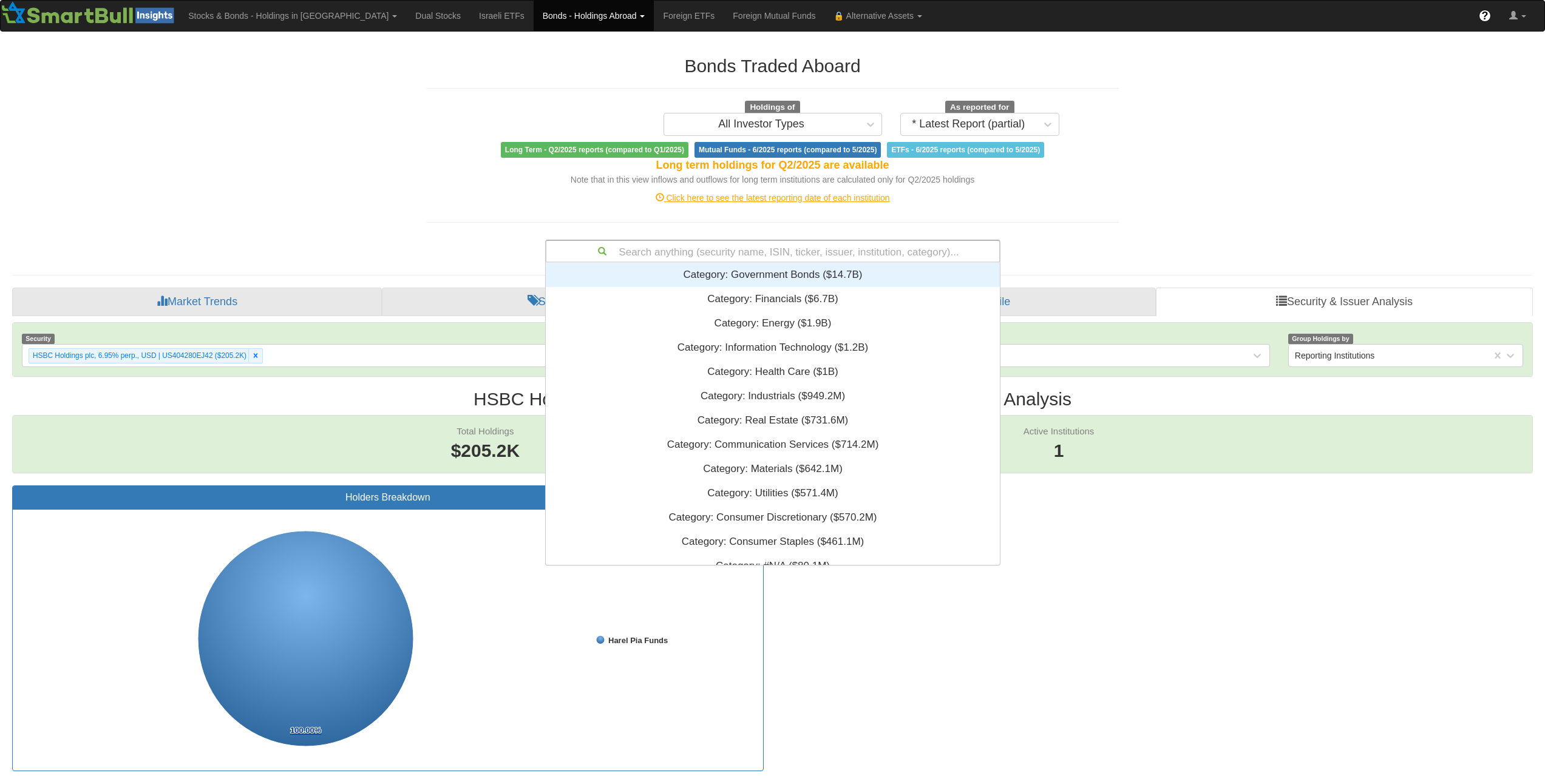
paste input "US83370RAD08"
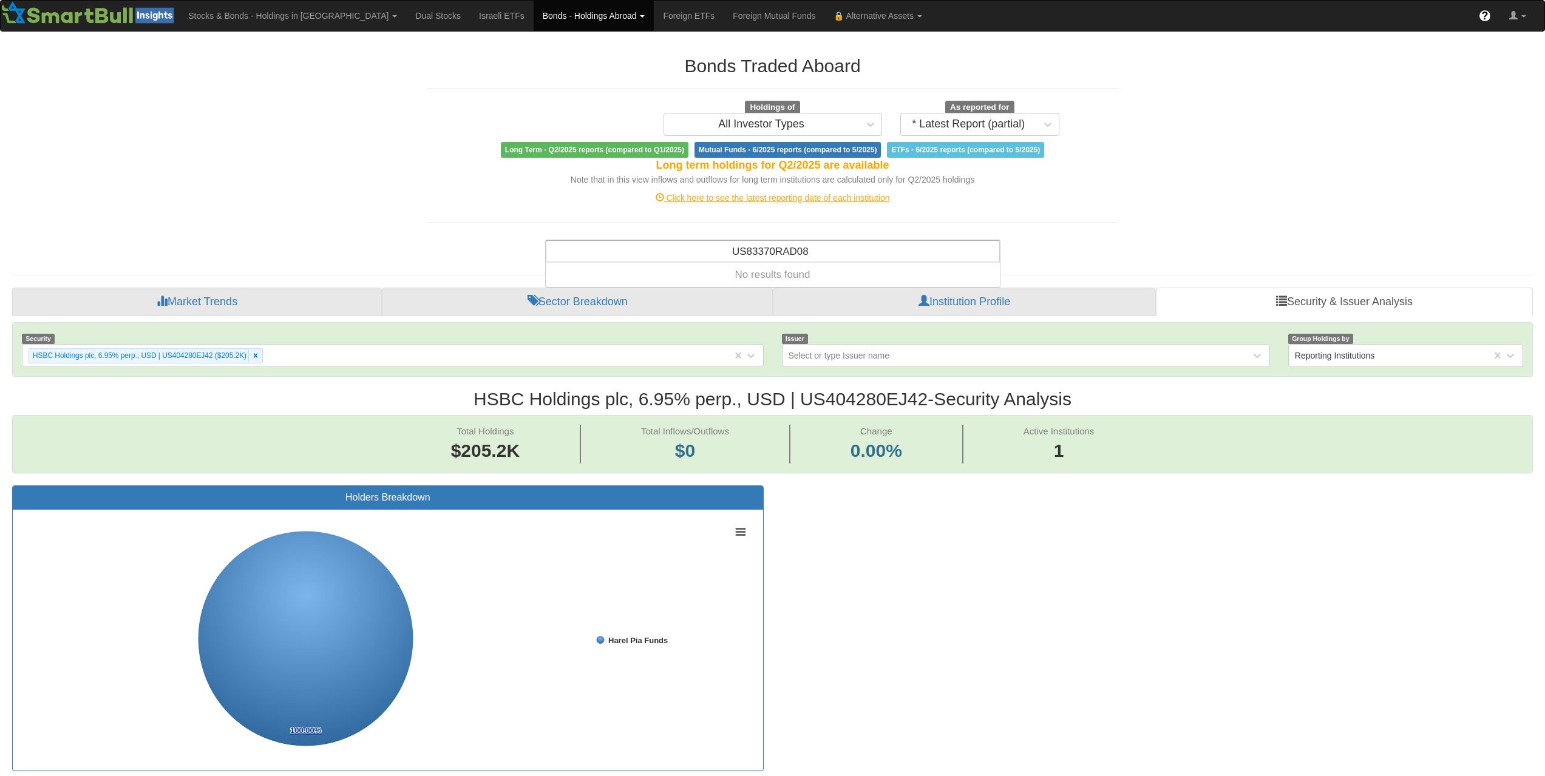
type input "US83370RAD08"
click at [847, 250] on div "Search anything (security name, ISIN, ticker, issuer, institution, category)..." at bounding box center [772, 251] width 453 height 21
paste input "USF8500RAD47"
type input "USF8500RAD47"
click at [774, 248] on div "Search anything (security name, ISIN, ticker, issuer, institution, category)..." at bounding box center [772, 251] width 453 height 21
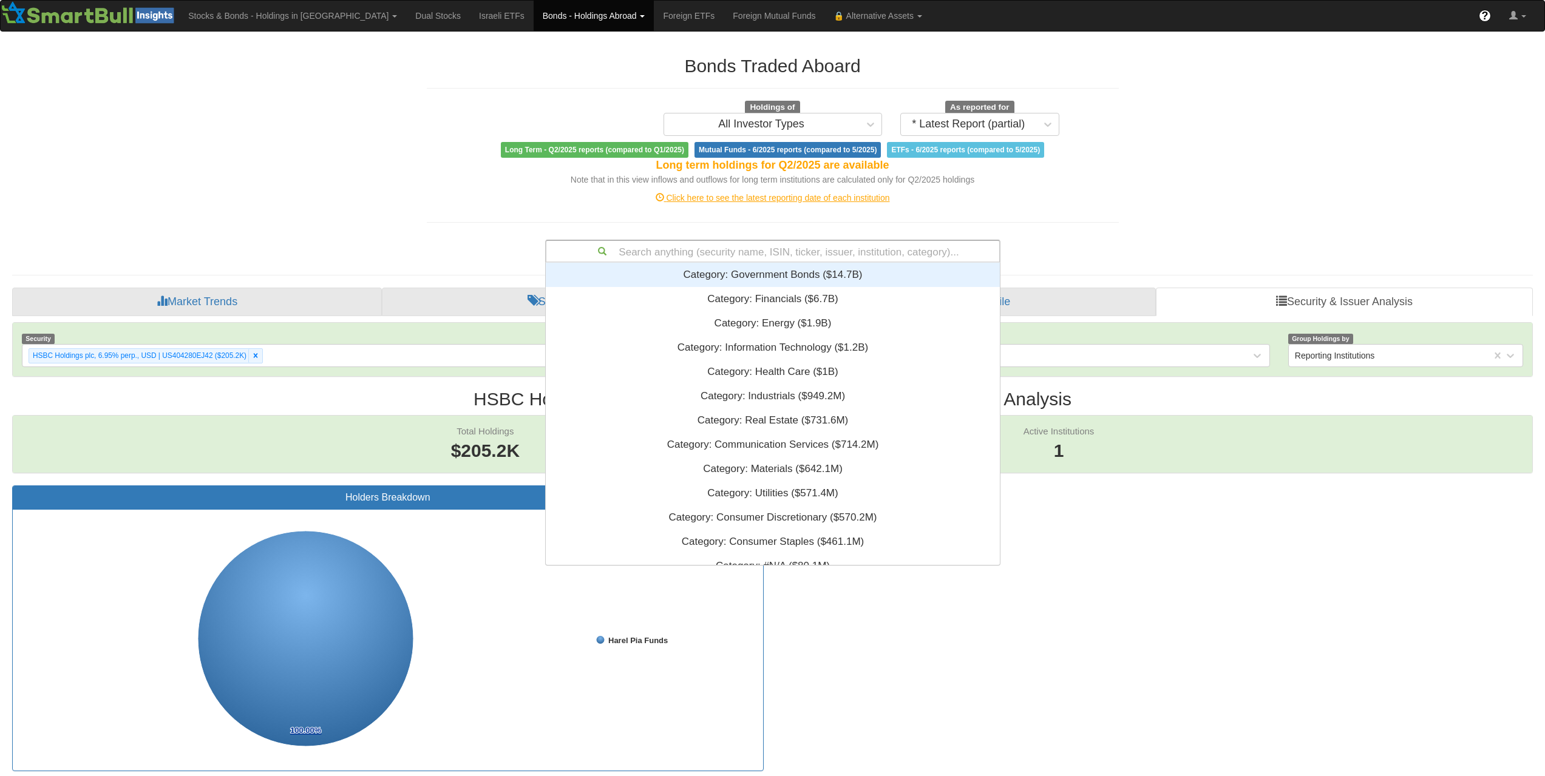
paste input "XS2893176862"
type input "XS2893176862"
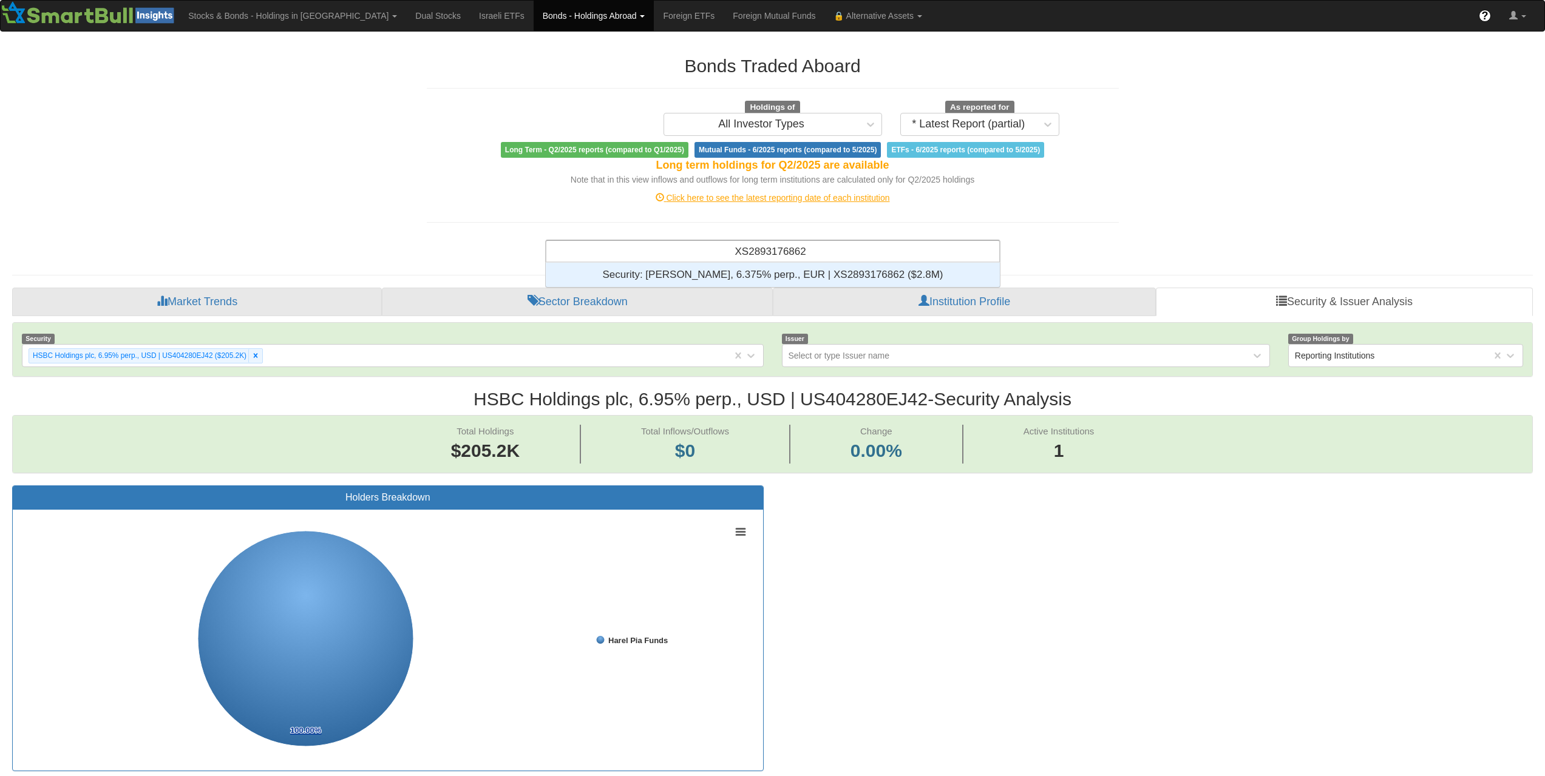
click at [787, 273] on div "Security: ‎[PERSON_NAME], 6.375% perp., EUR | XS2893176862 ‎($2.8M)‏" at bounding box center [773, 275] width 454 height 24
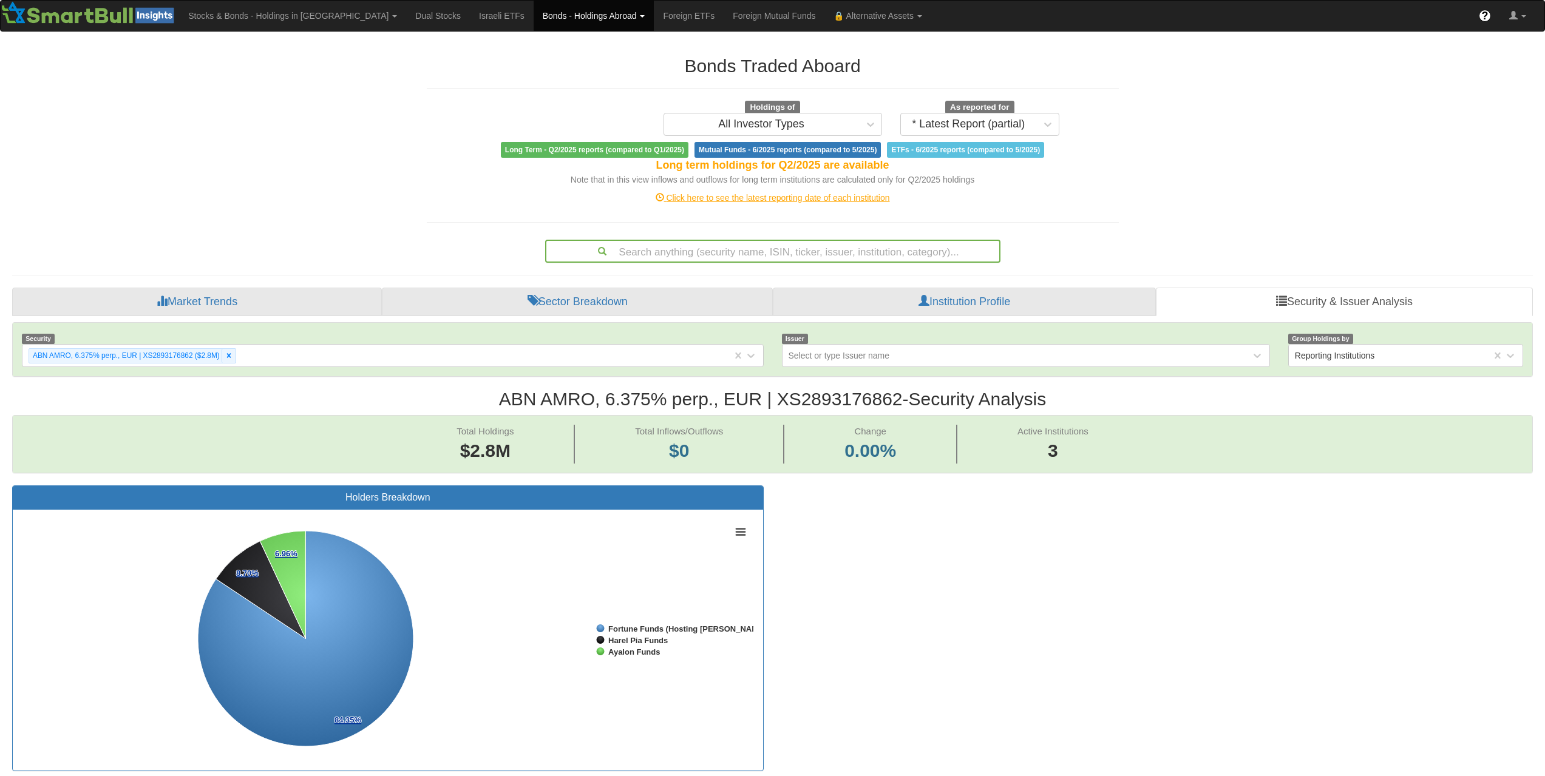
click at [889, 252] on div "Search anything (security name, ISIN, ticker, issuer, institution, category)..." at bounding box center [772, 251] width 453 height 21
paste input "XS2885225966"
type input "XS2885225966"
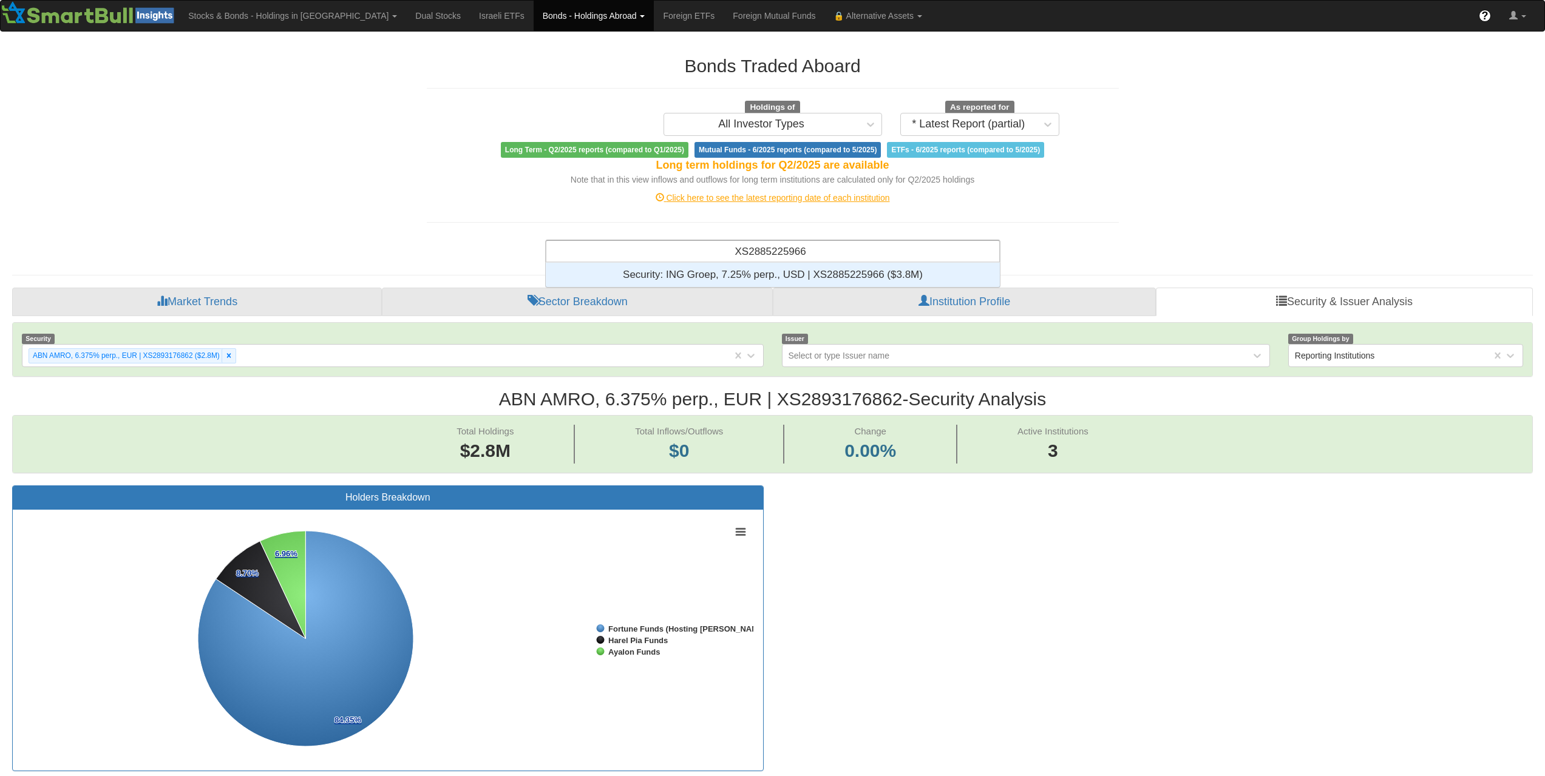
click at [893, 276] on div "Security: ‎ING Groep, 7.25% perp., USD | XS2885225966 ‎($3.8M)‏" at bounding box center [773, 275] width 454 height 24
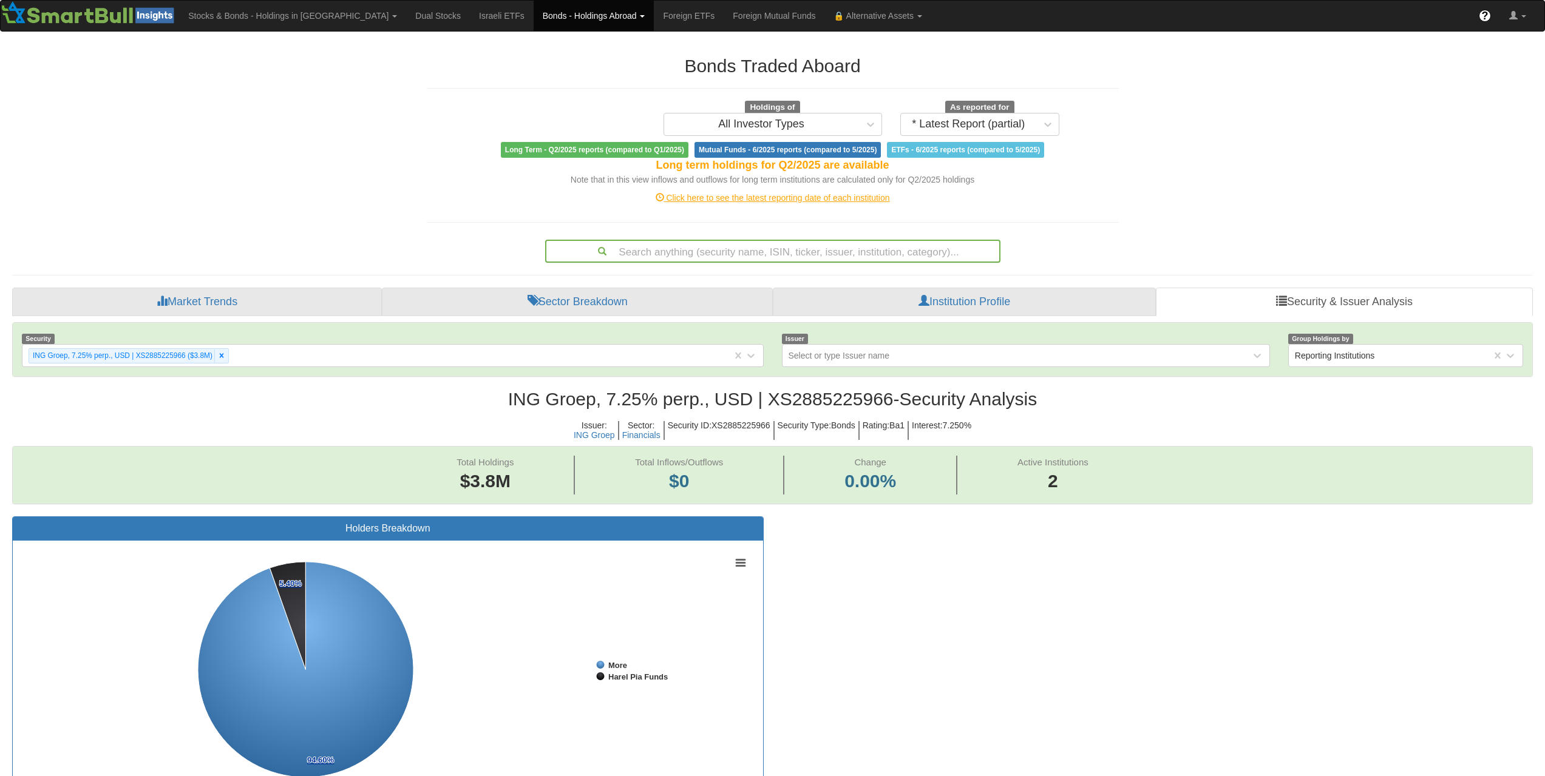
click at [780, 253] on div "Search anything (security name, ISIN, ticker, issuer, institution, category)..." at bounding box center [772, 251] width 453 height 21
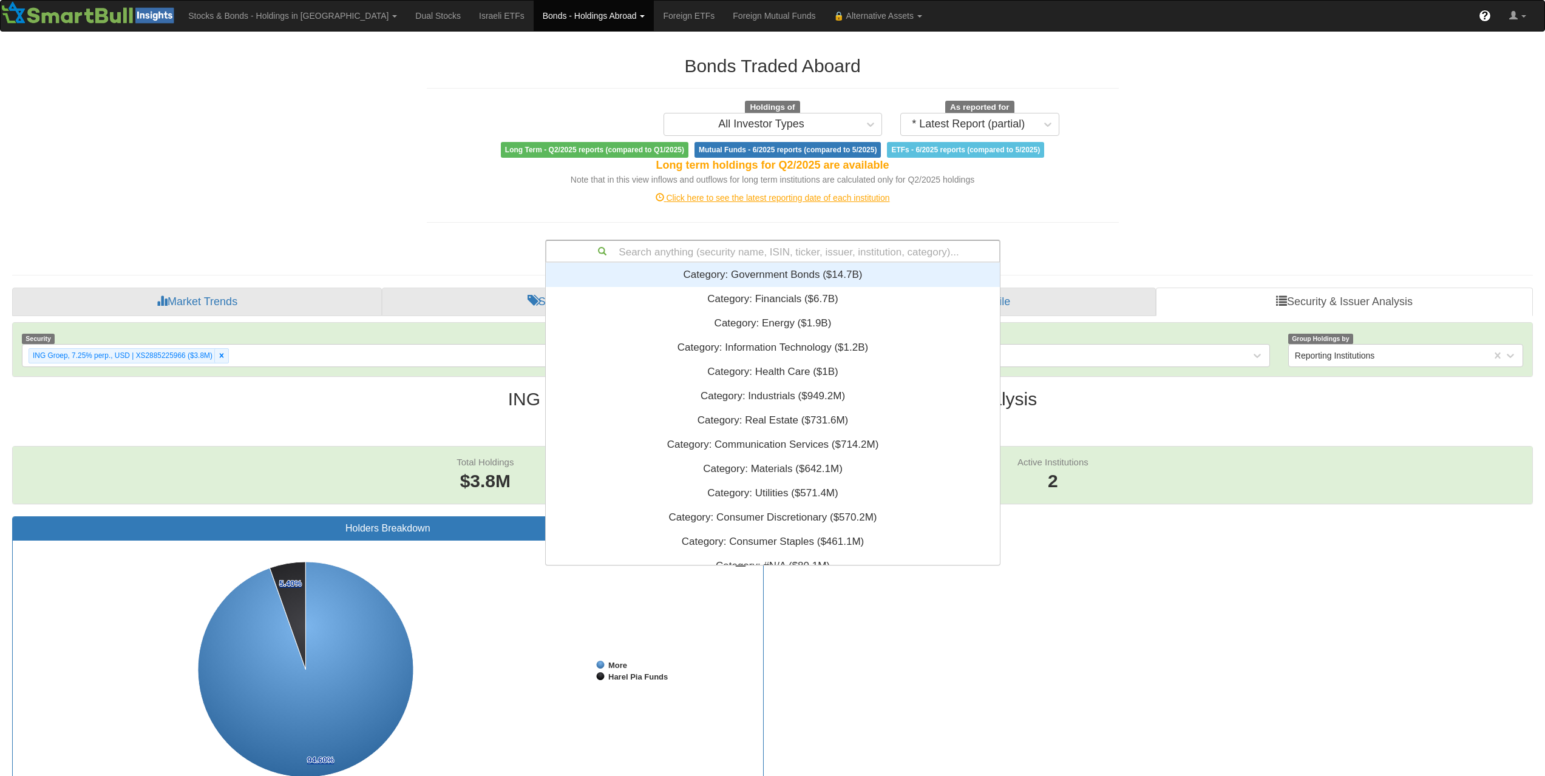
paste input "US639057AT53"
type input "US639057AT53"
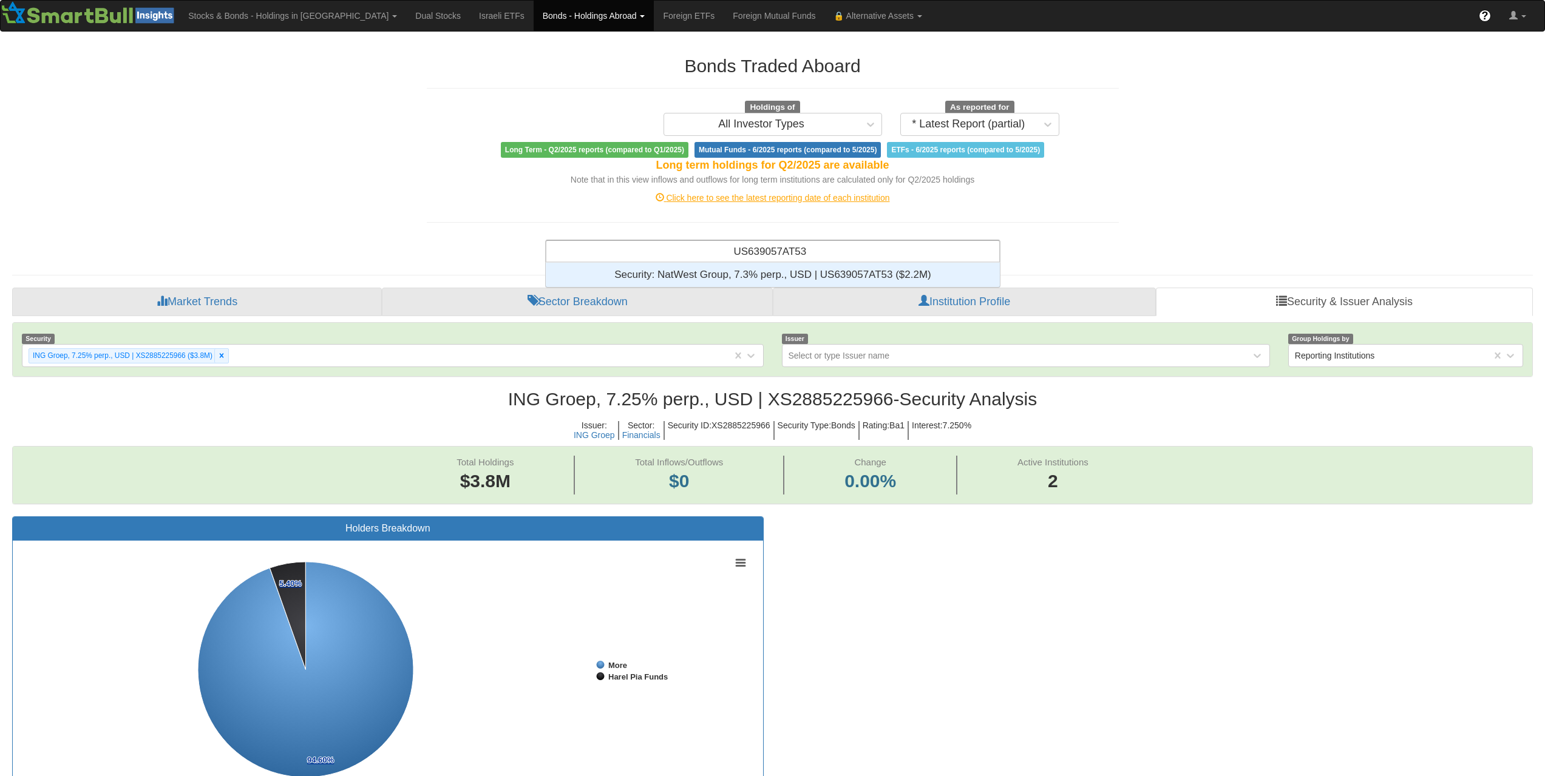
click at [790, 269] on div "Security: ‎NatWest Group, 7.3% perp., USD | US639057AT53 ‎($2.2M)‏" at bounding box center [773, 275] width 454 height 24
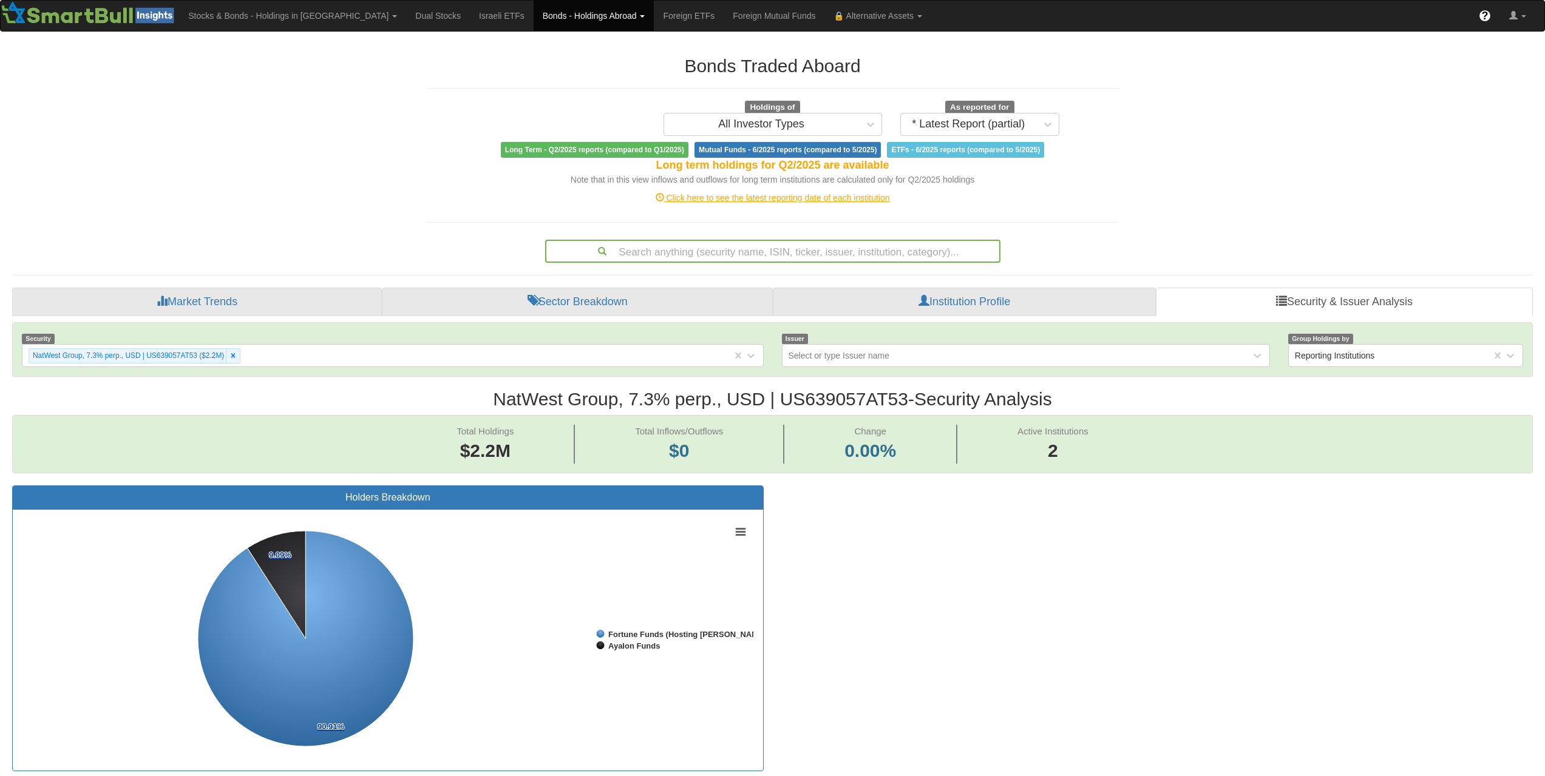
click at [866, 250] on div "Search anything (security name, ISIN, ticker, issuer, institution, category)..." at bounding box center [772, 251] width 453 height 21
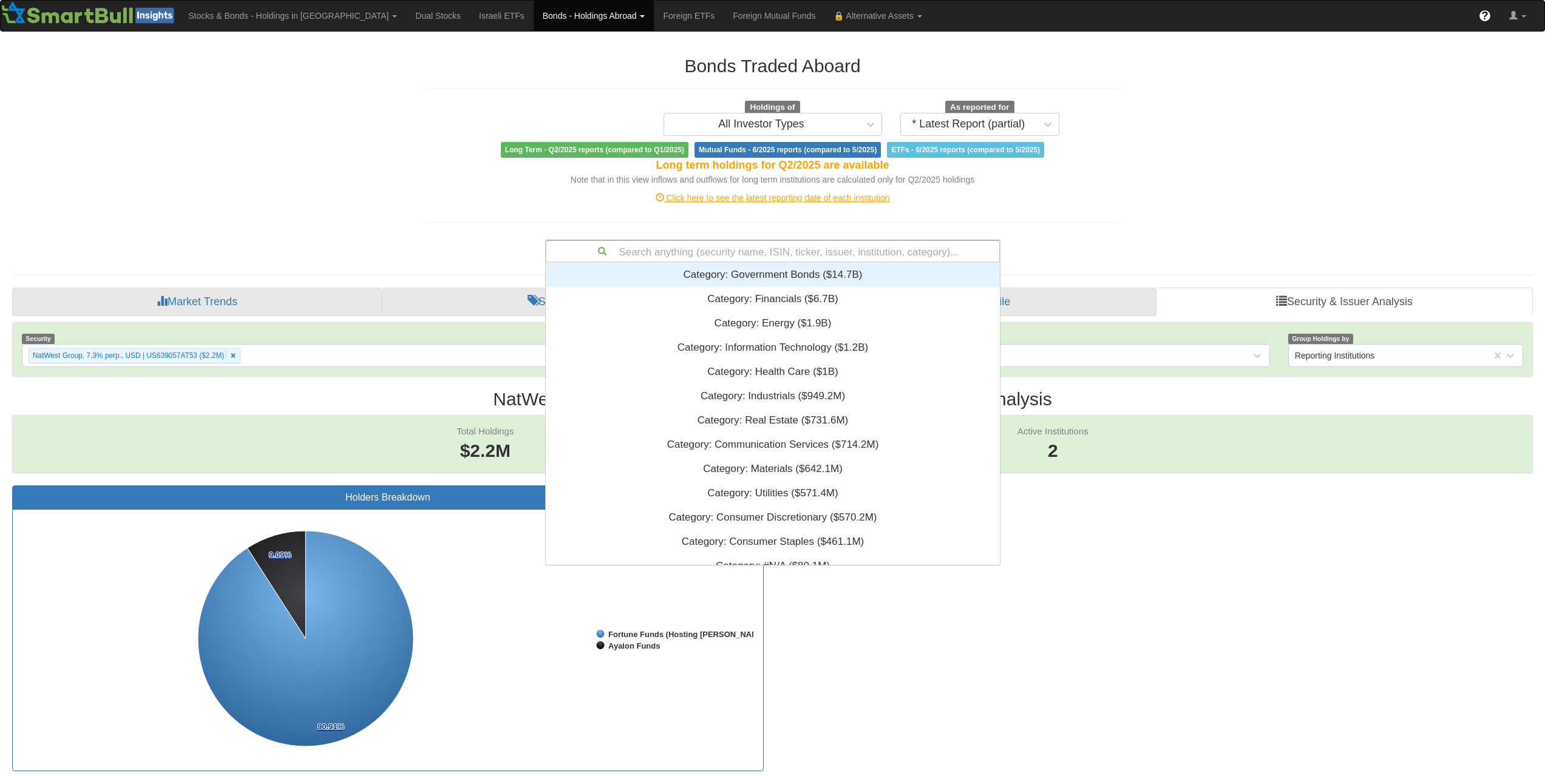
paste input "FR001400XJP0"
type input "FR001400XJP0"
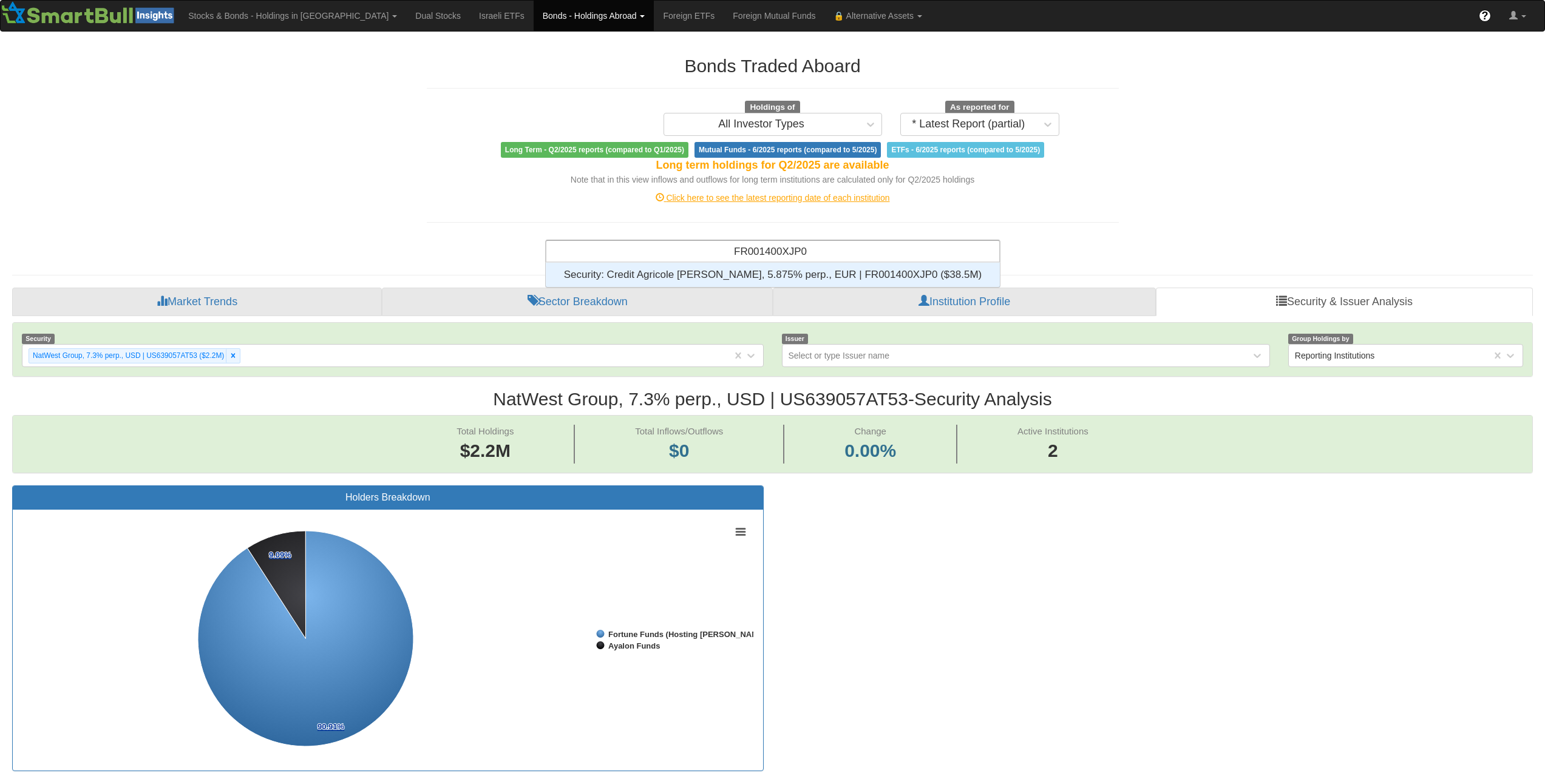
click at [876, 270] on div "Security: ‎Credit Agricole [PERSON_NAME], 5.875% perp., EUR | FR001400XJP0 ‎($3…" at bounding box center [773, 275] width 454 height 24
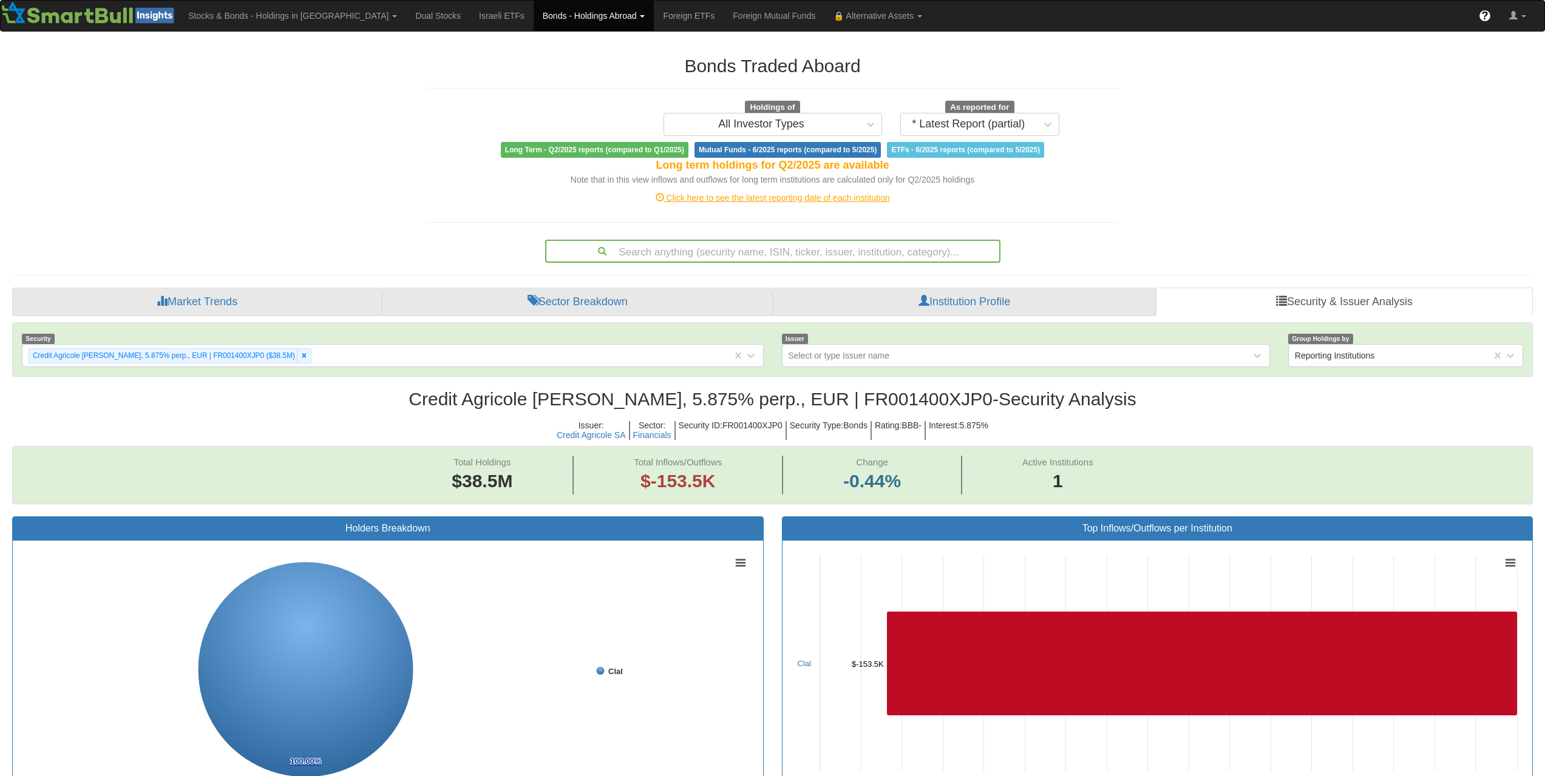
click at [835, 237] on div "Search anything (security name, ISIN, ticker, issuer, institution, category)..." at bounding box center [772, 249] width 473 height 28
click at [839, 246] on div "Search anything (security name, ISIN, ticker, issuer, institution, category)..." at bounding box center [772, 251] width 453 height 21
paste input "USF1067PAH94"
type input "USF1067PAH94"
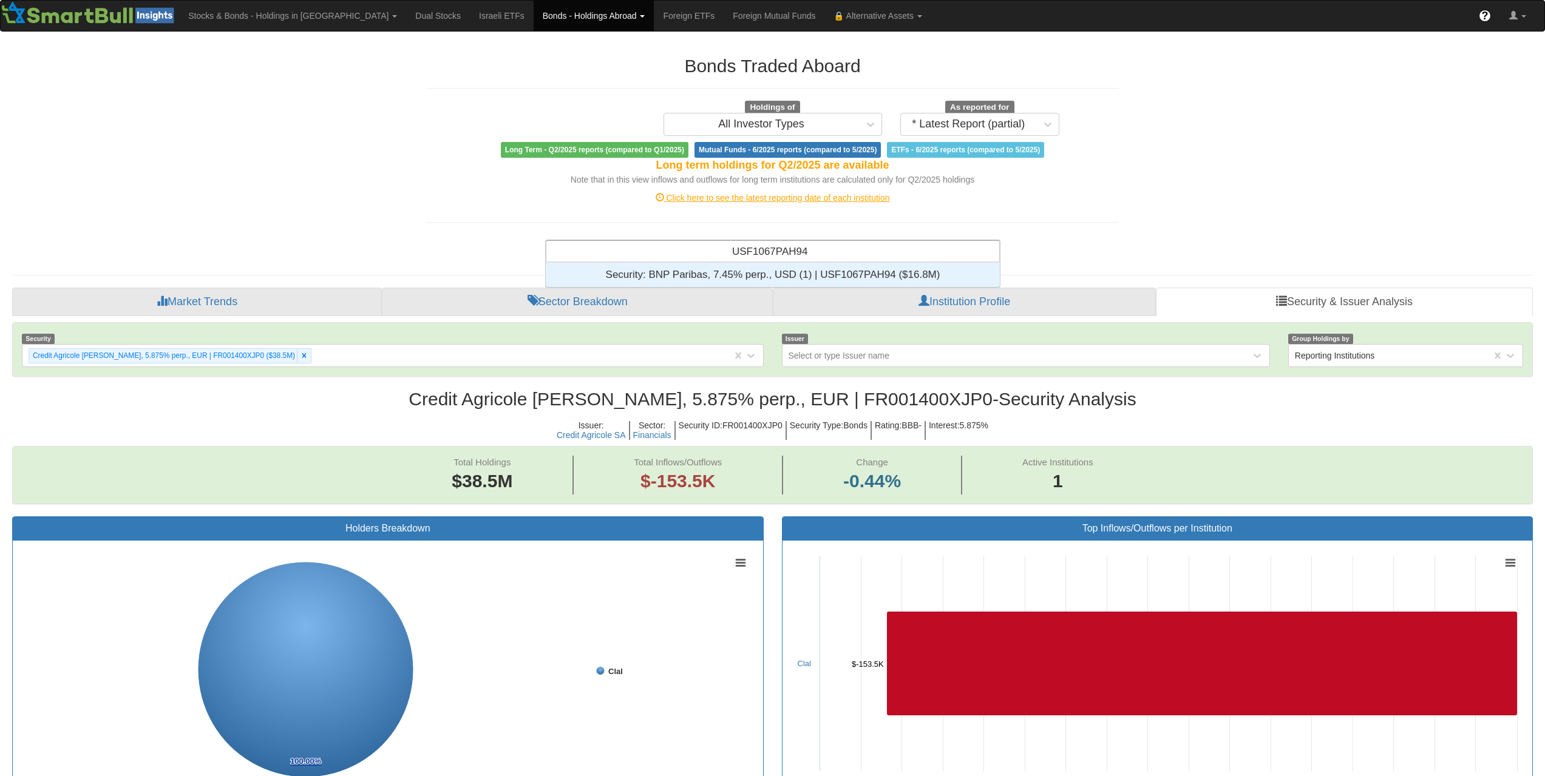
click at [840, 272] on div "Security: ‎BNP Paribas, 7.45% perp., USD (1) | USF1067PAH94 ‎($16.8M)‏" at bounding box center [773, 275] width 454 height 24
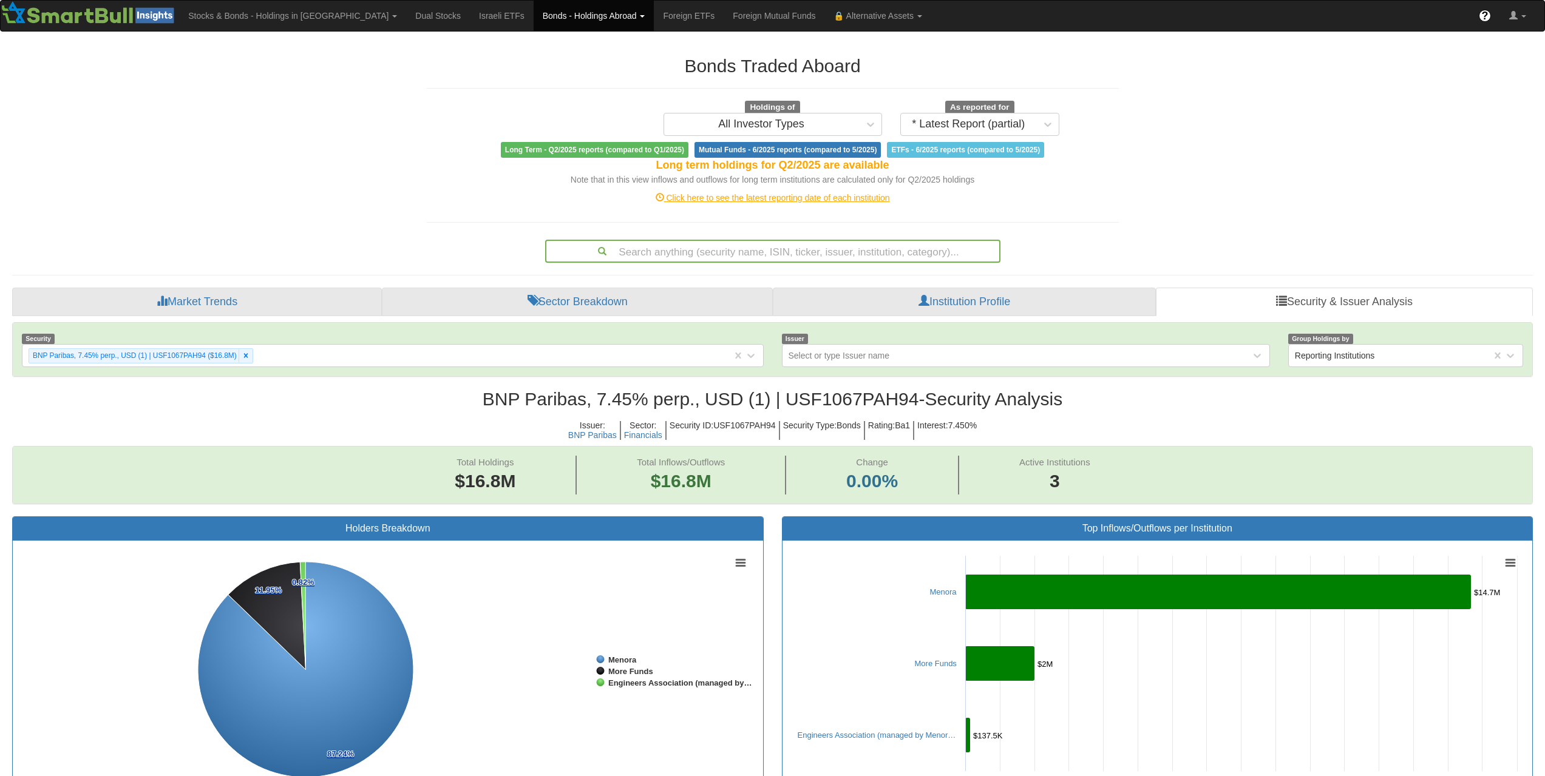
click at [814, 251] on div "Search anything (security name, ISIN, ticker, issuer, institution, category)..." at bounding box center [772, 251] width 453 height 21
paste input "XS3178106103"
type input "XS3178106103"
click at [782, 242] on div "Search anything (security name, ISIN, ticker, issuer, institution, category)..." at bounding box center [772, 251] width 453 height 21
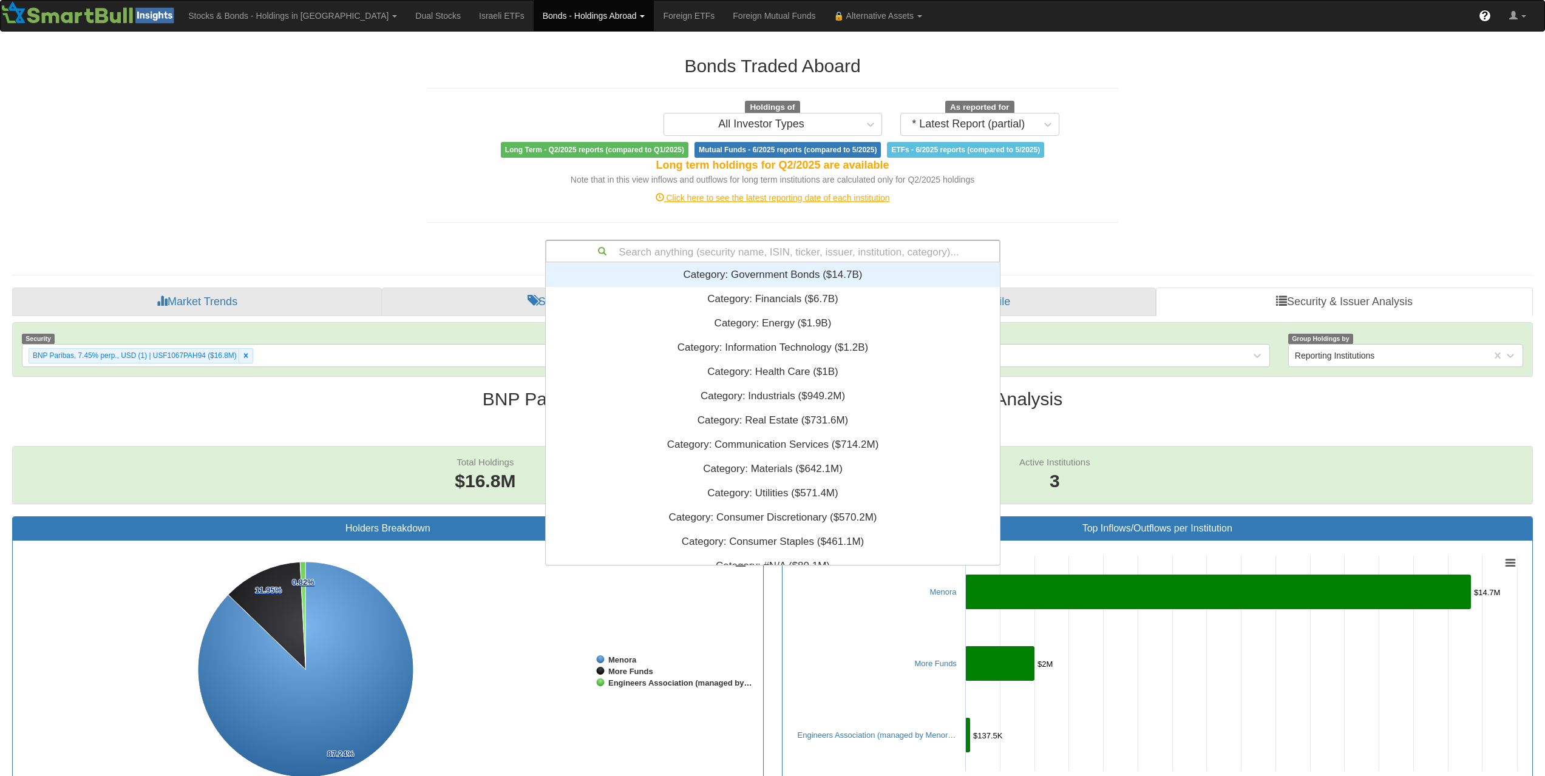
paste input "US780082AY99"
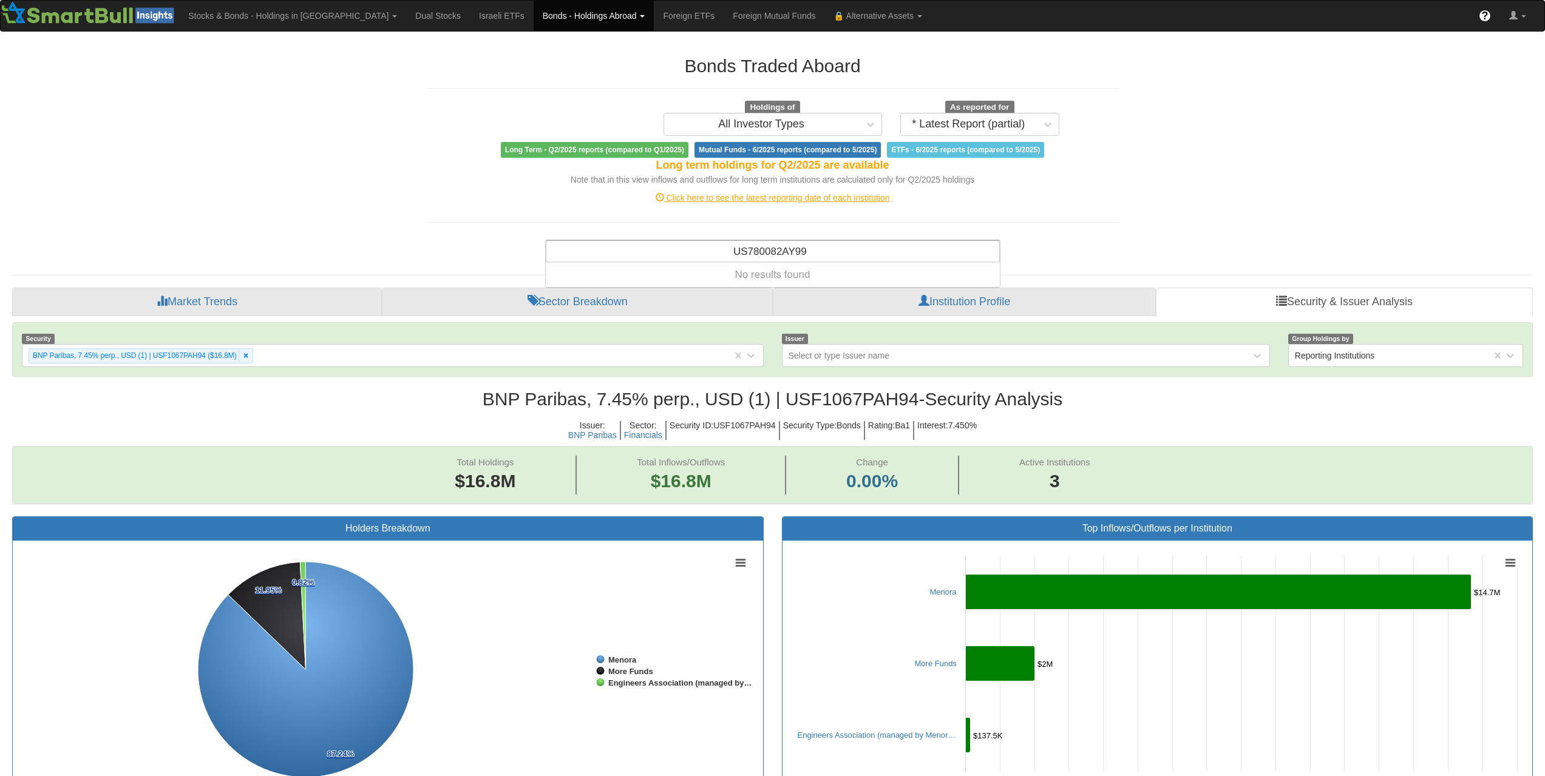
type input "US780082AY99"
click at [776, 246] on div "Search anything (security name, ISIN, ticker, issuer, institution, category)..." at bounding box center [772, 251] width 453 height 21
paste input "US606822DP65"
type input "US606822DP65"
